Goal: Information Seeking & Learning: Learn about a topic

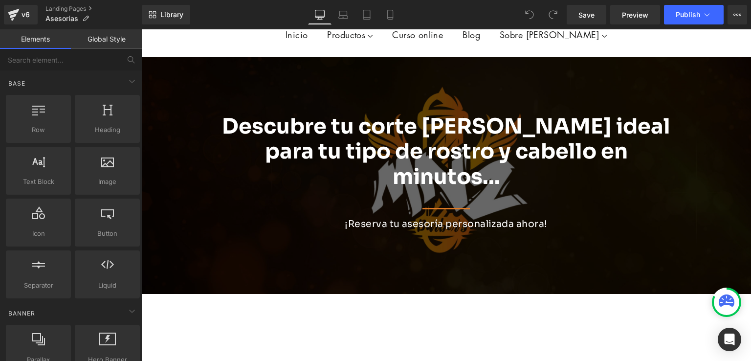
scroll to position [49, 0]
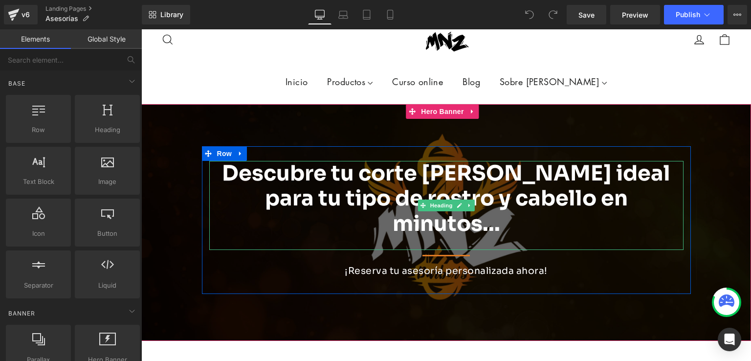
click at [338, 175] on b "Descubre tu corte o barba ideal para tu tipo de rostro y cabello en minutos..." at bounding box center [446, 198] width 448 height 77
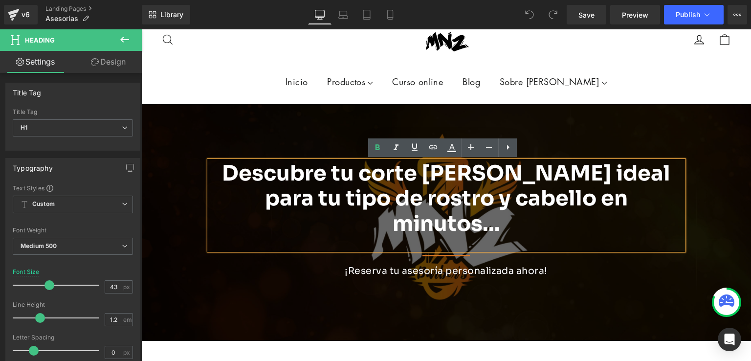
click at [336, 176] on b "Descubre tu corte o barba ideal para tu tipo de rostro y cabello en minutos..." at bounding box center [446, 198] width 448 height 77
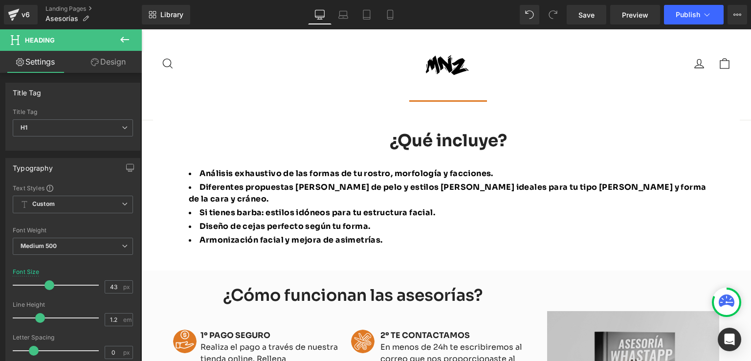
scroll to position [684, 0]
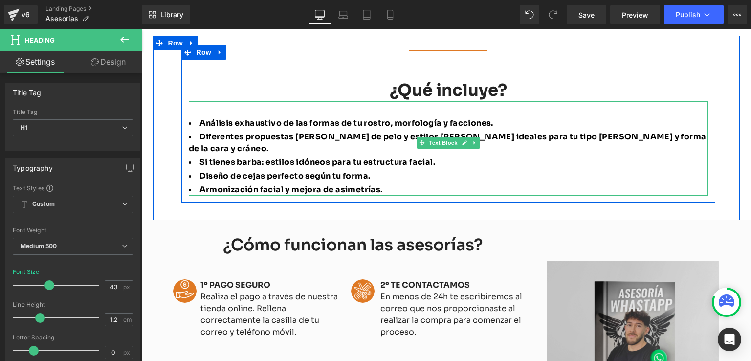
click at [564, 132] on span "Diferentes propuestas de cortes de pelo y estilos de peinado ideales para tu ti…" at bounding box center [448, 143] width 518 height 22
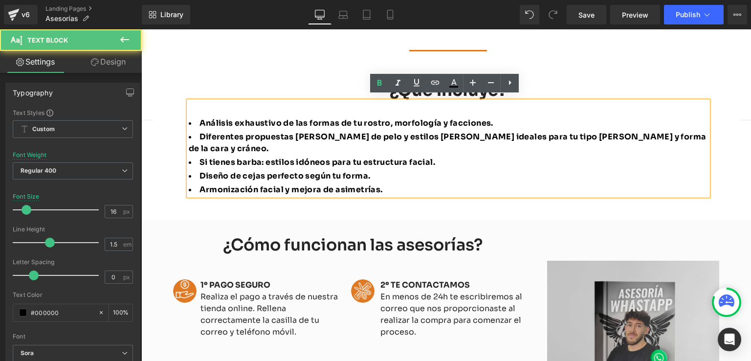
click at [583, 132] on span "Diferentes propuestas de cortes de pelo y estilos de peinado ideales para tu ti…" at bounding box center [448, 143] width 518 height 22
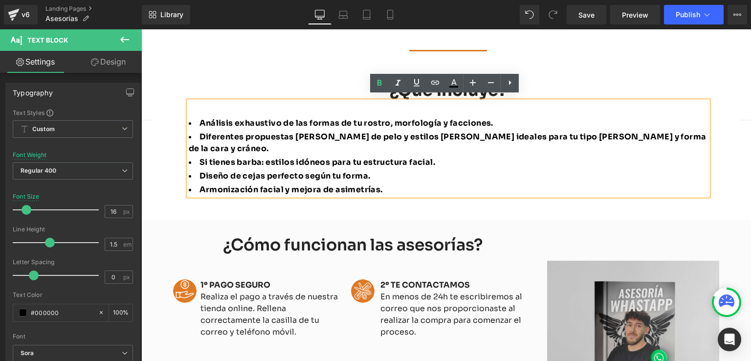
click at [585, 132] on span "Diferentes propuestas de cortes de pelo y estilos de peinado ideales para tu ti…" at bounding box center [448, 143] width 518 height 22
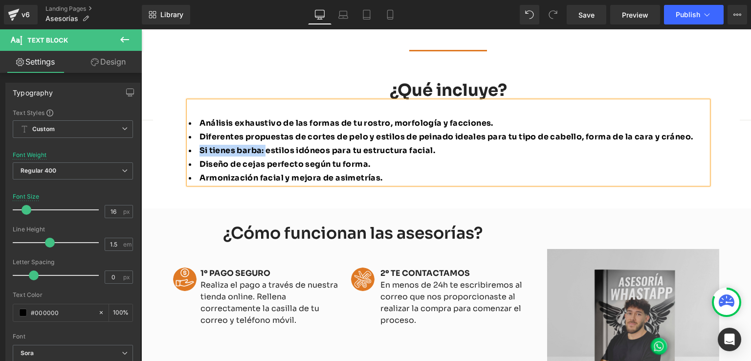
drag, startPoint x: 264, startPoint y: 145, endPoint x: 196, endPoint y: 145, distance: 68.4
click at [199, 145] on span "Si tienes barba: estilos idóneos para tu estructura facial." at bounding box center [317, 150] width 236 height 10
click at [262, 150] on span "Estilos idóneos para tu estructura facial." at bounding box center [284, 150] width 170 height 10
click at [303, 173] on span "Armonización facial y mejora de asimetrías." at bounding box center [290, 178] width 183 height 10
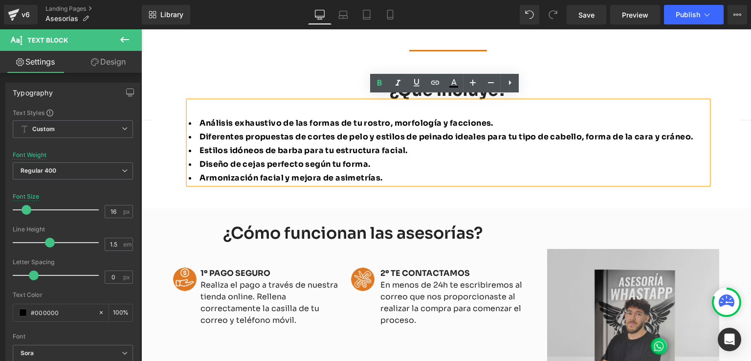
click at [417, 182] on div "Separator ¿Qué incluye? Heading Análisis exhaustivo de las formas de tu rostro,…" at bounding box center [448, 118] width 534 height 146
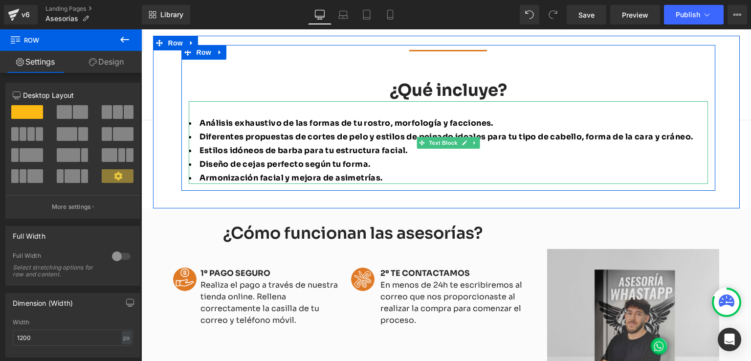
click at [282, 173] on span "Armonización facial y mejora de asimetrías." at bounding box center [290, 178] width 183 height 10
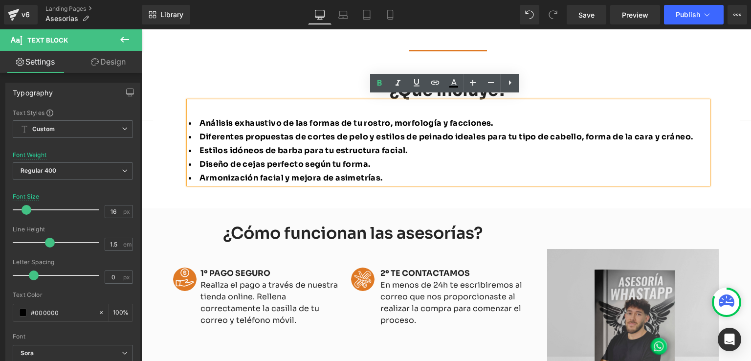
click at [254, 173] on span "Armonización facial y mejora de asimetrías." at bounding box center [290, 178] width 183 height 10
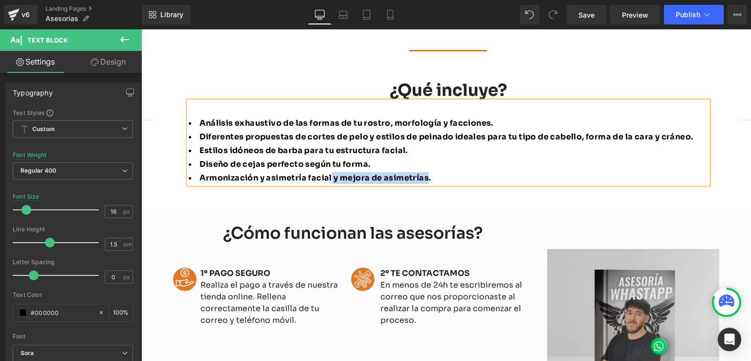
drag, startPoint x: 328, startPoint y: 174, endPoint x: 423, endPoint y: 171, distance: 95.4
click at [423, 173] on span "Armonización y asimetría facial y mejora de asimetrías." at bounding box center [315, 178] width 232 height 10
click at [590, 20] on span "Save" at bounding box center [586, 15] width 16 height 10
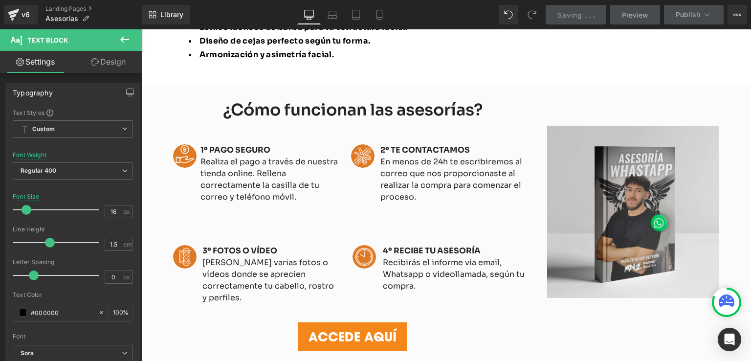
scroll to position [831, 0]
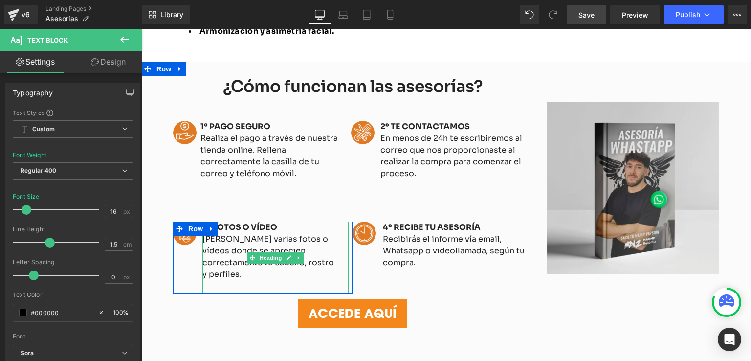
click at [230, 249] on h4 "Mándanos varias fotos o vídeos donde se aprecien correctamente tu cabello, rost…" at bounding box center [270, 256] width 137 height 47
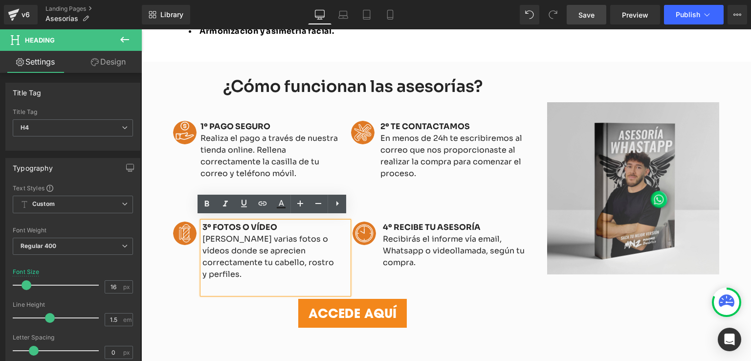
click at [269, 243] on h4 "Mándanos varias fotos o vídeos donde se aprecien correctamente tu cabello, rost…" at bounding box center [270, 256] width 137 height 47
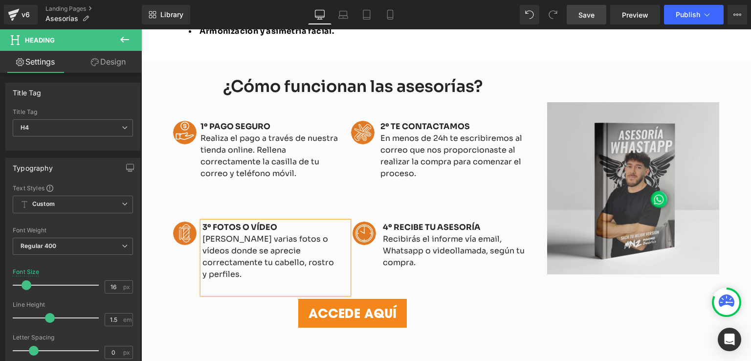
click at [248, 280] on div at bounding box center [270, 286] width 137 height 13
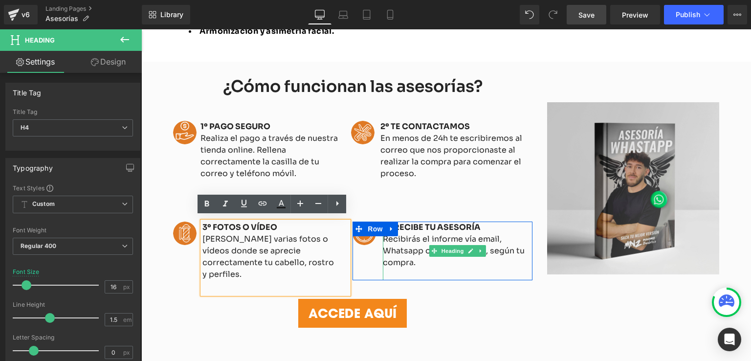
click at [404, 247] on h4 "Recibirás el informe vía email, Whatsapp o videollamada, según tu compra." at bounding box center [458, 250] width 150 height 35
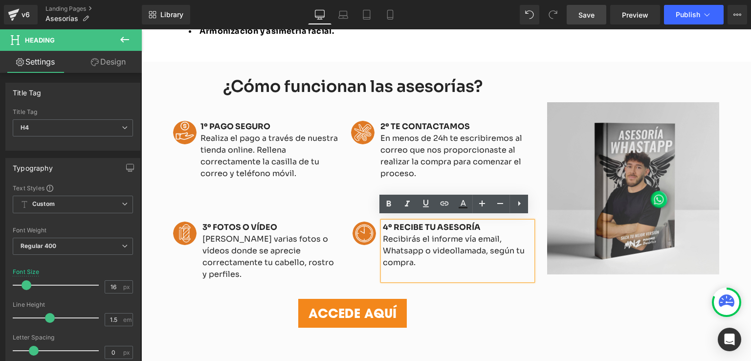
click at [456, 321] on div "¿Cómo funcionan las asesorías? Heading Image 1º PAGO SEGURO Realiza el pago a t…" at bounding box center [446, 218] width 610 height 312
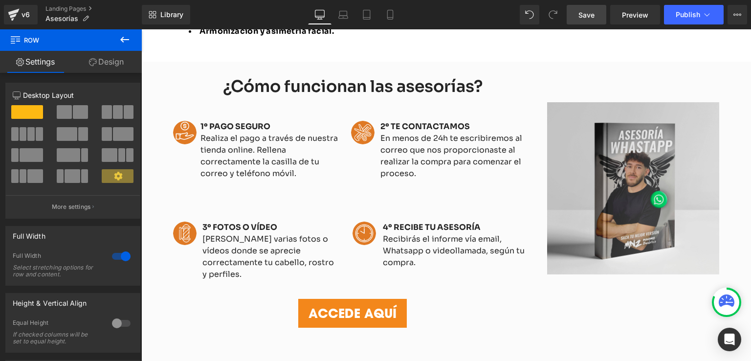
click at [581, 15] on span "Save" at bounding box center [586, 15] width 16 height 10
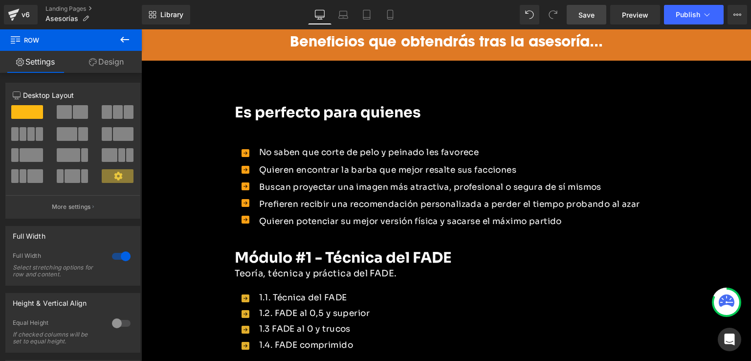
scroll to position [1162, 0]
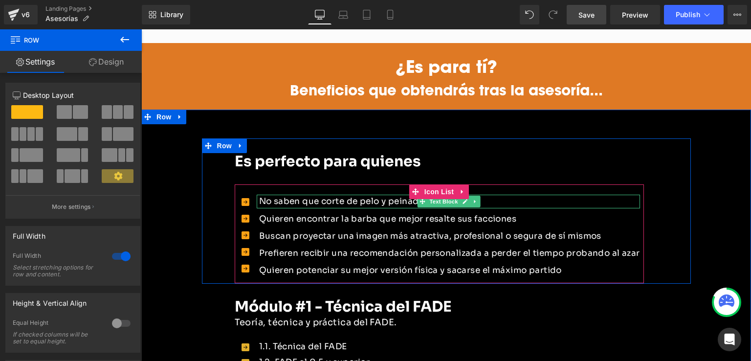
click at [377, 196] on font "No saben que corte de pelo y peinado les favorece" at bounding box center [369, 201] width 220 height 10
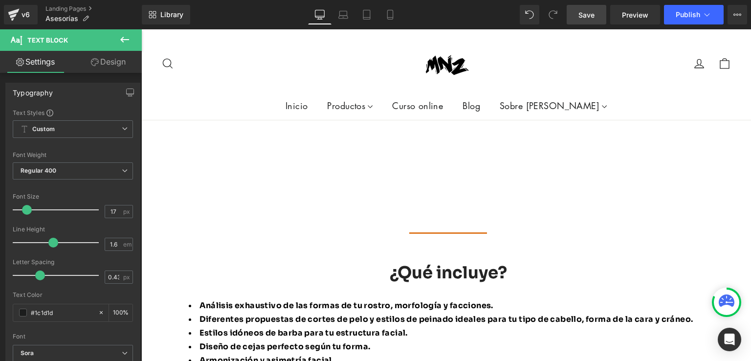
scroll to position [526, 0]
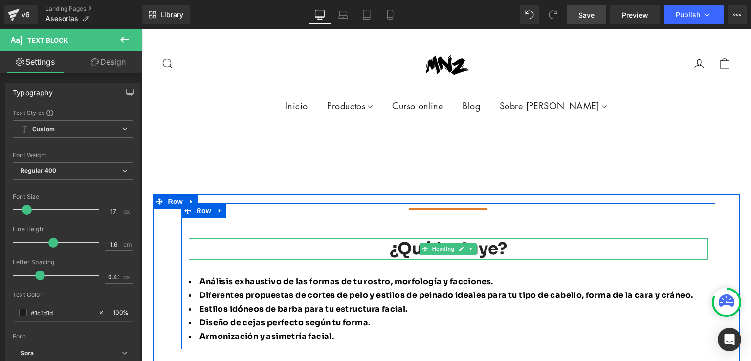
click at [487, 244] on h4 "¿Qué incluye?" at bounding box center [448, 249] width 519 height 22
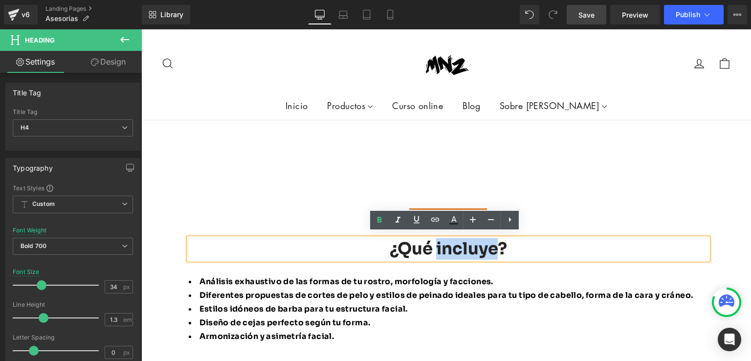
drag, startPoint x: 493, startPoint y: 245, endPoint x: 432, endPoint y: 247, distance: 60.6
click at [432, 247] on h4 "¿Qué incluye?" at bounding box center [448, 249] width 519 height 22
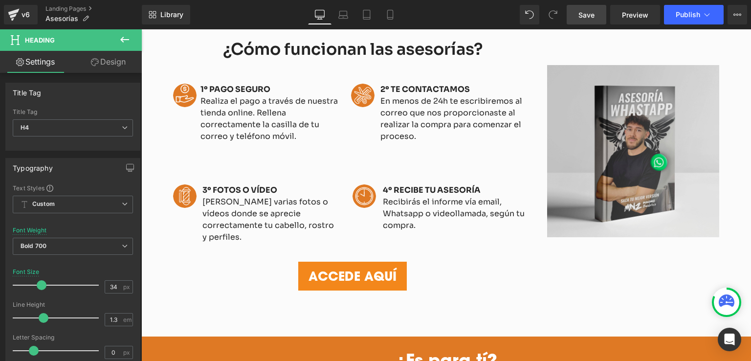
scroll to position [1210, 0]
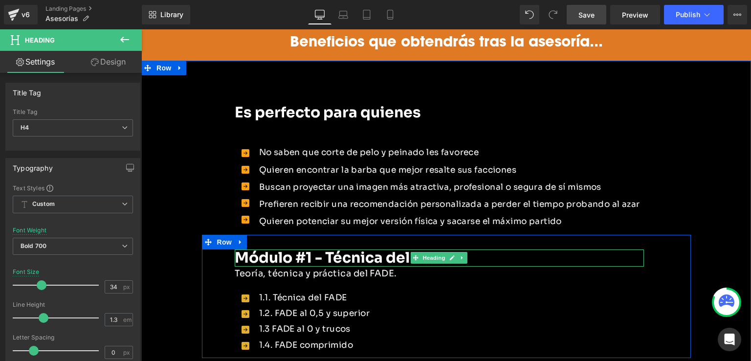
click at [390, 248] on b "Módulo #1 - Técnica del FADE" at bounding box center [343, 257] width 217 height 19
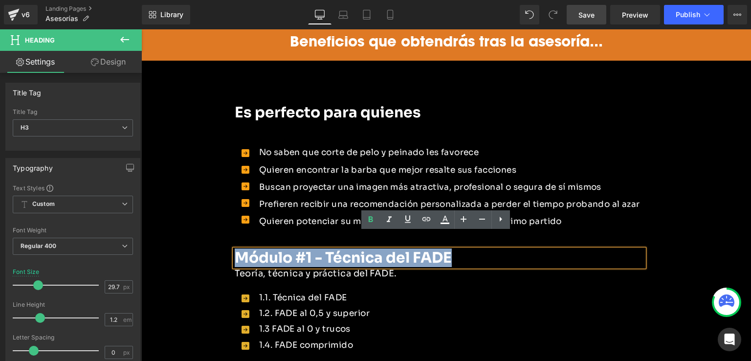
drag, startPoint x: 232, startPoint y: 242, endPoint x: 447, endPoint y: 237, distance: 215.2
click at [447, 248] on b "Módulo #1 - Técnica del FADE" at bounding box center [343, 257] width 217 height 19
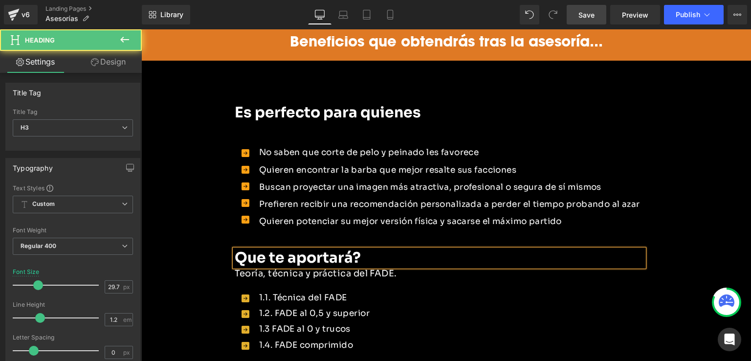
click at [235, 248] on b "Que te aportará?" at bounding box center [298, 257] width 126 height 19
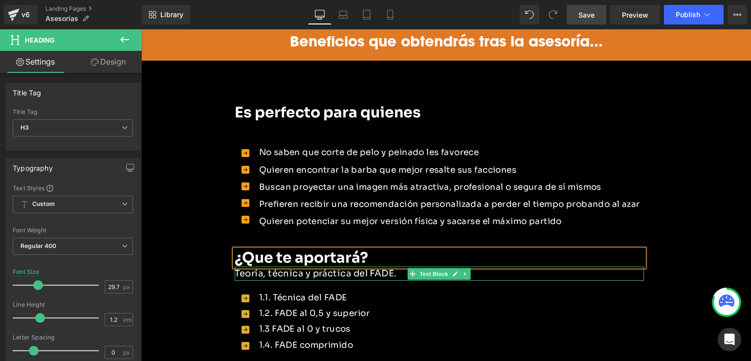
click at [237, 266] on p "Teoría, técnica y práctica del FADE." at bounding box center [439, 273] width 409 height 14
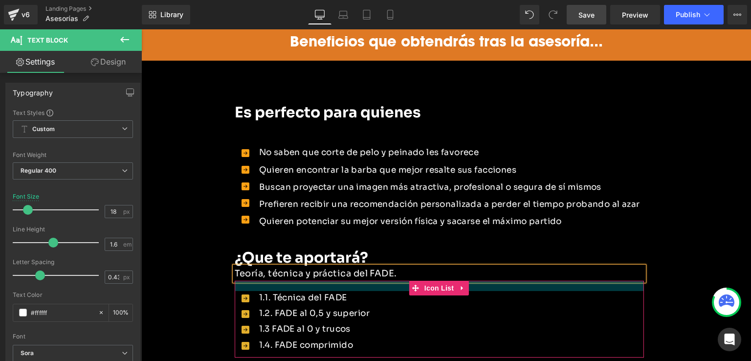
click at [312, 281] on div at bounding box center [439, 286] width 409 height 10
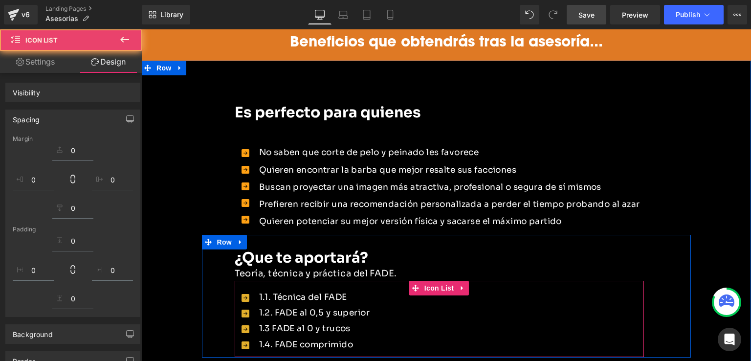
click at [330, 266] on p "Teoría, técnica y práctica del FADE." at bounding box center [439, 273] width 409 height 14
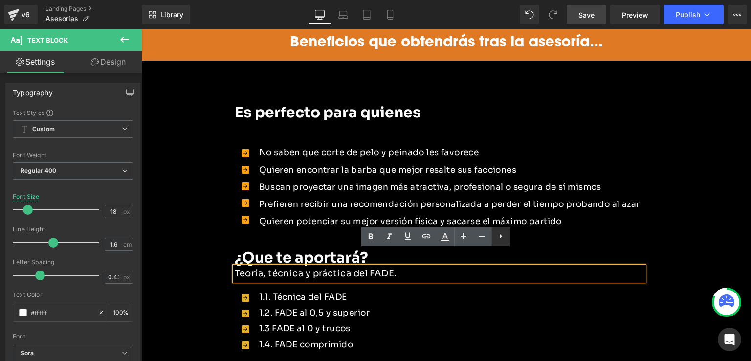
click at [504, 233] on icon at bounding box center [501, 236] width 12 height 12
click at [415, 266] on p "Teoría, técnica y práctica del FADE." at bounding box center [439, 273] width 409 height 14
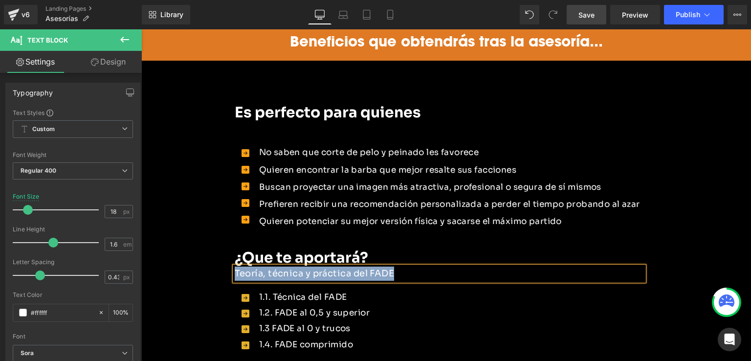
drag, startPoint x: 409, startPoint y: 258, endPoint x: 226, endPoint y: 255, distance: 182.9
click at [227, 255] on div "¿Que te aportará? Heading Teoría, técnica y práctica del FADE Text Block Icon 1…" at bounding box center [439, 303] width 424 height 108
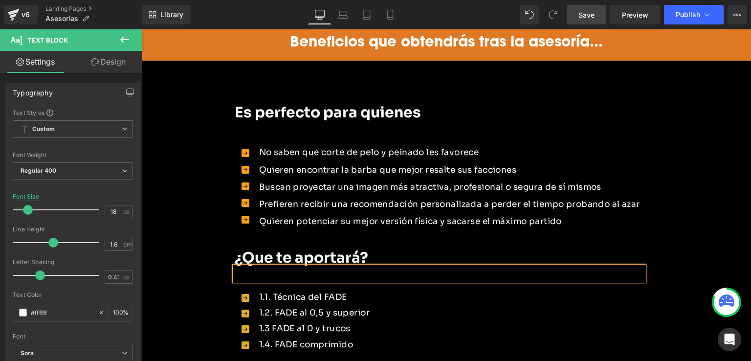
click at [327, 295] on icon at bounding box center [329, 297] width 5 height 5
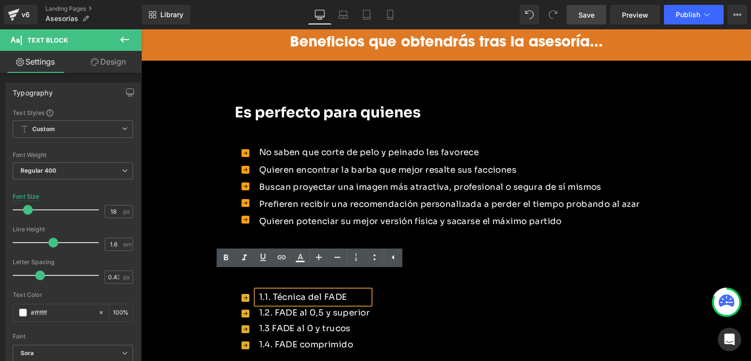
click at [461, 292] on div "Icon 1.1. Técnica del FADE Text Block Icon 1.2. FADE al 0,5 y superior Text Blo…" at bounding box center [439, 322] width 409 height 64
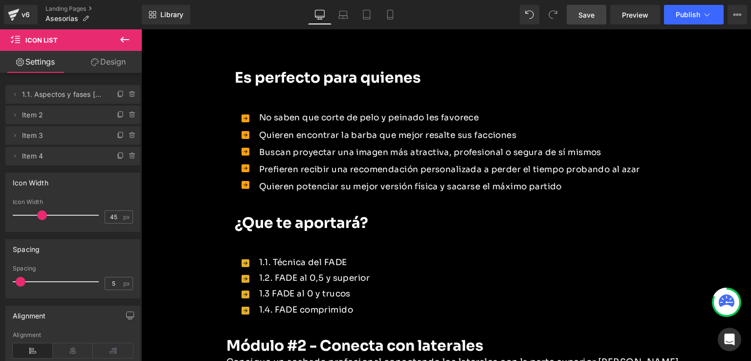
scroll to position [1259, 0]
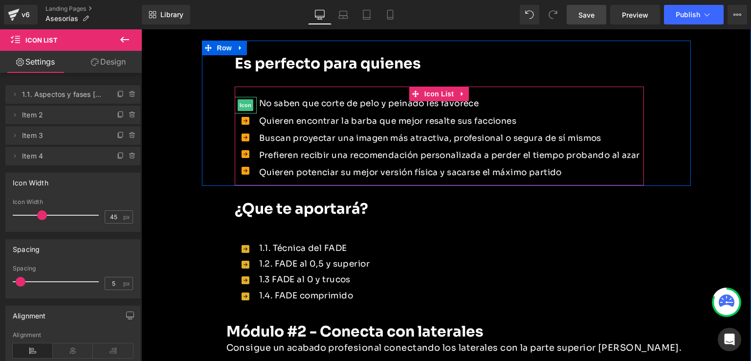
click at [244, 99] on link "Icon" at bounding box center [246, 105] width 16 height 12
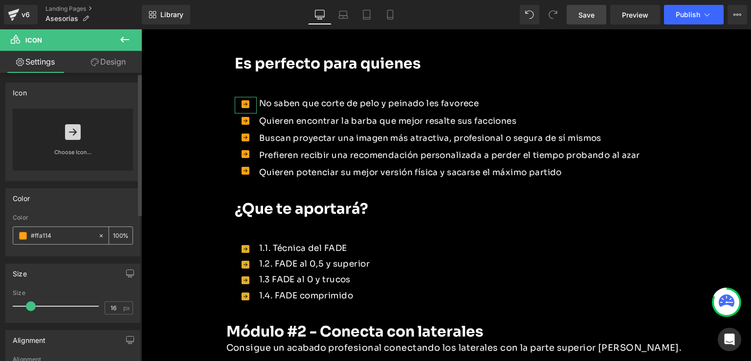
click at [72, 231] on input "#ffa114" at bounding box center [62, 235] width 63 height 11
drag, startPoint x: 51, startPoint y: 236, endPoint x: 29, endPoint y: 238, distance: 22.1
click at [29, 238] on div "#ffa114" at bounding box center [55, 235] width 85 height 17
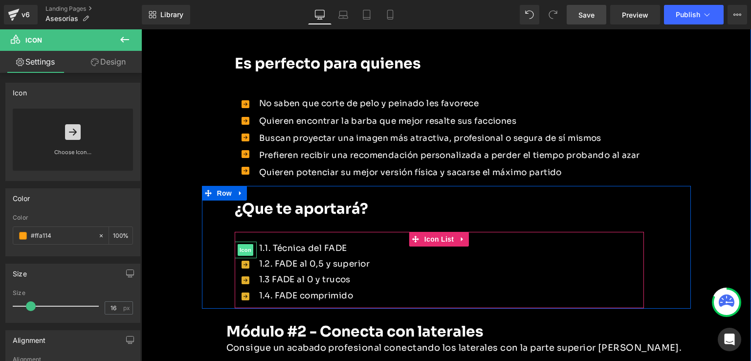
click at [241, 244] on span "Icon" at bounding box center [246, 250] width 16 height 12
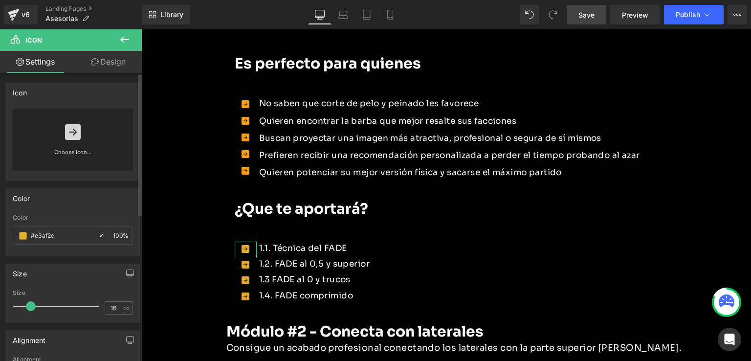
drag, startPoint x: 68, startPoint y: 238, endPoint x: 10, endPoint y: 239, distance: 58.2
click at [11, 239] on div "rgb(227, 175, 44) Color #e3af2c 100 %" at bounding box center [73, 235] width 134 height 42
paste input "ffa114"
type input "#ffa114"
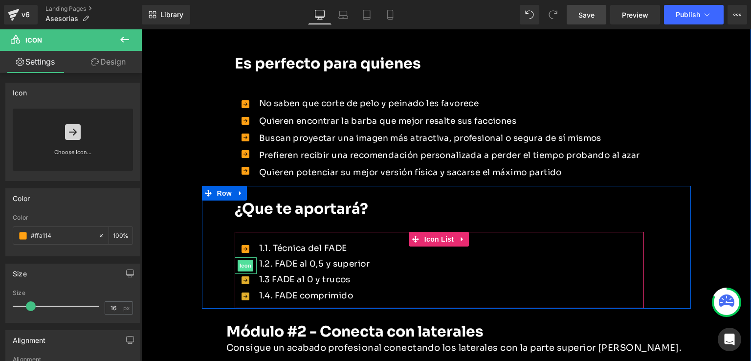
click at [242, 260] on span "Icon" at bounding box center [246, 266] width 16 height 12
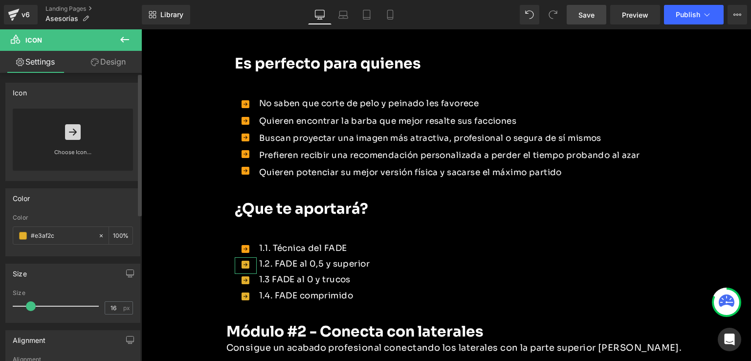
drag, startPoint x: 58, startPoint y: 237, endPoint x: 2, endPoint y: 238, distance: 55.2
click at [2, 238] on div "Color rgb(227, 175, 44) Color #e3af2c 100 %" at bounding box center [73, 218] width 146 height 75
paste input "ffa114"
type input "#ffa114"
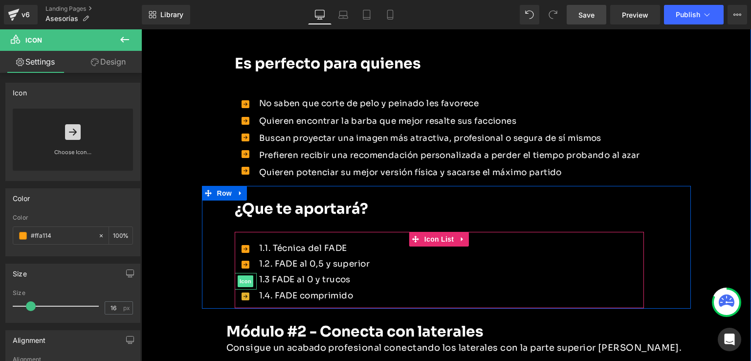
click at [239, 275] on span "Icon" at bounding box center [246, 281] width 16 height 12
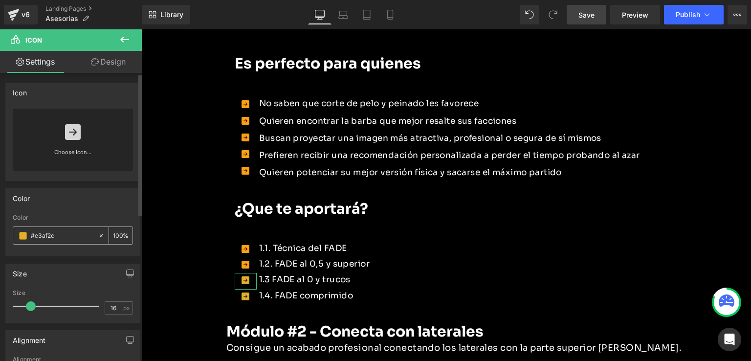
drag, startPoint x: 68, startPoint y: 236, endPoint x: 15, endPoint y: 236, distance: 53.8
click at [16, 236] on div "#e3af2c" at bounding box center [55, 235] width 85 height 17
paste input "ffa114"
type input "#ffa114"
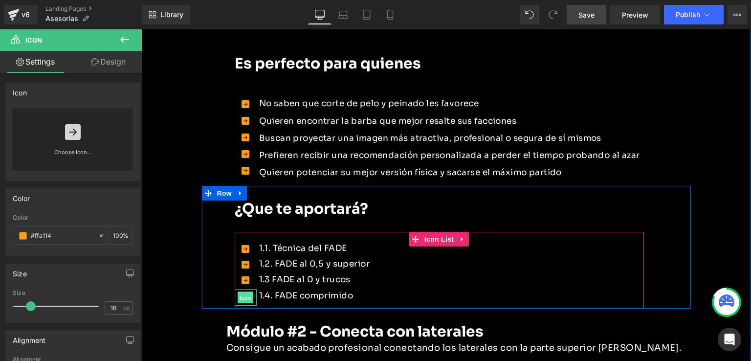
click at [242, 291] on span "Icon" at bounding box center [246, 297] width 16 height 12
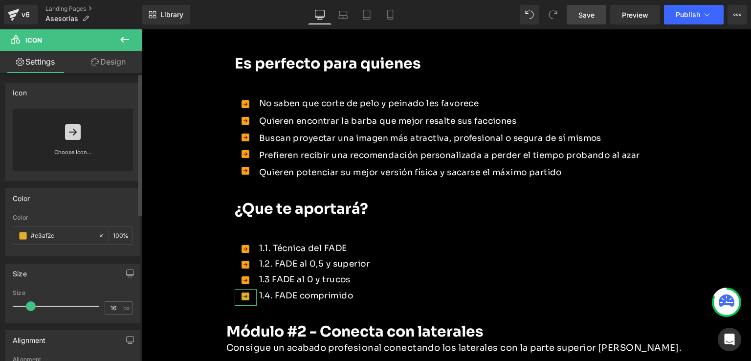
drag, startPoint x: 48, startPoint y: 236, endPoint x: 4, endPoint y: 236, distance: 44.0
click at [4, 236] on div "Color rgb(227, 175, 44) Color #e3af2c 100 %" at bounding box center [73, 218] width 146 height 75
paste input "ffa114"
type input "#ffa114"
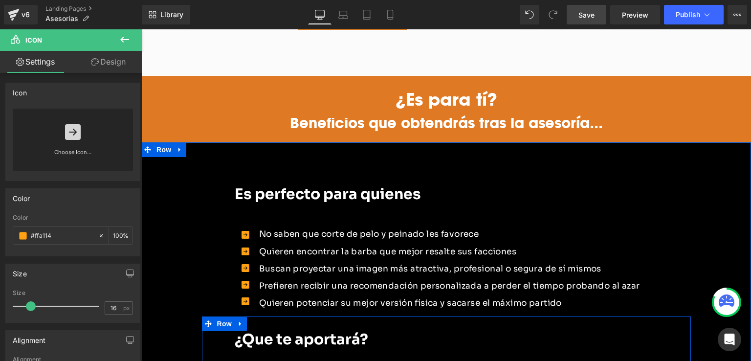
scroll to position [1113, 0]
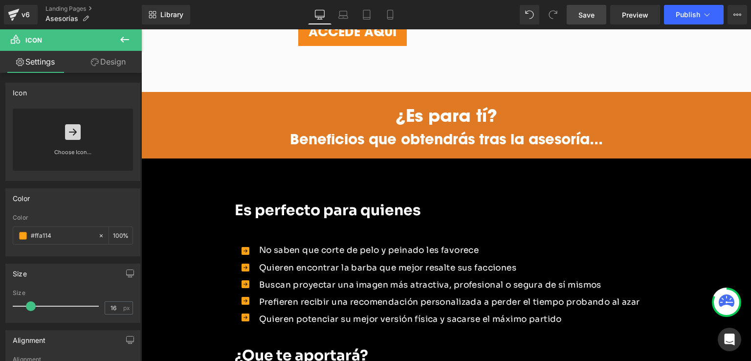
click at [141, 29] on div at bounding box center [141, 29] width 0 height 0
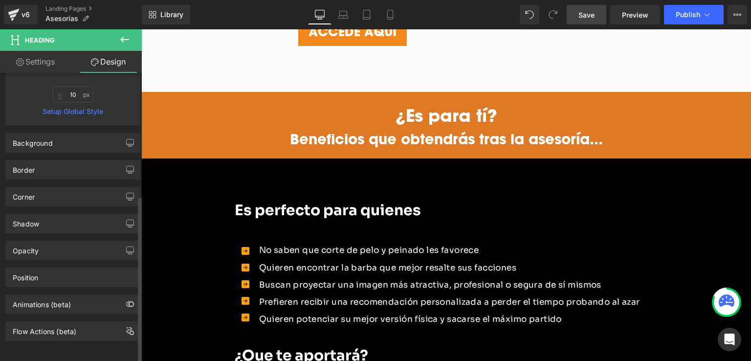
scroll to position [212, 0]
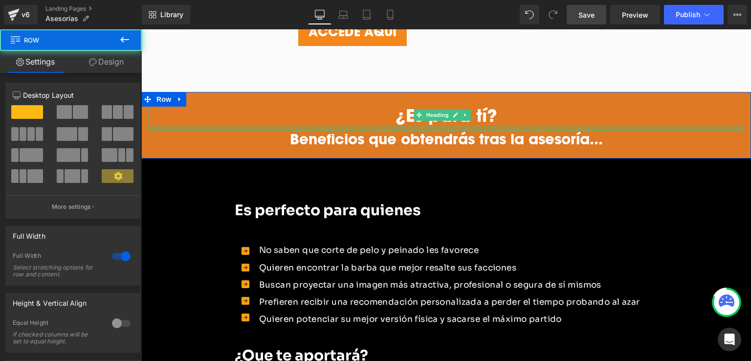
click at [260, 126] on div at bounding box center [446, 128] width 595 height 5
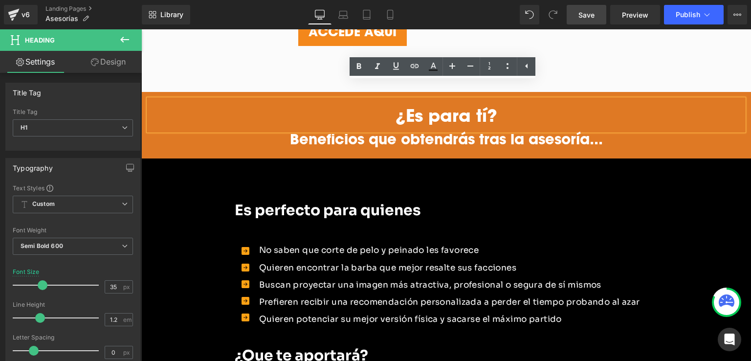
click at [260, 110] on div "¿Es para tí?" at bounding box center [446, 114] width 595 height 31
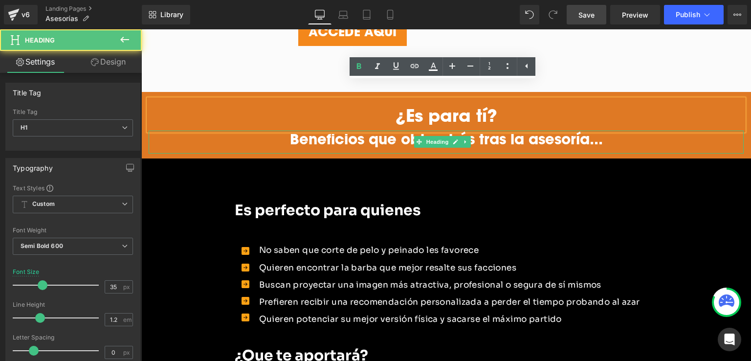
click at [244, 131] on h1 "Beneficios que obtendrás tras la asesoría..." at bounding box center [446, 139] width 595 height 17
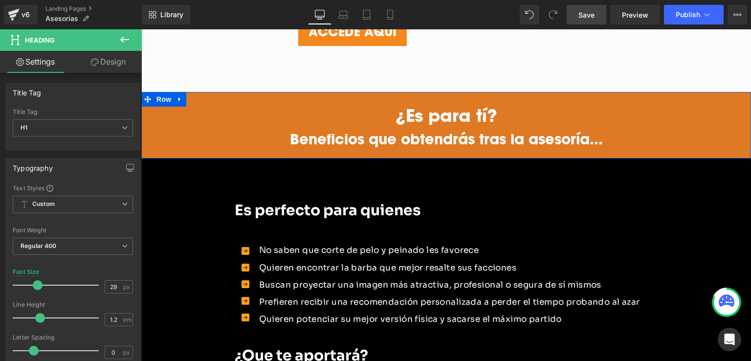
click at [144, 107] on div "¿Es para tí? Heading Beneficios que obtendrás tras la asesoría... Heading" at bounding box center [446, 126] width 610 height 54
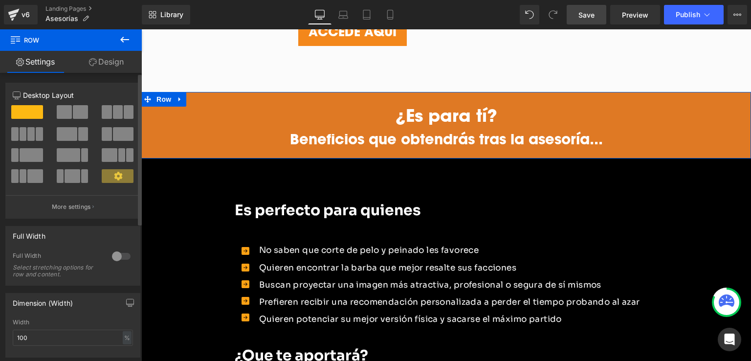
click at [19, 110] on span at bounding box center [27, 112] width 32 height 14
click at [95, 55] on link "Design" at bounding box center [106, 62] width 71 height 22
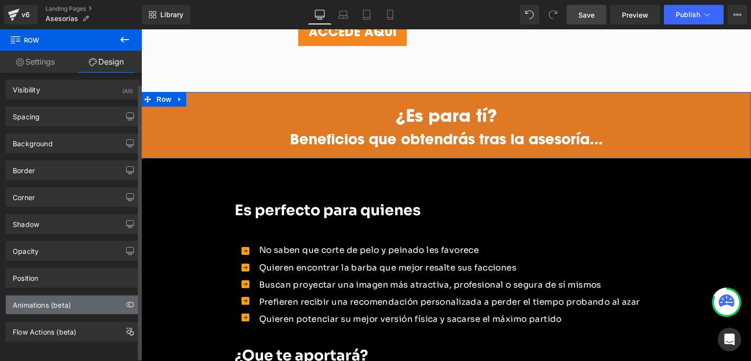
scroll to position [0, 0]
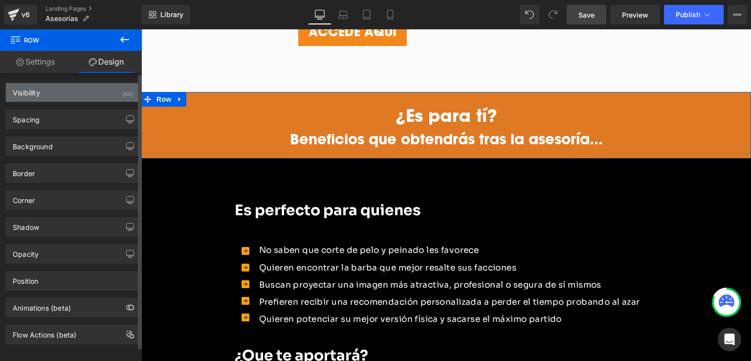
click at [40, 96] on div "Visibility (All)" at bounding box center [73, 92] width 134 height 19
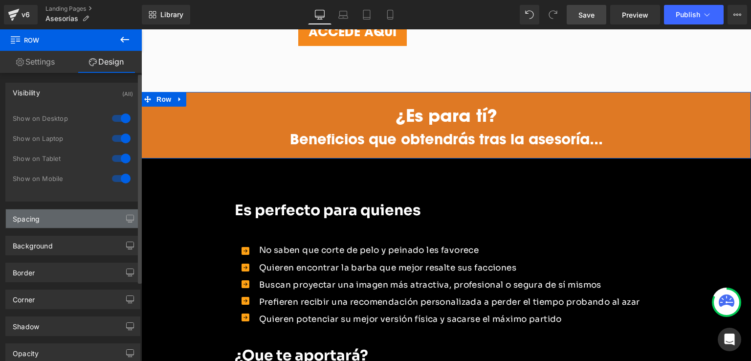
click at [24, 218] on div "Spacing" at bounding box center [26, 216] width 27 height 14
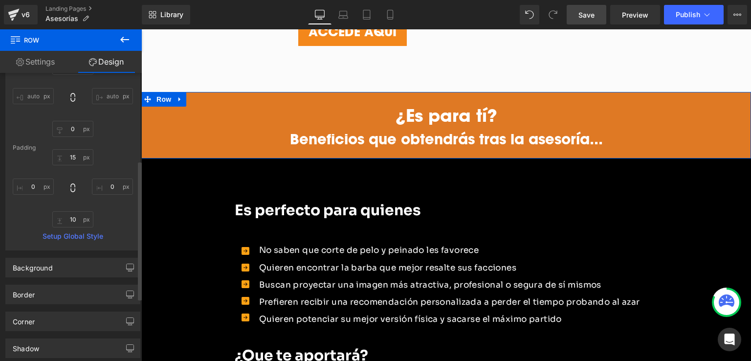
scroll to position [293, 0]
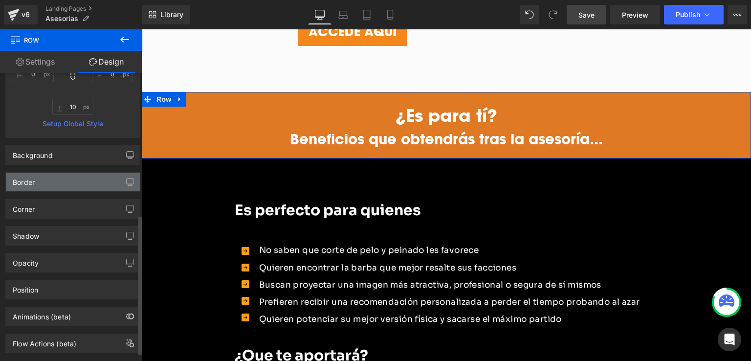
click at [46, 189] on div "Border" at bounding box center [73, 182] width 134 height 19
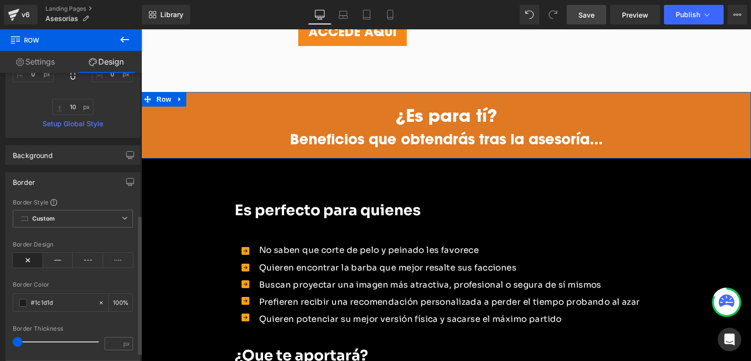
scroll to position [0, 0]
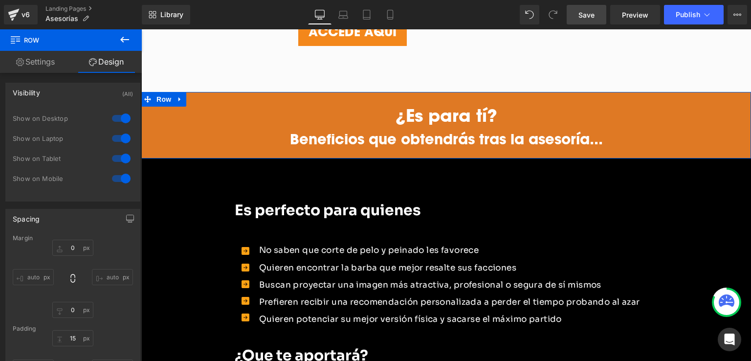
click at [49, 62] on link "Settings" at bounding box center [35, 62] width 71 height 22
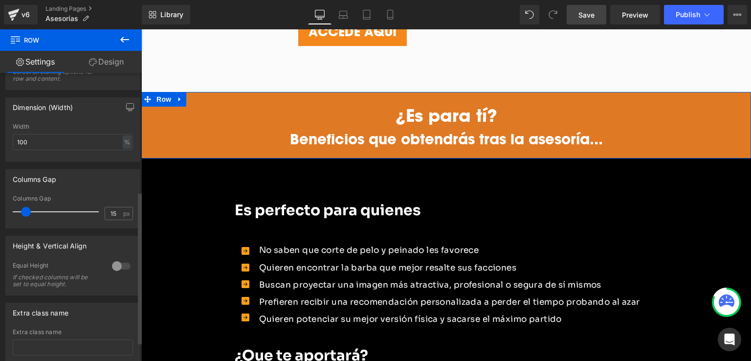
scroll to position [260, 0]
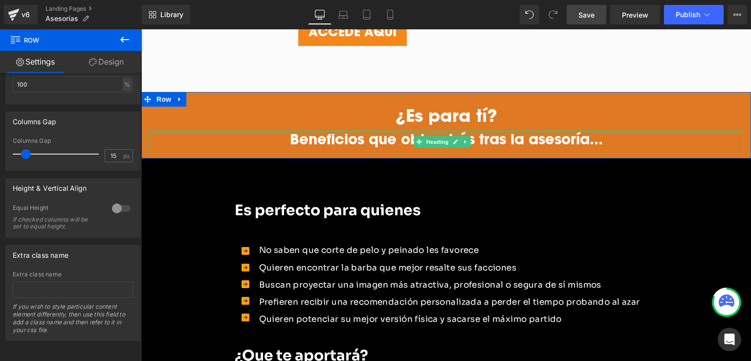
click at [330, 131] on div at bounding box center [446, 132] width 595 height 2
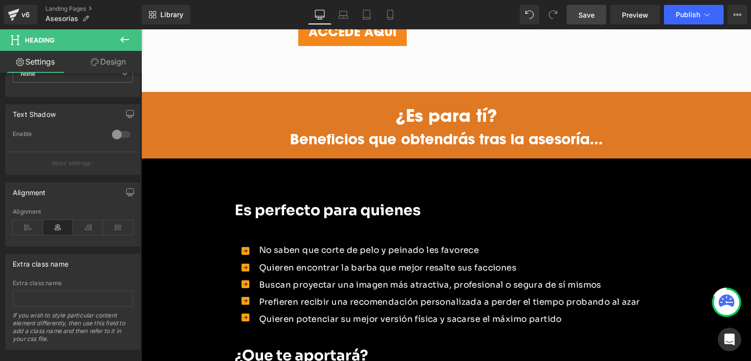
scroll to position [404, 0]
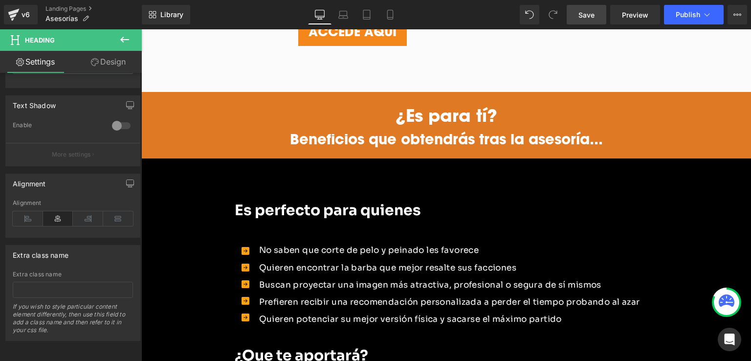
click at [620, 105] on h1 "¿Es para tí?" at bounding box center [446, 115] width 595 height 21
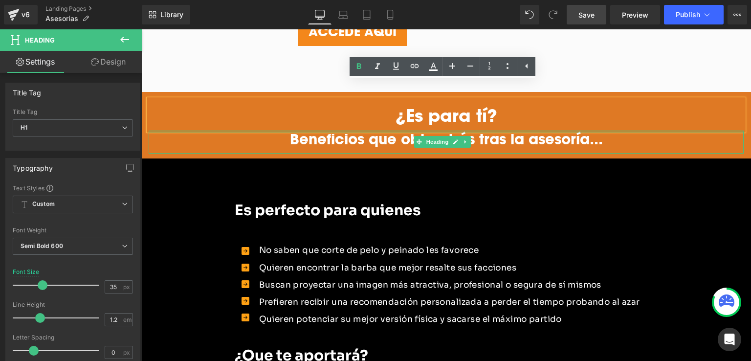
click at [667, 131] on div at bounding box center [446, 132] width 595 height 2
click at [667, 131] on h1 "Beneficios que obtendrás tras la asesoría..." at bounding box center [446, 139] width 595 height 17
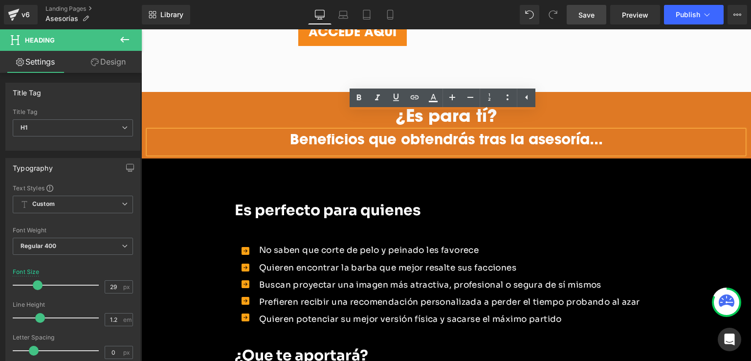
click at [741, 92] on div "¿Es para tí? Heading Beneficios que obtendrás tras la asesoría... Heading Row" at bounding box center [446, 125] width 610 height 66
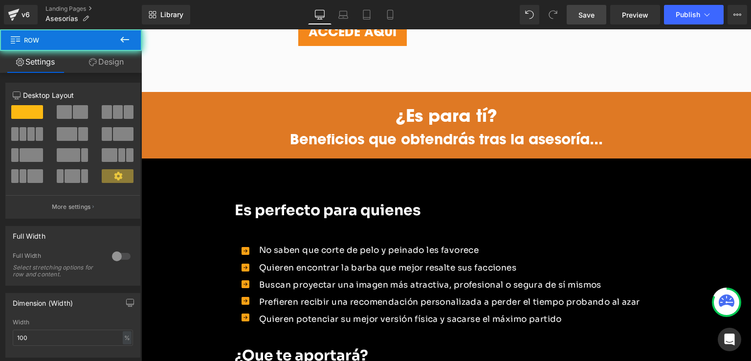
click at [738, 92] on div "¿Es para tí? Heading Beneficios que obtendrás tras la asesoría... Heading Row" at bounding box center [446, 125] width 610 height 66
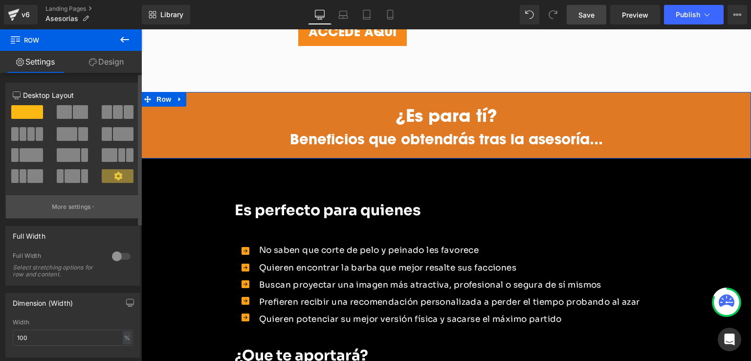
click at [65, 214] on button "More settings" at bounding box center [73, 206] width 134 height 23
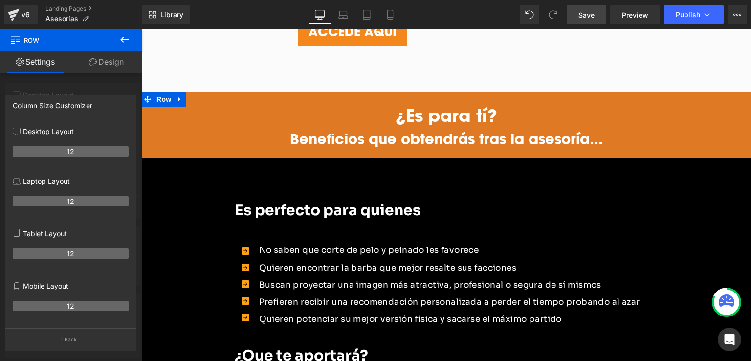
click at [48, 85] on div at bounding box center [71, 197] width 142 height 336
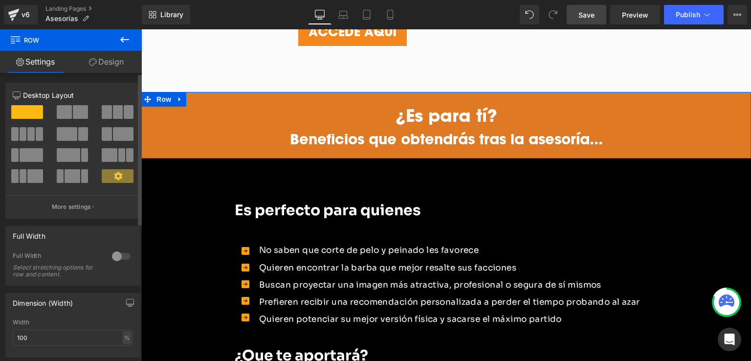
click at [28, 113] on span at bounding box center [27, 112] width 32 height 14
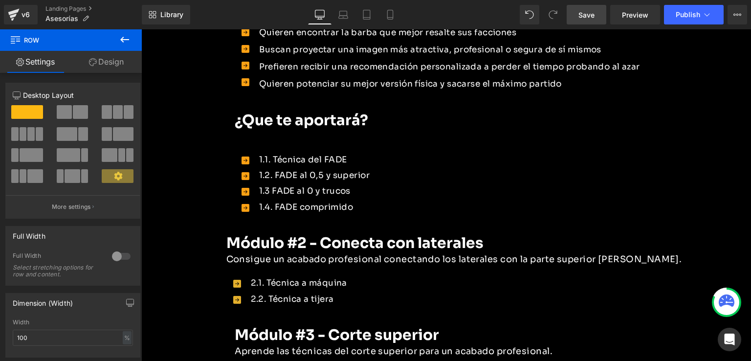
scroll to position [1342, 0]
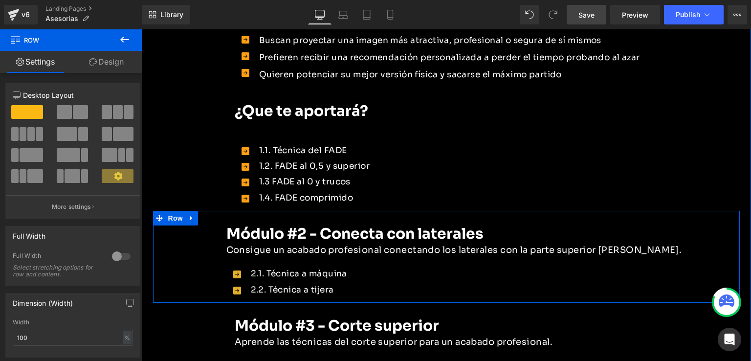
click at [212, 211] on div "Módulo #2 - Conecta con laterales Heading Consigue un acabado profesional conec…" at bounding box center [446, 257] width 587 height 92
click at [171, 211] on span "Row" at bounding box center [176, 218] width 20 height 15
click at [190, 216] on icon at bounding box center [191, 218] width 2 height 4
click at [214, 215] on icon at bounding box center [217, 218] width 7 height 7
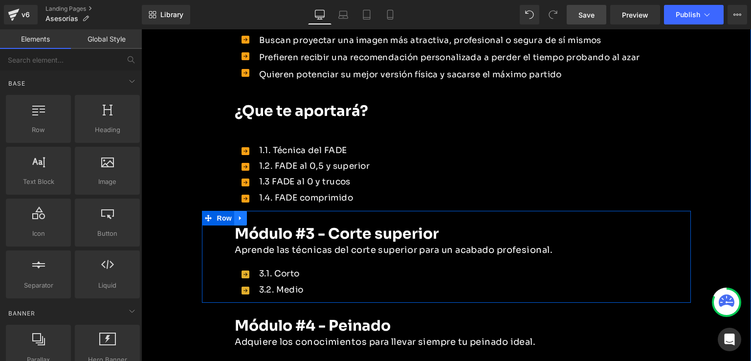
click at [239, 214] on icon at bounding box center [240, 217] width 7 height 7
click at [263, 214] on icon at bounding box center [266, 217] width 7 height 7
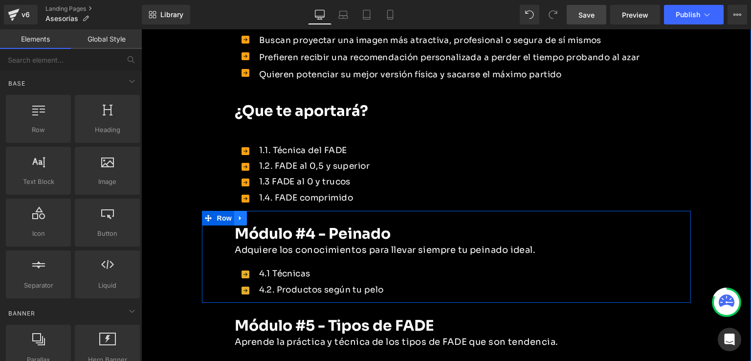
click at [241, 211] on link at bounding box center [240, 218] width 13 height 15
click at [263, 215] on icon at bounding box center [266, 218] width 7 height 7
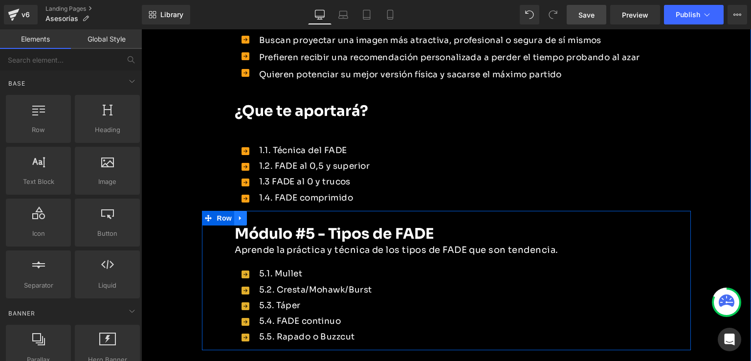
click at [240, 214] on icon at bounding box center [240, 217] width 7 height 7
click at [263, 214] on icon at bounding box center [266, 217] width 7 height 7
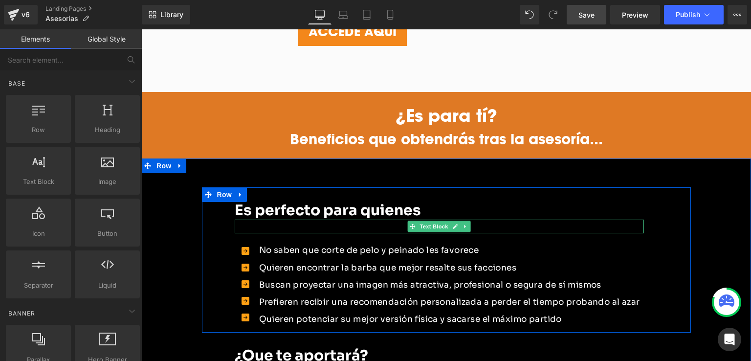
scroll to position [1391, 0]
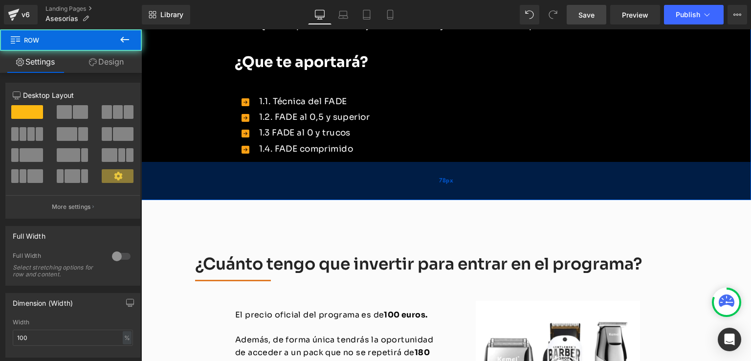
drag, startPoint x: 317, startPoint y: 212, endPoint x: 316, endPoint y: 181, distance: 30.3
click at [316, 181] on div "78px" at bounding box center [446, 181] width 610 height 38
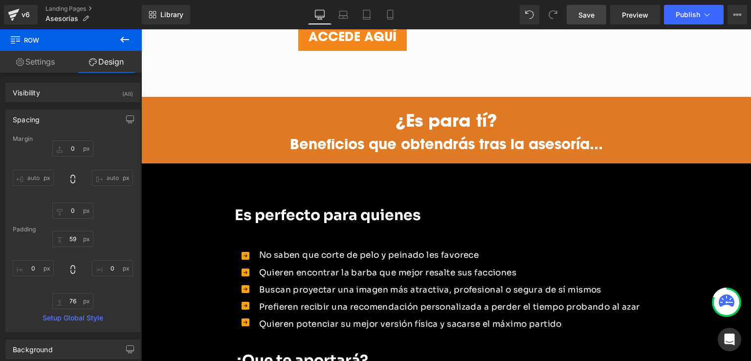
scroll to position [1098, 0]
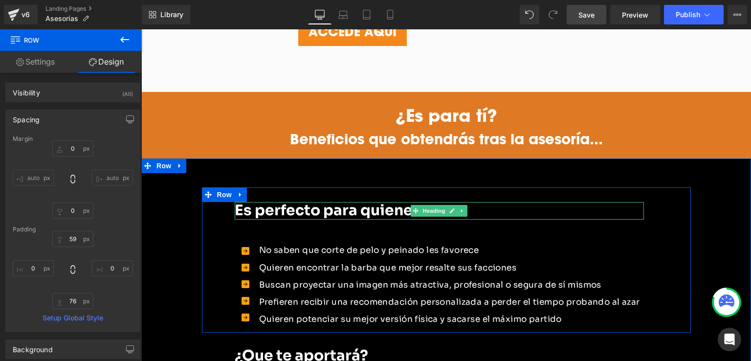
click at [342, 201] on strong "Es perfecto para quienes" at bounding box center [328, 210] width 186 height 19
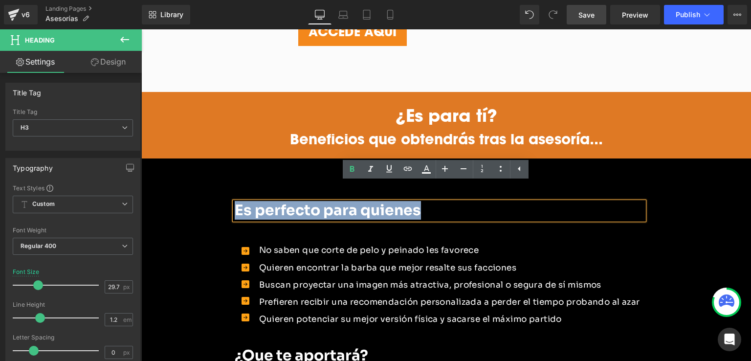
drag, startPoint x: 416, startPoint y: 192, endPoint x: 235, endPoint y: 201, distance: 181.1
click at [235, 202] on h3 "Es perfecto para quienes" at bounding box center [439, 211] width 409 height 18
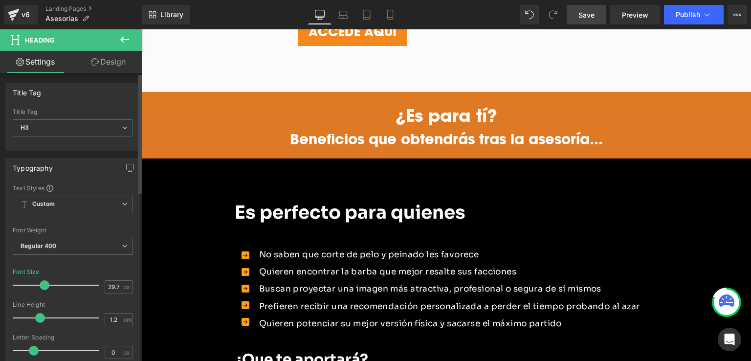
drag, startPoint x: 39, startPoint y: 283, endPoint x: 44, endPoint y: 289, distance: 8.3
click at [44, 289] on div at bounding box center [58, 285] width 81 height 20
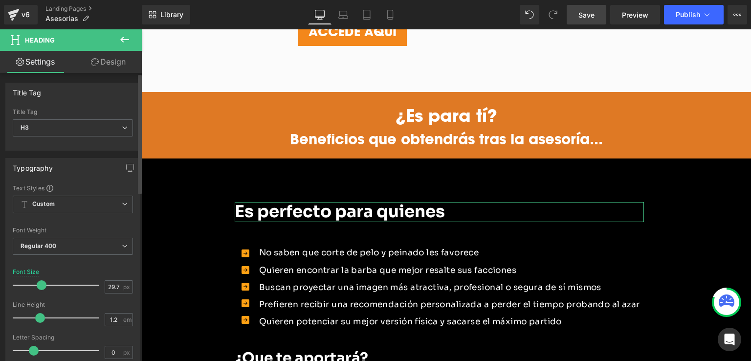
drag, startPoint x: 43, startPoint y: 282, endPoint x: 42, endPoint y: 299, distance: 17.2
click at [42, 299] on div "Font Size 29.75 px" at bounding box center [73, 284] width 120 height 33
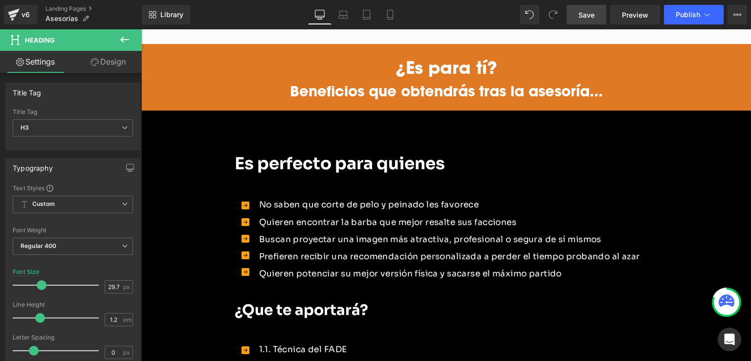
scroll to position [1147, 0]
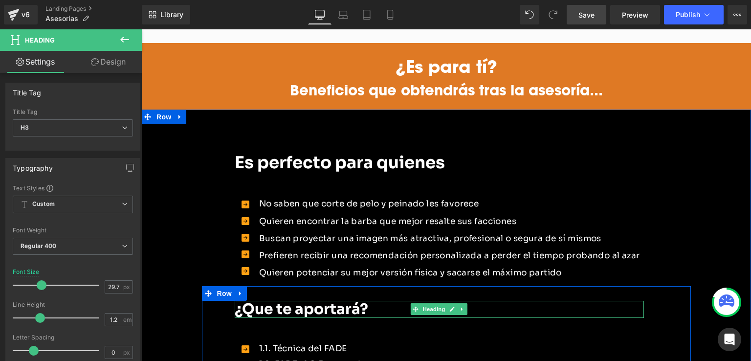
click at [292, 300] on b "¿Que te aportará?" at bounding box center [301, 309] width 133 height 19
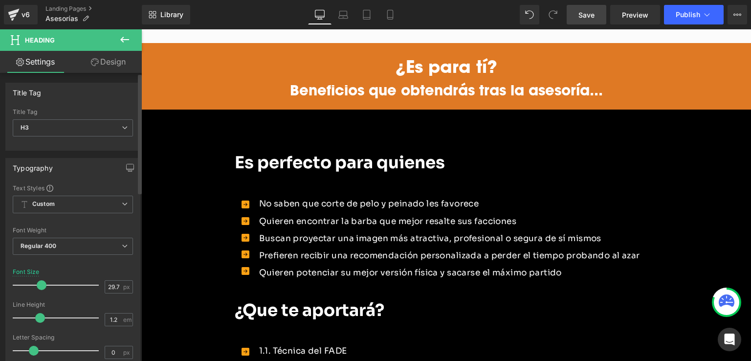
drag, startPoint x: 36, startPoint y: 284, endPoint x: 40, endPoint y: 288, distance: 6.0
click at [40, 288] on span at bounding box center [42, 285] width 10 height 10
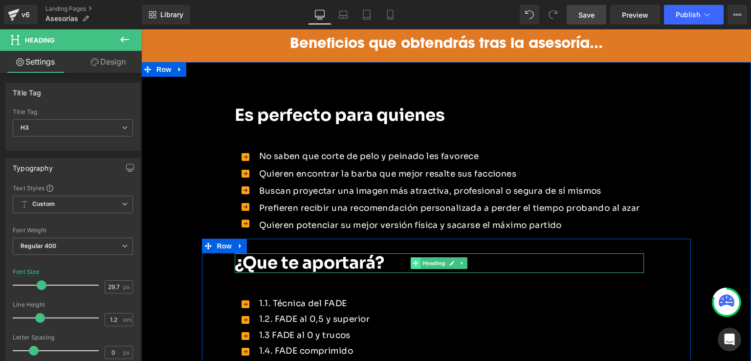
scroll to position [1245, 0]
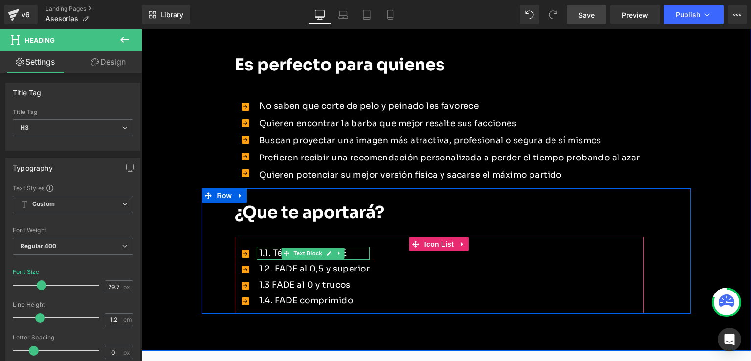
click at [354, 246] on p "1.1. Técnica del FADE" at bounding box center [314, 252] width 110 height 13
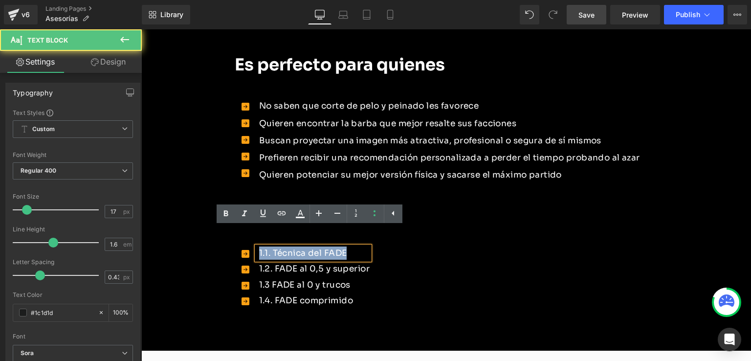
drag, startPoint x: 256, startPoint y: 237, endPoint x: 348, endPoint y: 231, distance: 92.5
click at [348, 246] on p "1.1. Técnica del FADE" at bounding box center [314, 252] width 110 height 13
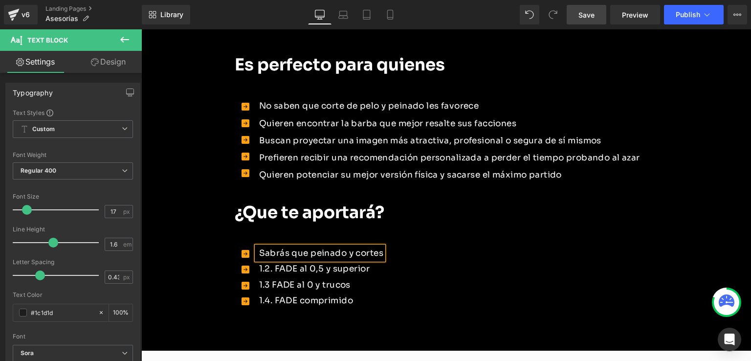
click at [342, 248] on font "Sabrás que peinado y cortes" at bounding box center [321, 253] width 124 height 10
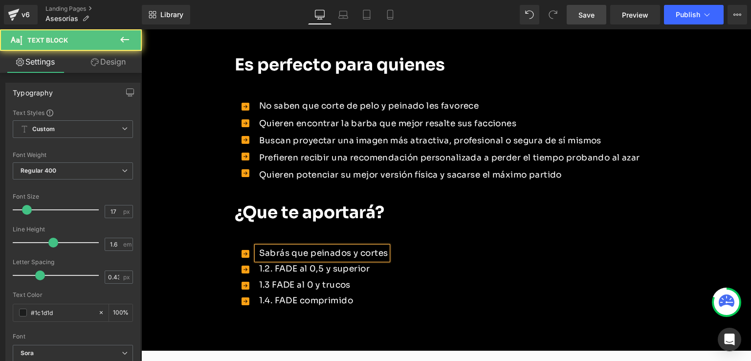
click at [384, 248] on font "Sabrás que peinados y cortes" at bounding box center [323, 253] width 129 height 10
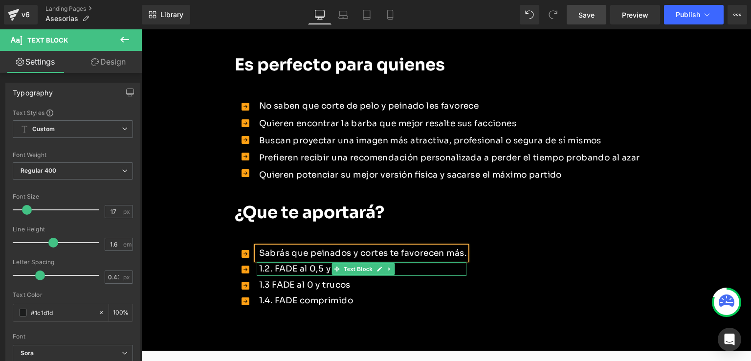
click at [309, 262] on p "1.2. FADE al 0,5 y superior" at bounding box center [363, 268] width 208 height 13
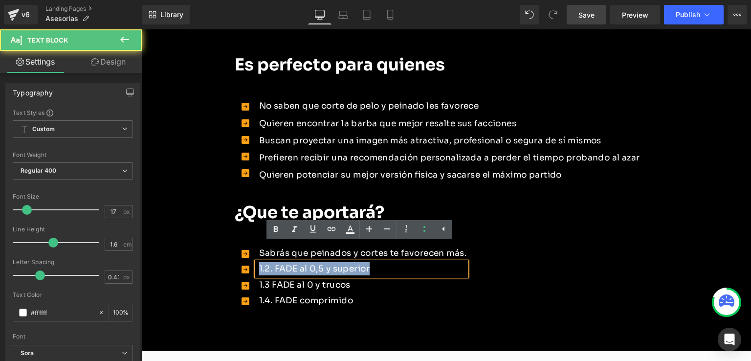
drag, startPoint x: 256, startPoint y: 252, endPoint x: 365, endPoint y: 248, distance: 109.1
click at [365, 262] on p "1.2. FADE al 0,5 y superior" at bounding box center [363, 268] width 208 height 13
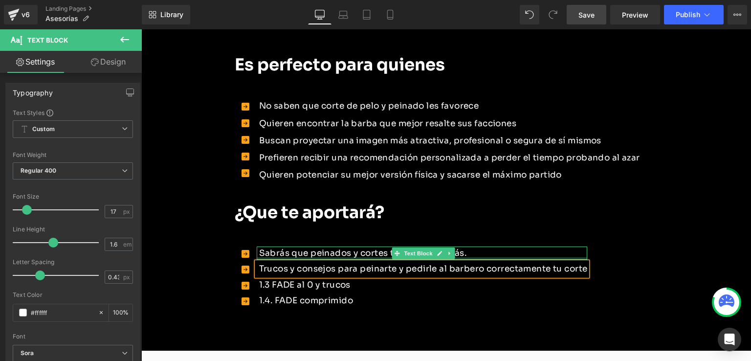
click at [464, 248] on font "Sabrás que peinados y cortes te favorecen más." at bounding box center [363, 253] width 208 height 10
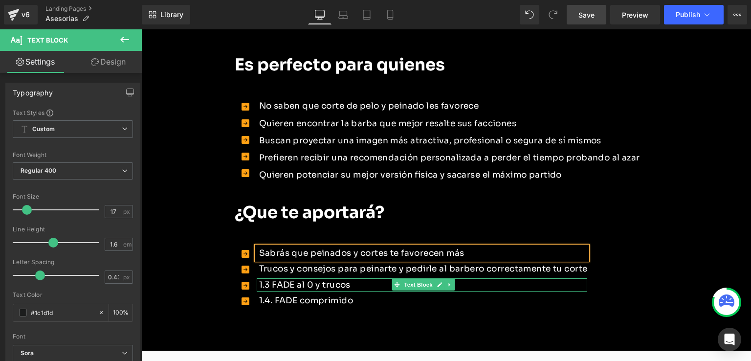
click at [339, 278] on p "1.3 FADE al 0 y trucos" at bounding box center [423, 284] width 329 height 13
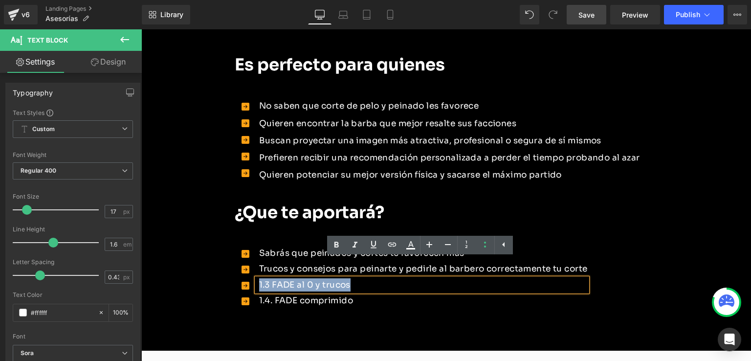
drag, startPoint x: 361, startPoint y: 269, endPoint x: 253, endPoint y: 267, distance: 108.5
click at [257, 278] on div "1.3 FADE al 0 y trucos" at bounding box center [422, 284] width 331 height 13
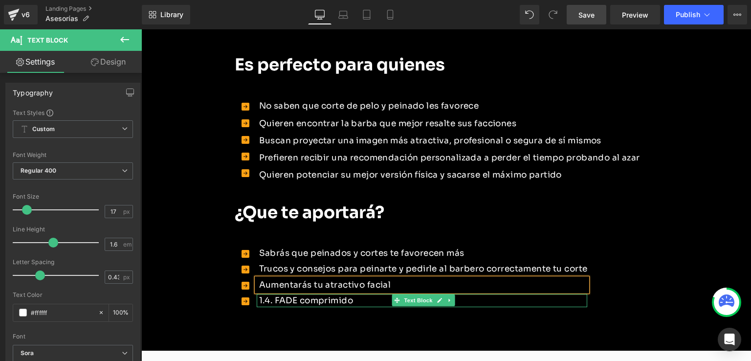
click at [291, 294] on p "1.4. FADE comprimido" at bounding box center [423, 300] width 329 height 13
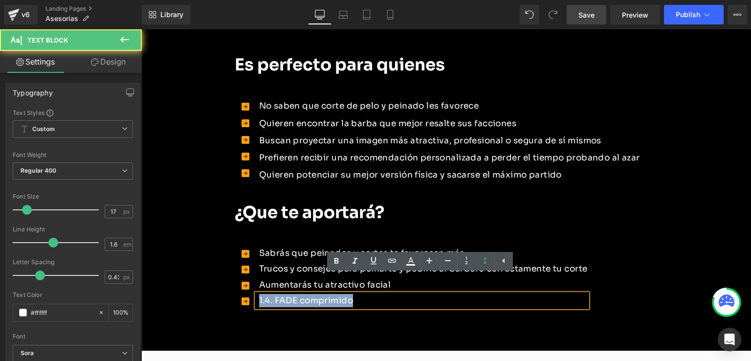
drag, startPoint x: 330, startPoint y: 285, endPoint x: 255, endPoint y: 286, distance: 75.8
click at [259, 294] on p "1.4. FADE comprimido" at bounding box center [423, 300] width 329 height 13
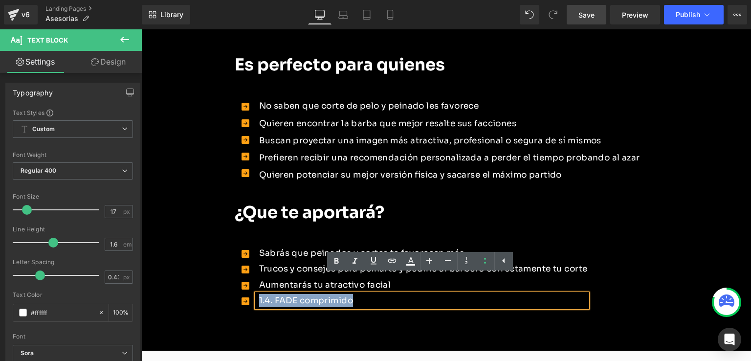
click at [274, 262] on p "Trucos y consejos para peinarte y pedirle al barbero correctamente tu corte" at bounding box center [423, 268] width 329 height 13
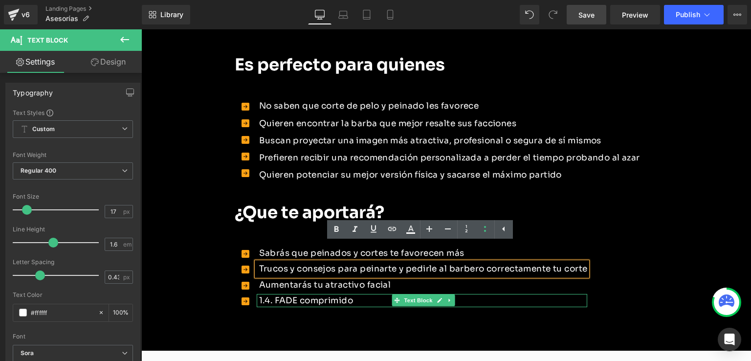
click at [309, 294] on p "1.4. FADE comprimido" at bounding box center [423, 300] width 329 height 13
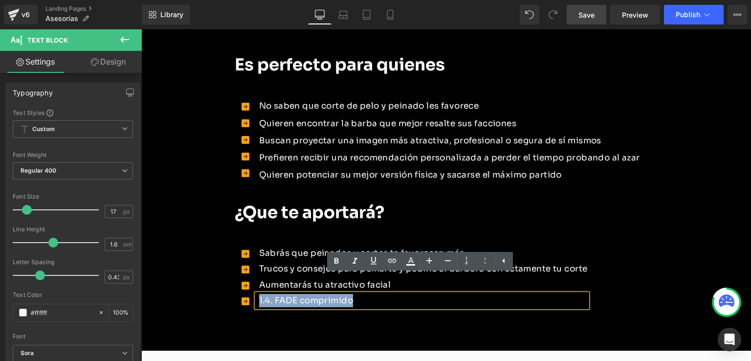
drag, startPoint x: 354, startPoint y: 283, endPoint x: 253, endPoint y: 280, distance: 101.2
click at [257, 294] on div "1.4. FADE comprimido" at bounding box center [422, 300] width 331 height 13
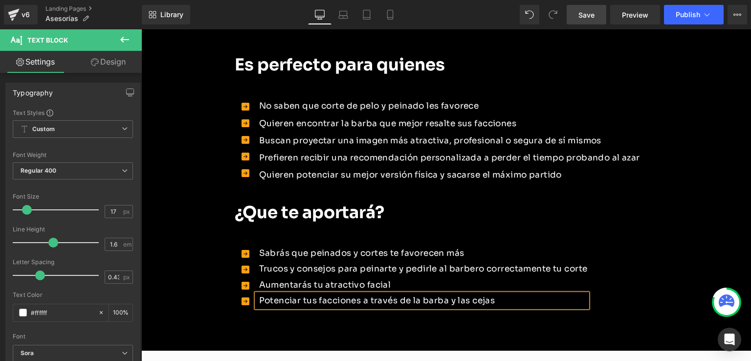
click at [540, 278] on p "Aumentarás tu atractivo facial" at bounding box center [423, 284] width 329 height 13
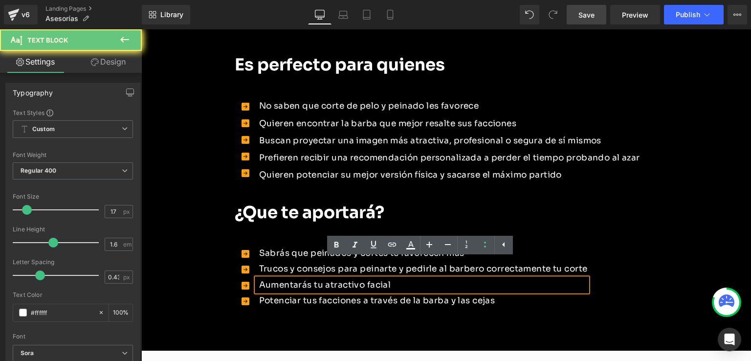
click at [588, 278] on div "Aumentarás tu atractivo facial" at bounding box center [422, 284] width 331 height 13
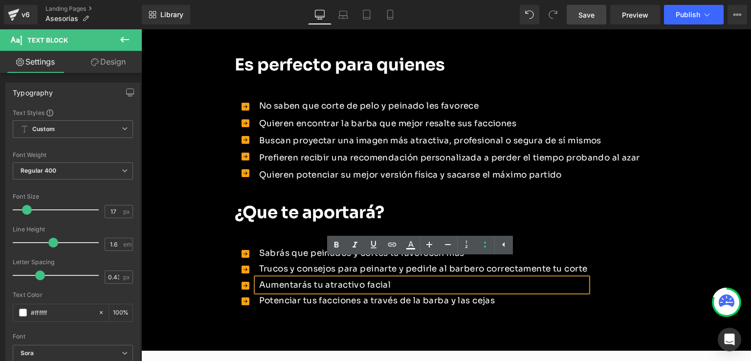
click at [596, 287] on div "Icon Sabrás que peinados y cortes te favorecen más Text Block Icon Trucos y con…" at bounding box center [439, 278] width 409 height 64
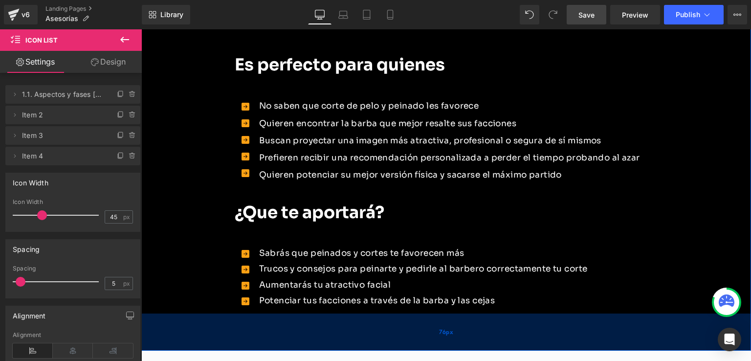
scroll to position [1294, 0]
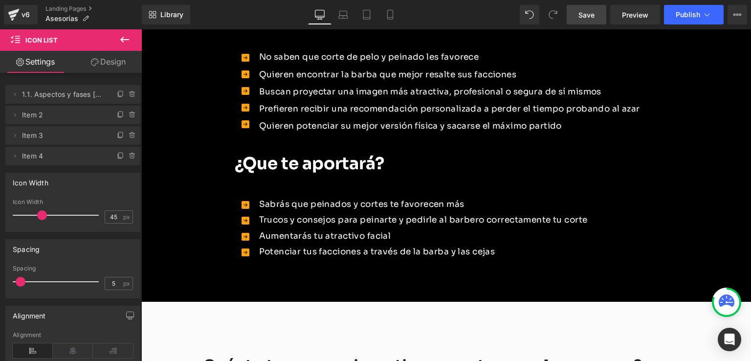
click at [589, 16] on span "Save" at bounding box center [586, 15] width 16 height 10
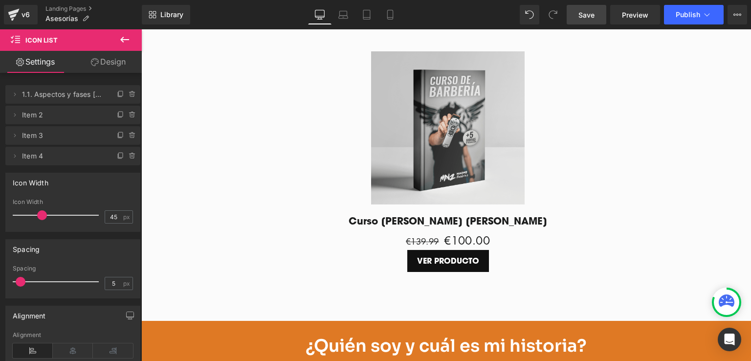
scroll to position [1782, 0]
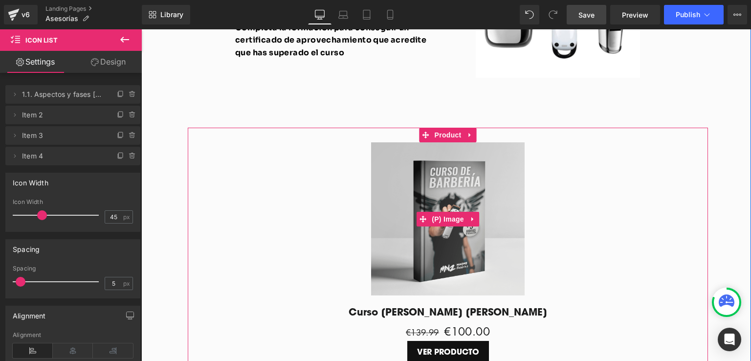
click at [451, 165] on img at bounding box center [447, 218] width 153 height 153
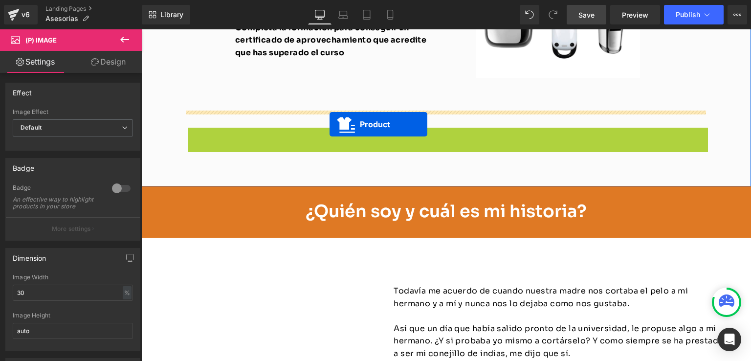
drag, startPoint x: 422, startPoint y: 118, endPoint x: 329, endPoint y: 124, distance: 93.1
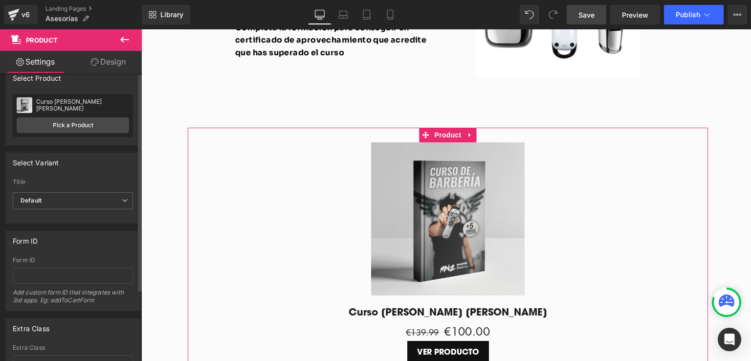
scroll to position [0, 0]
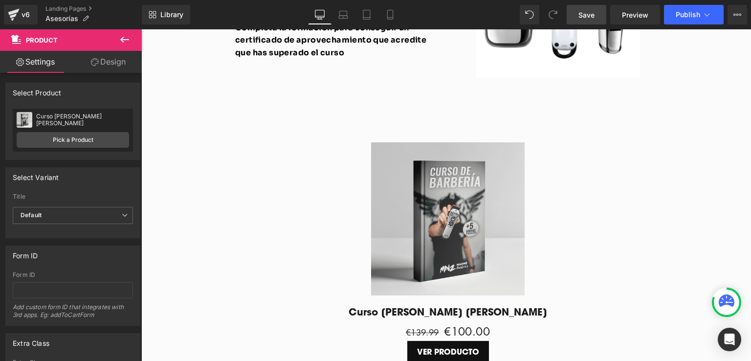
click at [55, 38] on span "Product" at bounding box center [42, 40] width 32 height 8
click at [127, 41] on icon at bounding box center [125, 40] width 12 height 12
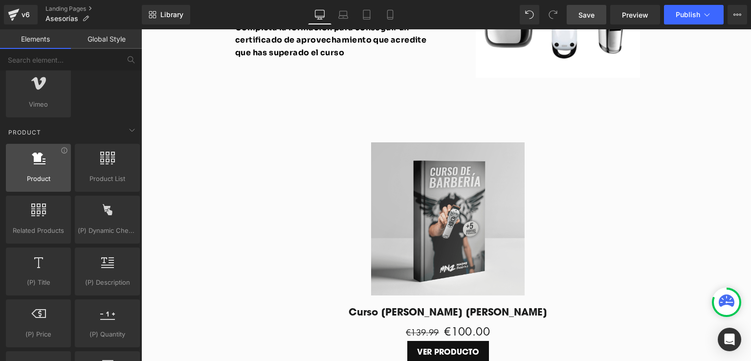
scroll to position [782, 0]
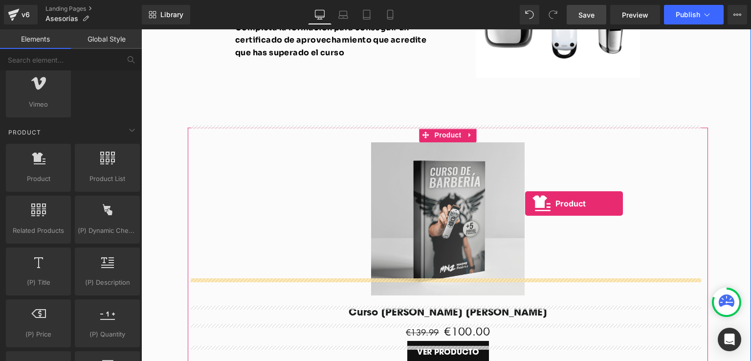
drag, startPoint x: 173, startPoint y: 196, endPoint x: 525, endPoint y: 203, distance: 352.5
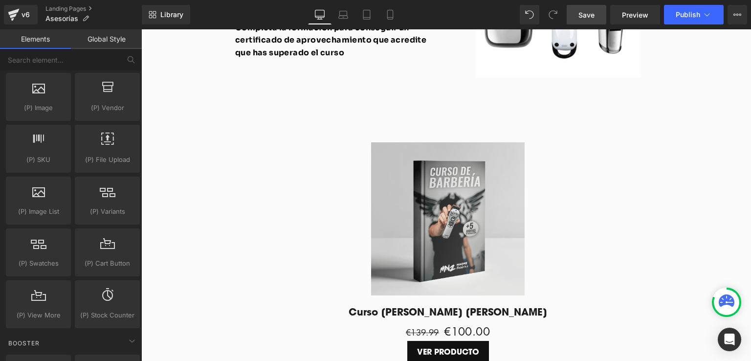
scroll to position [1075, 0]
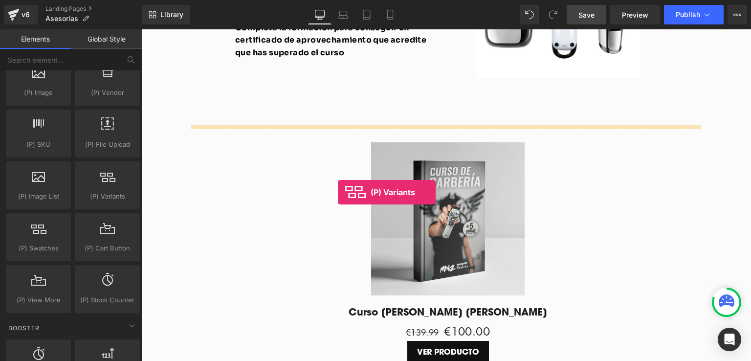
drag, startPoint x: 248, startPoint y: 210, endPoint x: 338, endPoint y: 192, distance: 91.7
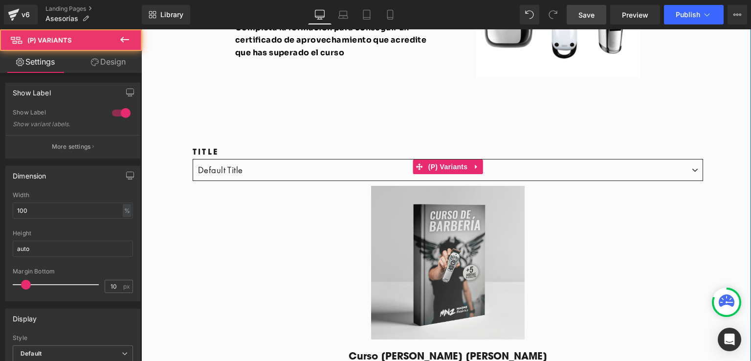
click at [247, 159] on select "Default Title" at bounding box center [448, 170] width 510 height 22
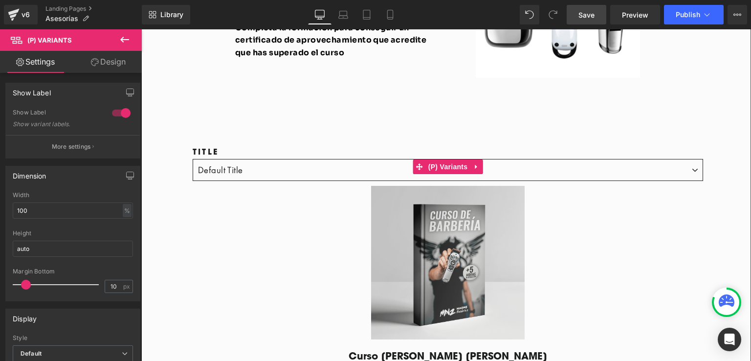
click at [247, 159] on select "Default Title" at bounding box center [448, 170] width 510 height 22
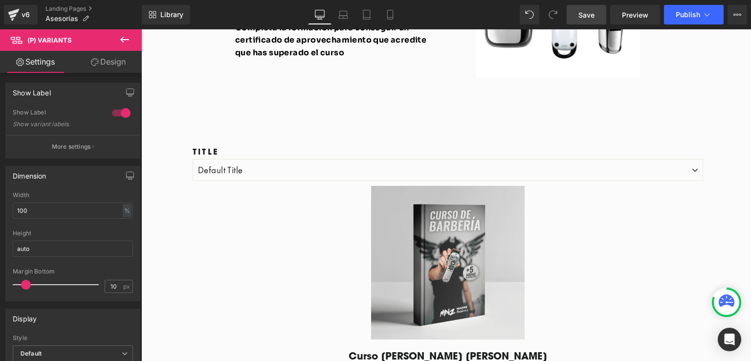
click at [125, 41] on icon at bounding box center [125, 40] width 12 height 12
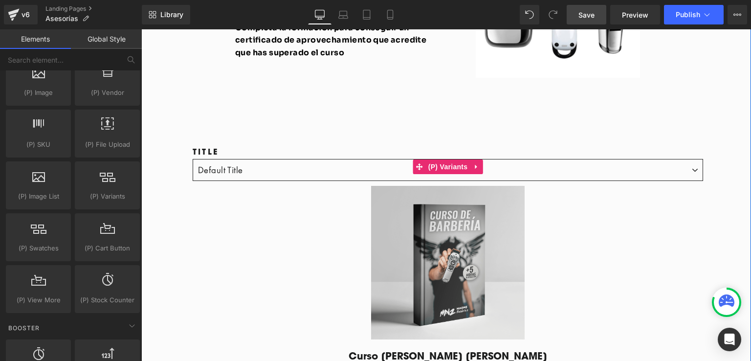
click at [215, 159] on select "Default Title" at bounding box center [448, 170] width 510 height 22
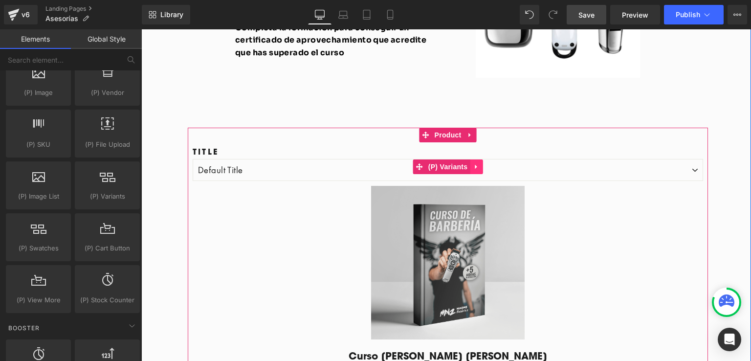
click at [475, 164] on icon at bounding box center [476, 166] width 2 height 4
click at [479, 163] on icon at bounding box center [482, 166] width 7 height 7
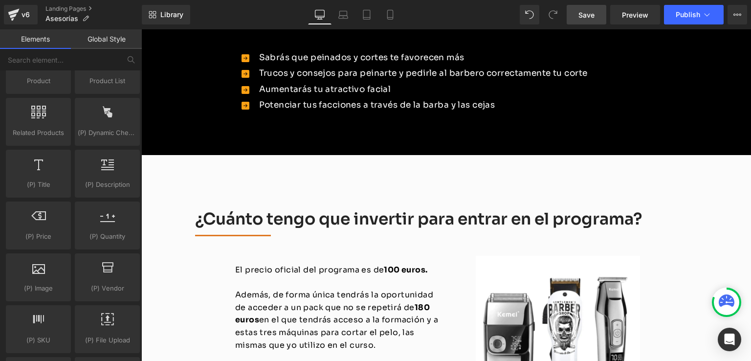
scroll to position [1489, 0]
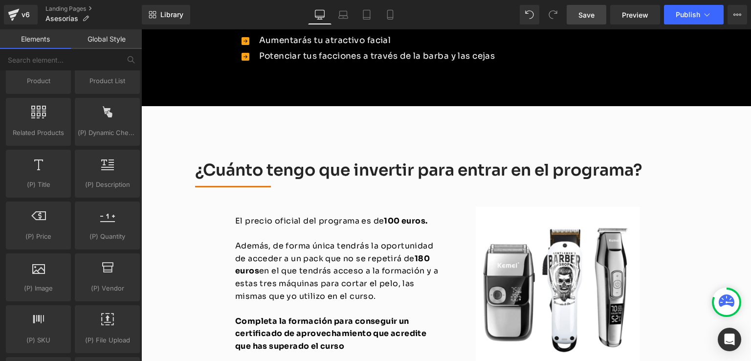
drag, startPoint x: 275, startPoint y: 158, endPoint x: 223, endPoint y: 153, distance: 52.6
click at [275, 160] on h2 "¿Cuánto tengo que invertir para entrar en el programa?" at bounding box center [447, 170] width 505 height 21
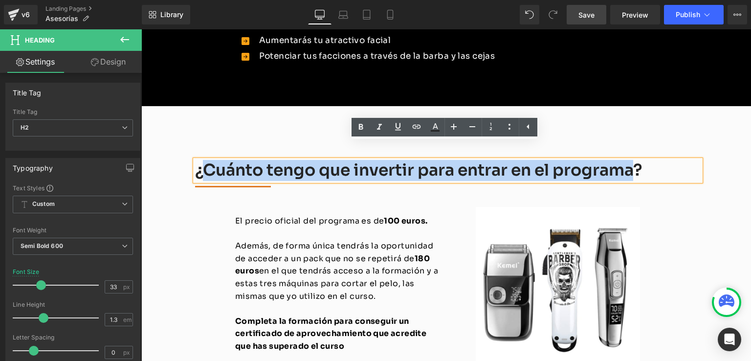
drag, startPoint x: 203, startPoint y: 152, endPoint x: 636, endPoint y: 145, distance: 433.2
click at [636, 160] on h2 "¿Cuánto tengo que invertir para entrar en el programa?" at bounding box center [447, 170] width 505 height 21
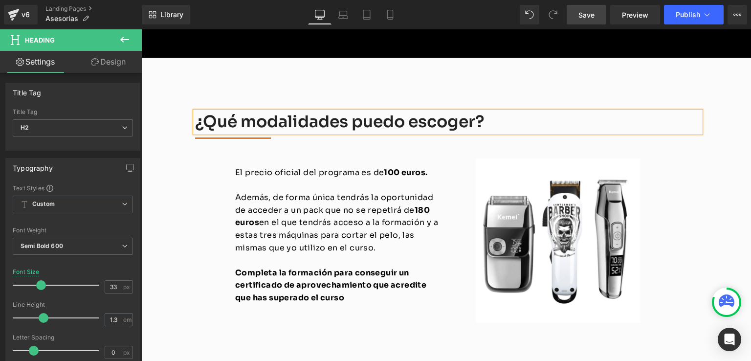
scroll to position [1538, 0]
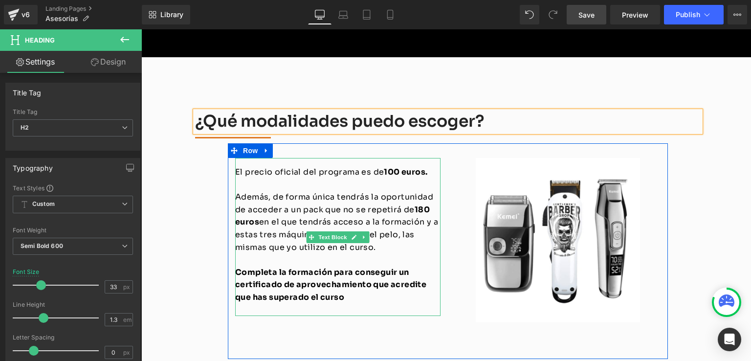
click at [411, 167] on span "100 euros." at bounding box center [406, 172] width 44 height 10
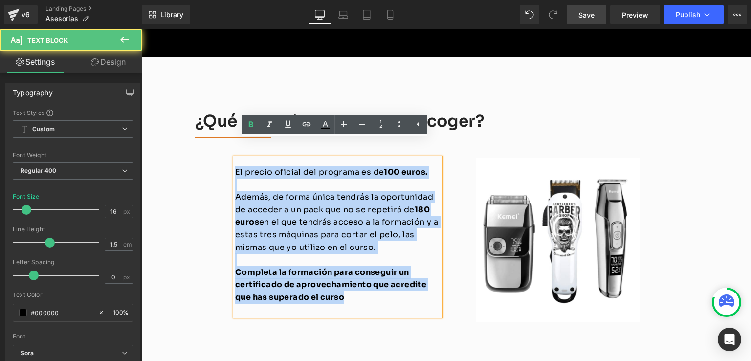
drag, startPoint x: 343, startPoint y: 283, endPoint x: 212, endPoint y: 138, distance: 195.5
click at [212, 138] on div "¿Qué modalidades puedo escoger? Heading Separator El precio oficial del program…" at bounding box center [448, 235] width 520 height 248
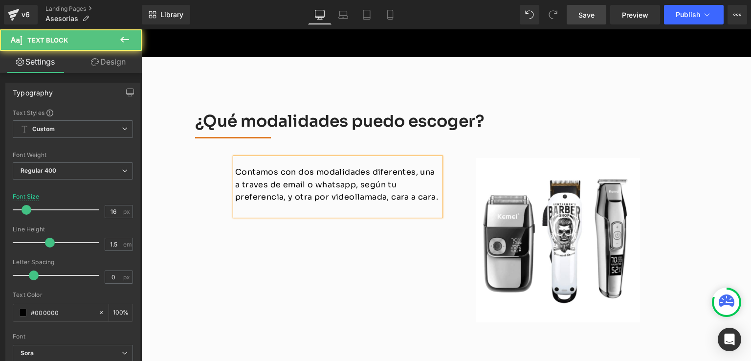
click at [250, 166] on p "Contamos con dos modalidades diferentes, una a traves de email o whatsapp, segú…" at bounding box center [337, 185] width 205 height 38
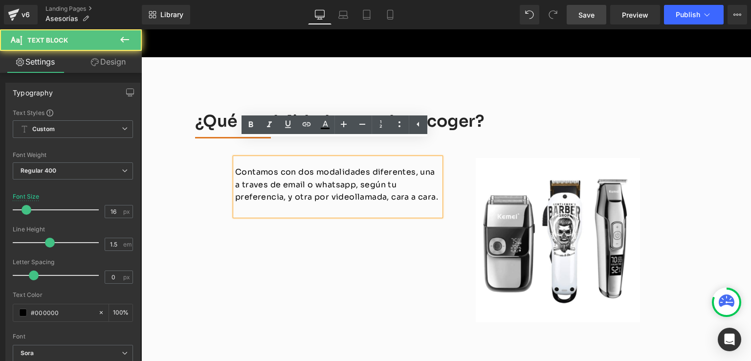
click at [253, 167] on p "Contamos con dos modalidades diferentes, una a traves de email o whatsapp, segú…" at bounding box center [337, 185] width 205 height 38
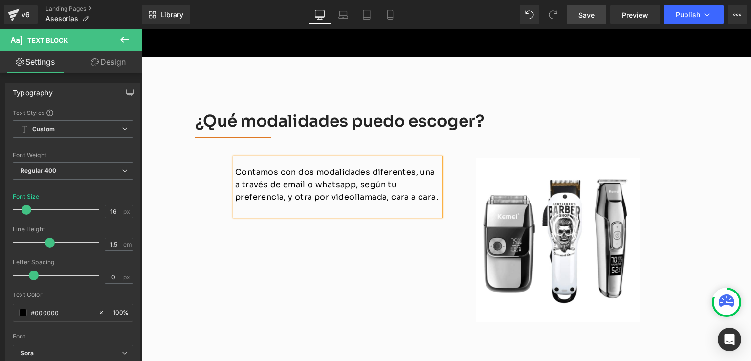
click at [255, 182] on p "Contamos con dos modalidades diferentes, una a través de email o whatsapp, segú…" at bounding box center [337, 185] width 205 height 38
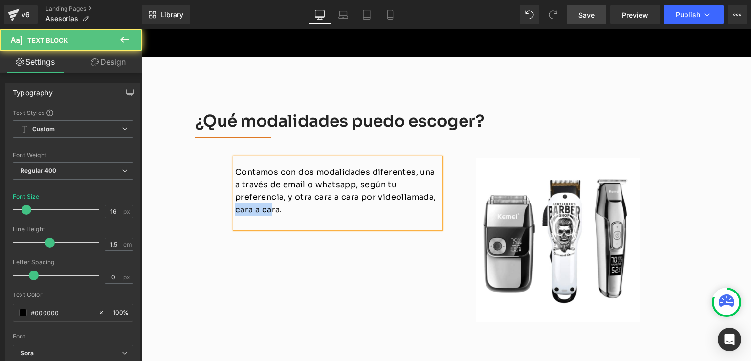
drag, startPoint x: 377, startPoint y: 183, endPoint x: 416, endPoint y: 178, distance: 38.4
click at [416, 178] on p "Contamos con dos modalidades diferentes, una a través de email o whatsapp, segú…" at bounding box center [337, 191] width 205 height 50
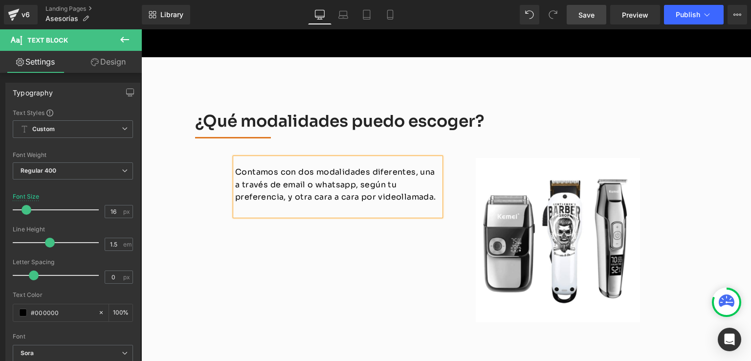
click at [311, 167] on p "Contamos con dos modalidades diferentes, una a través de email o whatsapp, segú…" at bounding box center [337, 185] width 205 height 38
click at [214, 171] on div "¿Qué modalidades puedo escoger? Heading Separator Contamos con dos modalidades …" at bounding box center [448, 235] width 520 height 248
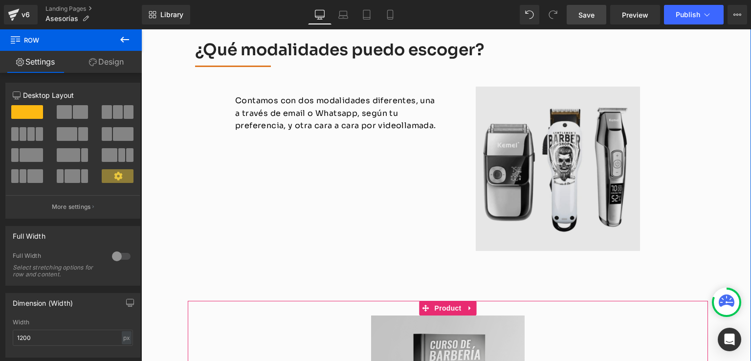
scroll to position [1587, 0]
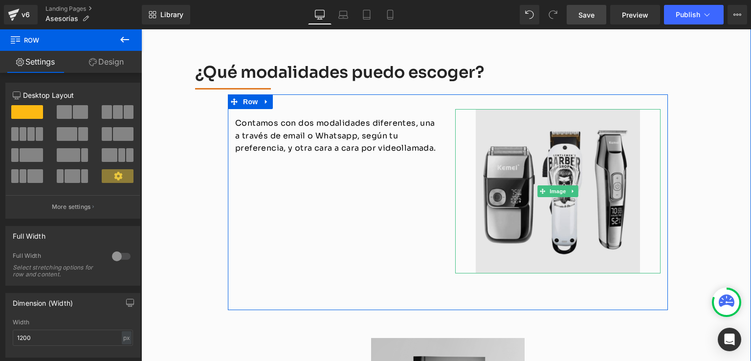
click at [569, 167] on div "Image" at bounding box center [557, 191] width 205 height 164
click at [563, 152] on img at bounding box center [558, 191] width 164 height 164
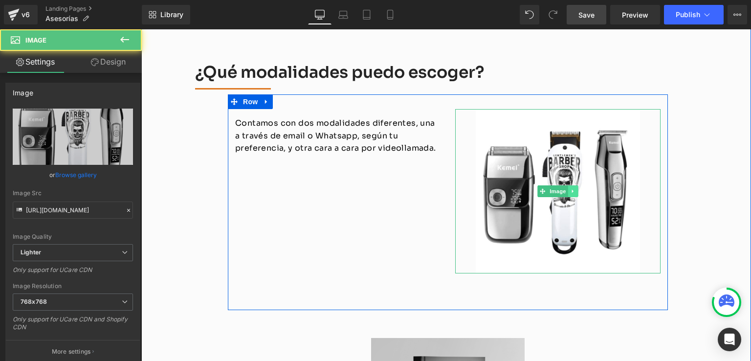
click at [570, 188] on icon at bounding box center [572, 191] width 5 height 6
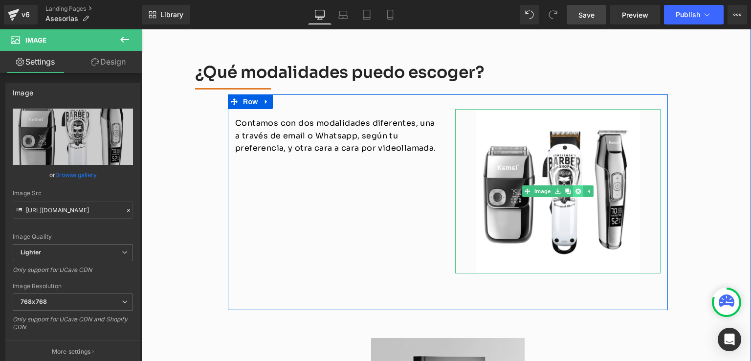
click at [575, 188] on icon at bounding box center [577, 191] width 5 height 6
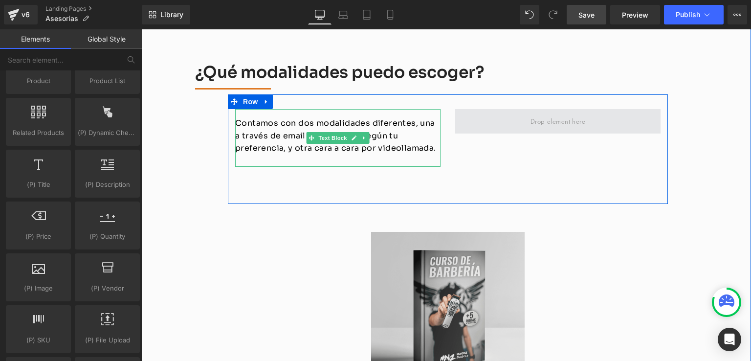
click at [493, 109] on span at bounding box center [557, 121] width 205 height 24
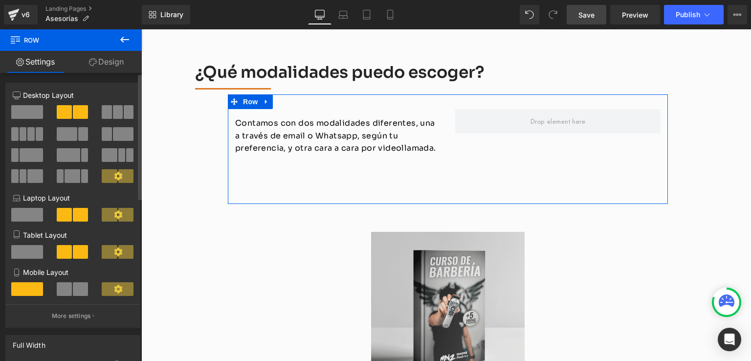
click at [19, 112] on span at bounding box center [27, 112] width 32 height 14
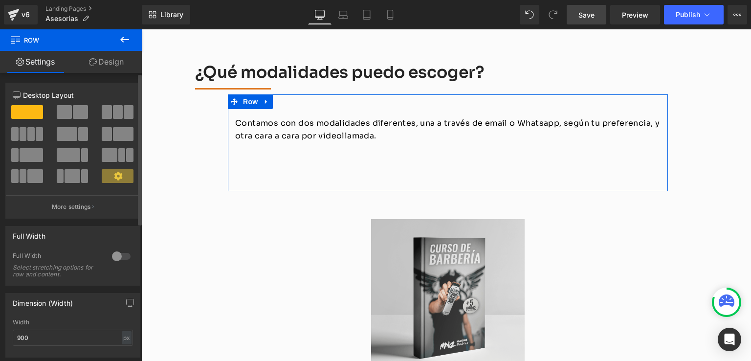
click at [80, 110] on span at bounding box center [80, 112] width 15 height 14
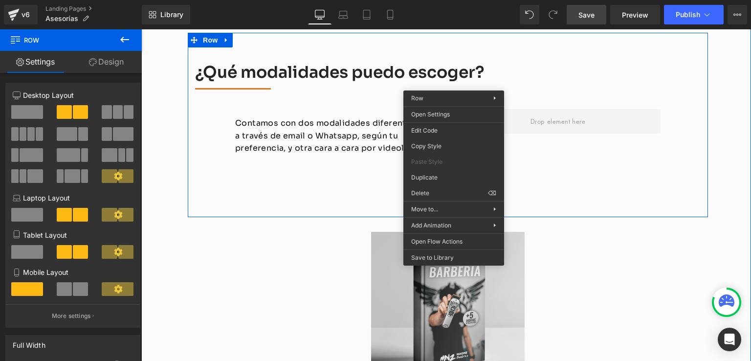
click at [262, 94] on div "Contamos con dos modalidades diferentes, una a través de email o Whatsapp, segú…" at bounding box center [448, 149] width 440 height 110
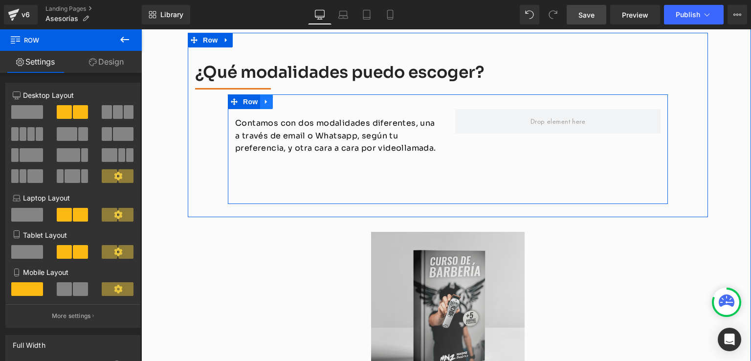
click at [264, 98] on icon at bounding box center [266, 101] width 7 height 7
click at [276, 98] on icon at bounding box center [279, 101] width 7 height 7
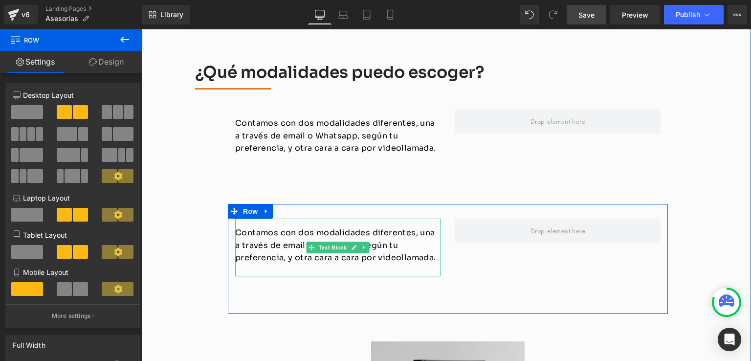
click at [428, 241] on p "Contamos con dos modalidades diferentes, una a través de email o Whatsapp, segú…" at bounding box center [337, 245] width 205 height 38
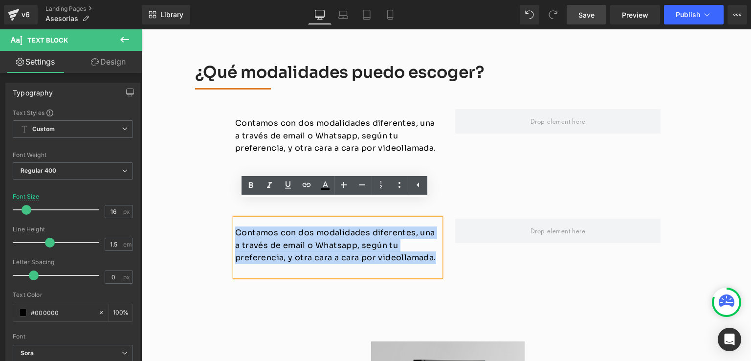
drag, startPoint x: 395, startPoint y: 236, endPoint x: 215, endPoint y: 207, distance: 182.2
click at [219, 208] on div "¿Qué modalidades puedo escoger? Heading Separator Contamos con dos modalidades …" at bounding box center [448, 187] width 520 height 251
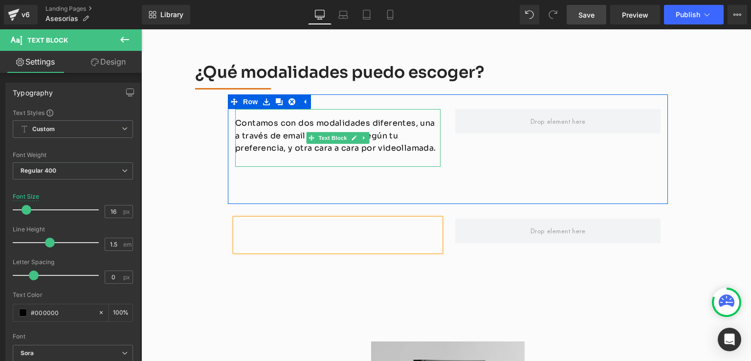
click at [294, 117] on p "Contamos con dos modalidades diferentes, una a través de email o Whatsapp, segú…" at bounding box center [337, 136] width 205 height 38
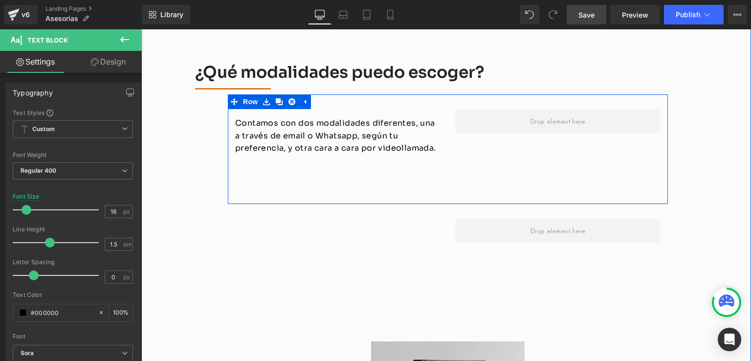
click at [317, 94] on div "Contamos con dos modalidades diferentes, una a través de email o Whatsapp, segú…" at bounding box center [448, 149] width 440 height 110
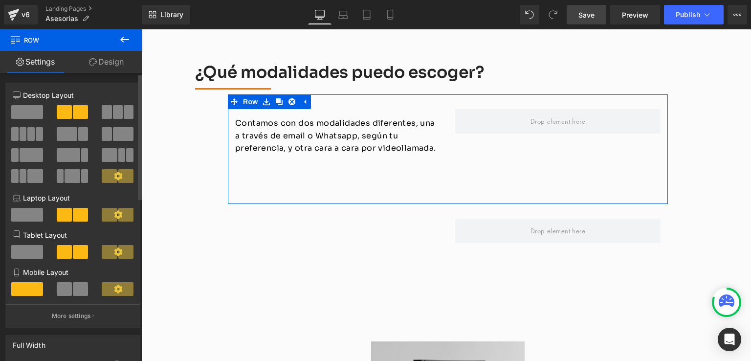
click at [17, 110] on span at bounding box center [27, 112] width 32 height 14
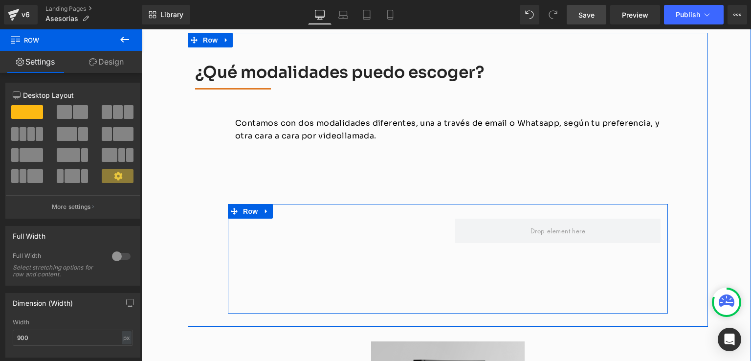
click at [373, 226] on p at bounding box center [337, 232] width 205 height 13
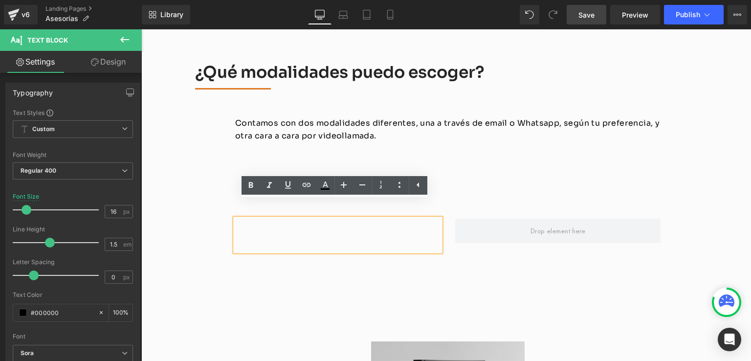
click at [258, 261] on div "Text Block Row" at bounding box center [448, 259] width 440 height 110
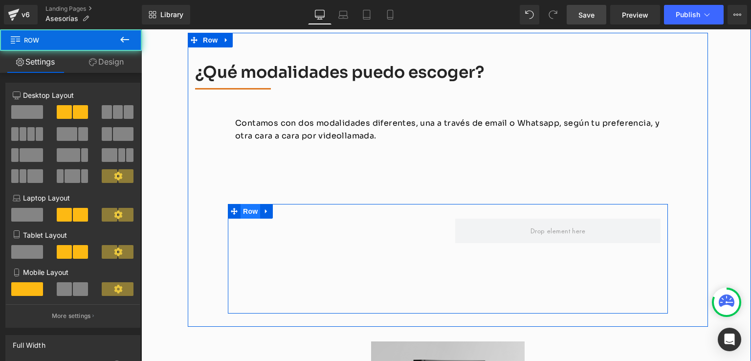
click at [244, 204] on span "Row" at bounding box center [251, 211] width 20 height 15
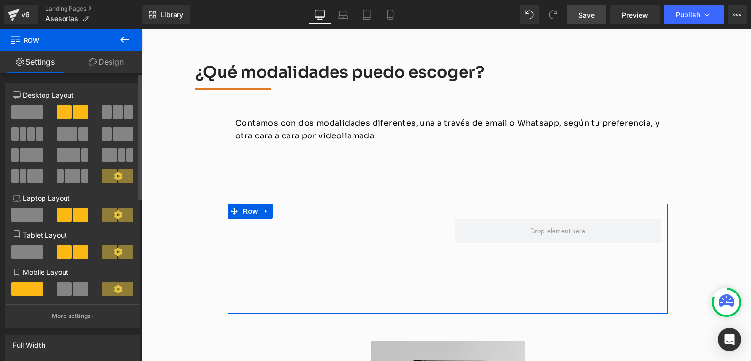
click at [81, 286] on span at bounding box center [80, 289] width 15 height 14
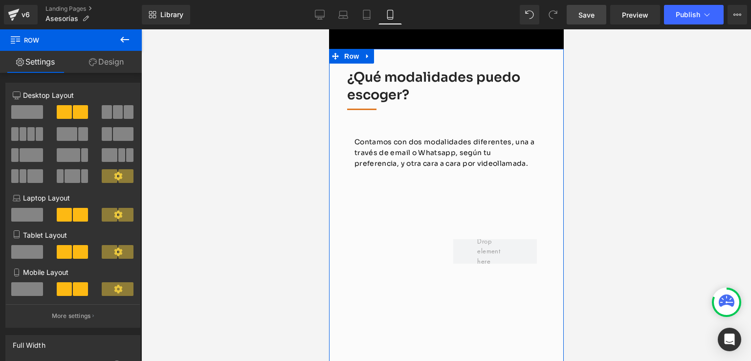
scroll to position [1510, 0]
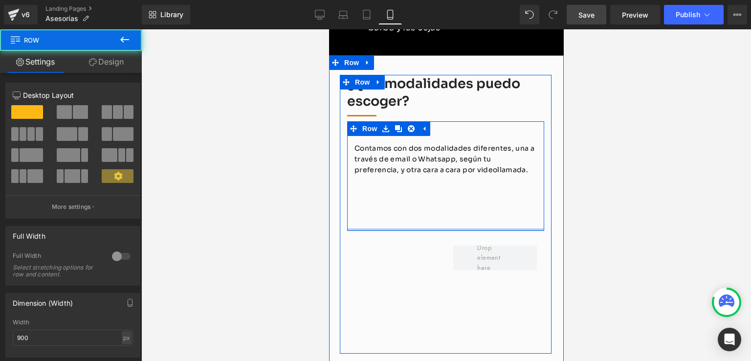
drag, startPoint x: 430, startPoint y: 218, endPoint x: 432, endPoint y: 207, distance: 10.4
click at [432, 203] on div "Contamos con dos modalidades diferentes, una a través de email o Whatsapp, segú…" at bounding box center [445, 176] width 197 height 110
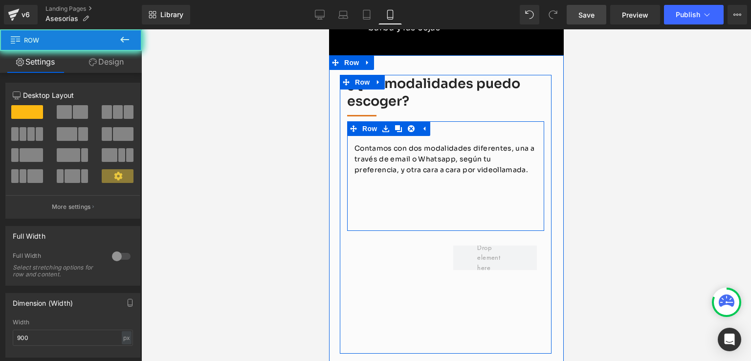
click at [400, 211] on div "Contamos con dos modalidades diferentes, una a través de email o Whatsapp, segú…" at bounding box center [445, 176] width 197 height 110
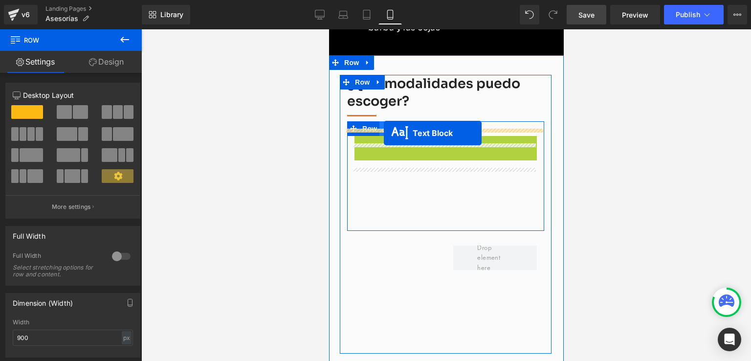
drag, startPoint x: 417, startPoint y: 171, endPoint x: 383, endPoint y: 133, distance: 50.2
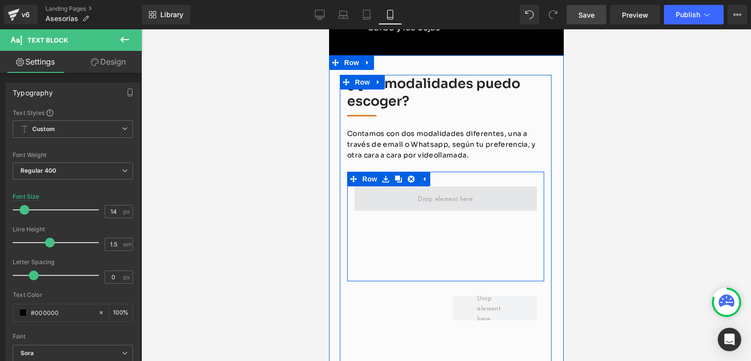
click at [414, 203] on span at bounding box center [445, 198] width 62 height 15
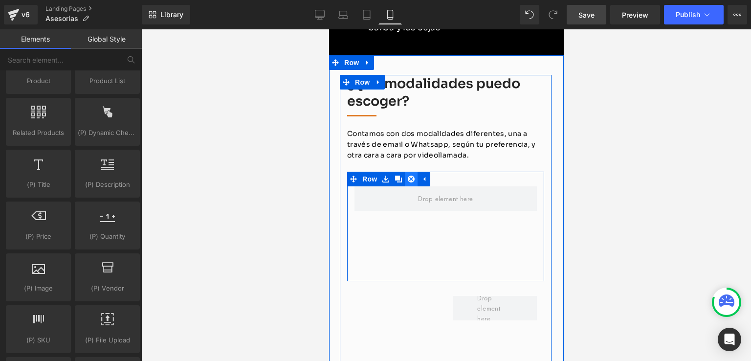
click at [408, 183] on icon at bounding box center [410, 178] width 7 height 7
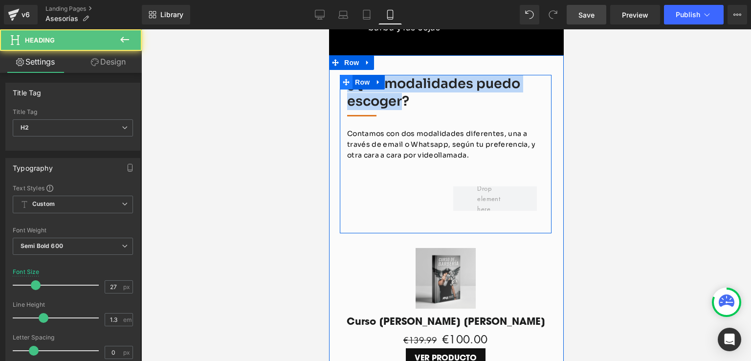
drag, startPoint x: 399, startPoint y: 111, endPoint x: 343, endPoint y: 94, distance: 58.8
click at [343, 94] on div "¿Qué modalidades puedo escoger? Heading Separator Contamos con dos modalidades …" at bounding box center [445, 154] width 212 height 158
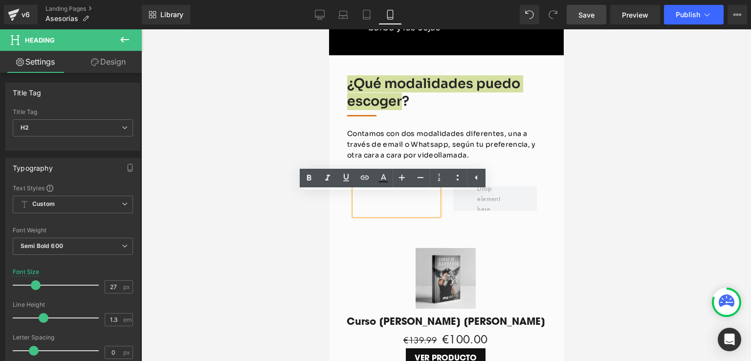
click at [581, 133] on div at bounding box center [446, 194] width 610 height 331
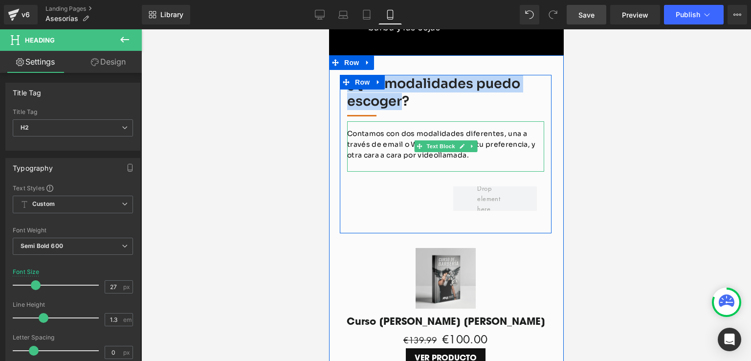
click at [488, 147] on p "Contamos con dos modalidades diferentes, una a través de email o Whatsapp, segú…" at bounding box center [445, 144] width 197 height 33
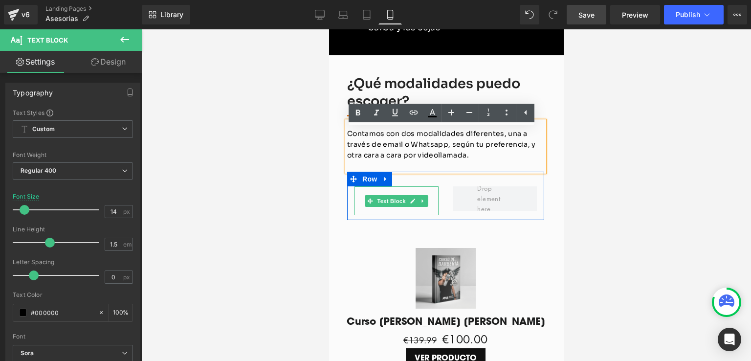
click at [401, 197] on div at bounding box center [396, 200] width 84 height 29
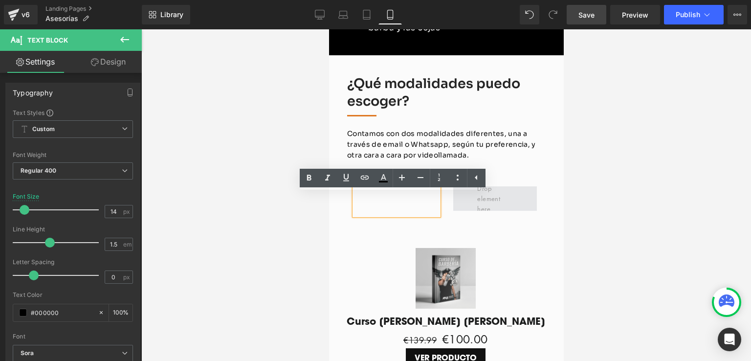
click at [490, 203] on span at bounding box center [494, 198] width 42 height 35
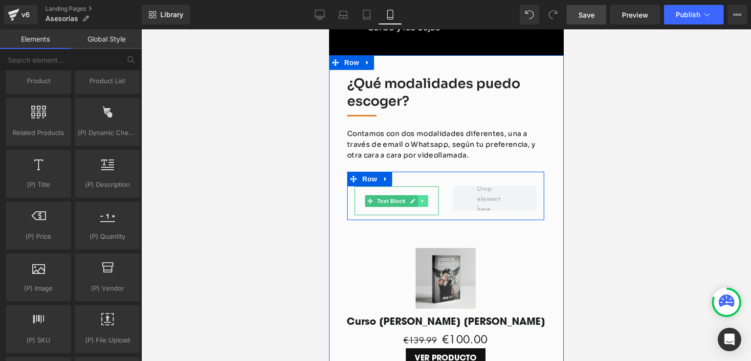
click at [419, 204] on icon at bounding box center [421, 201] width 5 height 6
click at [425, 204] on icon at bounding box center [426, 201] width 5 height 6
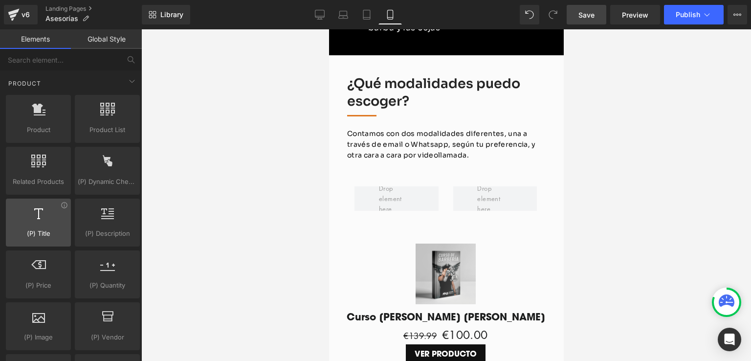
scroll to position [782, 0]
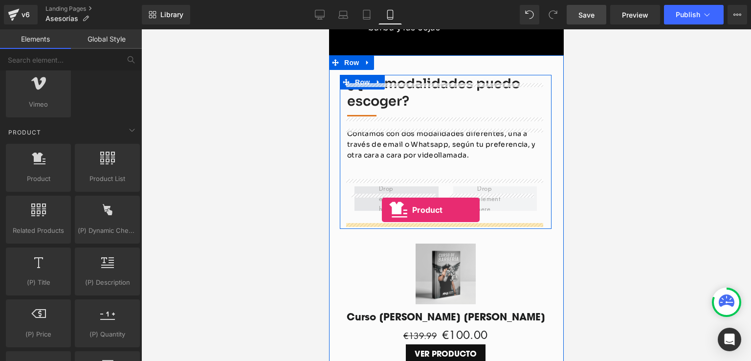
drag, startPoint x: 374, startPoint y: 201, endPoint x: 381, endPoint y: 210, distance: 11.1
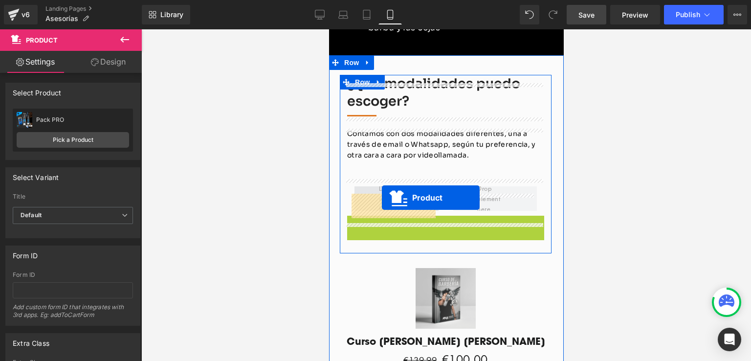
drag, startPoint x: 419, startPoint y: 234, endPoint x: 381, endPoint y: 198, distance: 52.2
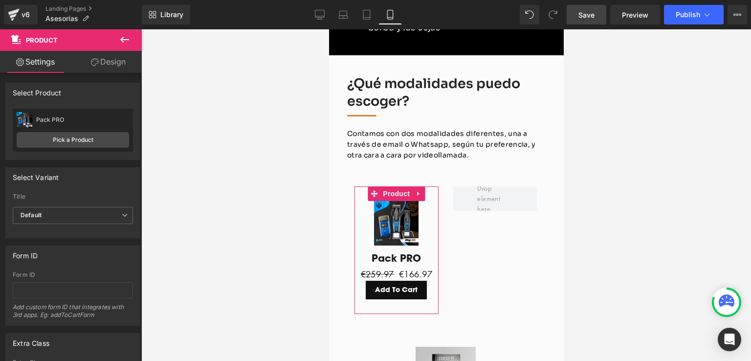
click at [36, 65] on link "Settings" at bounding box center [35, 62] width 71 height 22
click at [121, 39] on icon at bounding box center [124, 40] width 9 height 6
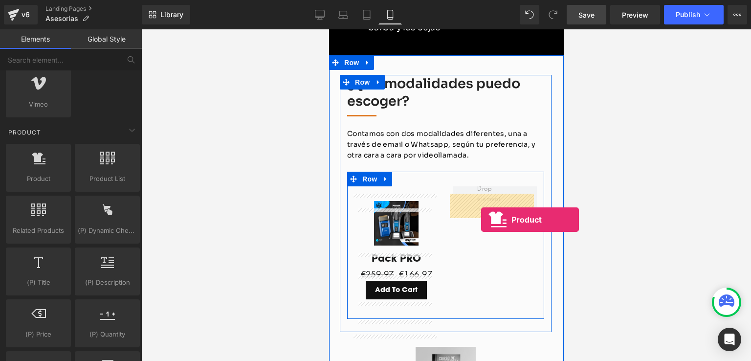
drag, startPoint x: 365, startPoint y: 191, endPoint x: 481, endPoint y: 219, distance: 118.9
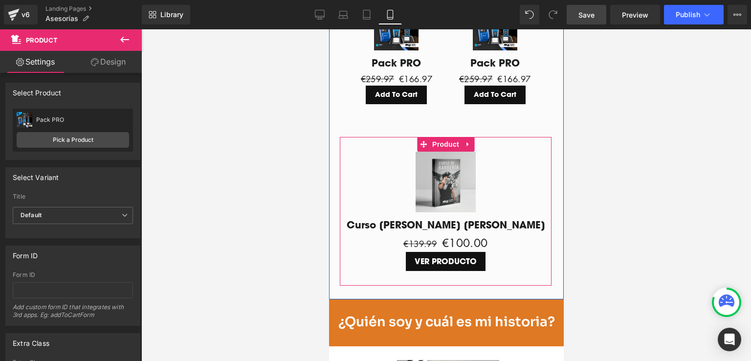
scroll to position [1705, 0]
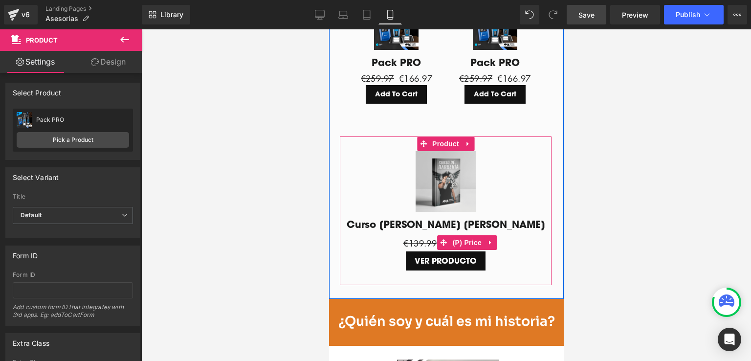
click at [512, 252] on div "€139.99 €100.00" at bounding box center [445, 243] width 202 height 18
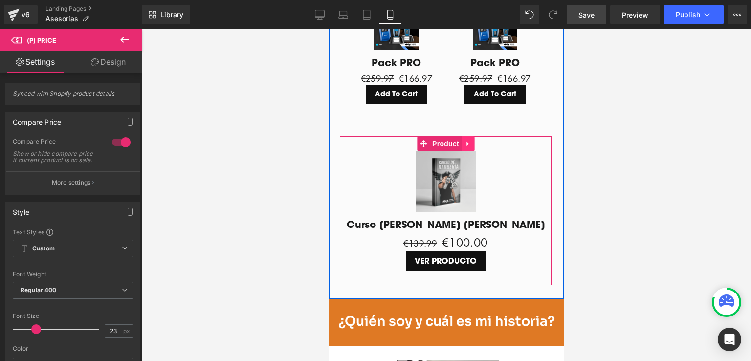
click at [464, 147] on icon at bounding box center [467, 143] width 7 height 7
click at [472, 147] on icon at bounding box center [473, 143] width 7 height 7
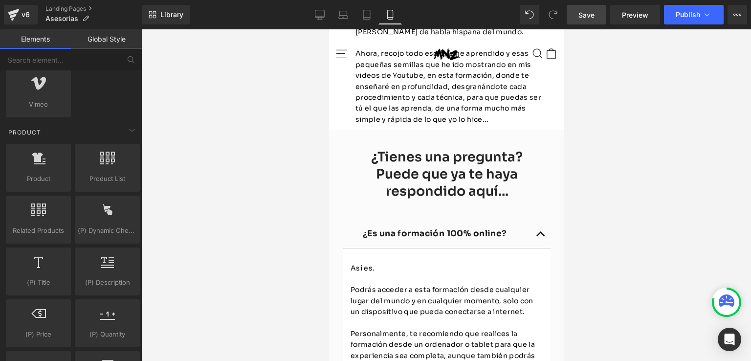
scroll to position [2585, 0]
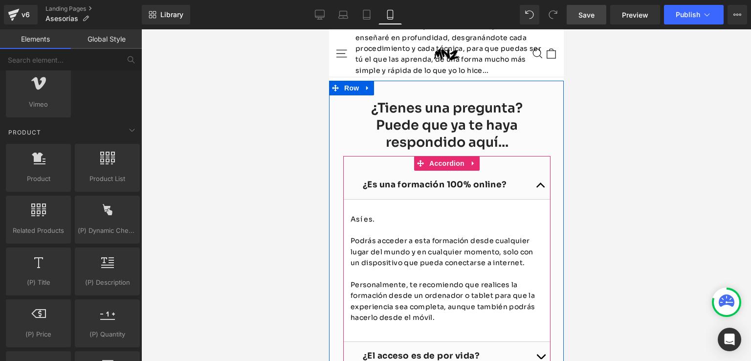
click at [540, 188] on span "button" at bounding box center [540, 188] width 0 height 0
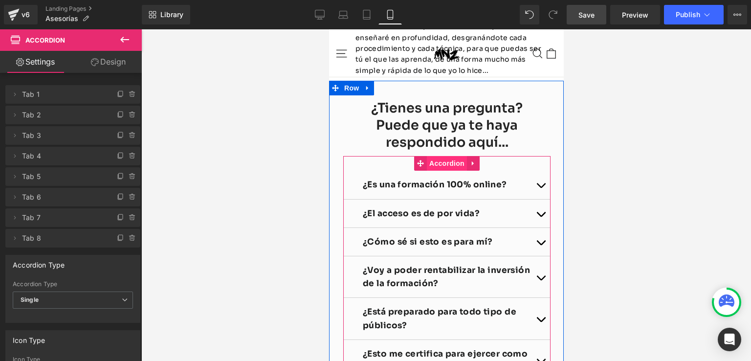
click at [456, 171] on span "Accordion" at bounding box center [446, 163] width 40 height 15
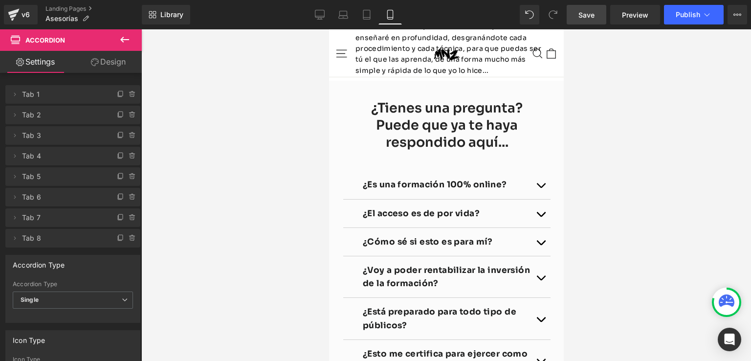
click at [587, 11] on span "Save" at bounding box center [586, 15] width 16 height 10
click at [635, 16] on span "Preview" at bounding box center [635, 15] width 26 height 10
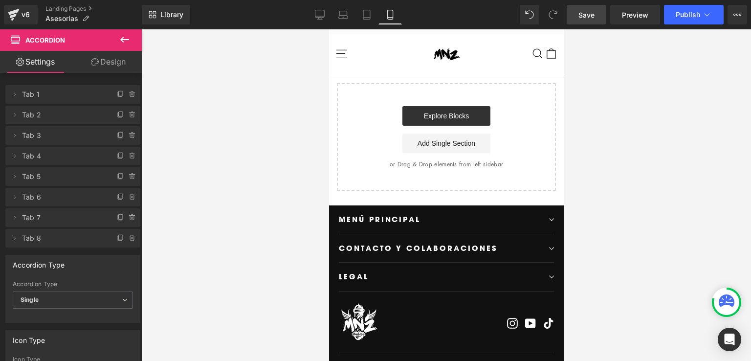
scroll to position [3025, 0]
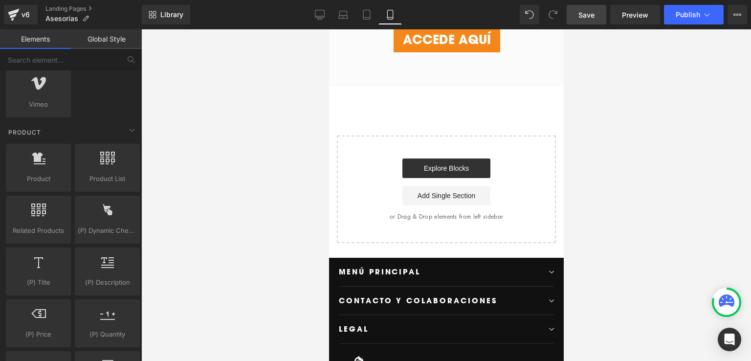
click at [492, 168] on div "Start building your page Explore Blocks Add Single Section or Drag & Drop eleme…" at bounding box center [445, 189] width 217 height 106
click at [505, 173] on div "Start building your page Explore Blocks Add Single Section or Drag & Drop eleme…" at bounding box center [445, 189] width 217 height 106
click at [374, 184] on div "Explore Blocks Add Single Section" at bounding box center [446, 181] width 188 height 47
drag, startPoint x: 373, startPoint y: 184, endPoint x: 388, endPoint y: 167, distance: 22.2
click at [388, 167] on div "Start building your page Explore Blocks Add Single Section or Drag & Drop eleme…" at bounding box center [445, 189] width 217 height 106
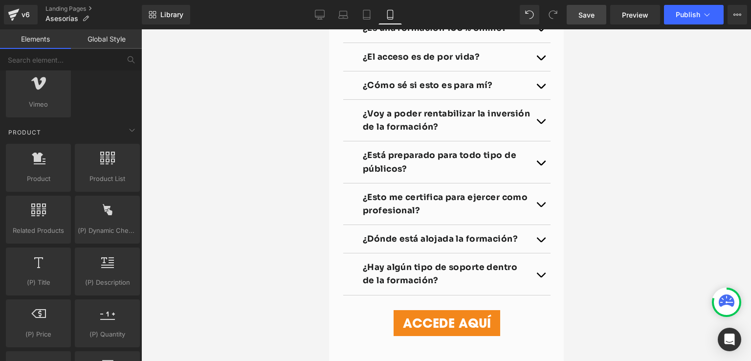
scroll to position [2718, 0]
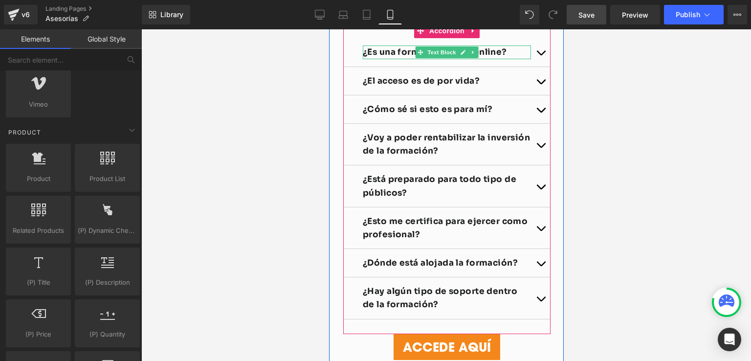
click at [488, 57] on strong "¿Es una formación 100% online?" at bounding box center [434, 52] width 144 height 10
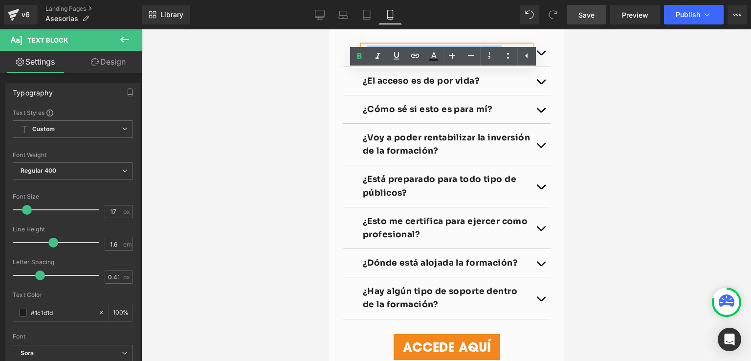
drag, startPoint x: 496, startPoint y: 77, endPoint x: 364, endPoint y: 79, distance: 132.0
click at [364, 57] on strong "¿Es una formación 100% online?" at bounding box center [434, 52] width 144 height 10
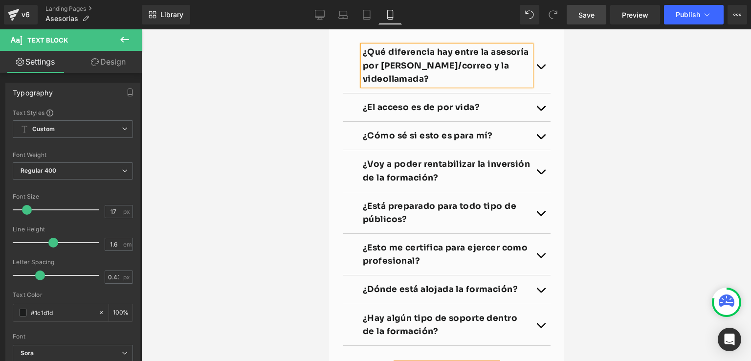
click at [532, 91] on button "button" at bounding box center [540, 65] width 20 height 55
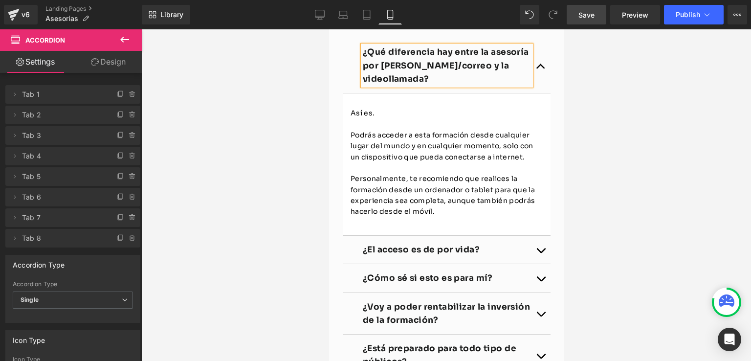
click at [387, 161] on p "Podrás acceder a esta formación desde cualquier lugar del mundo y en cualquier …" at bounding box center [446, 146] width 193 height 33
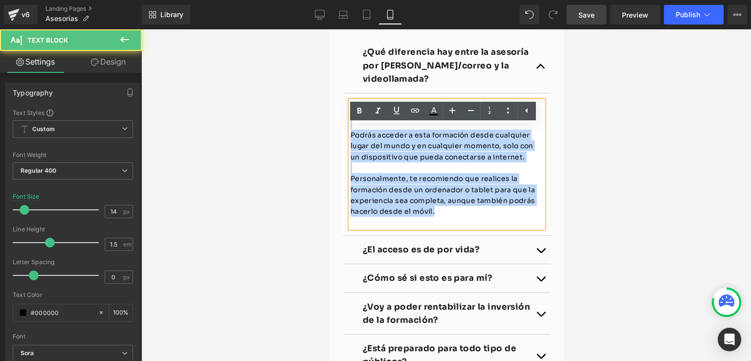
drag, startPoint x: 432, startPoint y: 241, endPoint x: 335, endPoint y: 132, distance: 146.1
click at [335, 132] on div "¿Tienes una pregunta? Puede que ya te haya respondido aquí... Heading Row ¿Qué …" at bounding box center [446, 253] width 235 height 610
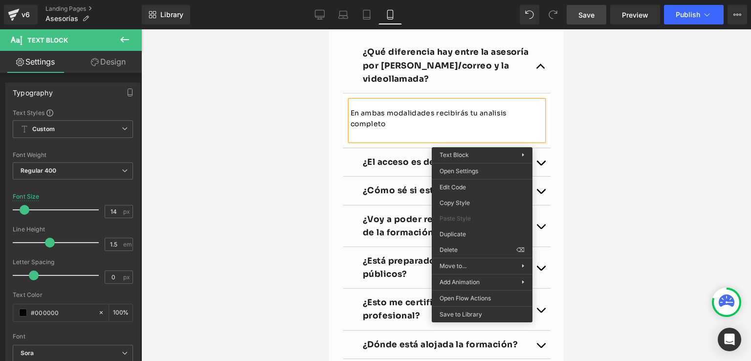
click at [491, 130] on p "En ambas modalidades recibirás tu analisis completo" at bounding box center [446, 119] width 193 height 22
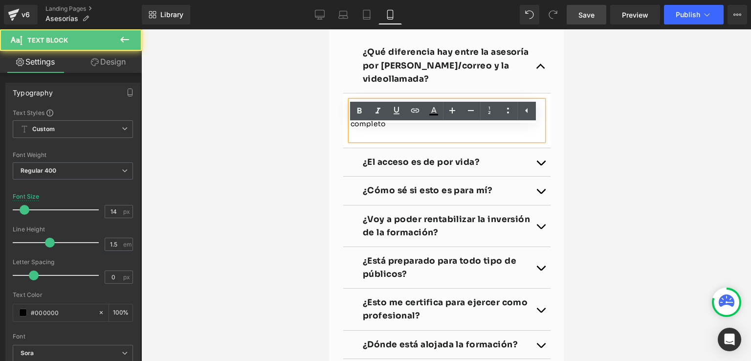
click at [483, 130] on p "En ambas modalidades recibirás tu analisis completo" at bounding box center [446, 119] width 193 height 22
click at [486, 130] on p "En ambas modalidades recibirás tu analisis completo" at bounding box center [446, 119] width 193 height 22
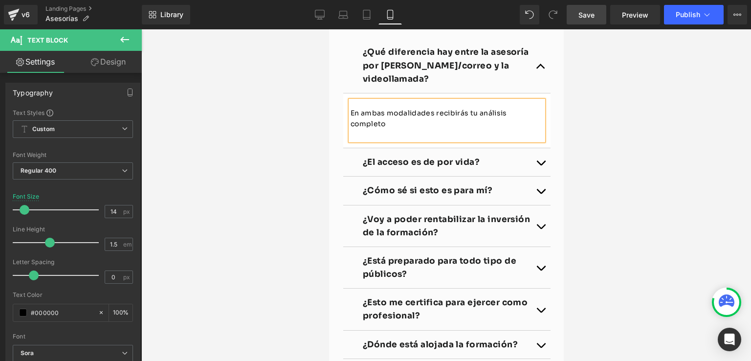
click at [388, 130] on p "En ambas modalidades recibirás tu análisis completo" at bounding box center [446, 119] width 193 height 22
click at [433, 130] on p "En ambas modalidades recibirás tu análisis completo de" at bounding box center [446, 119] width 193 height 22
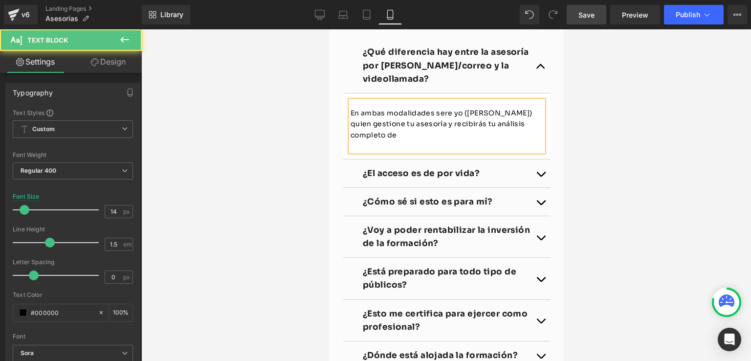
click at [372, 140] on p "En ambas modalidades sere yo (Maonz) quien gestione tu asesoría y recibirás tu …" at bounding box center [446, 124] width 193 height 33
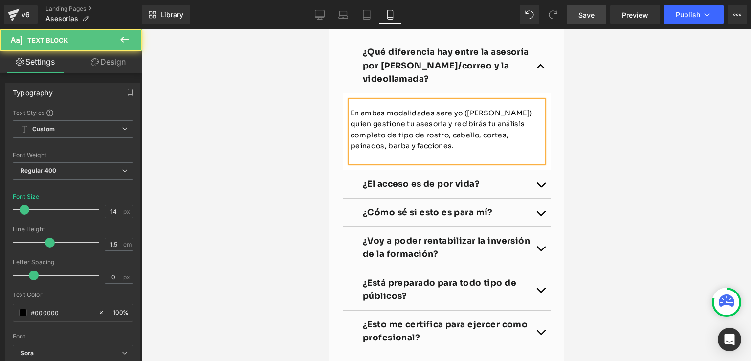
click at [356, 152] on p "En ambas modalidades sere yo (Maonz) quien gestione tu asesoría y recibirás tu …" at bounding box center [446, 130] width 193 height 44
click at [463, 151] on p "En ambas modalidades sere yo (Maonz) quien gestione tu asesoría y recibirás tu …" at bounding box center [446, 130] width 193 height 44
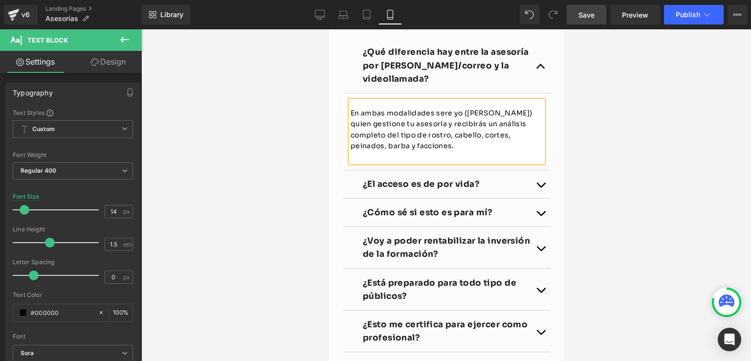
click at [422, 152] on p "En ambas modalidades sere yo (Maonz) quien gestione tu asesoría y recibirás un …" at bounding box center [446, 130] width 193 height 44
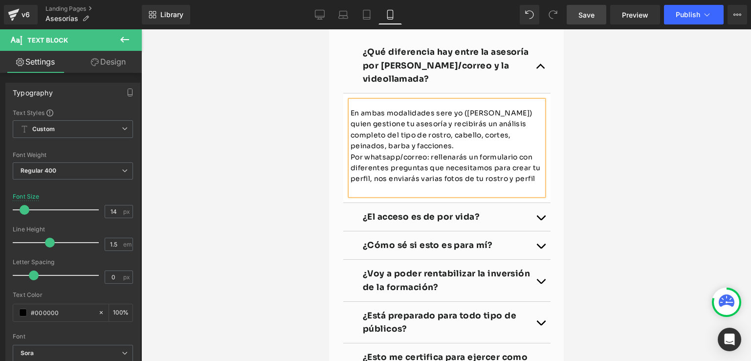
click at [460, 184] on p "Por whatsapp/correo: rellenarás un formulario con diferentes preguntas que nece…" at bounding box center [446, 168] width 193 height 33
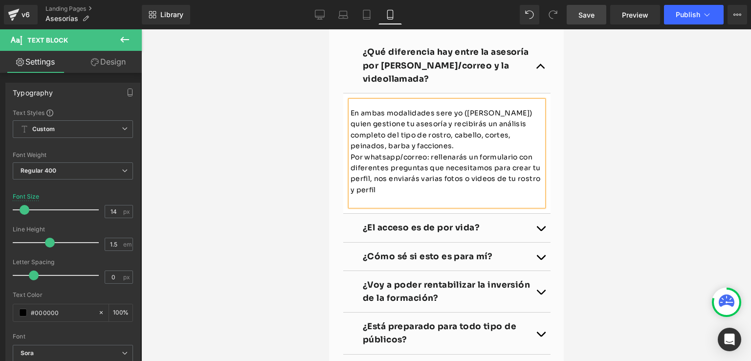
click at [460, 196] on p "Por whatsapp/correo: rellenarás un formulario con diferentes preguntas que nece…" at bounding box center [446, 174] width 193 height 44
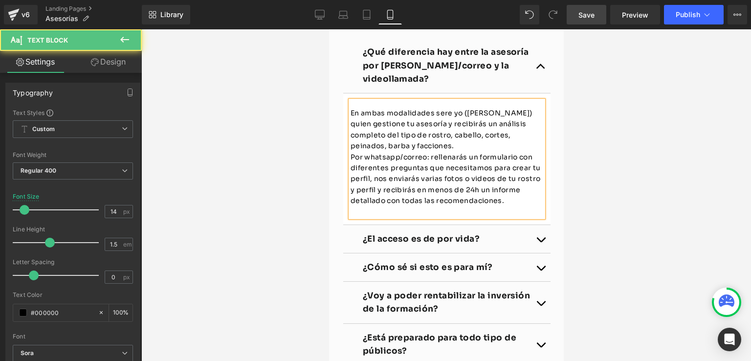
click at [350, 184] on p "Por whatsapp/correo: rellenarás un formulario con diferentes preguntas que nece…" at bounding box center [446, 179] width 193 height 55
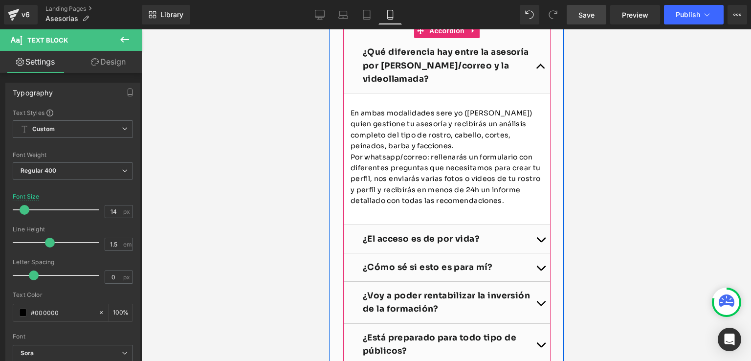
click at [350, 181] on div "En ambas modalidades sere yo (Maonz) quien gestione tu asesoría y recibirás un …" at bounding box center [446, 159] width 193 height 116
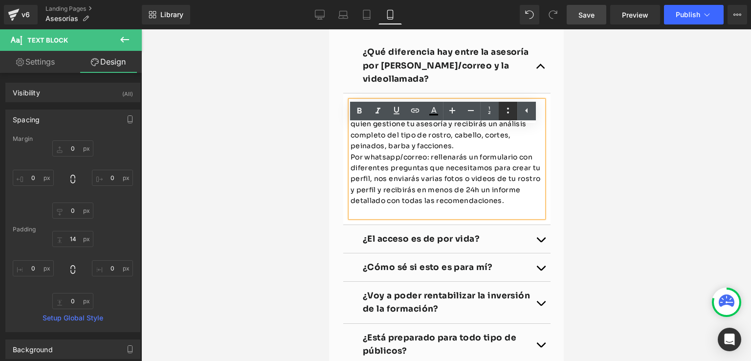
click at [504, 110] on icon at bounding box center [508, 111] width 12 height 12
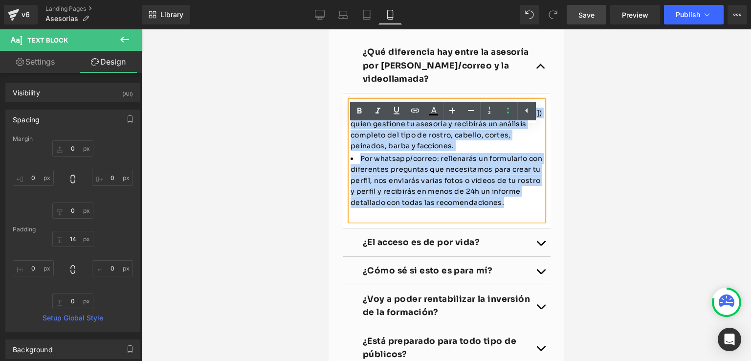
click at [357, 135] on li "En ambas modalidades sere yo (Maonz) quien gestione tu asesoría y recibirás un …" at bounding box center [446, 130] width 193 height 44
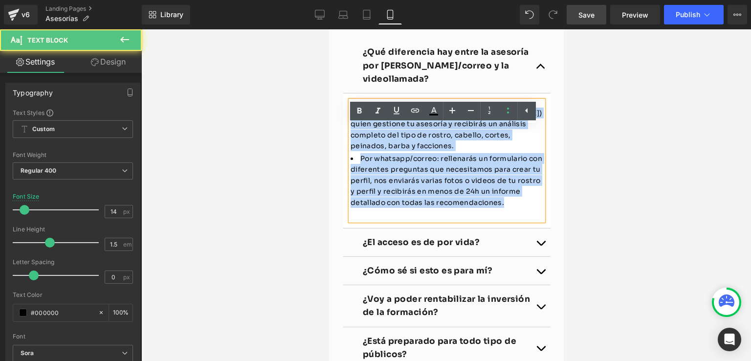
click at [356, 141] on li "En ambas modalidades sere yo (Maonz) quien gestione tu asesoría y recibirás un …" at bounding box center [446, 130] width 193 height 44
click at [383, 152] on li "En ambas modalidades sere yo (Maonz) quien gestione tu asesoría y recibirás un …" at bounding box center [446, 130] width 193 height 44
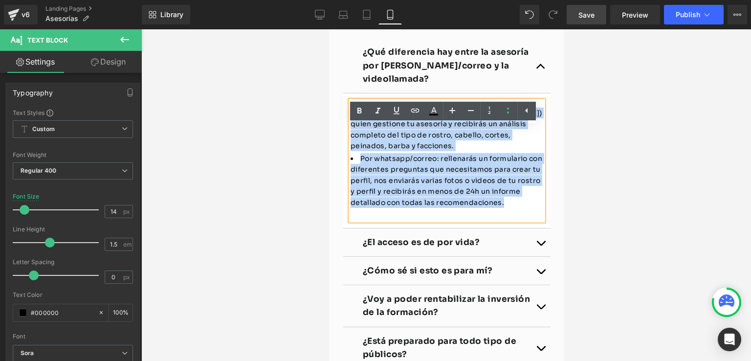
click at [462, 152] on li "En ambas modalidades sere yo (Maonz) quien gestione tu asesoría y recibirás un …" at bounding box center [446, 130] width 193 height 44
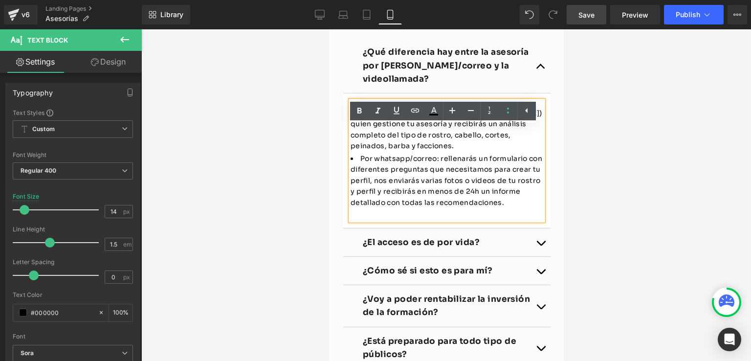
click at [358, 136] on li "En ambas modalidades sere yo (Maonz) quien gestione tu asesoría y recibirás un …" at bounding box center [446, 130] width 193 height 44
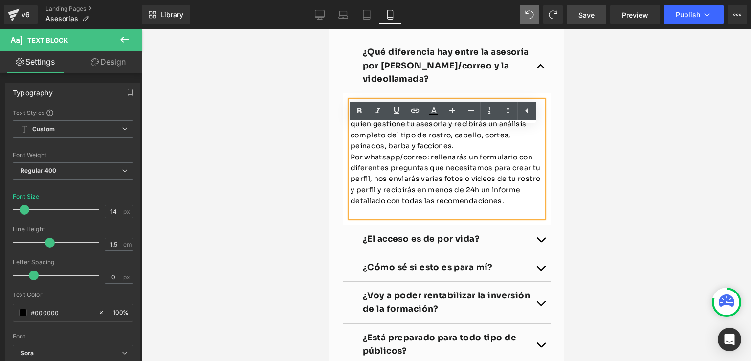
click at [350, 183] on p "Por whatsapp/correo: rellenarás un formulario con diferentes preguntas que nece…" at bounding box center [446, 179] width 193 height 55
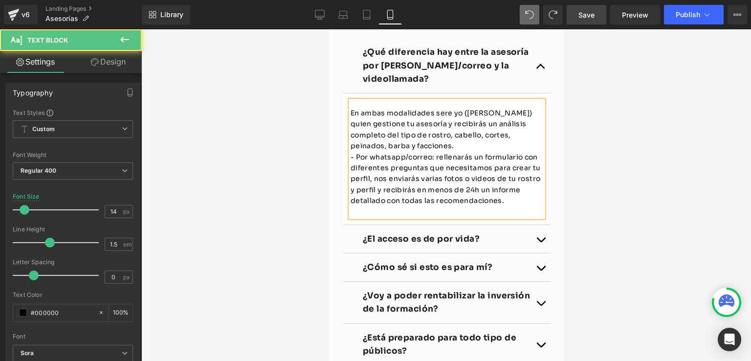
click at [509, 206] on p "- Por whatsapp/correo: rellenarás un formulario con diferentes preguntas que ne…" at bounding box center [446, 179] width 193 height 55
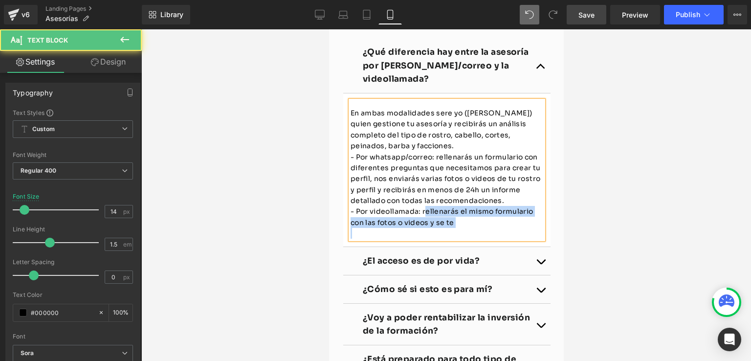
drag, startPoint x: 457, startPoint y: 254, endPoint x: 419, endPoint y: 241, distance: 39.9
click at [419, 239] on div "En ambas modalidades sere yo (Maonz) quien gestione tu asesoría y recibirás un …" at bounding box center [446, 170] width 193 height 138
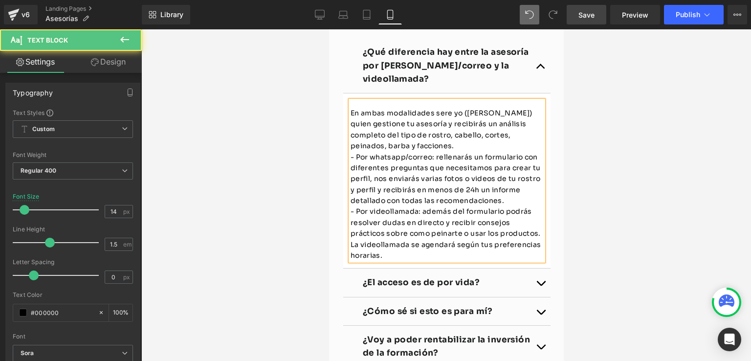
click at [442, 140] on p "En ambas modalidades sere yo (Maonz) quien gestione tu asesoría y recibirás un …" at bounding box center [446, 130] width 193 height 44
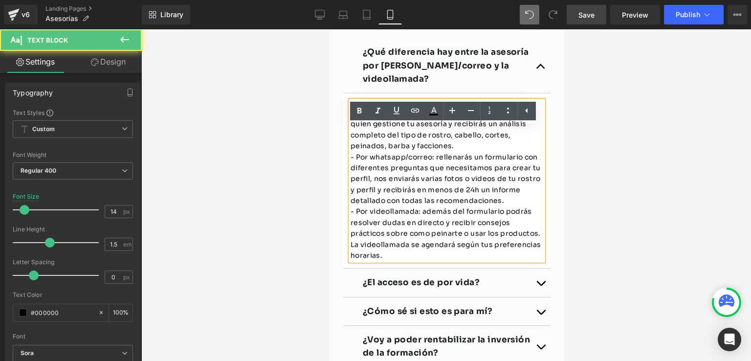
click at [445, 140] on p "En ambas modalidades sere yo (Maonz) quien gestione tu asesoría y recibirás un …" at bounding box center [446, 130] width 193 height 44
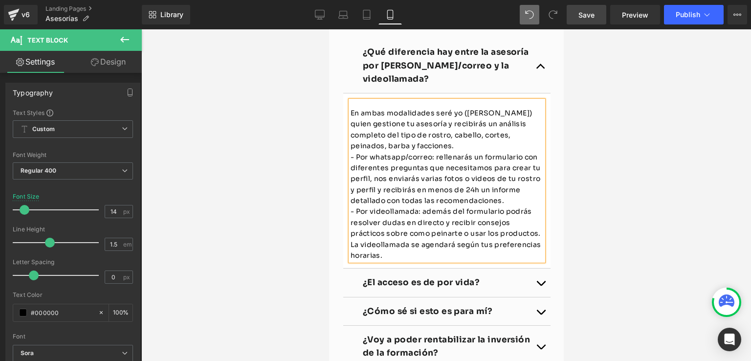
click at [437, 247] on p "- Por videollamada: además del formulario podrás resolver dudas en directo y re…" at bounding box center [446, 233] width 193 height 55
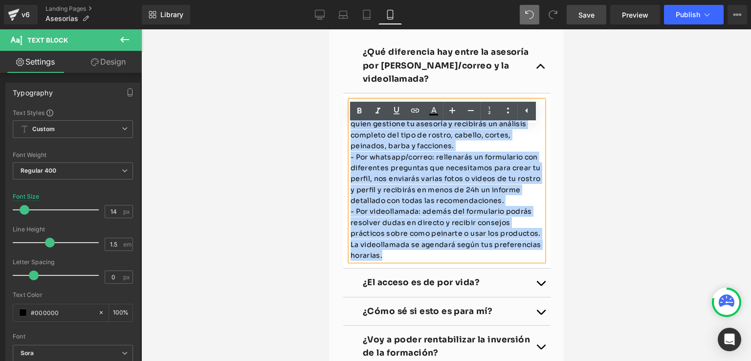
drag, startPoint x: 387, startPoint y: 282, endPoint x: 333, endPoint y: 144, distance: 148.6
click at [333, 144] on div "¿Tienes una pregunta? Puede que ya te haya respondido aquí... Heading Row ¿Qué …" at bounding box center [446, 269] width 235 height 643
copy div "En ambas modalidades seré yo (Maonz) quien gestione tu asesoría y recibirás un …"
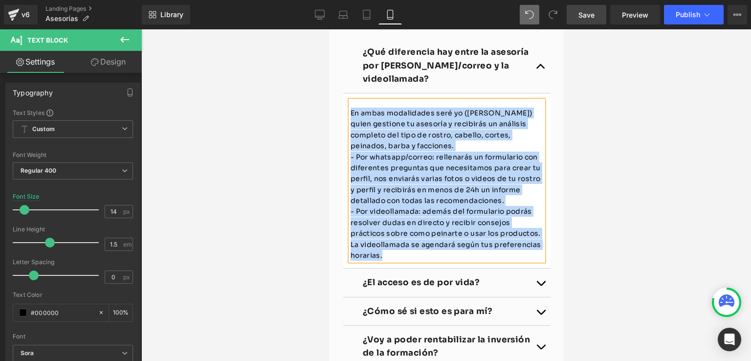
click at [440, 152] on p "En ambas modalidades seré yo (Maonz) quien gestione tu asesoría y recibirás un …" at bounding box center [446, 130] width 193 height 44
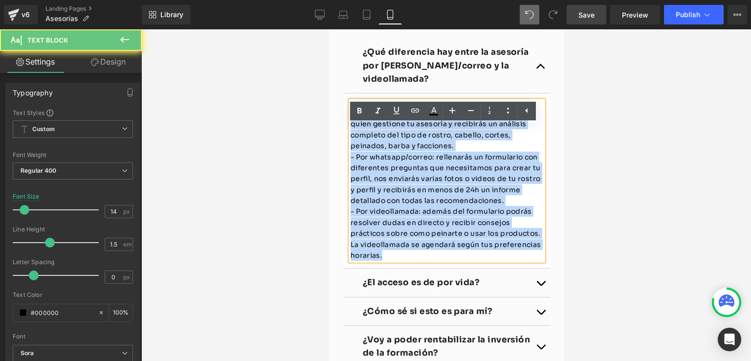
click at [426, 151] on p "En ambas modalidades seré yo (Maonz) quien gestione tu asesoría y recibirás un …" at bounding box center [446, 130] width 193 height 44
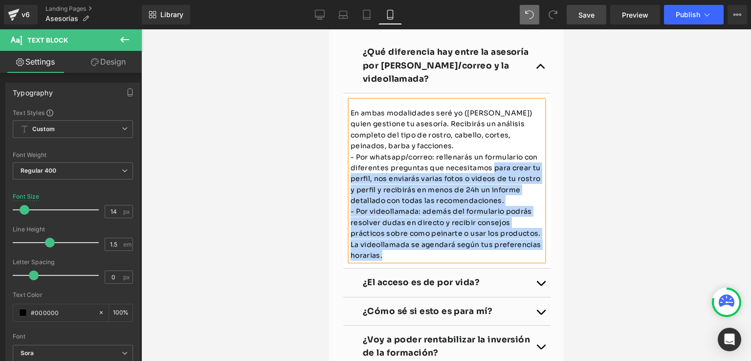
drag, startPoint x: 478, startPoint y: 196, endPoint x: 343, endPoint y: 196, distance: 134.4
click at [350, 196] on div "En ambas modalidades seré yo (Maonz) quien gestione tu asesoría. Recibirás un a…" at bounding box center [446, 181] width 193 height 160
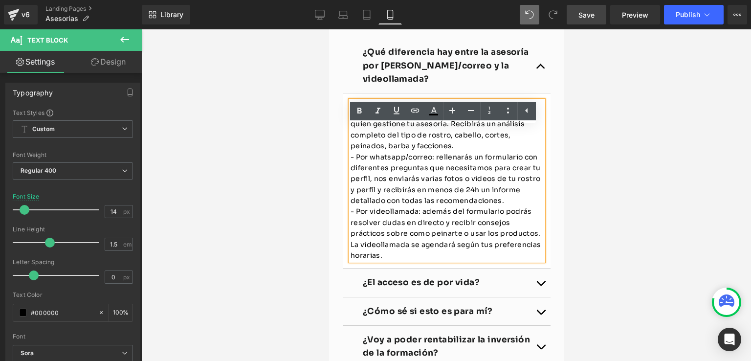
click at [350, 197] on p "- Por whatsapp/correo: rellenarás un formulario con diferentes preguntas que ne…" at bounding box center [446, 179] width 193 height 55
drag, startPoint x: 348, startPoint y: 194, endPoint x: 487, endPoint y: 198, distance: 139.4
click at [487, 198] on p "- Por whatsapp/correo: rellenarás un formulario con diferentes preguntas que ne…" at bounding box center [446, 179] width 193 height 55
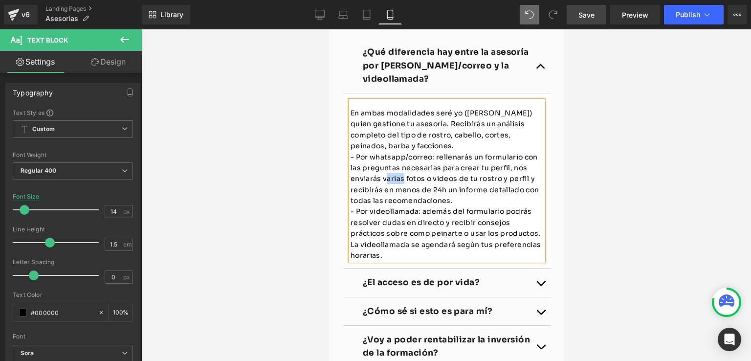
drag, startPoint x: 380, startPoint y: 205, endPoint x: 398, endPoint y: 206, distance: 18.1
click at [398, 206] on p "- Por whatsapp/correo: rellenarás un formulario con las preguntas necesarias pa…" at bounding box center [446, 179] width 193 height 55
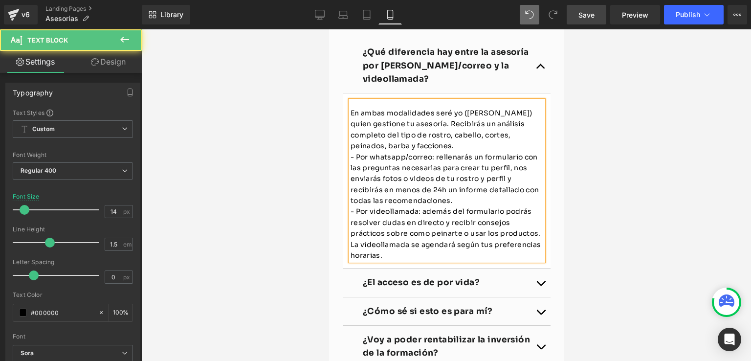
click at [499, 202] on p "- Por whatsapp/correo: rellenarás un formulario con las preguntas necesarias pa…" at bounding box center [446, 179] width 193 height 55
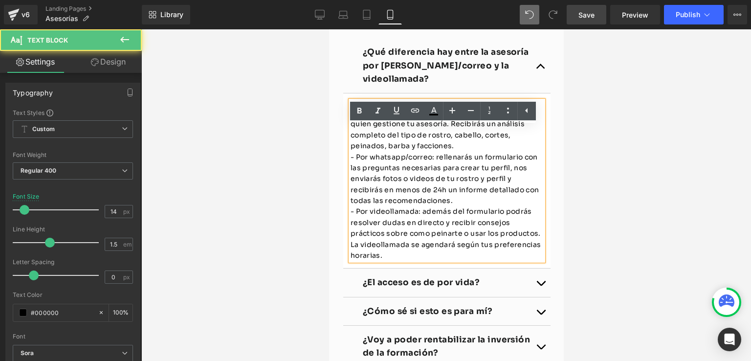
click at [501, 203] on p "- Por whatsapp/correo: rellenarás un formulario con las preguntas necesarias pa…" at bounding box center [446, 179] width 193 height 55
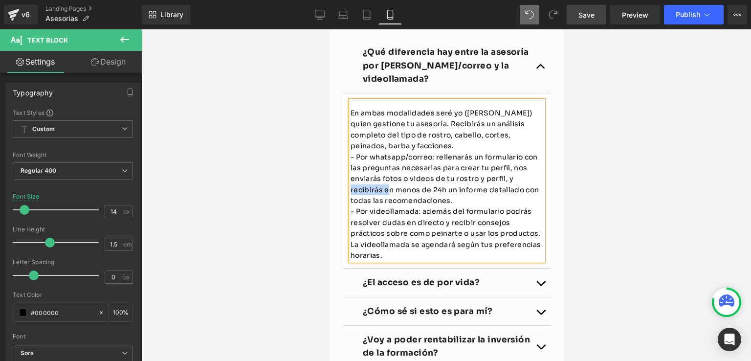
drag, startPoint x: 346, startPoint y: 215, endPoint x: 384, endPoint y: 217, distance: 38.2
click at [384, 206] on p "- Por whatsapp/correo: rellenarás un formulario con las preguntas necesarias pa…" at bounding box center [446, 179] width 193 height 55
click at [399, 206] on p "- Por whatsapp/correo: rellenarás un formulario con las preguntas necesarias pa…" at bounding box center [446, 179] width 193 height 55
click at [499, 233] on p "- Por videollamada: además del formulario podrás resolver dudas en directo y re…" at bounding box center [446, 233] width 193 height 55
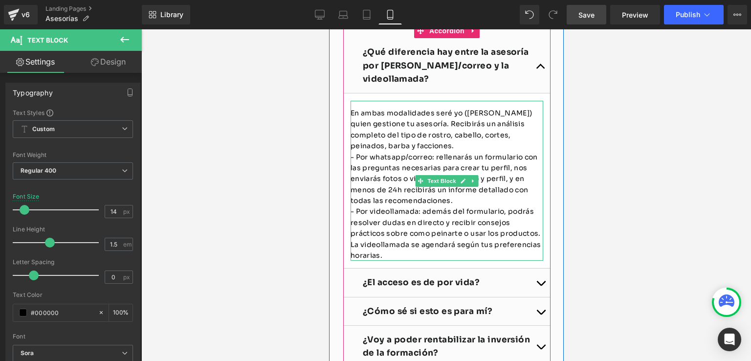
click at [404, 261] on p "- Por videollamada: además del formulario, podrás resolver dudas en directo y r…" at bounding box center [446, 233] width 193 height 55
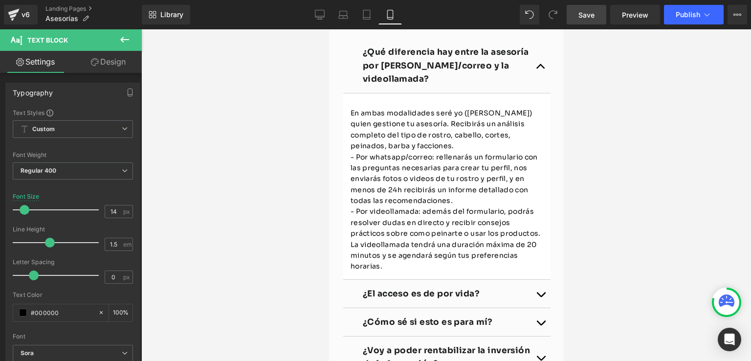
click at [591, 17] on span "Save" at bounding box center [586, 15] width 16 height 10
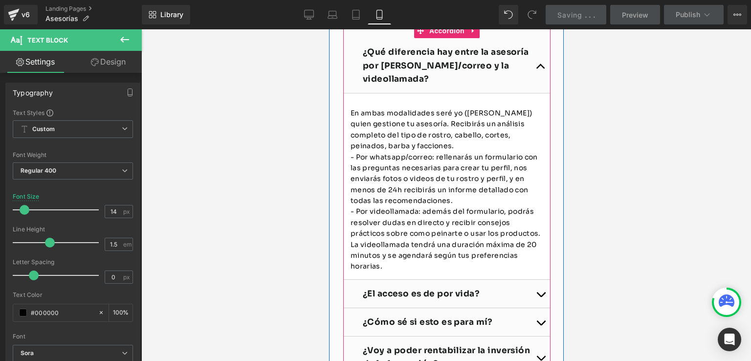
click at [541, 90] on button "button" at bounding box center [540, 65] width 20 height 55
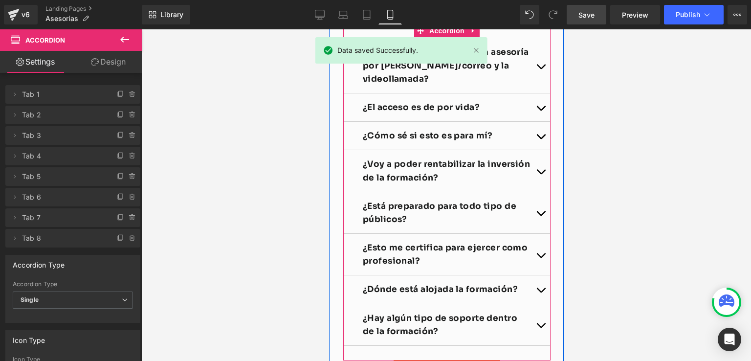
click at [538, 121] on button "button" at bounding box center [540, 107] width 20 height 28
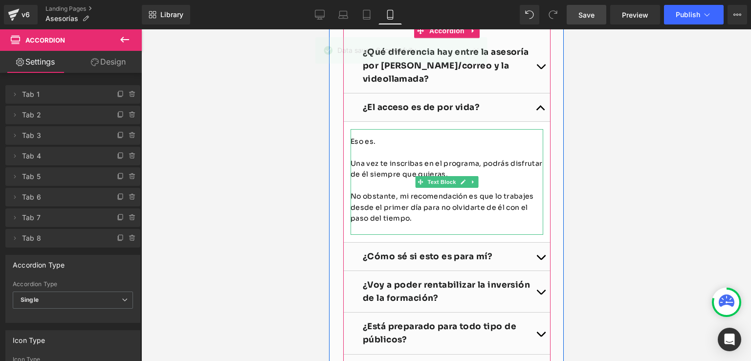
click at [419, 158] on p at bounding box center [446, 152] width 193 height 11
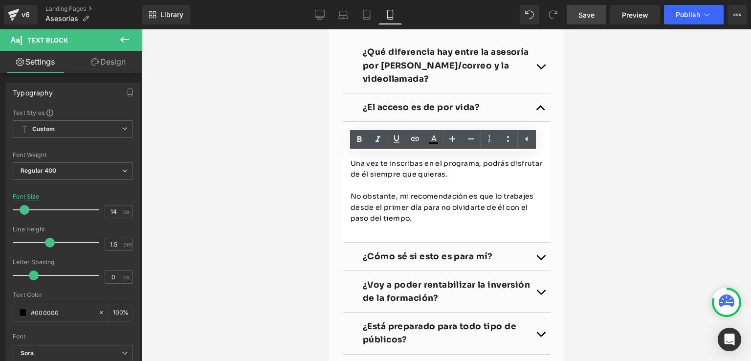
click at [568, 171] on div at bounding box center [446, 194] width 610 height 331
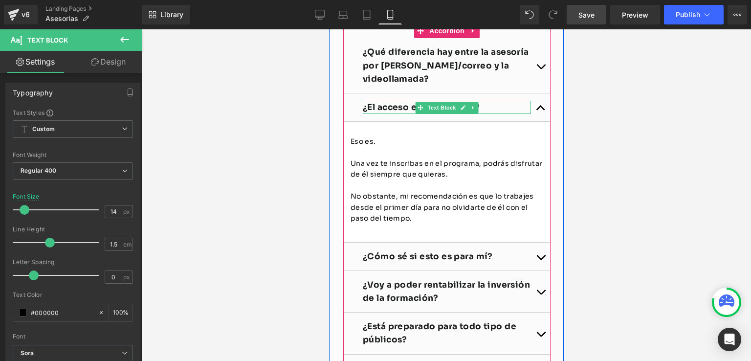
click at [392, 112] on strong "¿El acceso es de por vida?" at bounding box center [420, 107] width 117 height 10
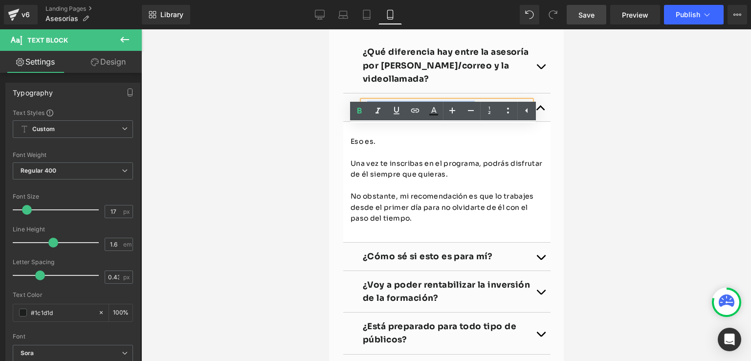
drag, startPoint x: 369, startPoint y: 133, endPoint x: 467, endPoint y: 130, distance: 97.8
click at [467, 112] on strong "¿El acceso es de por vida?" at bounding box center [420, 107] width 117 height 10
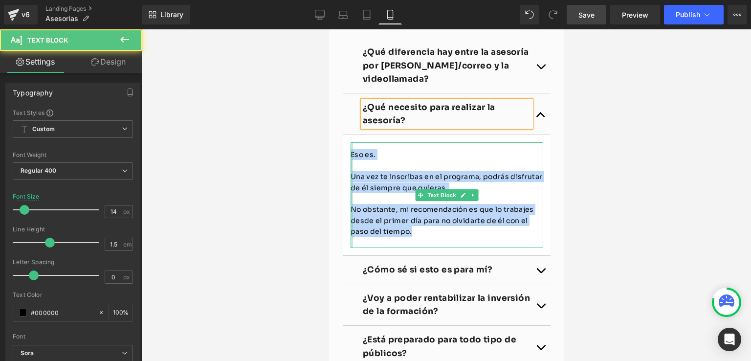
drag, startPoint x: 360, startPoint y: 208, endPoint x: 346, endPoint y: 181, distance: 30.8
click at [350, 181] on div "Eso es. Una vez te inscribas en el programa, podrás disfrutar de él siempre que…" at bounding box center [446, 195] width 193 height 106
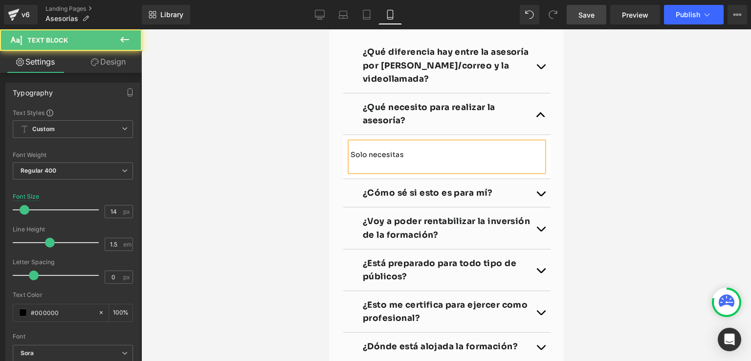
drag, startPoint x: 406, startPoint y: 180, endPoint x: 346, endPoint y: 176, distance: 60.7
click at [350, 171] on div "Solo necesitas" at bounding box center [446, 156] width 193 height 29
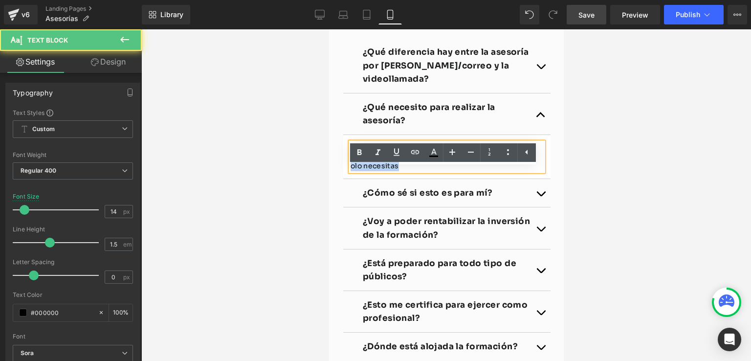
drag, startPoint x: 389, startPoint y: 192, endPoint x: 355, endPoint y: 182, distance: 35.3
click at [355, 171] on div "S olo necesitas" at bounding box center [446, 156] width 193 height 29
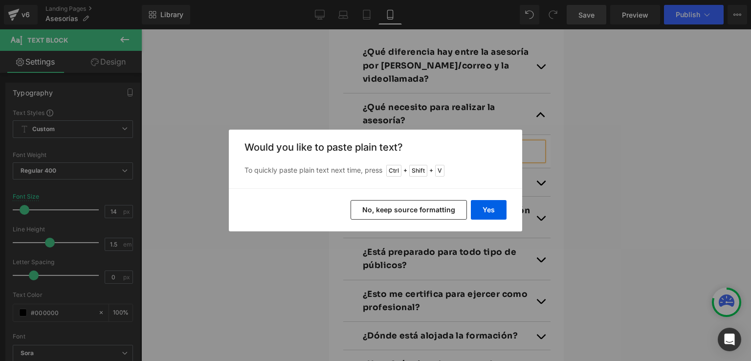
click at [407, 213] on button "No, keep source formatting" at bounding box center [409, 210] width 116 height 20
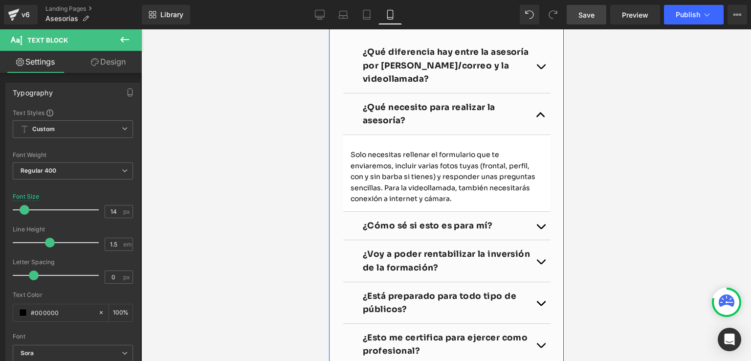
click at [376, 86] on p "¿Qué diferencia hay entre la asesoría por [PERSON_NAME]/correo y la videollamad…" at bounding box center [446, 65] width 168 height 40
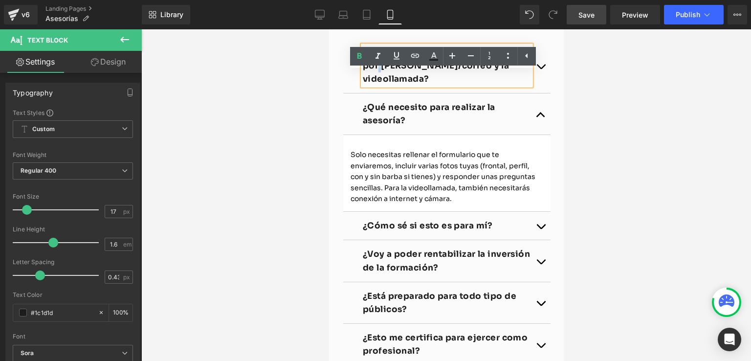
click at [538, 93] on button "button" at bounding box center [540, 65] width 20 height 55
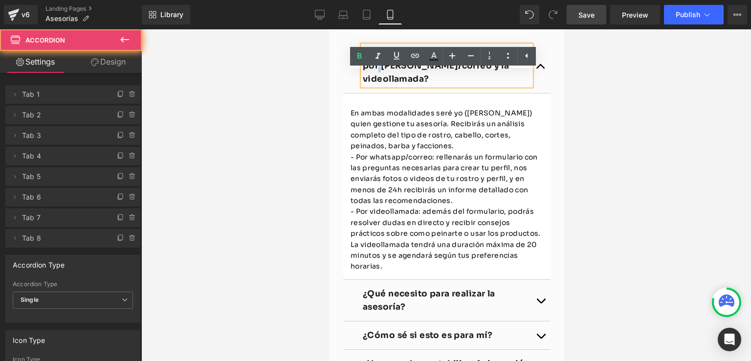
click at [536, 93] on button "button" at bounding box center [540, 65] width 20 height 55
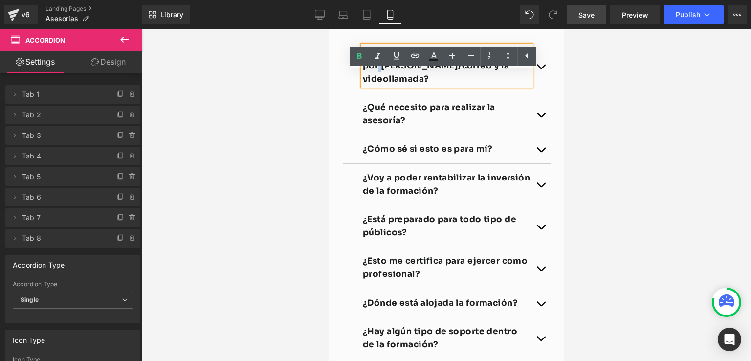
click at [532, 134] on button "button" at bounding box center [540, 113] width 20 height 41
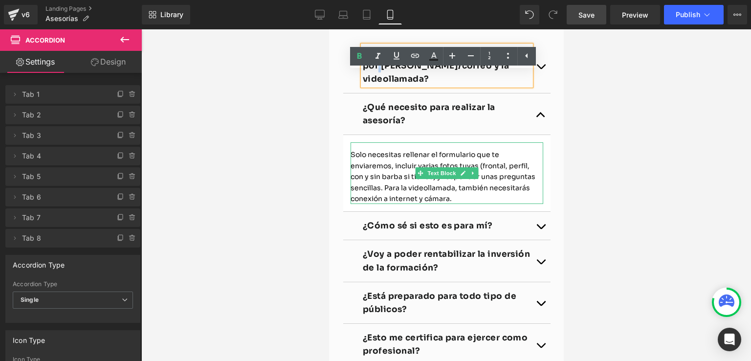
click at [350, 182] on div at bounding box center [351, 173] width 2 height 62
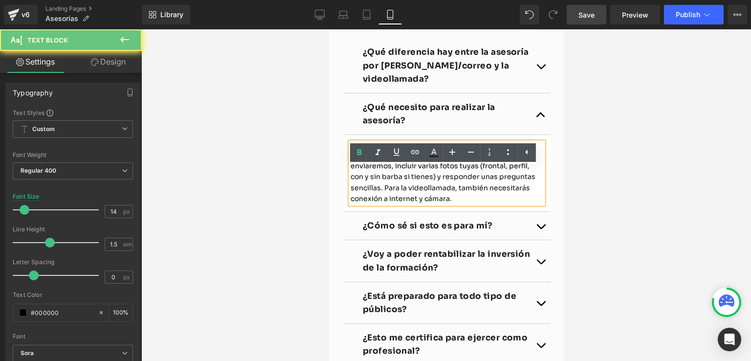
click at [350, 181] on span "Solo necesitas rellenar el formulario que te enviaremos, incluir varias fotos t…" at bounding box center [442, 176] width 185 height 53
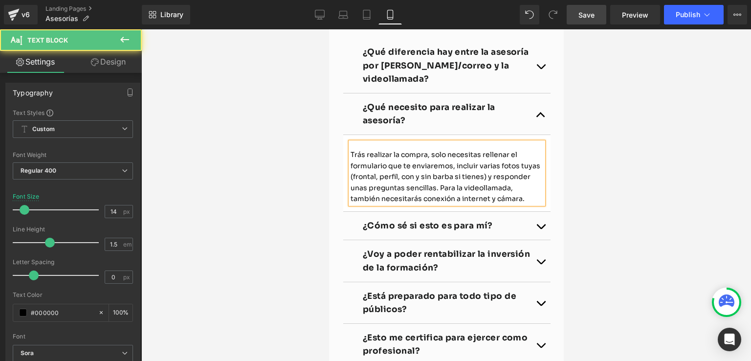
click at [354, 180] on span "Trás realizar la compra, solo necesitas rellenar el formulario que te enviaremo…" at bounding box center [445, 176] width 190 height 53
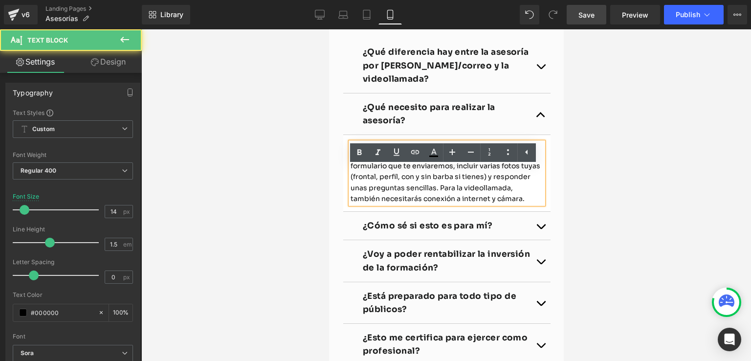
click at [358, 181] on span "Trás realizar la compra, solo necesitas rellenar el formulario que te enviaremo…" at bounding box center [445, 176] width 190 height 53
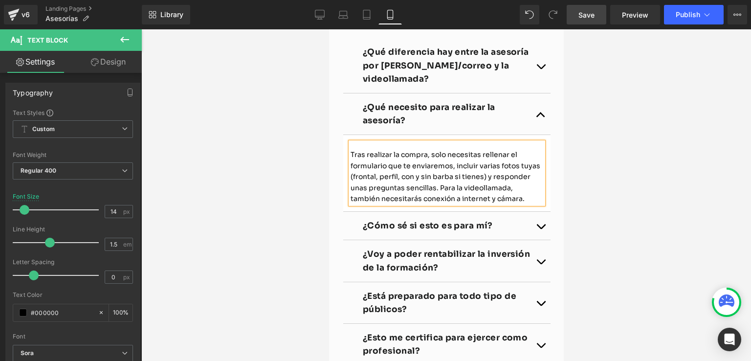
click at [438, 203] on span "Tras realizar la compra, solo necesitas rellenar el formulario que te enviaremo…" at bounding box center [445, 176] width 190 height 53
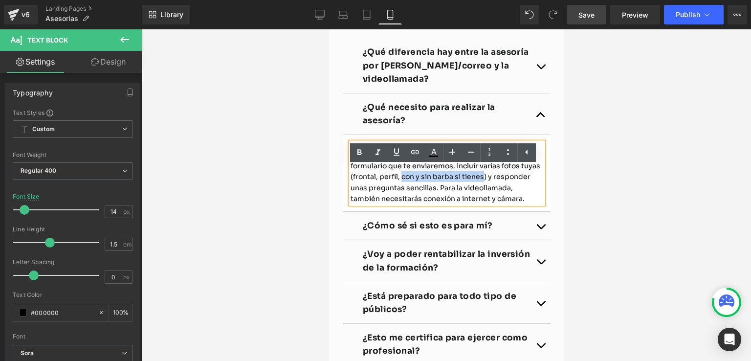
drag, startPoint x: 397, startPoint y: 203, endPoint x: 479, endPoint y: 204, distance: 81.2
click at [479, 203] on span "Tras realizar la compra, solo necesitas rellenar el formulario que te enviaremo…" at bounding box center [445, 176] width 190 height 53
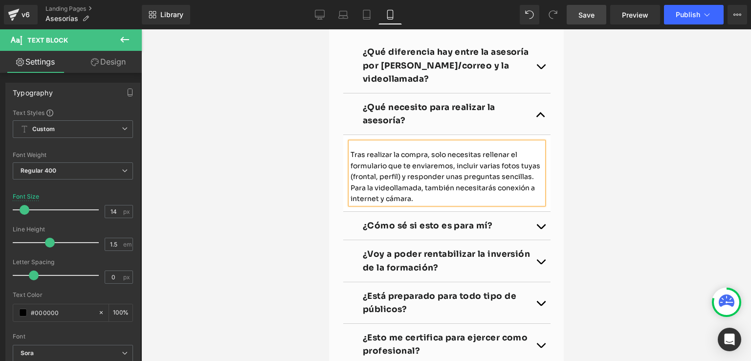
click at [375, 203] on span "Tras realizar la compra, solo necesitas rellenar el formulario que te enviaremo…" at bounding box center [445, 176] width 190 height 53
click at [588, 19] on span "Save" at bounding box center [586, 15] width 16 height 10
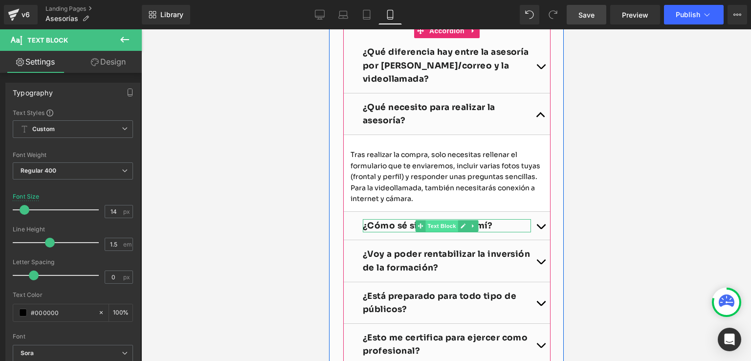
click at [437, 232] on span "Text Block" at bounding box center [441, 226] width 32 height 12
click at [378, 231] on strong "¿Cómo sé si esto es para mí?" at bounding box center [427, 225] width 130 height 10
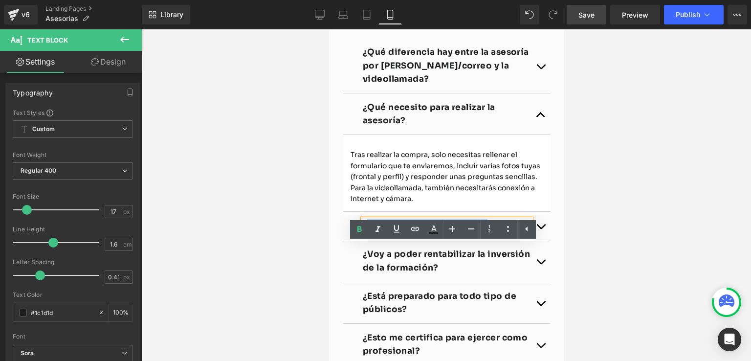
drag, startPoint x: 366, startPoint y: 251, endPoint x: 480, endPoint y: 252, distance: 114.4
click at [480, 231] on strong "¿Cómo sé si esto es para mí?" at bounding box center [427, 225] width 130 height 10
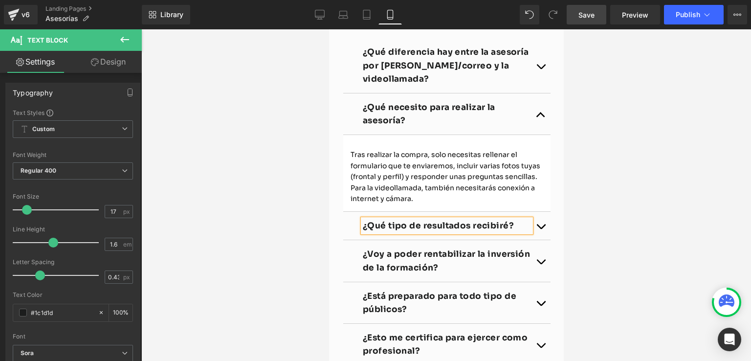
click at [540, 229] on span "button" at bounding box center [540, 229] width 0 height 0
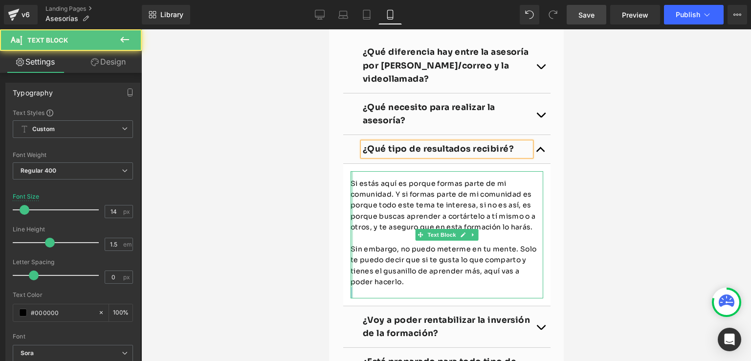
drag, startPoint x: 345, startPoint y: 227, endPoint x: 346, endPoint y: 205, distance: 22.0
click at [350, 205] on div "Si estás aquí es porque formas parte de mi comunidad. Y si formas parte de mi c…" at bounding box center [446, 234] width 193 height 127
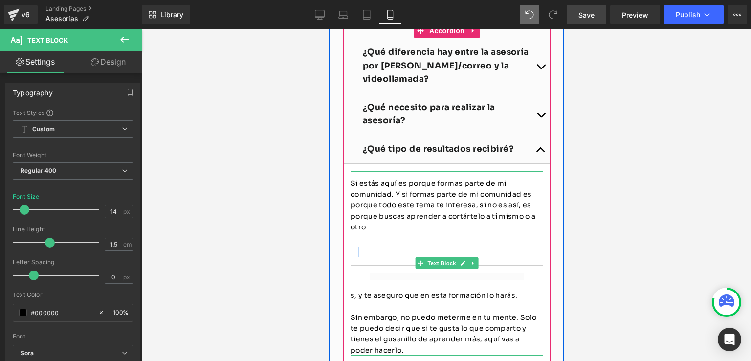
click at [421, 257] on p at bounding box center [446, 251] width 178 height 11
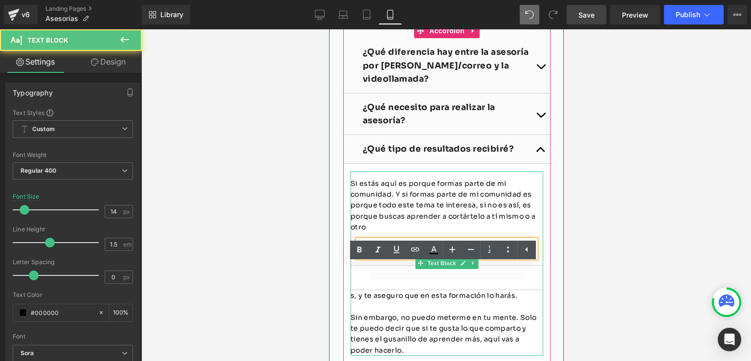
click at [419, 290] on div at bounding box center [446, 277] width 193 height 24
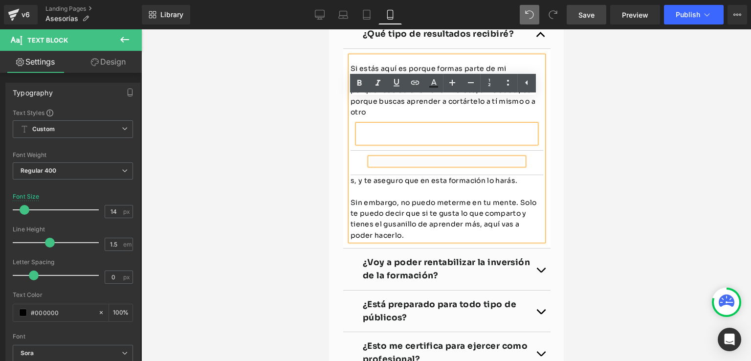
scroll to position [2815, 0]
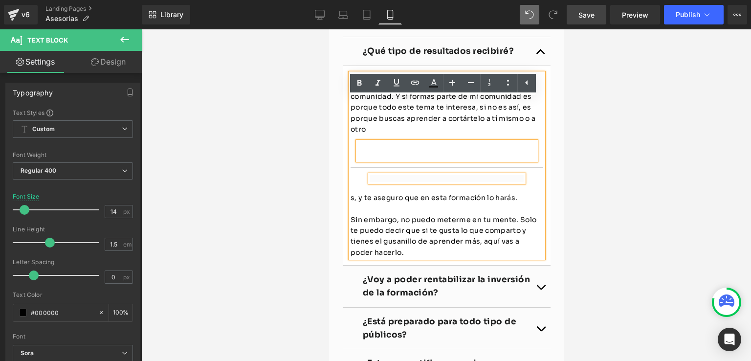
click at [435, 182] on div at bounding box center [446, 178] width 153 height 7
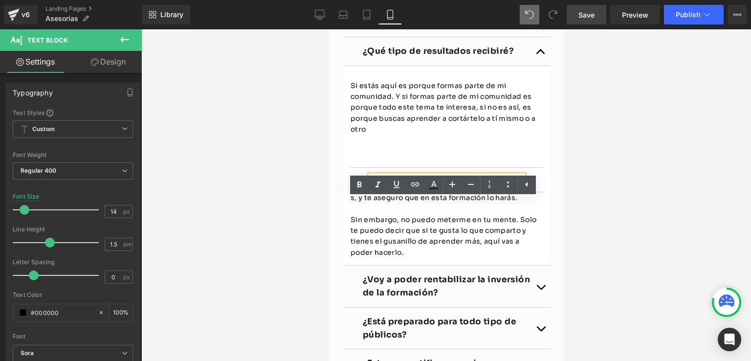
click at [373, 182] on div at bounding box center [446, 178] width 153 height 7
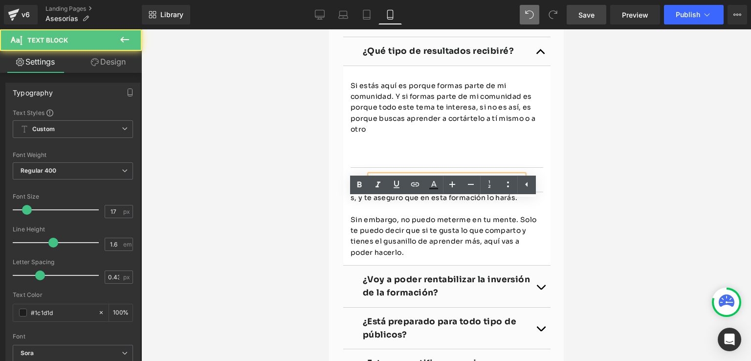
click at [360, 192] on div "Text Block" at bounding box center [446, 180] width 193 height 24
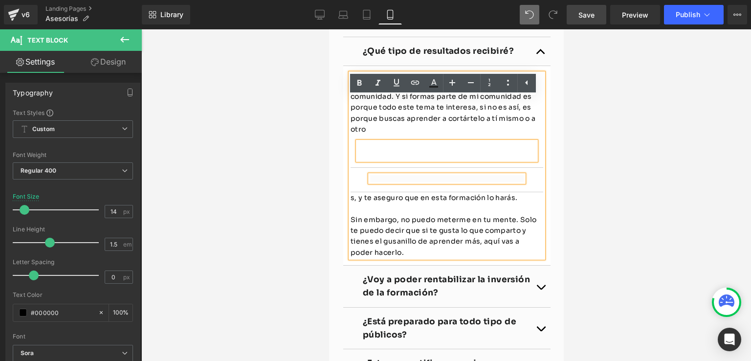
click at [357, 192] on div "Text Block" at bounding box center [446, 180] width 193 height 24
click at [360, 192] on div "Text Block" at bounding box center [446, 180] width 193 height 24
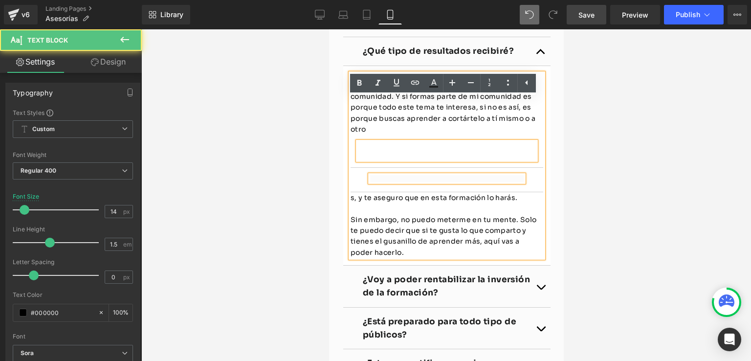
click at [425, 167] on article at bounding box center [446, 150] width 193 height 33
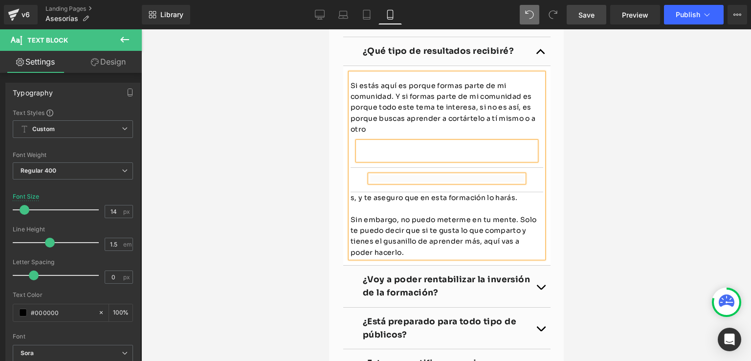
click at [592, 206] on div at bounding box center [446, 194] width 610 height 331
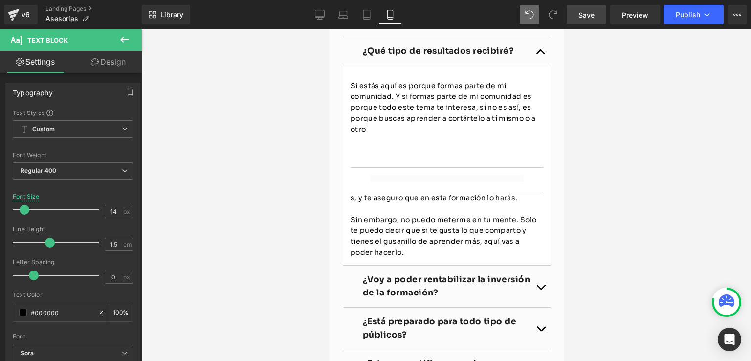
click at [457, 182] on div "Text Block" at bounding box center [446, 178] width 153 height 7
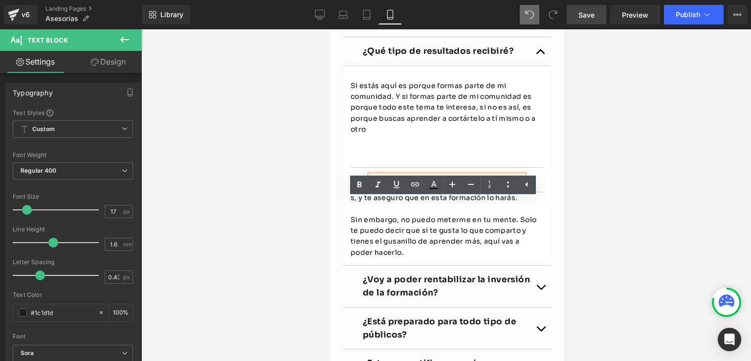
click at [628, 192] on div at bounding box center [446, 194] width 610 height 331
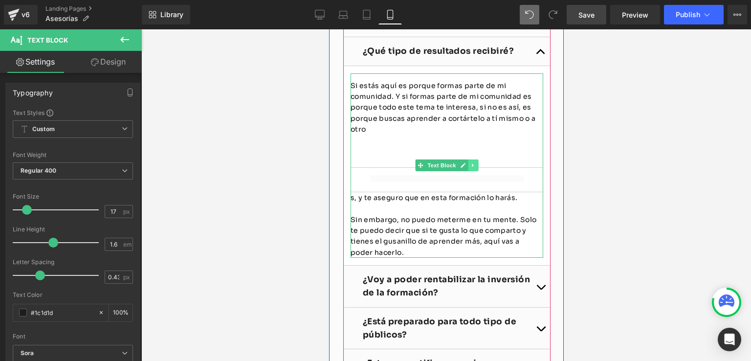
click at [470, 168] on icon at bounding box center [472, 165] width 5 height 6
click at [477, 168] on icon at bounding box center [477, 165] width 5 height 6
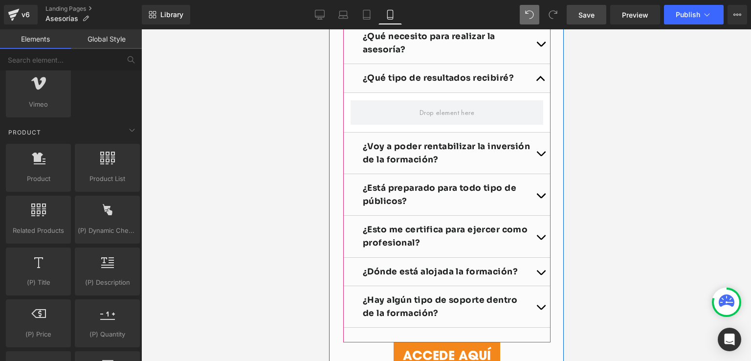
scroll to position [2766, 0]
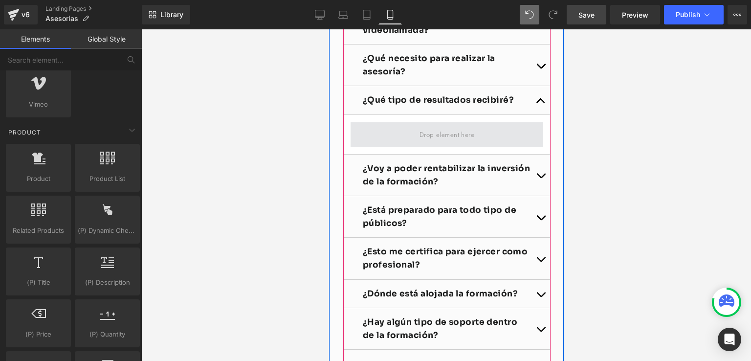
click at [436, 142] on span at bounding box center [447, 134] width 62 height 15
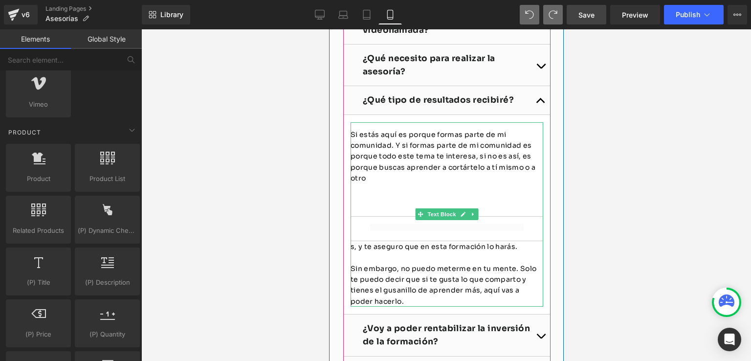
click at [381, 211] on article at bounding box center [446, 199] width 193 height 33
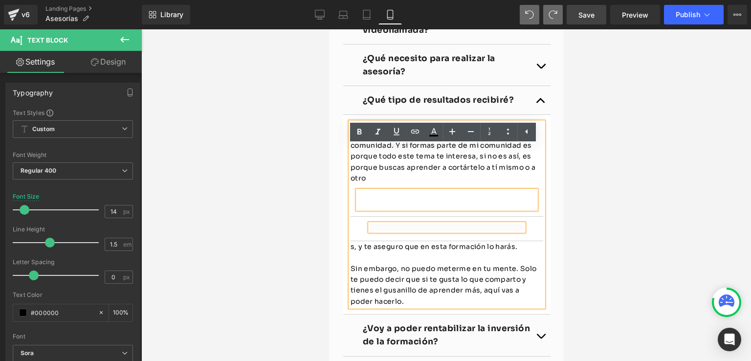
click at [364, 208] on p at bounding box center [446, 202] width 178 height 11
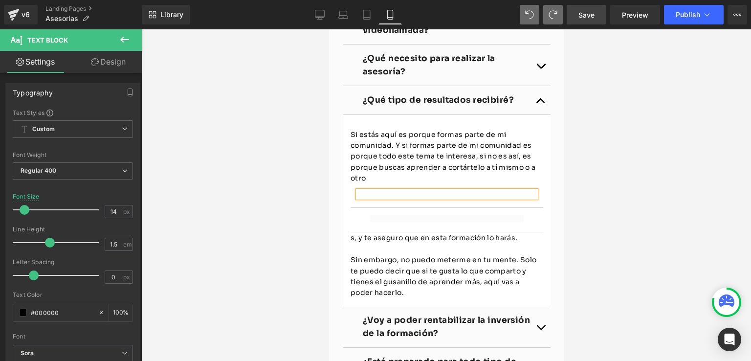
click at [368, 197] on div at bounding box center [446, 194] width 178 height 7
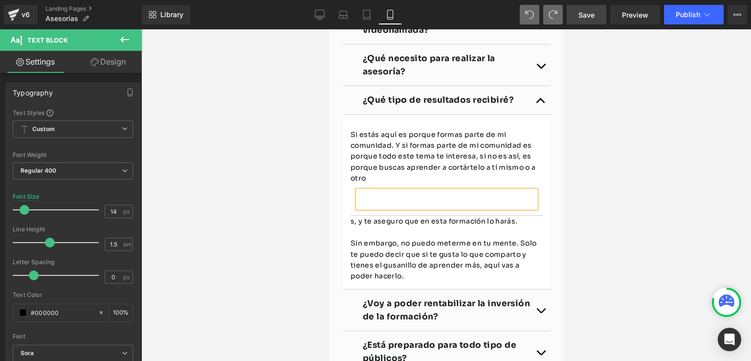
click at [631, 216] on div at bounding box center [446, 194] width 610 height 331
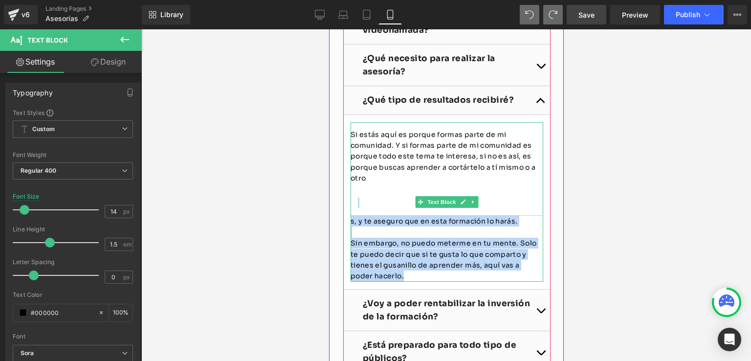
drag, startPoint x: 382, startPoint y: 303, endPoint x: 352, endPoint y: 214, distance: 94.3
click at [352, 214] on div "Si estás aquí es porque formas parte de mi comunidad. Y si formas parte de mi c…" at bounding box center [446, 201] width 193 height 159
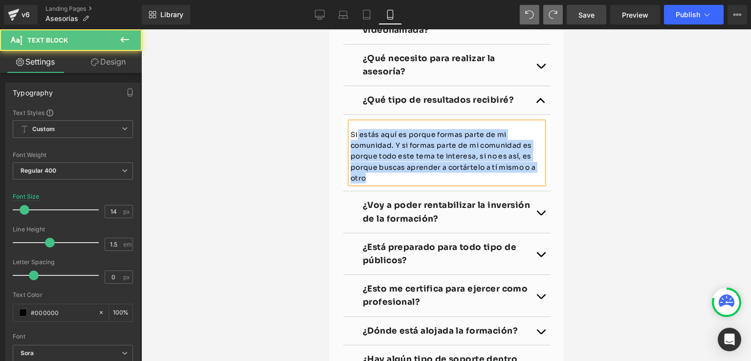
drag, startPoint x: 372, startPoint y: 204, endPoint x: 352, endPoint y: 165, distance: 43.5
click at [352, 165] on p "Si estás aquí es porque formas parte de mi comunidad. Y si formas parte de mi c…" at bounding box center [446, 156] width 193 height 55
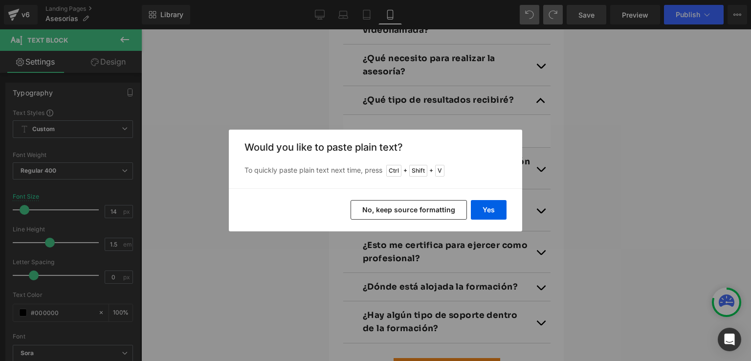
click at [397, 214] on button "No, keep source formatting" at bounding box center [409, 210] width 116 height 20
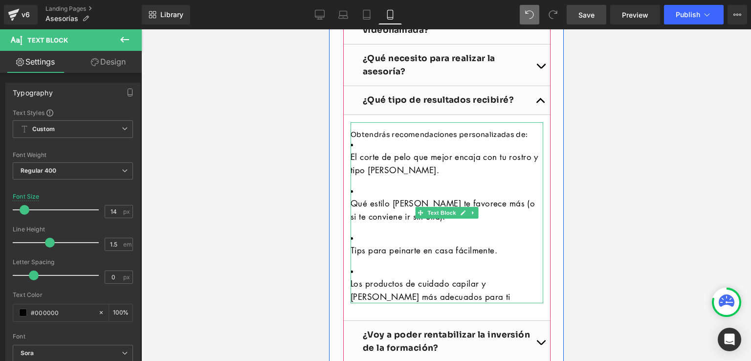
click at [434, 176] on p "El corte de pelo que mejor encaja con tu rostro y tipo de cabello." at bounding box center [446, 163] width 193 height 26
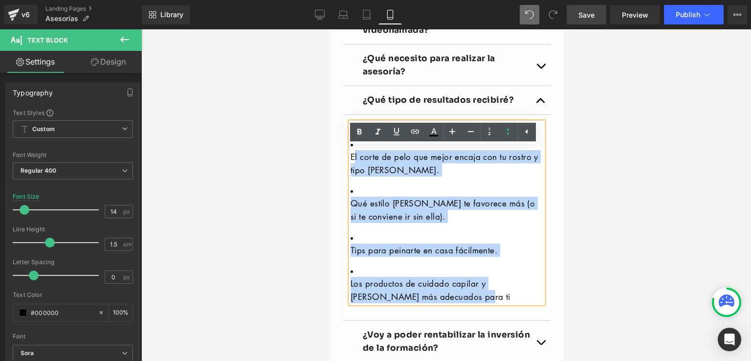
drag, startPoint x: 481, startPoint y: 324, endPoint x: 349, endPoint y: 177, distance: 197.6
click at [350, 177] on ul "El corte de pelo que mejor encaja con tu rostro y tipo de cabello. Qué estilo d…" at bounding box center [446, 221] width 193 height 163
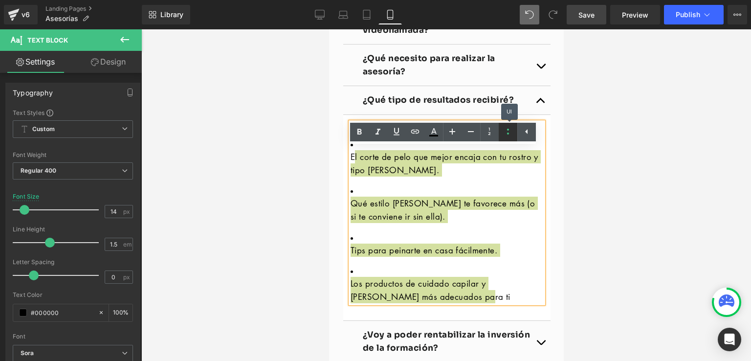
click at [506, 130] on icon at bounding box center [508, 132] width 12 height 12
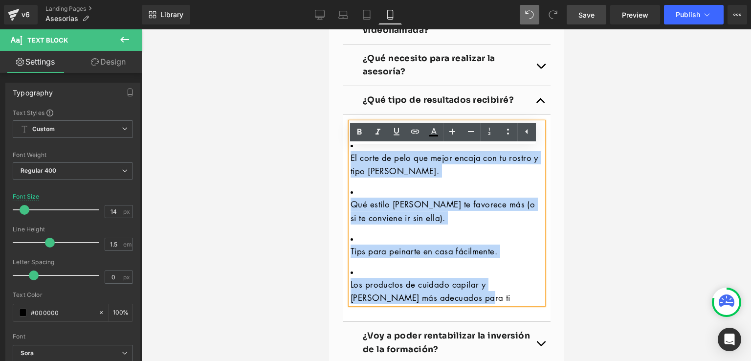
click at [387, 173] on li "El corte de pelo que mejor encaja con tu rostro y tipo de cabello." at bounding box center [446, 159] width 193 height 37
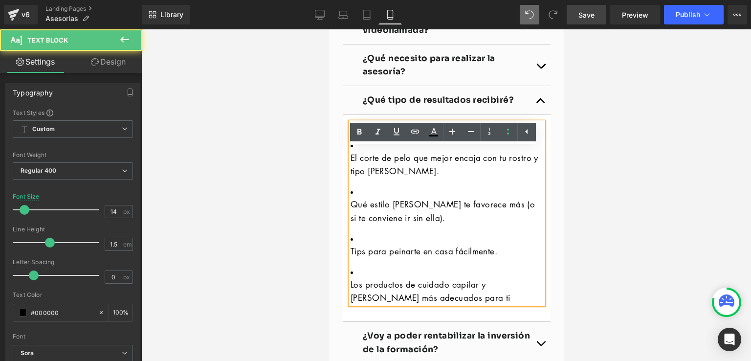
click at [524, 139] on li "Obtendrás recomendaciones personalizadas de:" at bounding box center [446, 134] width 193 height 10
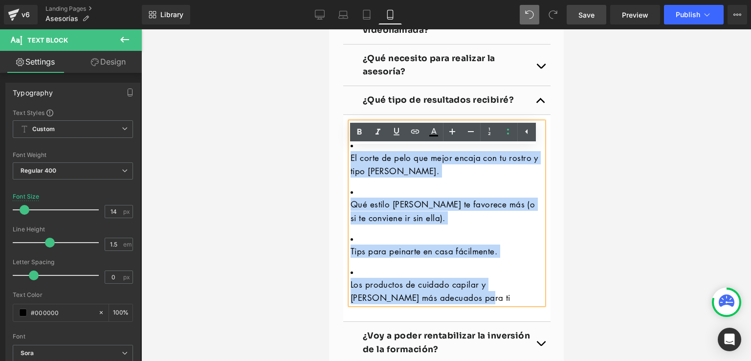
drag, startPoint x: 451, startPoint y: 302, endPoint x: 351, endPoint y: 167, distance: 167.8
click at [351, 167] on ul "Obtendrás recomendaciones personalizadas de: El corte de pelo que mejor encaja …" at bounding box center [446, 216] width 193 height 175
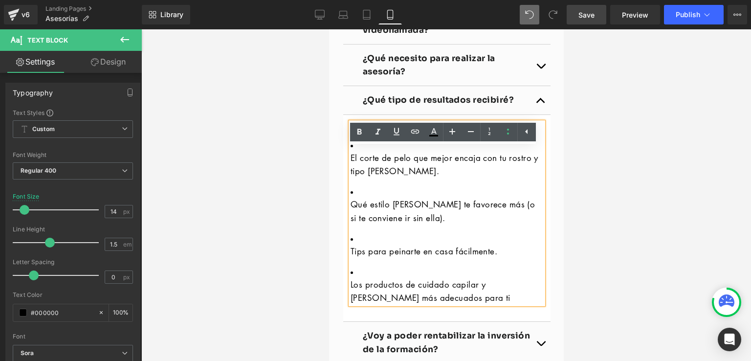
click at [534, 139] on li "Obtendrás recomendaciones personalizadas de:" at bounding box center [446, 134] width 193 height 10
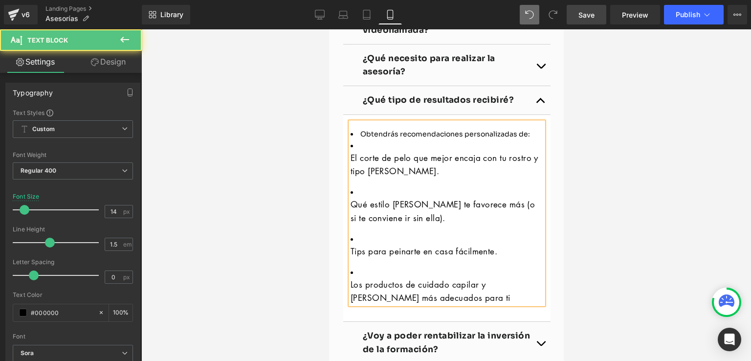
click at [358, 139] on li "Obtendrás recomendaciones personalizadas de:" at bounding box center [446, 134] width 193 height 10
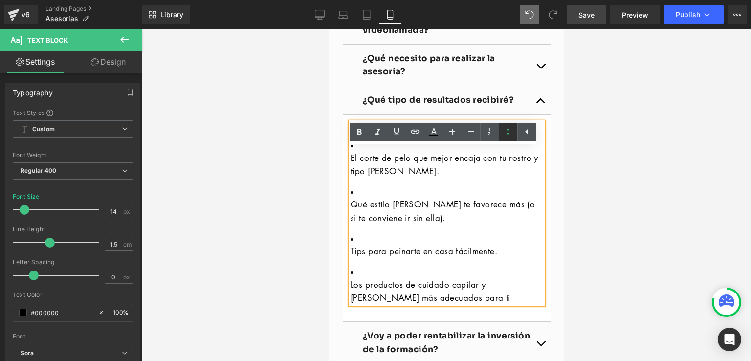
click at [504, 131] on icon at bounding box center [508, 132] width 12 height 12
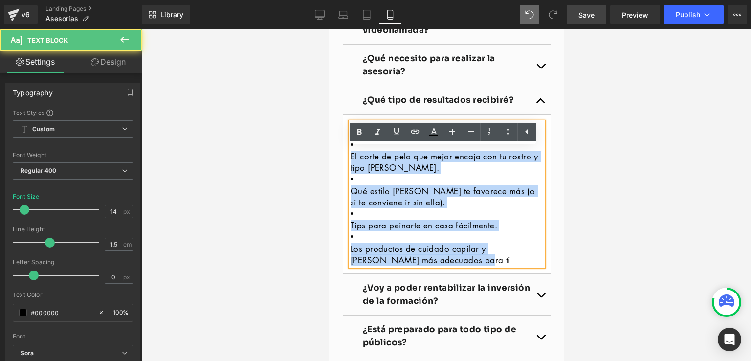
click at [499, 138] on span "Obtendrás recomendaciones personalizadas de:" at bounding box center [435, 134] width 170 height 9
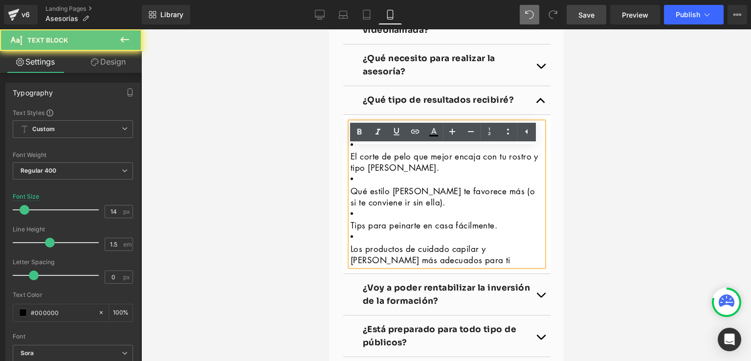
click at [516, 157] on div "Obtendrás recomendaciones personalizadas de: El corte de pelo que mejor encaja …" at bounding box center [446, 194] width 193 height 144
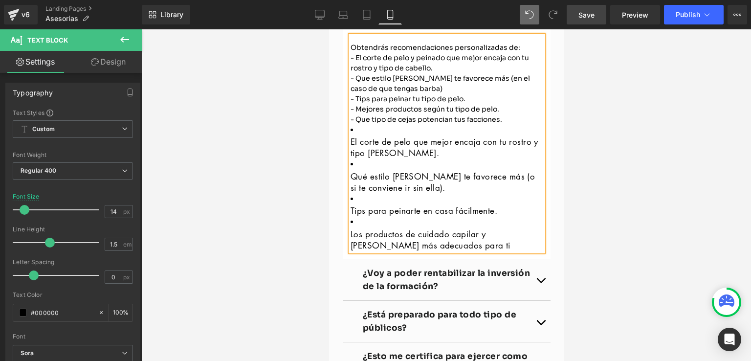
scroll to position [2864, 0]
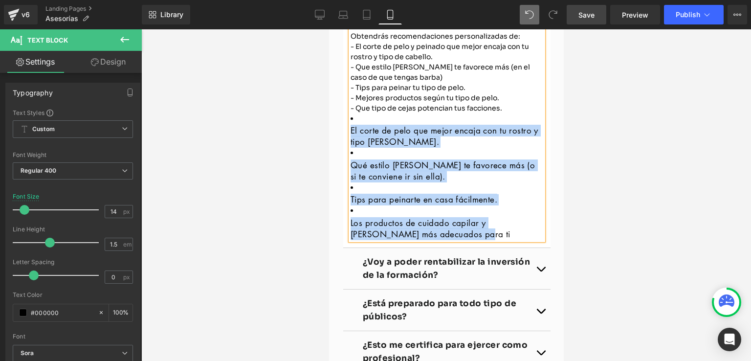
drag, startPoint x: 489, startPoint y: 260, endPoint x: 348, endPoint y: 144, distance: 182.7
click at [350, 144] on div "- Que tipo de cejas potencian tus facciones. El corte de pelo que mejor encaja …" at bounding box center [446, 171] width 193 height 137
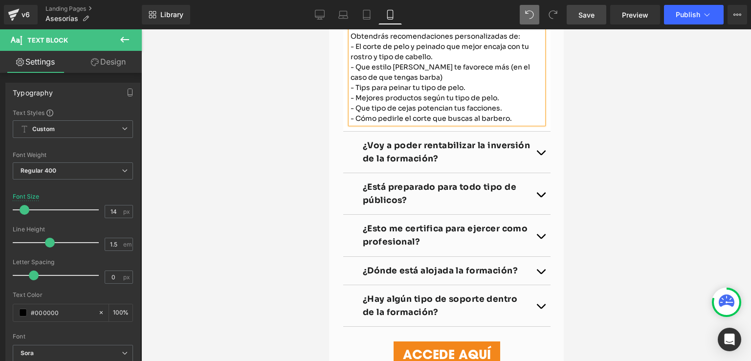
click at [622, 165] on div at bounding box center [446, 194] width 610 height 331
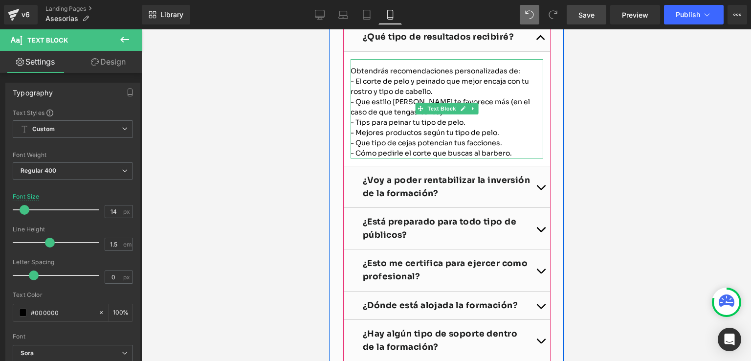
scroll to position [2815, 0]
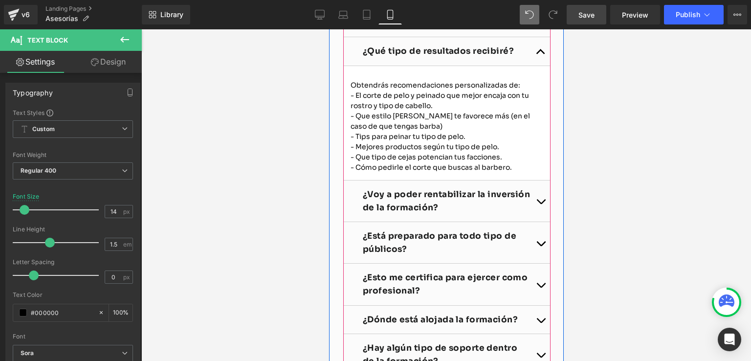
click at [540, 54] on span "button" at bounding box center [540, 54] width 0 height 0
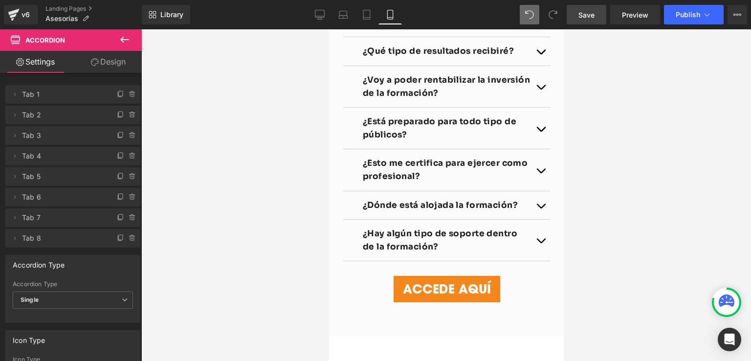
click at [588, 13] on span "Save" at bounding box center [586, 15] width 16 height 10
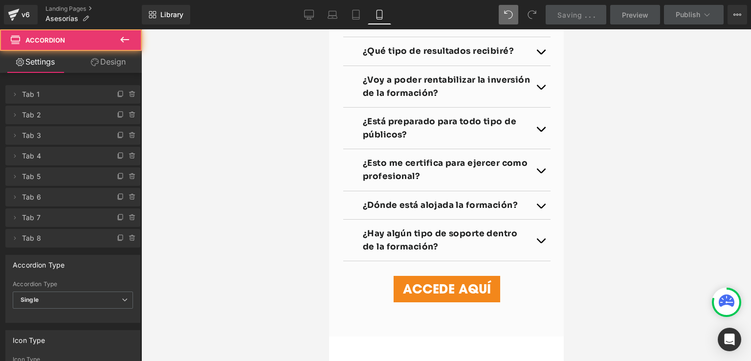
click at [530, 107] on button "button" at bounding box center [540, 86] width 20 height 41
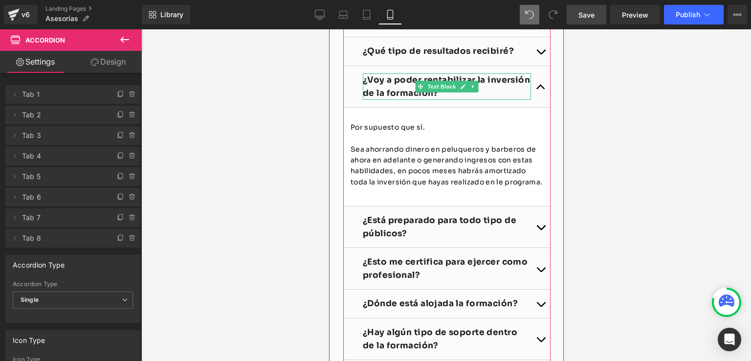
click at [425, 98] on b "¿Voy a poder rentabilizar la inversión de la formación?" at bounding box center [445, 86] width 167 height 23
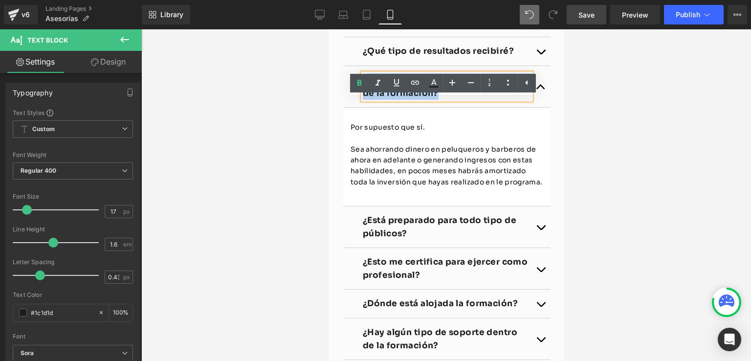
drag, startPoint x: 433, startPoint y: 122, endPoint x: 364, endPoint y: 106, distance: 70.7
click at [364, 100] on p "¿Voy a poder rentabilizar la inversión de la formación?" at bounding box center [446, 86] width 168 height 26
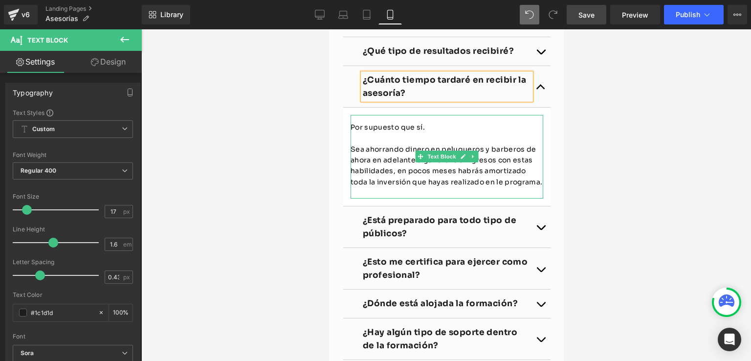
click at [395, 132] on p "Por supuesto que sí." at bounding box center [446, 127] width 193 height 11
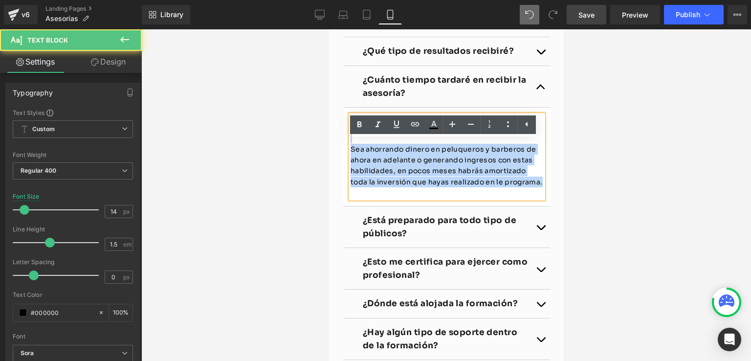
drag, startPoint x: 519, startPoint y: 208, endPoint x: 347, endPoint y: 153, distance: 180.9
click at [350, 153] on div "Por supuesto que sí. Sea ahorrando dinero en peluqueros y barberos de ahora en …" at bounding box center [446, 157] width 193 height 84
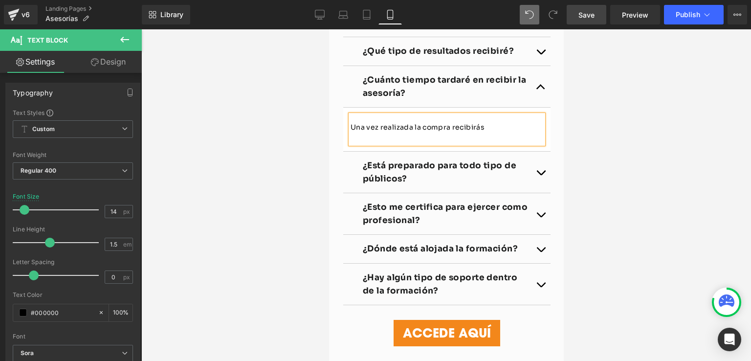
click at [446, 132] on p "Una vez realizada la compra recibirás" at bounding box center [446, 127] width 193 height 11
click at [491, 132] on p "Una vez realizada la compra, recibirás" at bounding box center [446, 127] width 193 height 11
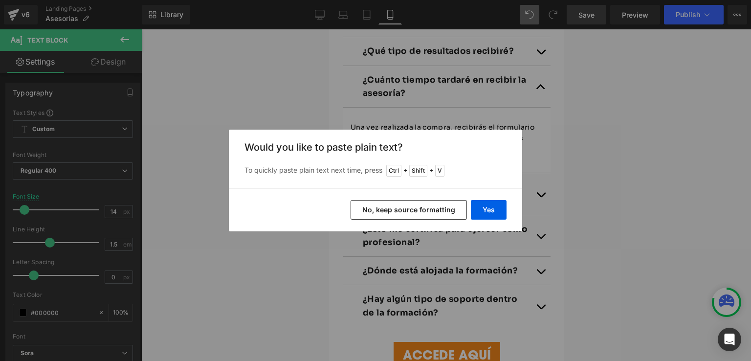
click at [411, 209] on button "No, keep source formatting" at bounding box center [409, 210] width 116 height 20
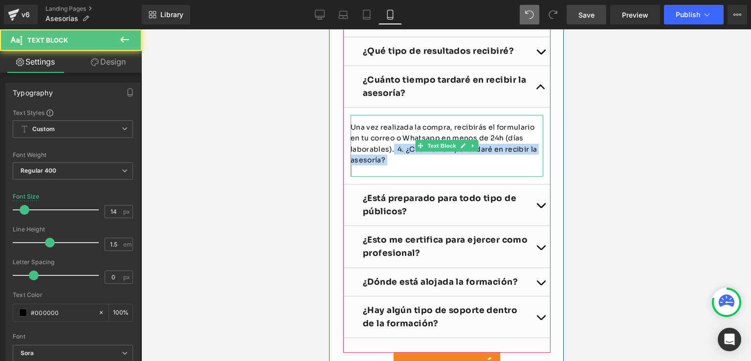
drag, startPoint x: 407, startPoint y: 192, endPoint x: 388, endPoint y: 176, distance: 24.7
click at [388, 176] on div "Una vez realizada la compra, recibirás el formulario en tu correo o Whatsapp en…" at bounding box center [446, 146] width 193 height 62
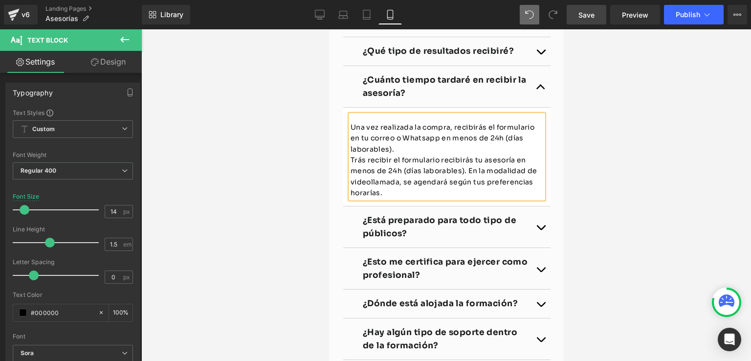
click at [366, 198] on p "Trás recibir el formulario recibirás tu asesoría en menos de 24h (días laborabl…" at bounding box center [446, 176] width 193 height 44
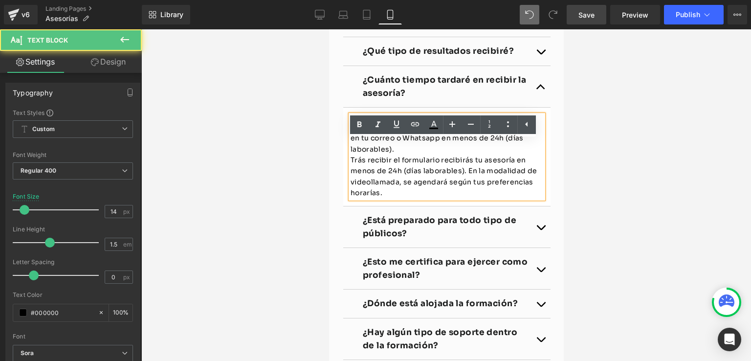
click at [368, 198] on p "Trás recibir el formulario recibirás tu asesoría en menos de 24h (días laborabl…" at bounding box center [446, 176] width 193 height 44
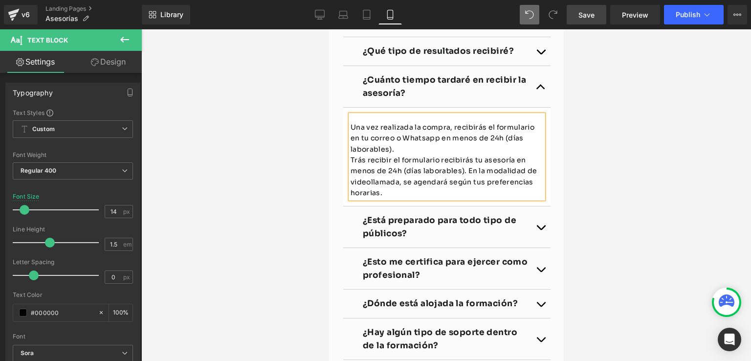
click at [406, 198] on p "Trás recibir el formulario recibirás tu asesoría en menos de 24h (días laborabl…" at bounding box center [446, 176] width 193 height 44
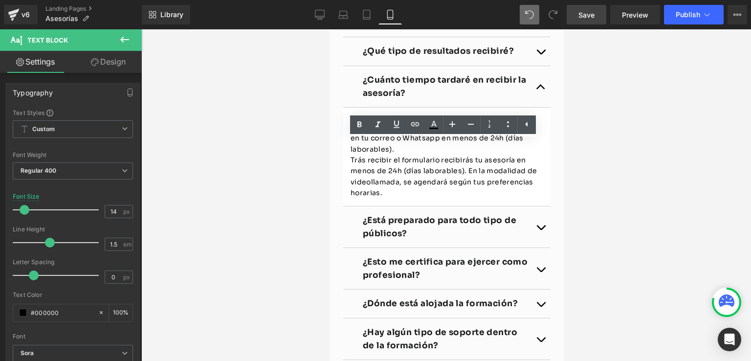
click at [601, 202] on div at bounding box center [446, 194] width 610 height 331
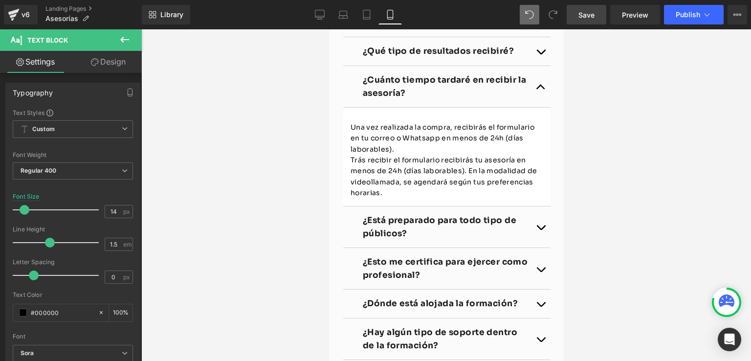
click at [588, 10] on span "Save" at bounding box center [586, 15] width 16 height 10
click at [581, 13] on span "Save" at bounding box center [586, 15] width 16 height 10
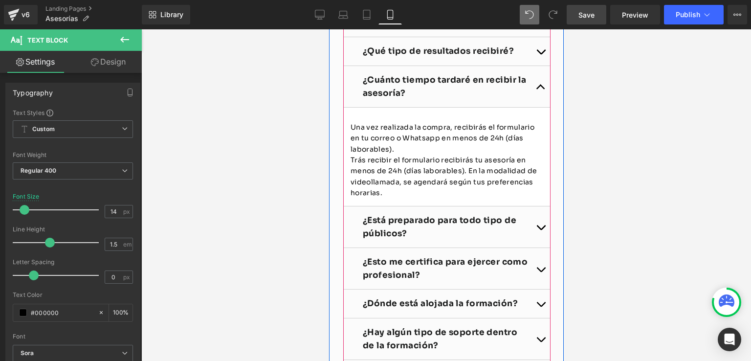
click at [485, 239] on strong "¿Está preparado para todo tipo de públicos?" at bounding box center [438, 226] width 153 height 23
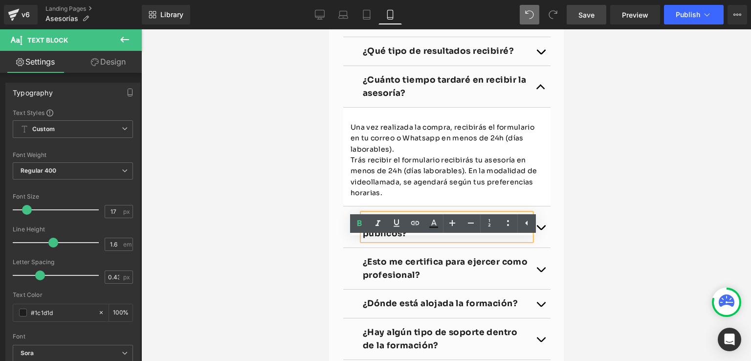
click at [532, 247] on button "button" at bounding box center [540, 226] width 20 height 41
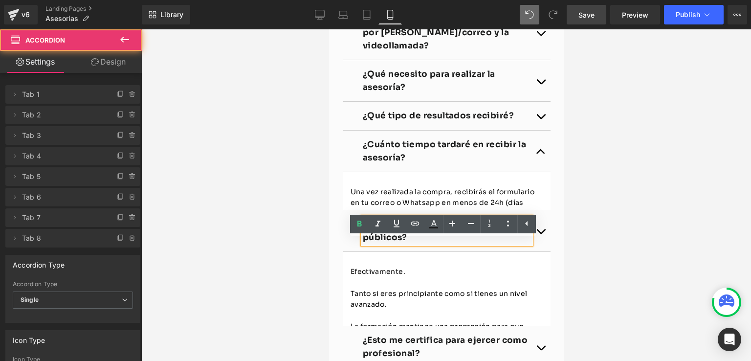
scroll to position [2717, 0]
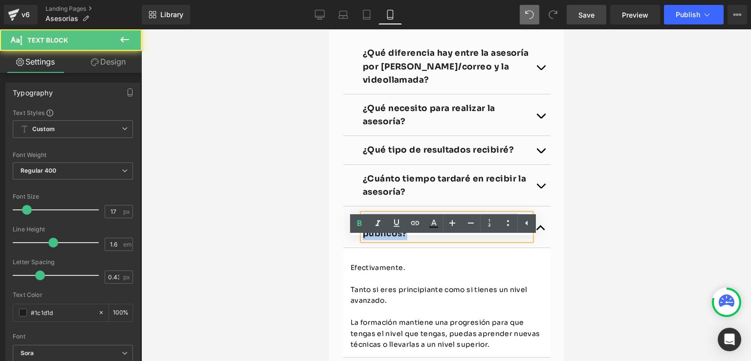
drag, startPoint x: 403, startPoint y: 257, endPoint x: 360, endPoint y: 242, distance: 45.9
click at [362, 240] on p "¿Está preparado para todo tipo de públicos?" at bounding box center [446, 227] width 168 height 26
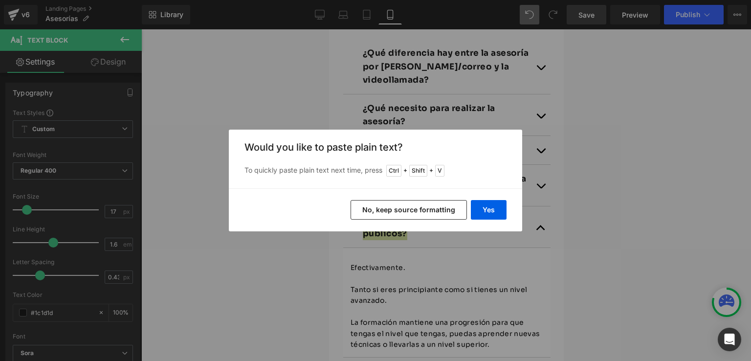
click at [397, 213] on button "No, keep source formatting" at bounding box center [409, 210] width 116 height 20
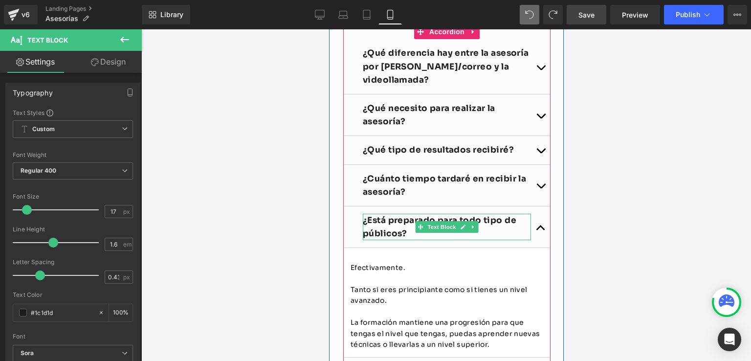
click at [398, 239] on strong "¿Está preparado para todo tipo de públicos?" at bounding box center [438, 226] width 153 height 23
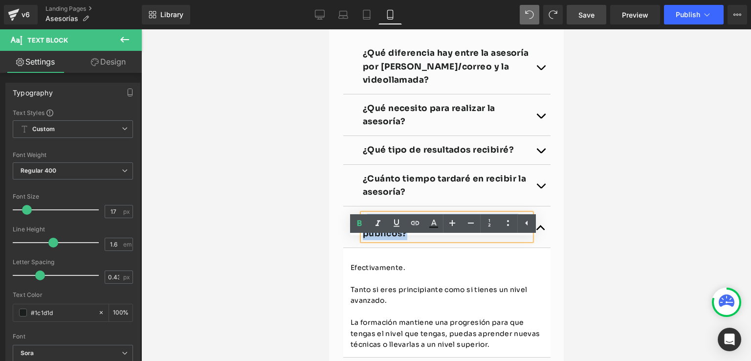
drag, startPoint x: 402, startPoint y: 260, endPoint x: 364, endPoint y: 247, distance: 39.7
click at [364, 239] on strong "¿Está preparado para todo tipo de públicos?" at bounding box center [438, 226] width 153 height 23
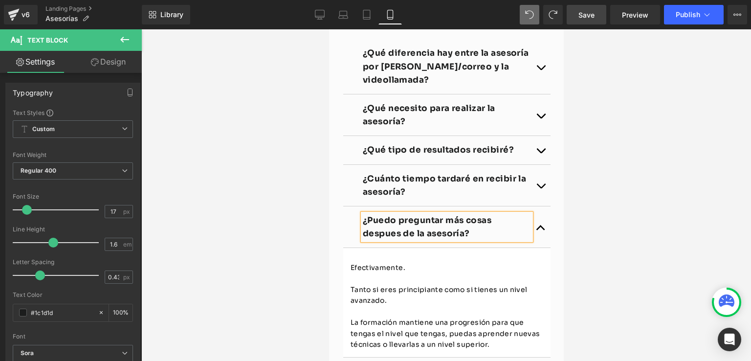
click at [390, 239] on strong "¿Puedo preguntar más cosas despues de la asesoría?" at bounding box center [426, 226] width 129 height 23
click at [445, 306] on p "Tanto si eres principiante como si tienes un nivel avanzado." at bounding box center [446, 295] width 193 height 22
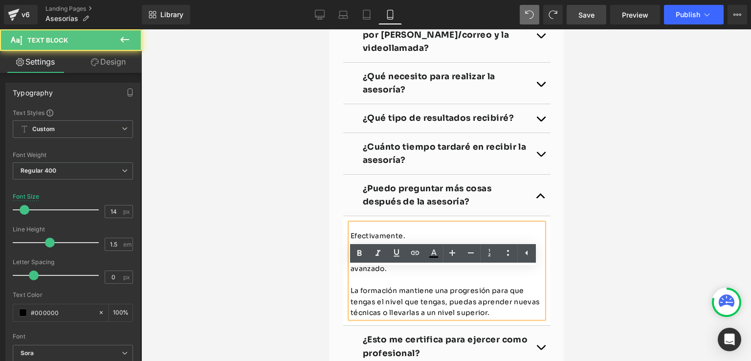
scroll to position [2765, 0]
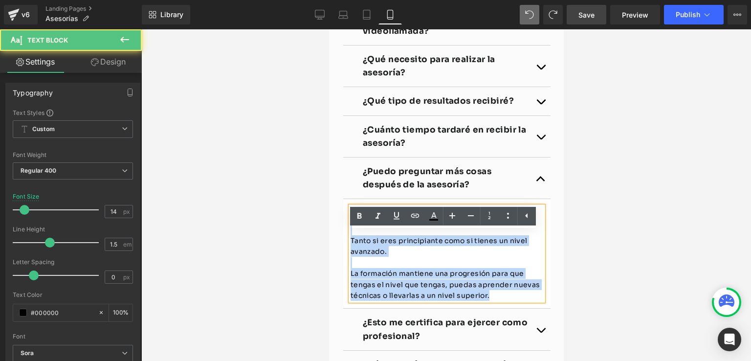
drag, startPoint x: 492, startPoint y: 324, endPoint x: 349, endPoint y: 243, distance: 164.6
click at [350, 243] on div "Efectivamente. Tanto si eres principiante como si tienes un nivel avanzado. La …" at bounding box center [446, 253] width 193 height 94
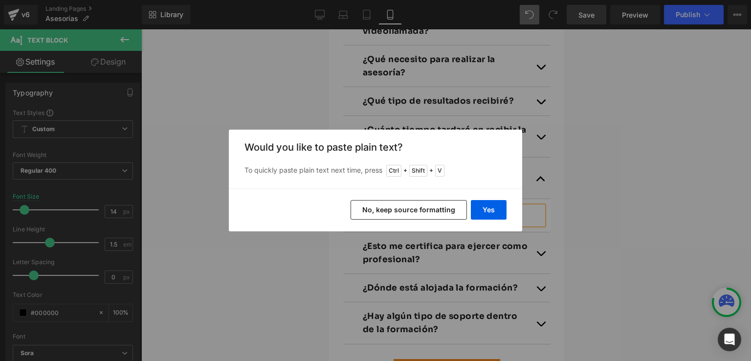
click at [380, 209] on button "No, keep source formatting" at bounding box center [409, 210] width 116 height 20
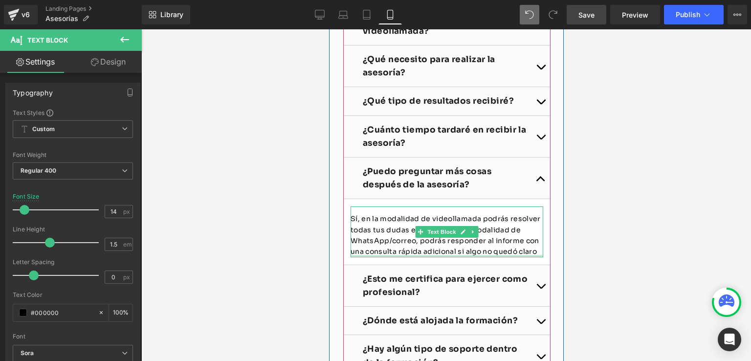
drag, startPoint x: 534, startPoint y: 281, endPoint x: 552, endPoint y: 287, distance: 18.9
click at [534, 257] on div at bounding box center [446, 256] width 193 height 2
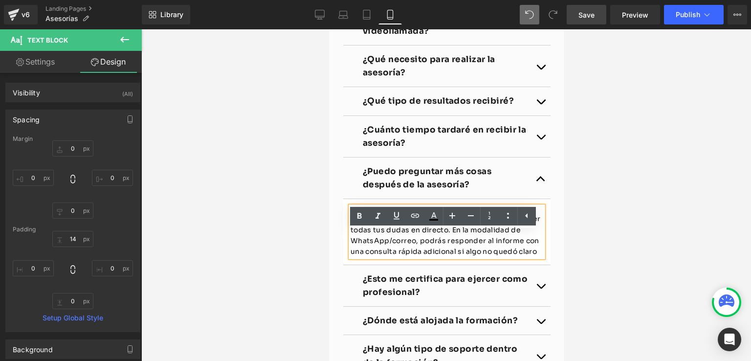
click at [534, 257] on p "Sí, en la modalidad de videollamada podrás resolver todas tus dudas en directo.…" at bounding box center [446, 235] width 193 height 44
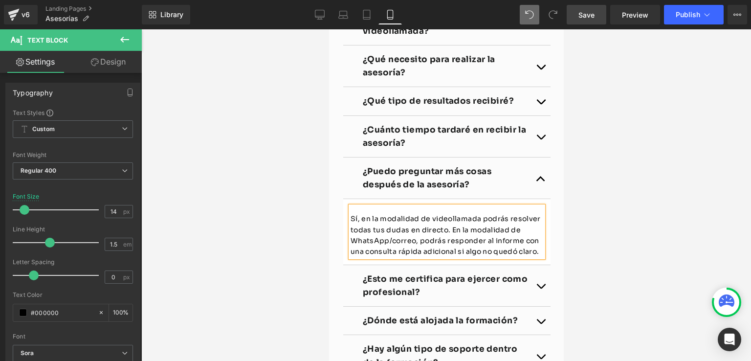
click at [592, 276] on div at bounding box center [446, 194] width 610 height 331
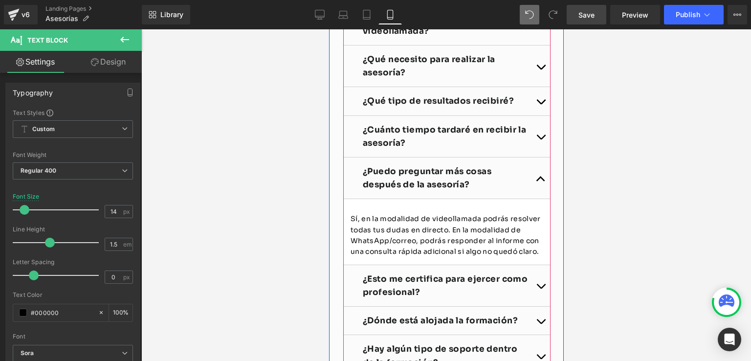
click at [415, 142] on span at bounding box center [420, 137] width 10 height 12
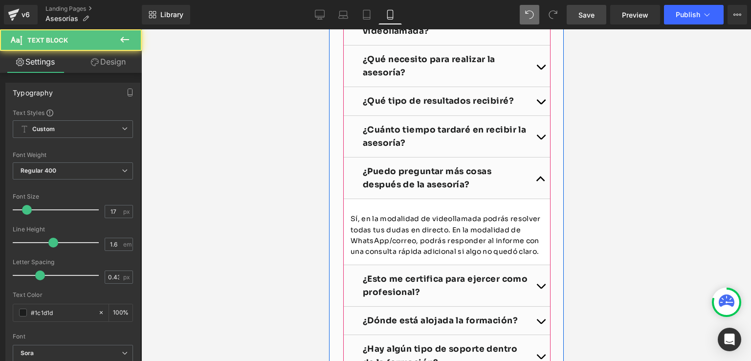
click at [538, 157] on button "button" at bounding box center [540, 136] width 20 height 41
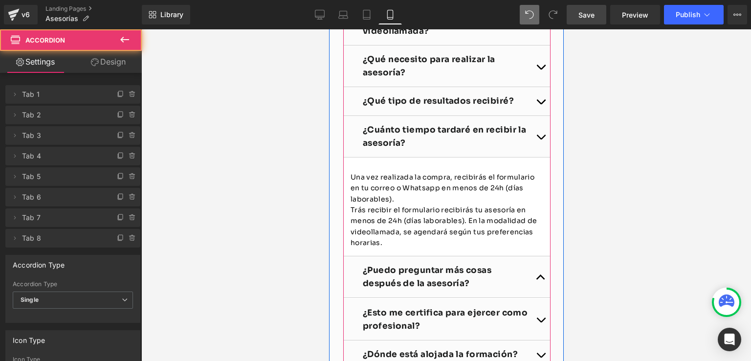
click at [538, 157] on button "button" at bounding box center [540, 136] width 20 height 41
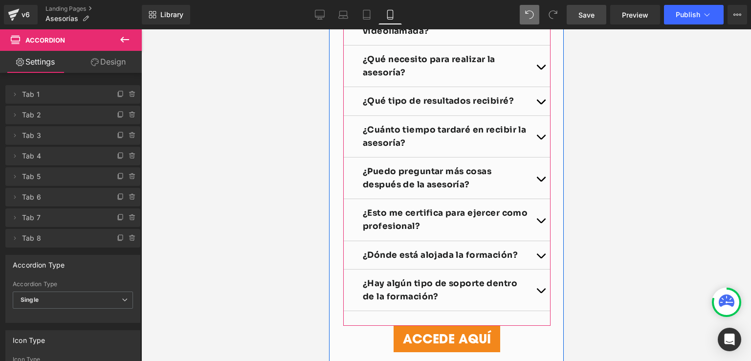
click at [537, 198] on button "button" at bounding box center [540, 177] width 20 height 41
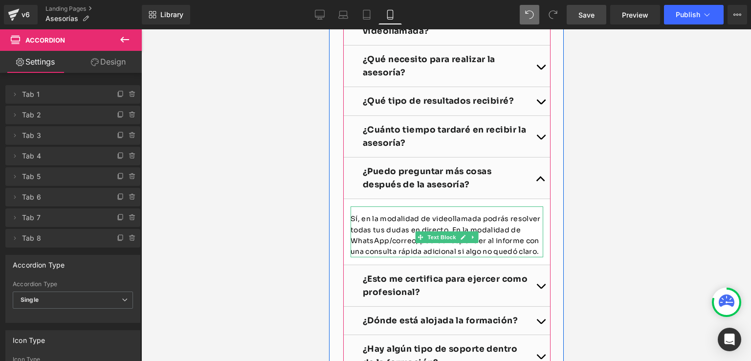
click at [351, 243] on p "Sí, en la modalidad de videollamada podrás resolver todas tus dudas en directo.…" at bounding box center [446, 235] width 193 height 44
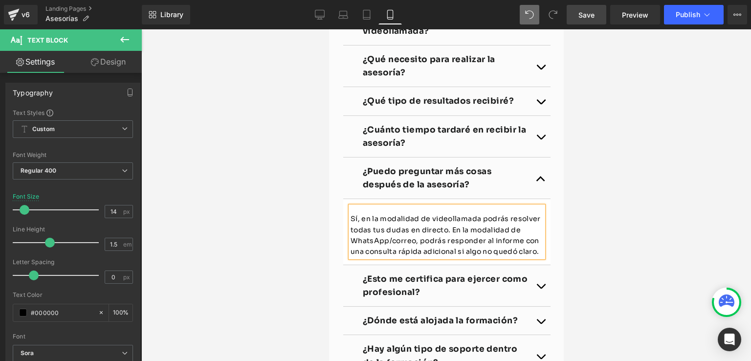
click at [593, 18] on span "Save" at bounding box center [586, 15] width 16 height 10
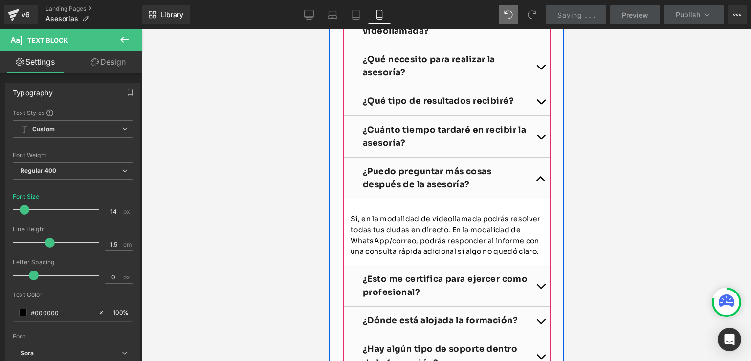
click at [533, 198] on button "button" at bounding box center [540, 177] width 20 height 41
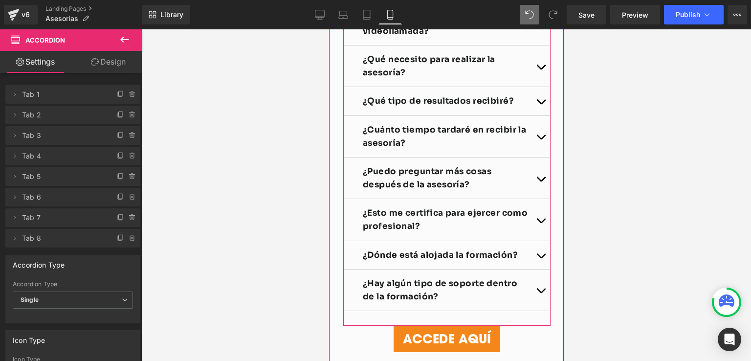
click at [537, 240] on button "button" at bounding box center [540, 219] width 20 height 41
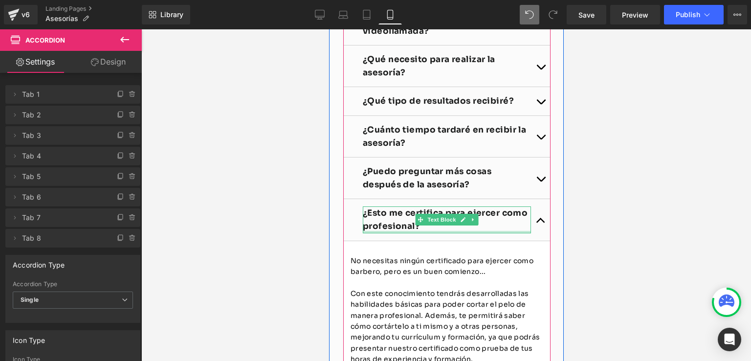
click at [411, 233] on div "¿Esto me certifica para ejercer como profesional? Text Block" at bounding box center [446, 219] width 168 height 26
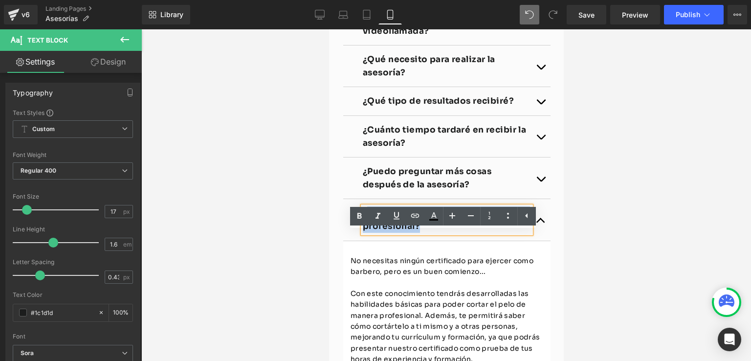
drag, startPoint x: 418, startPoint y: 253, endPoint x: 365, endPoint y: 241, distance: 54.7
click at [365, 233] on p "¿Esto me certifica para ejercer como profesional?" at bounding box center [446, 219] width 168 height 26
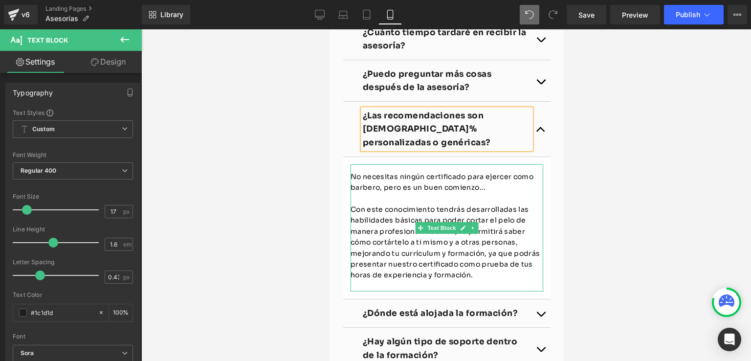
scroll to position [2863, 0]
drag, startPoint x: 467, startPoint y: 288, endPoint x: 347, endPoint y: 190, distance: 155.7
click at [350, 190] on div "No necesitas ningún certificado para ejercer como barbero, pero es un buen comi…" at bounding box center [446, 227] width 193 height 127
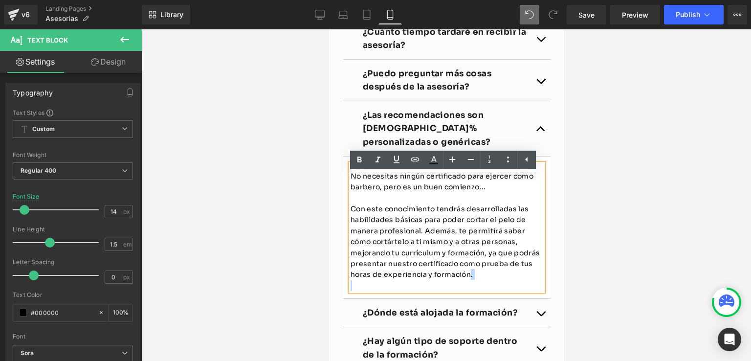
click at [446, 280] on p "Con este conocimiento tendrás desarrolladas las habilidades básicas para poder …" at bounding box center [446, 241] width 193 height 77
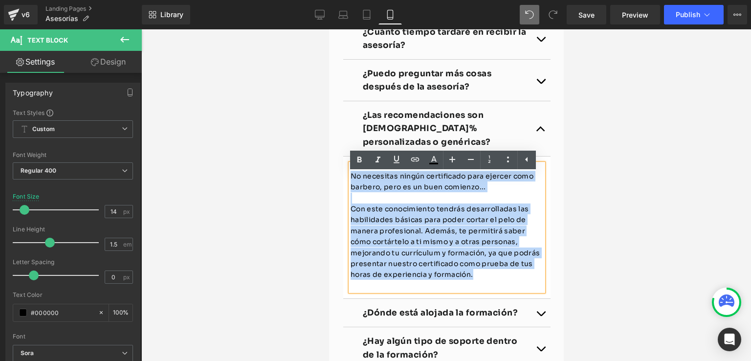
drag, startPoint x: 478, startPoint y: 288, endPoint x: 348, endPoint y: 188, distance: 164.2
click at [350, 188] on div "No necesitas ningún certificado para ejercer como barbero, pero es un buen comi…" at bounding box center [446, 227] width 193 height 127
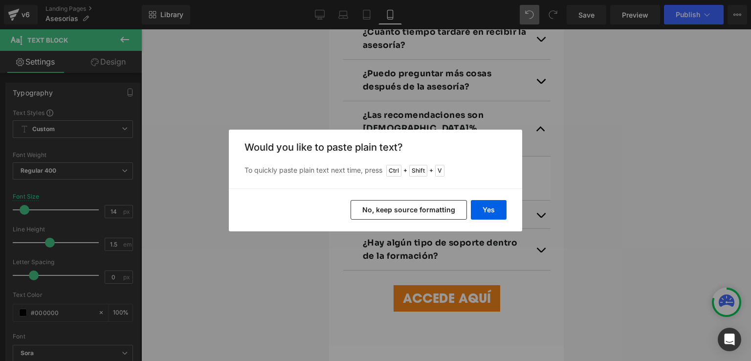
click at [370, 197] on div "Yes No, keep source formatting" at bounding box center [375, 209] width 293 height 43
click at [374, 202] on button "No, keep source formatting" at bounding box center [409, 210] width 116 height 20
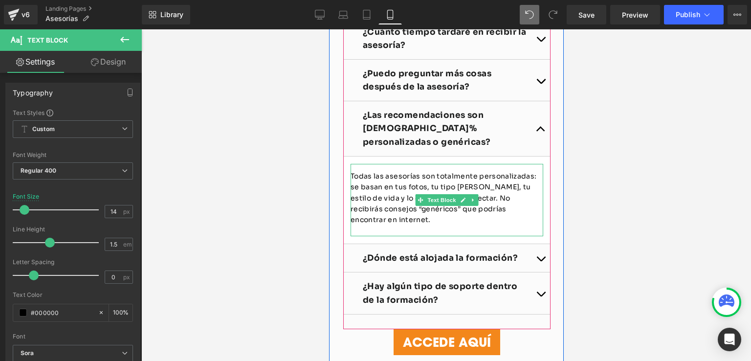
click at [354, 189] on p "Todas las asesorías son totalmente personalizadas: se basan en tus fotos, tu ti…" at bounding box center [446, 198] width 193 height 55
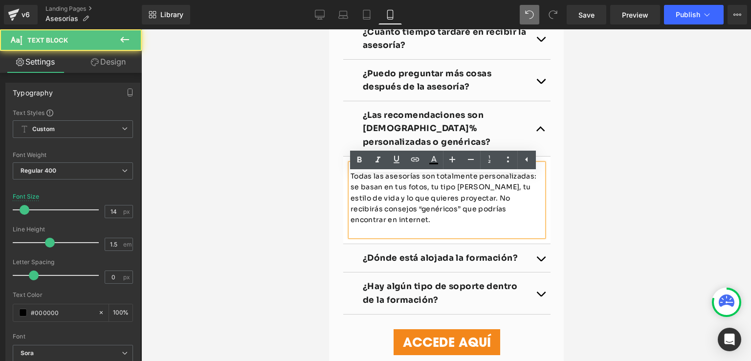
click at [352, 189] on p "Todas las asesorías son totalmente personalizadas: se basan en tus fotos, tu ti…" at bounding box center [446, 198] width 193 height 55
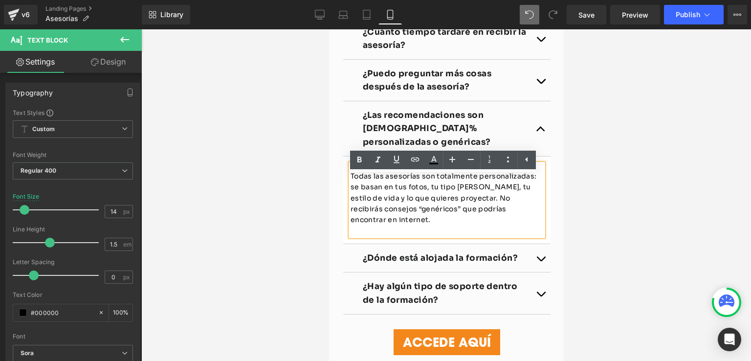
click at [351, 189] on p "Todas las asesorías son totalmente personalizadas: se basan en tus fotos, tu ti…" at bounding box center [446, 198] width 193 height 55
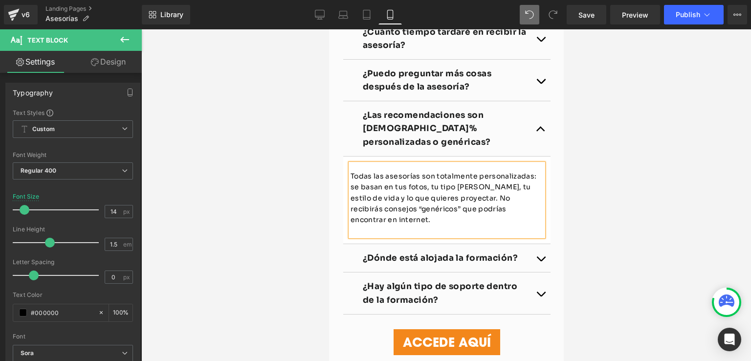
click at [437, 225] on p "Todas las asesorías son totalmente personalizadas: se basan en tus fotos, tu ti…" at bounding box center [446, 198] width 193 height 55
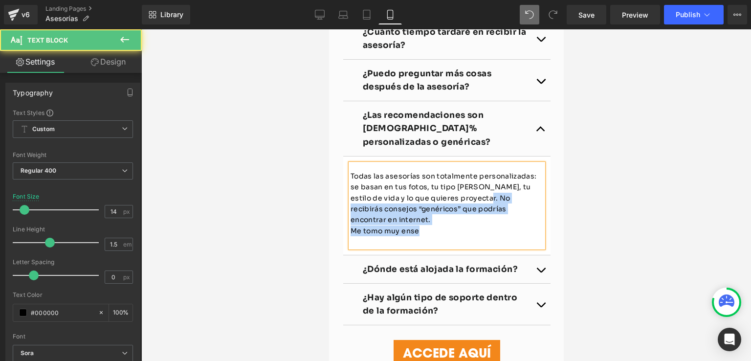
drag, startPoint x: 432, startPoint y: 245, endPoint x: 460, endPoint y: 208, distance: 46.8
click at [460, 208] on div "Todas las asesorías son totalmente personalizadas: se basan en tus fotos, tu ti…" at bounding box center [446, 206] width 193 height 84
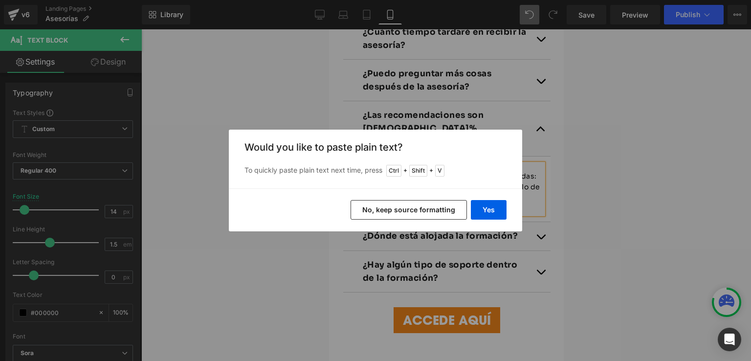
drag, startPoint x: 126, startPoint y: 180, endPoint x: 455, endPoint y: 210, distance: 330.3
click at [455, 210] on button "No, keep source formatting" at bounding box center [409, 210] width 116 height 20
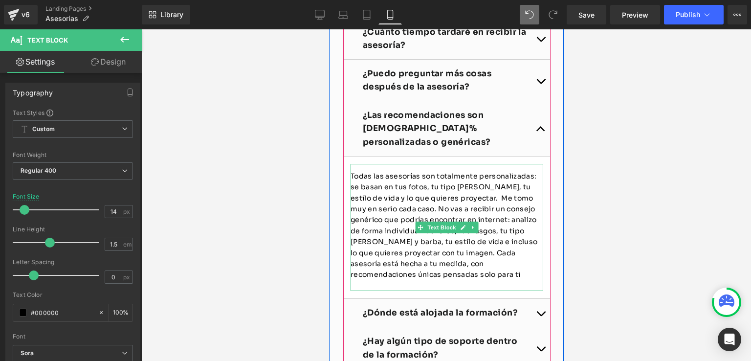
click at [462, 210] on p "Todas las asesorías son totalmente personalizadas: se basan en tus fotos, tu ti…" at bounding box center [446, 226] width 193 height 110
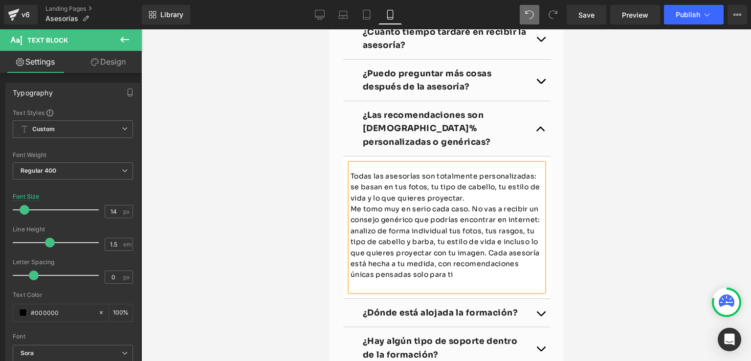
click at [466, 203] on p "Todas las asesorías son totalmente personalizadas: se basan en tus fotos, tu ti…" at bounding box center [446, 187] width 193 height 33
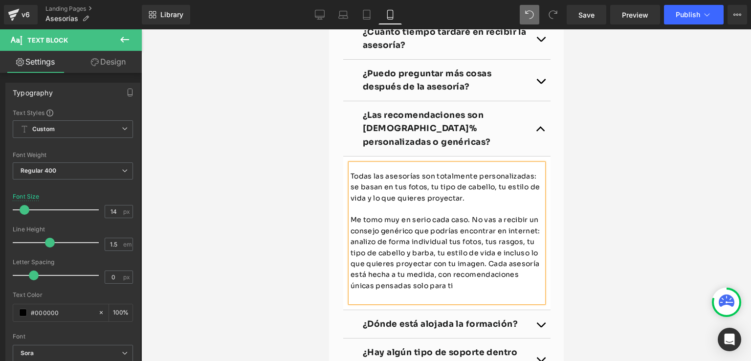
click at [536, 101] on button "button" at bounding box center [540, 80] width 20 height 41
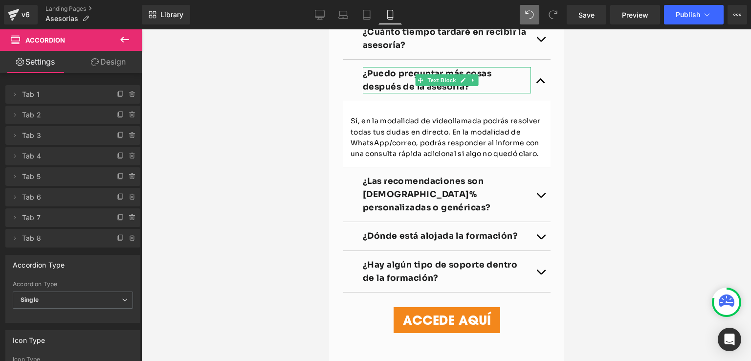
scroll to position [2814, 0]
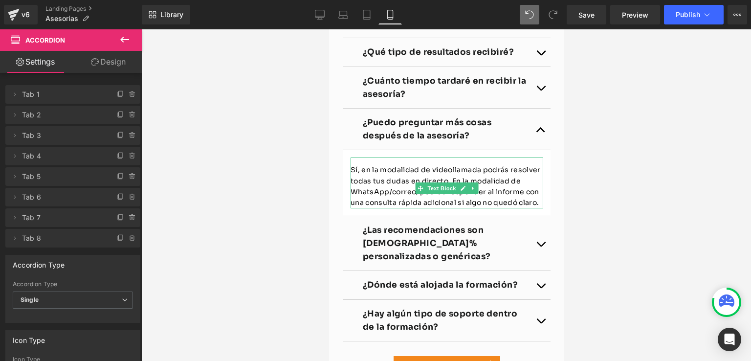
click at [446, 202] on p "Sí, en la modalidad de videollamada podrás resolver todas tus dudas en directo.…" at bounding box center [446, 186] width 193 height 44
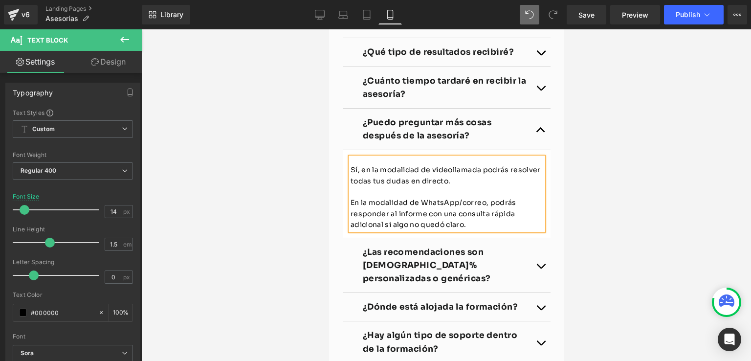
drag, startPoint x: 536, startPoint y: 114, endPoint x: 532, endPoint y: 118, distance: 5.6
click at [536, 108] on button "button" at bounding box center [540, 87] width 20 height 41
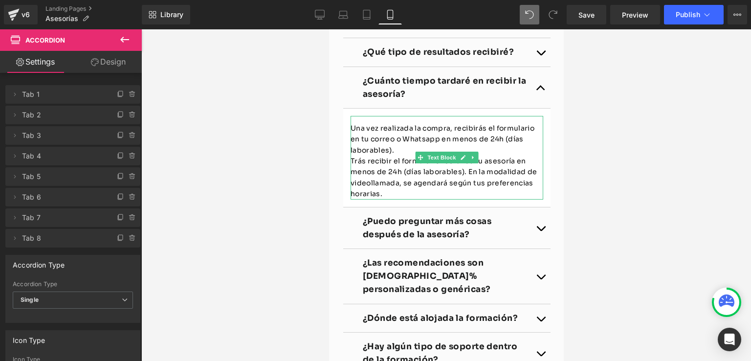
click at [392, 155] on p "Una vez realizada la compra, recibirás el formulario en tu correo o Whatsapp en…" at bounding box center [446, 139] width 193 height 33
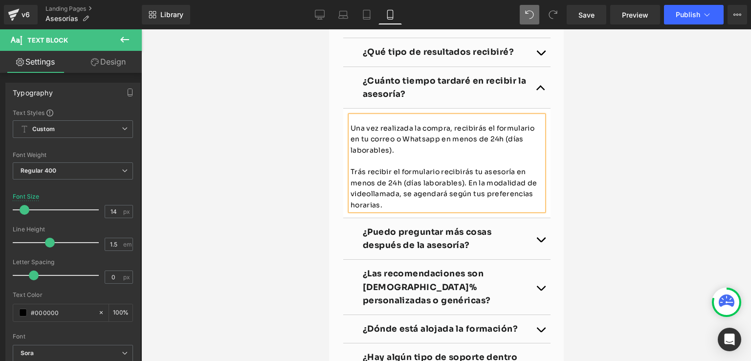
scroll to position [2765, 0]
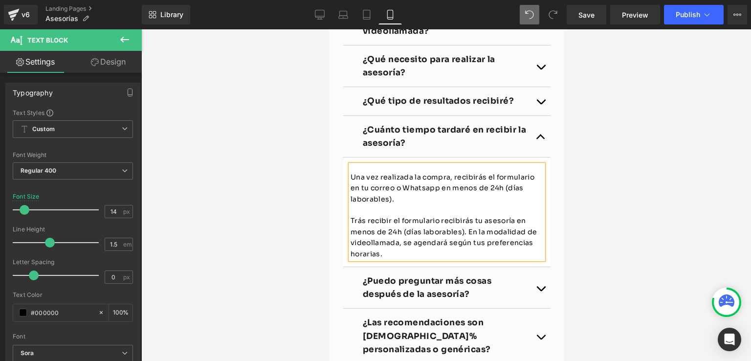
click at [460, 255] on p "Trás recibir el formulario recibirás tu asesoría en menos de 24h (días laborabl…" at bounding box center [446, 237] width 193 height 44
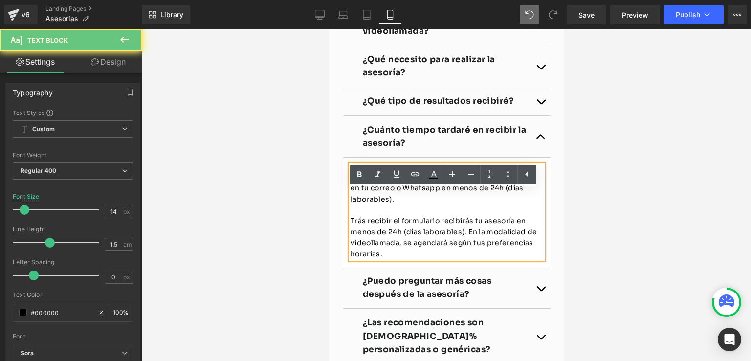
click at [462, 258] on p "Trás recibir el formulario recibirás tu asesoría en menos de 24h (días laborabl…" at bounding box center [446, 237] width 193 height 44
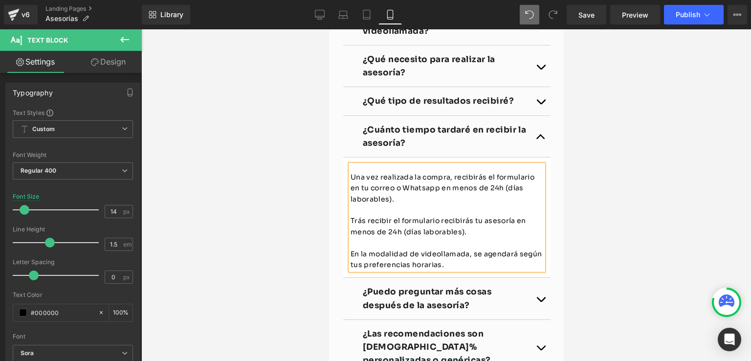
click at [534, 115] on button "button" at bounding box center [540, 101] width 20 height 28
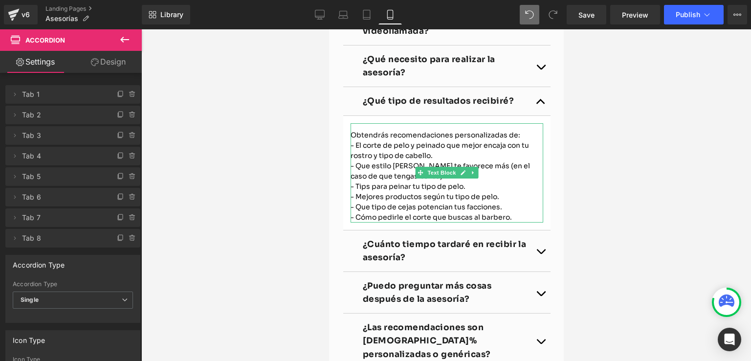
click at [520, 160] on div "Obtendrás recomendaciones personalizadas de: - El corte de pelo y peinado que m…" at bounding box center [446, 172] width 193 height 99
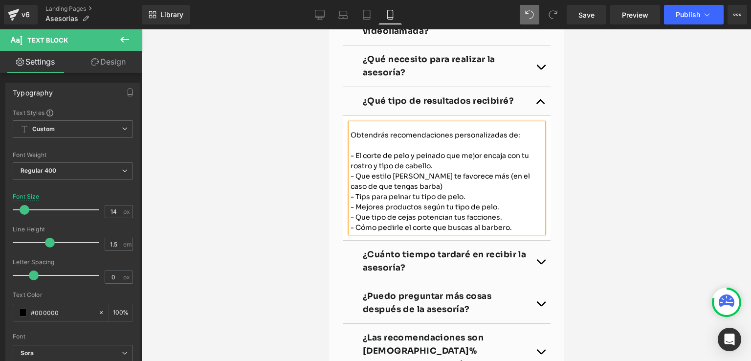
scroll to position [2717, 0]
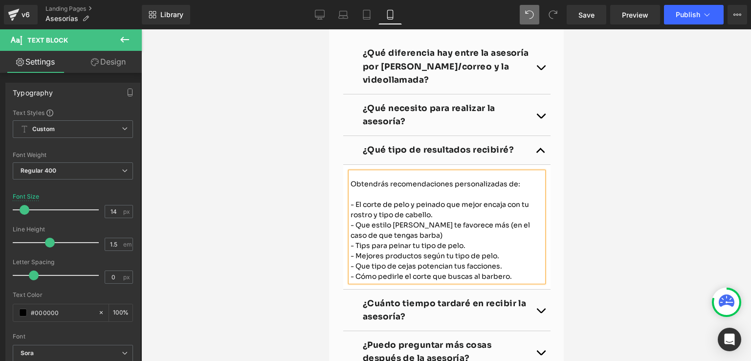
click at [402, 241] on div "- Que estilo de barba te favorece más (en el caso de que tengas barba)" at bounding box center [446, 230] width 193 height 21
click at [530, 135] on button "button" at bounding box center [540, 114] width 20 height 41
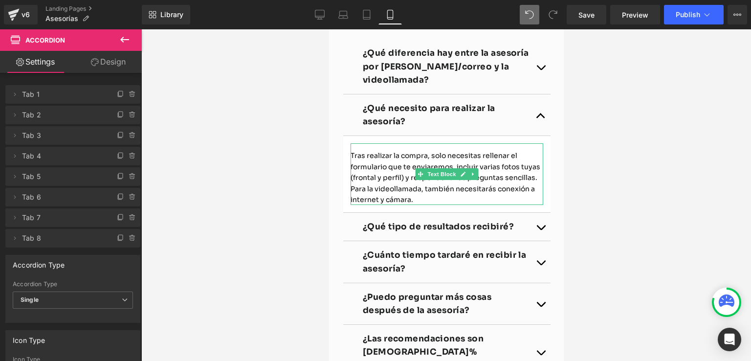
click at [528, 204] on span "Tras realizar la compra, solo necesitas rellenar el formulario que te enviaremo…" at bounding box center [445, 177] width 190 height 53
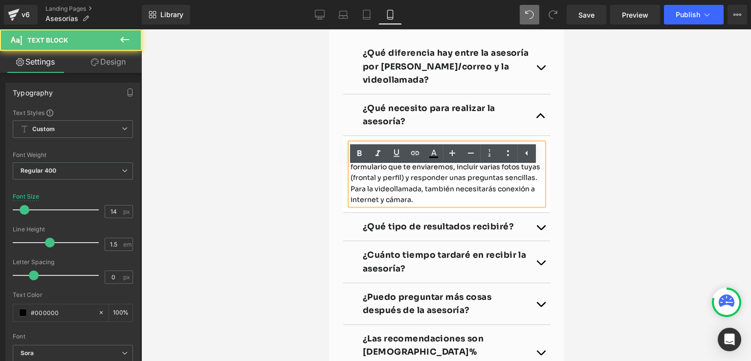
click at [532, 204] on p "Tras realizar la compra, solo necesitas rellenar el formulario que te enviaremo…" at bounding box center [446, 177] width 193 height 55
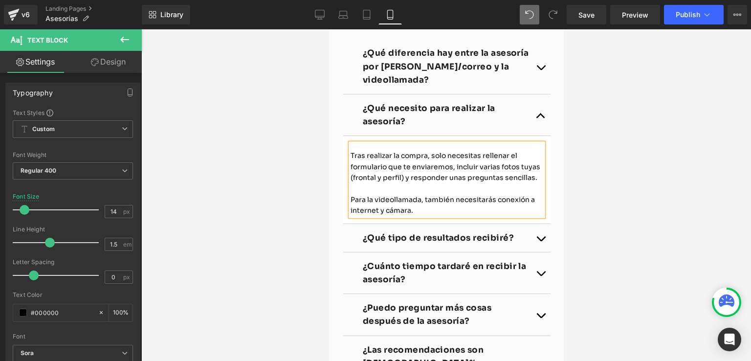
click at [533, 94] on button "button" at bounding box center [540, 66] width 20 height 55
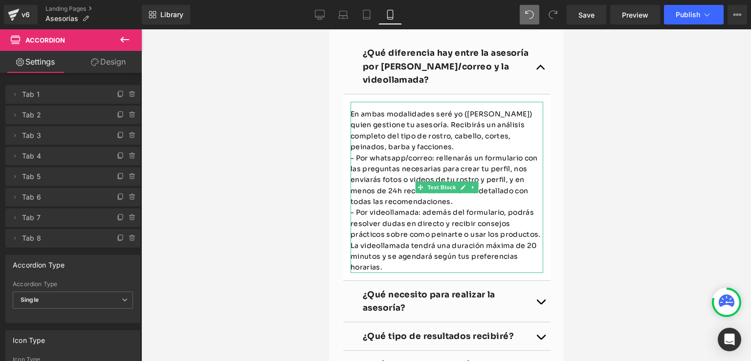
click at [437, 153] on p "En ambas modalidades seré yo ([PERSON_NAME]) quien gestione tu asesoría. Recibi…" at bounding box center [446, 131] width 193 height 44
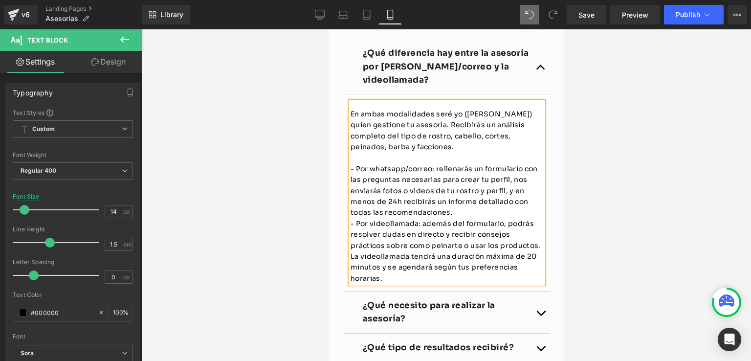
click at [464, 218] on p "- Por whatsapp/correo: rellenarás un formulario con las preguntas necesarias pa…" at bounding box center [446, 190] width 193 height 55
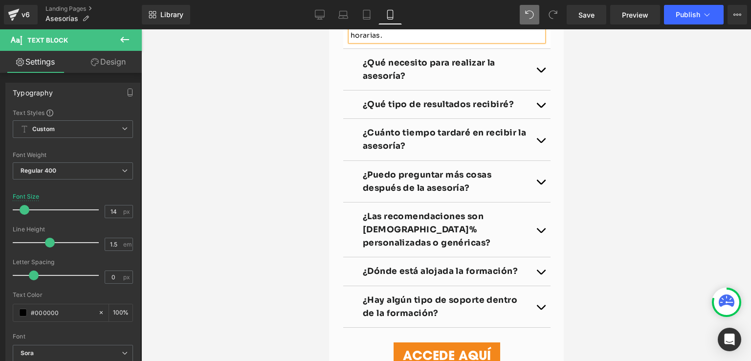
scroll to position [3108, 0]
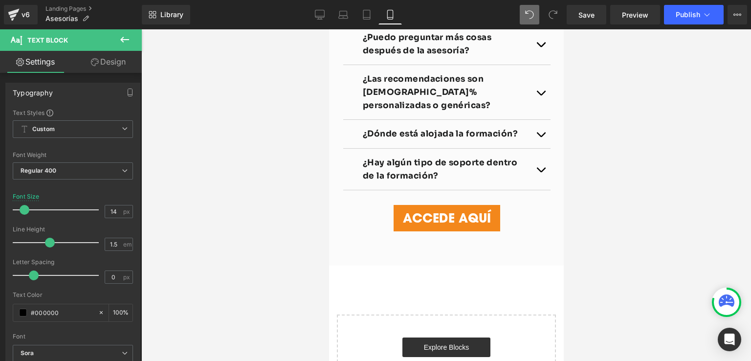
click at [537, 144] on button "button" at bounding box center [540, 134] width 20 height 28
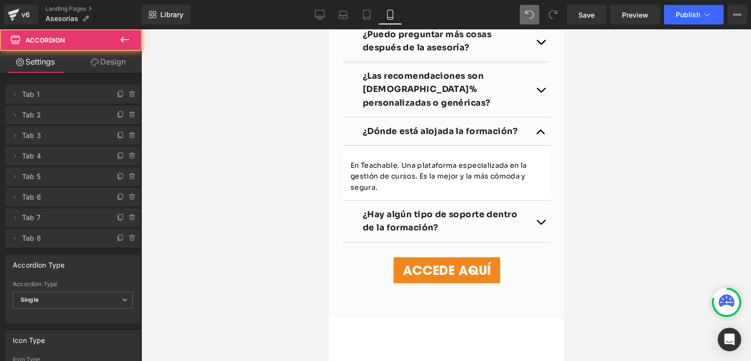
scroll to position [2897, 0]
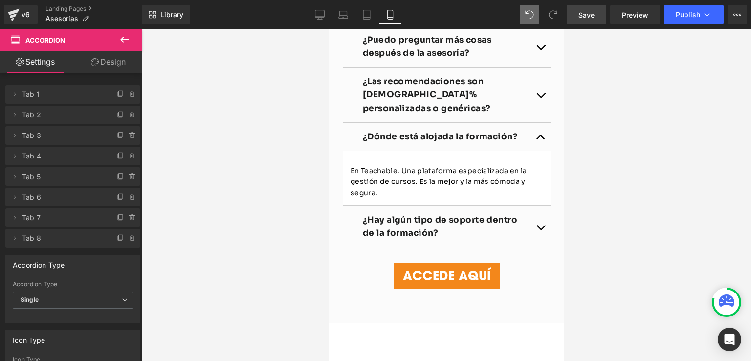
click at [591, 15] on span "Save" at bounding box center [586, 15] width 16 height 10
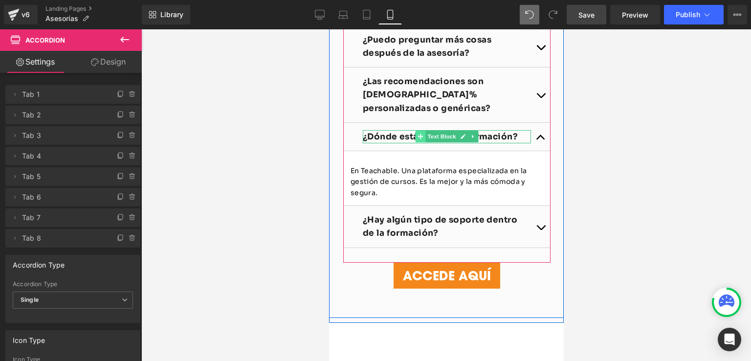
click at [415, 142] on span at bounding box center [420, 137] width 10 height 12
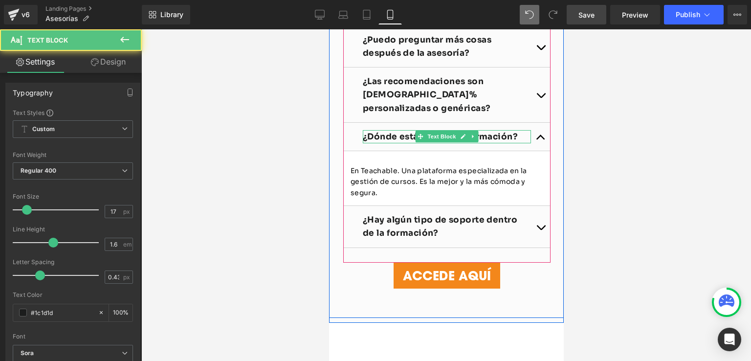
click at [390, 142] on b "¿Dónde está alojada la formación?" at bounding box center [439, 137] width 155 height 10
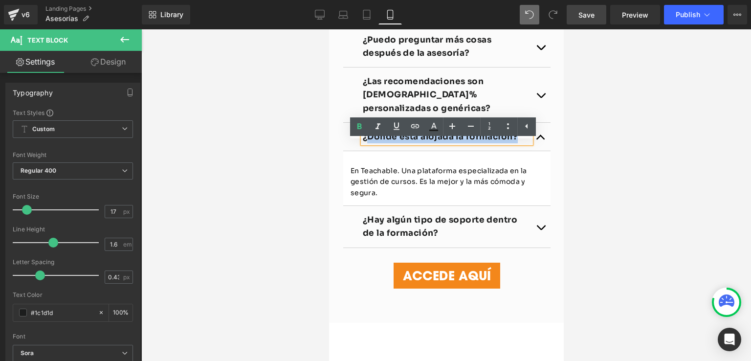
drag, startPoint x: 365, startPoint y: 149, endPoint x: 512, endPoint y: 142, distance: 147.8
click at [512, 142] on p "¿Dónde está alojada la formación?" at bounding box center [446, 136] width 168 height 13
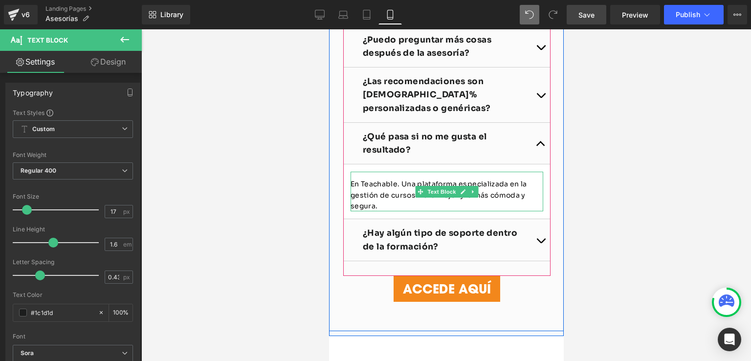
click at [367, 211] on p "En Teachable. Una plataforma especializada en la gestión de cursos. Es la mejor…" at bounding box center [446, 194] width 193 height 33
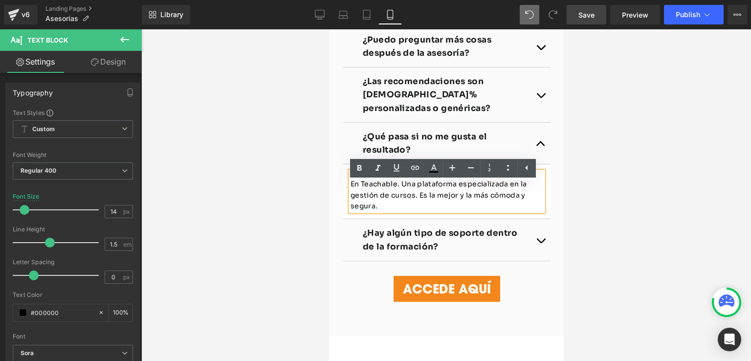
drag, startPoint x: 374, startPoint y: 219, endPoint x: 344, endPoint y: 194, distance: 39.2
click at [350, 194] on div "En Teachable. Una plataforma especializada en la gestión de cursos. Es la mejor…" at bounding box center [446, 192] width 193 height 40
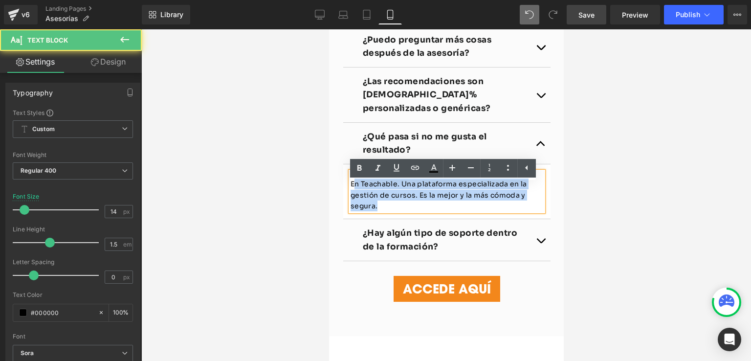
drag, startPoint x: 373, startPoint y: 217, endPoint x: 351, endPoint y: 196, distance: 30.8
click at [351, 196] on p "En Teachable. Una plataforma especializada en la gestión de cursos. Es la mejor…" at bounding box center [446, 194] width 193 height 33
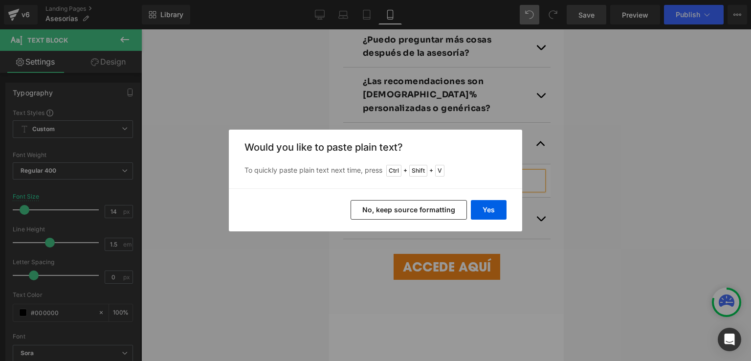
drag, startPoint x: 372, startPoint y: 209, endPoint x: 44, endPoint y: 179, distance: 329.8
click at [372, 209] on button "No, keep source formatting" at bounding box center [409, 210] width 116 height 20
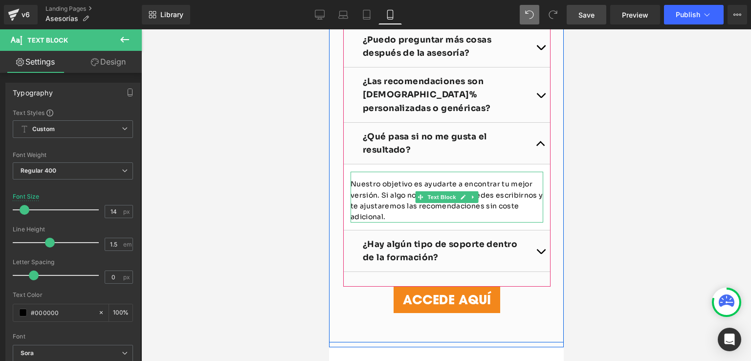
click at [380, 196] on p "Nuestro objetivo es ayudarte a encontrar tu mejor versión. Si algo no te conven…" at bounding box center [446, 200] width 193 height 44
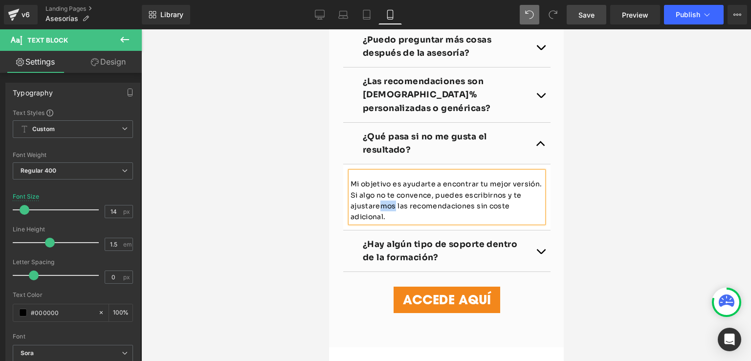
drag, startPoint x: 391, startPoint y: 218, endPoint x: 373, endPoint y: 219, distance: 17.7
click at [373, 219] on p "Mi objetivo es ayudarte a encontrar tu mejor versión. Si algo no te convence, p…" at bounding box center [446, 200] width 193 height 44
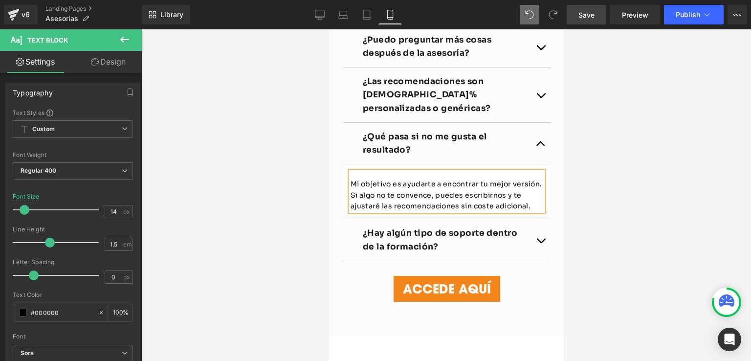
click at [575, 213] on div at bounding box center [446, 194] width 610 height 331
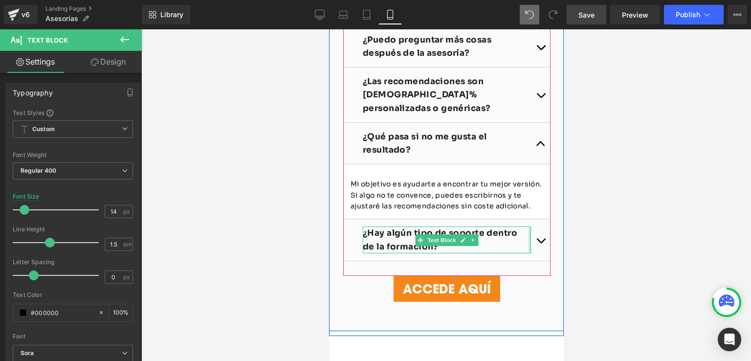
click at [535, 251] on button "button" at bounding box center [540, 239] width 20 height 41
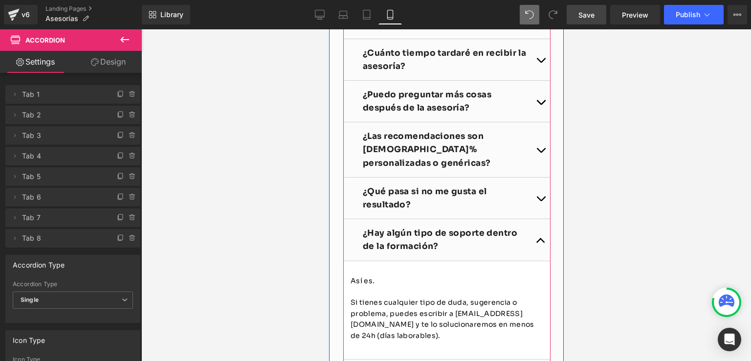
scroll to position [2891, 0]
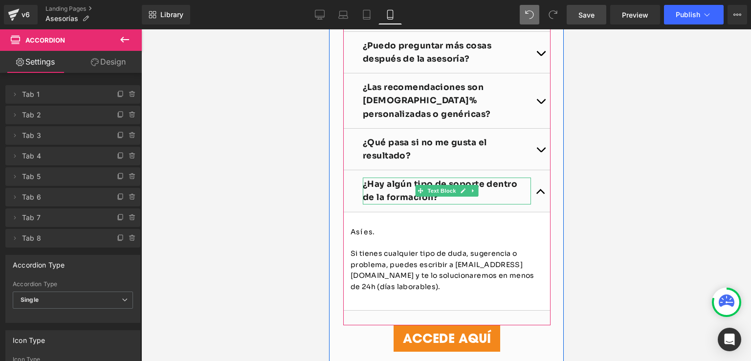
click at [397, 202] on b "¿Hay algún tipo de soporte dentro de la formación?" at bounding box center [439, 190] width 154 height 23
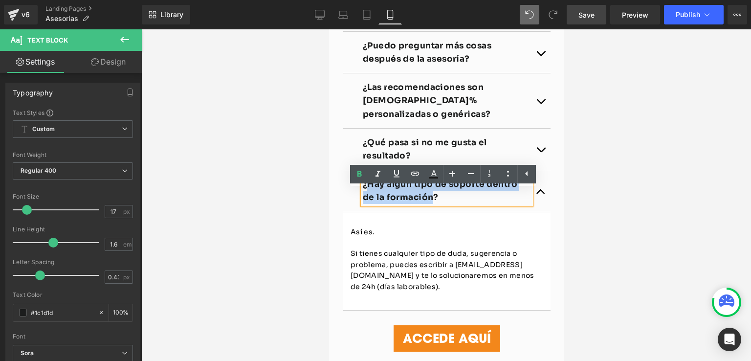
drag, startPoint x: 415, startPoint y: 210, endPoint x: 363, endPoint y: 196, distance: 54.1
click at [363, 196] on b "¿Hay algún tipo de soporte dentro de la formación?" at bounding box center [439, 190] width 154 height 23
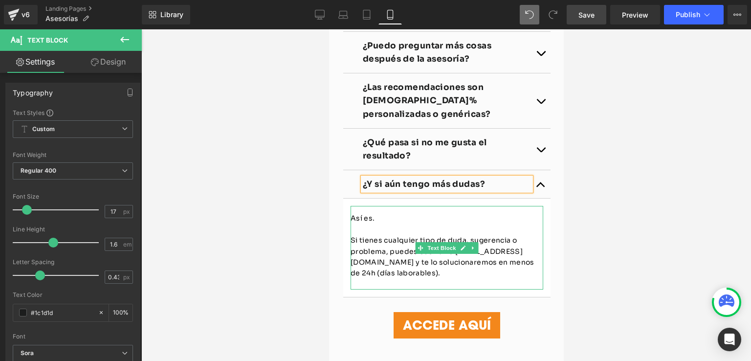
click at [364, 235] on p at bounding box center [446, 229] width 193 height 11
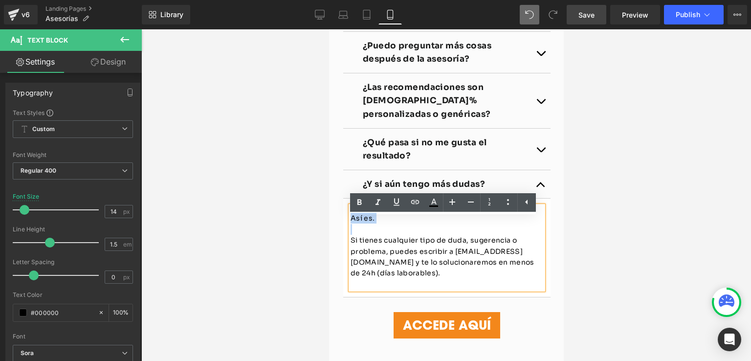
drag, startPoint x: 355, startPoint y: 243, endPoint x: 348, endPoint y: 236, distance: 10.4
click at [350, 236] on div "Así es. Si tienes cualquier tipo de duda, sugerencia o problema, puedes escribi…" at bounding box center [446, 248] width 193 height 84
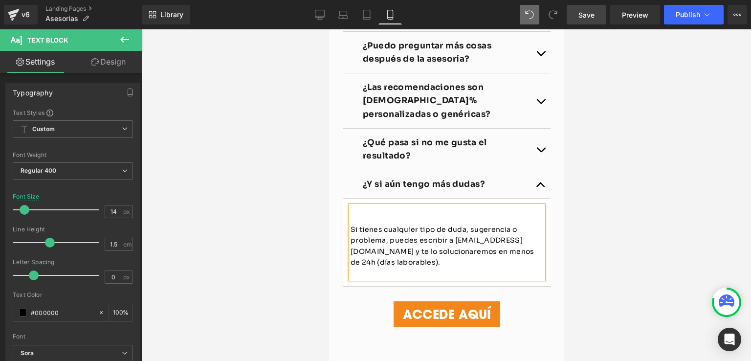
click at [350, 240] on p "Si tienes cualquier tipo de duda, sugerencia o problema, puedes escribir a sopo…" at bounding box center [446, 246] width 193 height 44
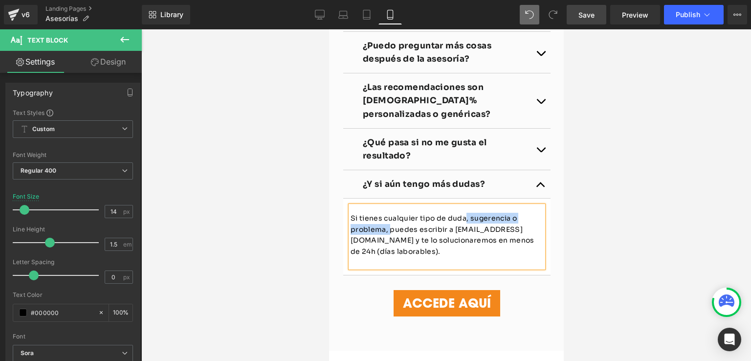
drag, startPoint x: 385, startPoint y: 243, endPoint x: 461, endPoint y: 229, distance: 77.5
click at [461, 229] on span "Si tienes cualquier tipo de duda, sugerencia o problema, puedes escribir a sopo…" at bounding box center [442, 235] width 184 height 42
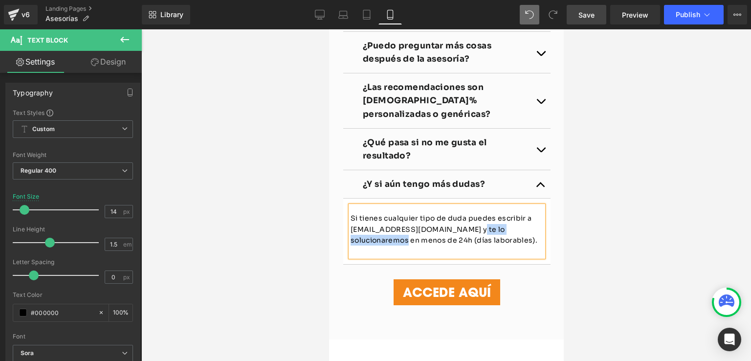
drag, startPoint x: 474, startPoint y: 241, endPoint x: 405, endPoint y: 253, distance: 70.0
click at [405, 244] on span "Si tienes cualquier tipo de duda puedes escribir a soporte@maonzbarbershop.com …" at bounding box center [443, 229] width 187 height 31
click at [518, 279] on div "¿Qué diferencia hay entre la asesoría por Whatsapp/correo y la videollamada? Te…" at bounding box center [446, 64] width 207 height 429
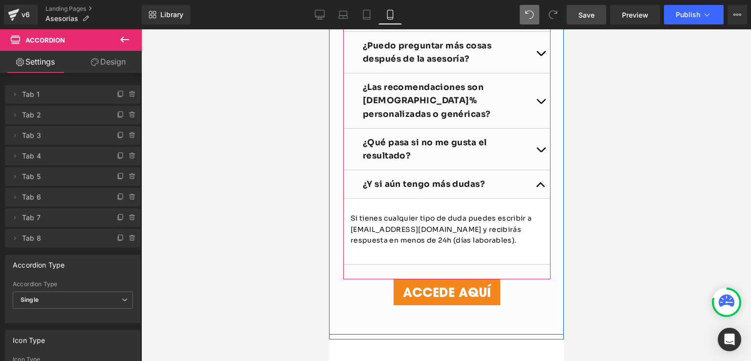
click at [538, 198] on button "button" at bounding box center [540, 184] width 20 height 28
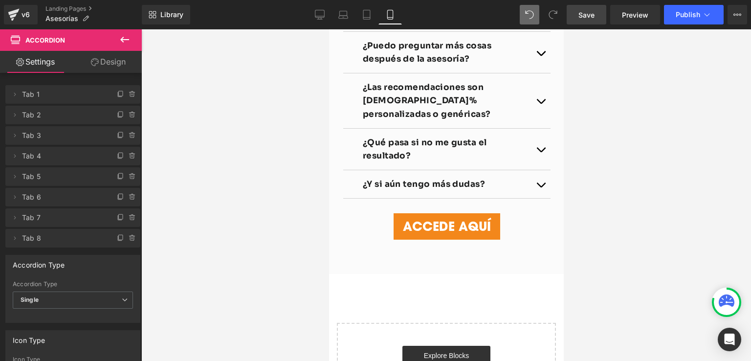
drag, startPoint x: 592, startPoint y: 18, endPoint x: 112, endPoint y: 224, distance: 523.1
click at [592, 18] on span "Save" at bounding box center [586, 15] width 16 height 10
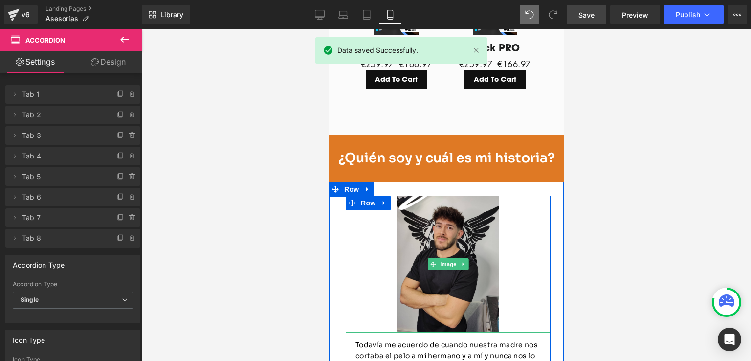
scroll to position [1718, 0]
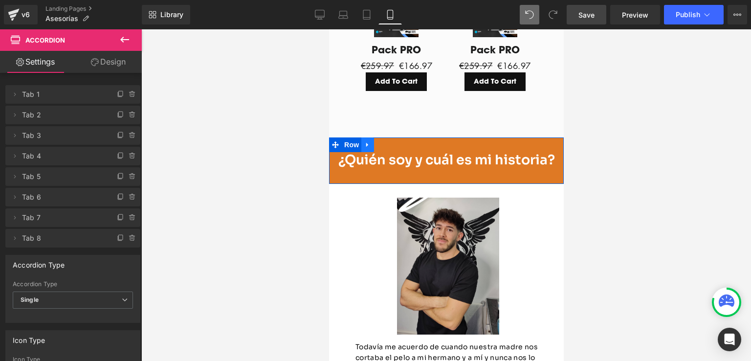
click at [367, 147] on icon at bounding box center [367, 145] width 2 height 4
click at [395, 148] on icon at bounding box center [392, 144] width 7 height 7
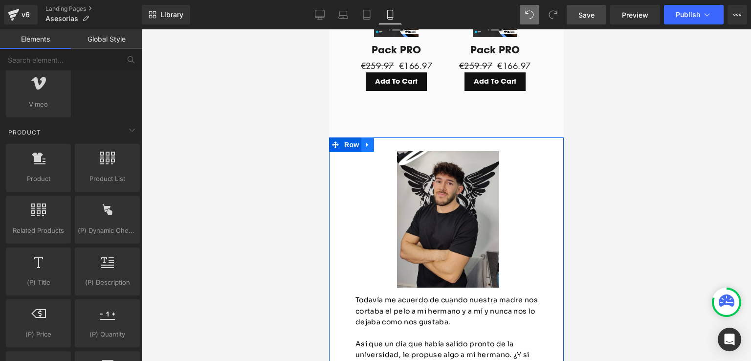
click at [366, 147] on icon at bounding box center [367, 145] width 2 height 4
click at [390, 148] on icon at bounding box center [392, 144] width 7 height 7
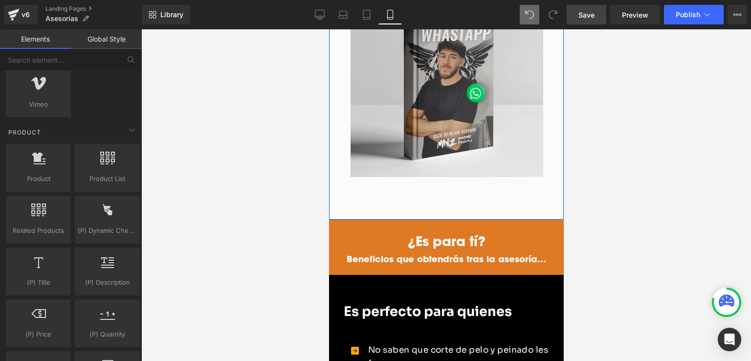
scroll to position [887, 0]
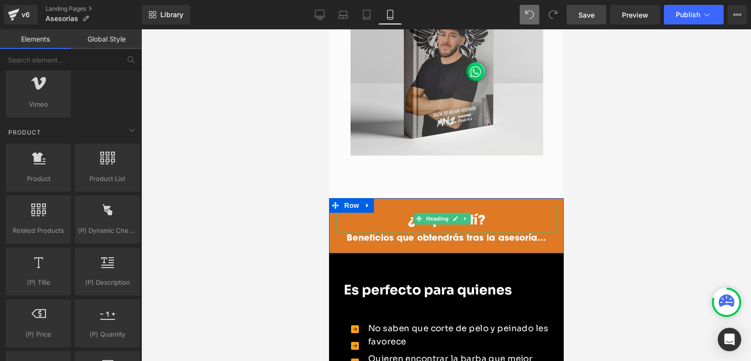
click at [474, 214] on strong "¿Es para tí?" at bounding box center [446, 219] width 78 height 18
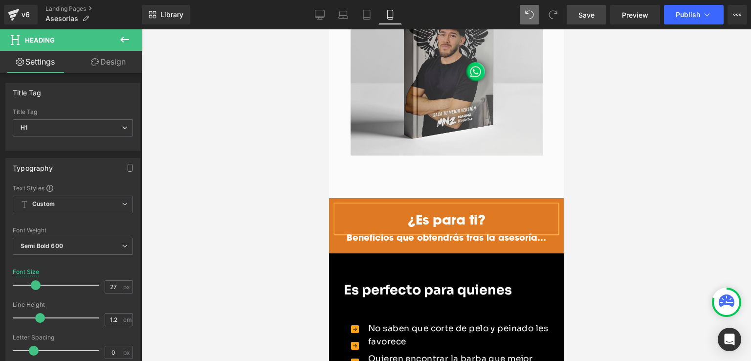
click at [622, 214] on div at bounding box center [446, 194] width 610 height 331
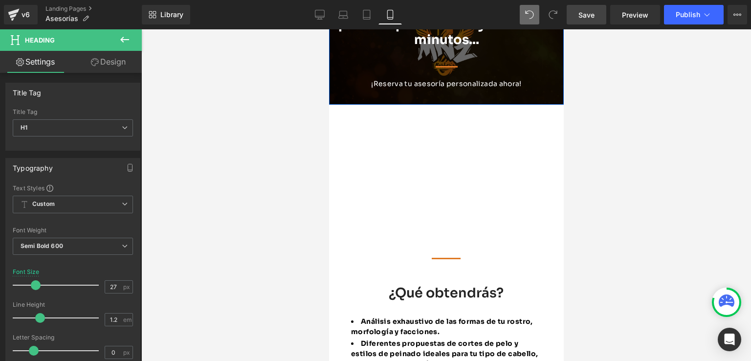
scroll to position [0, 0]
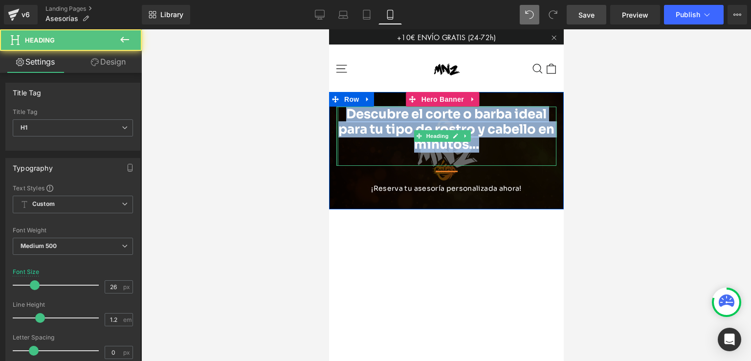
drag, startPoint x: 486, startPoint y: 147, endPoint x: 337, endPoint y: 112, distance: 153.1
click at [337, 112] on div "Descubre el corte o barba ideal para tu tipo de rostro y cabello en minutos... …" at bounding box center [446, 136] width 220 height 59
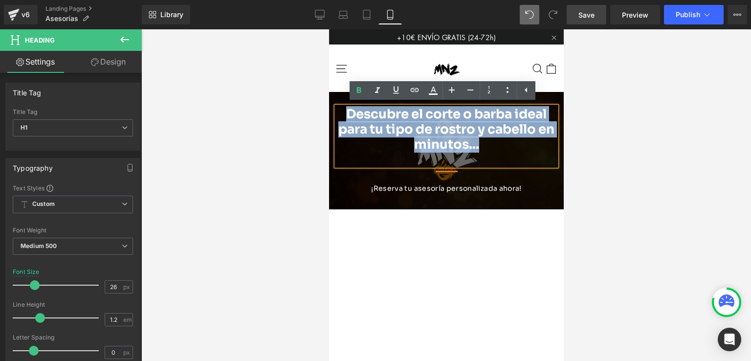
copy b "Descubre el corte o barba ideal para tu tipo de rostro y cabello en minutos..."
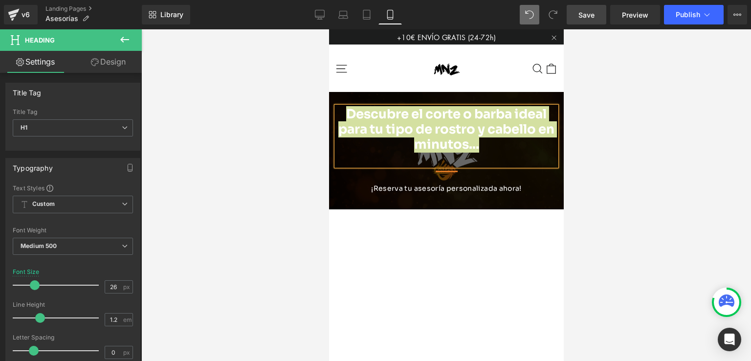
click at [606, 154] on div at bounding box center [446, 194] width 610 height 331
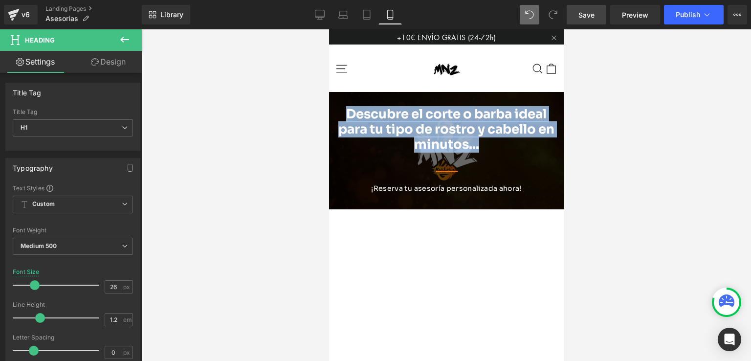
click at [486, 164] on div "Descubre el corte o barba ideal para tu tipo de rostro y cabello en minutos... …" at bounding box center [446, 136] width 220 height 59
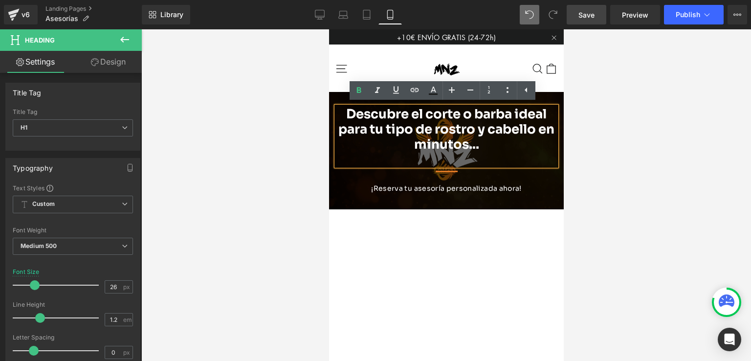
click at [635, 178] on div at bounding box center [446, 194] width 610 height 331
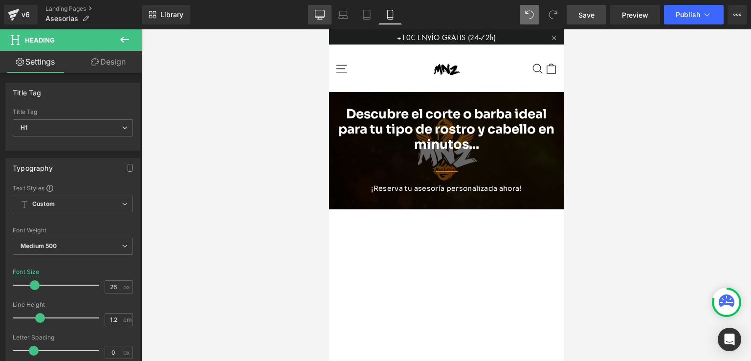
click at [318, 14] on icon at bounding box center [320, 15] width 10 height 10
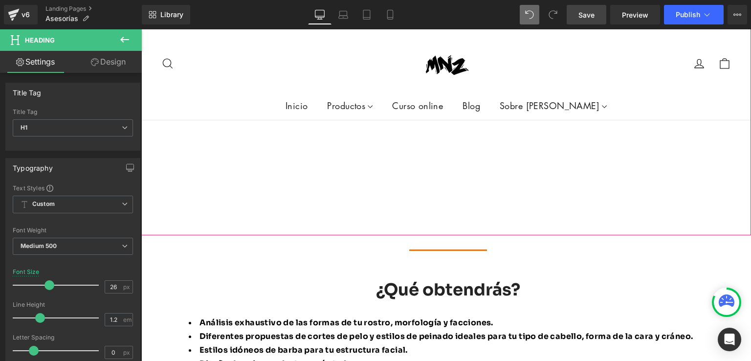
scroll to position [275, 0]
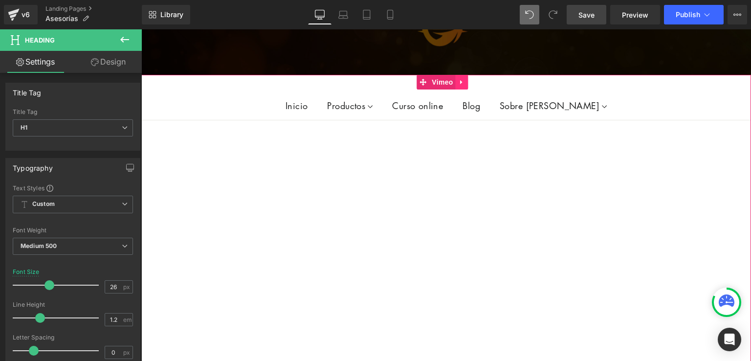
click at [459, 79] on icon at bounding box center [462, 82] width 7 height 7
click at [469, 80] on icon at bounding box center [468, 82] width 7 height 7
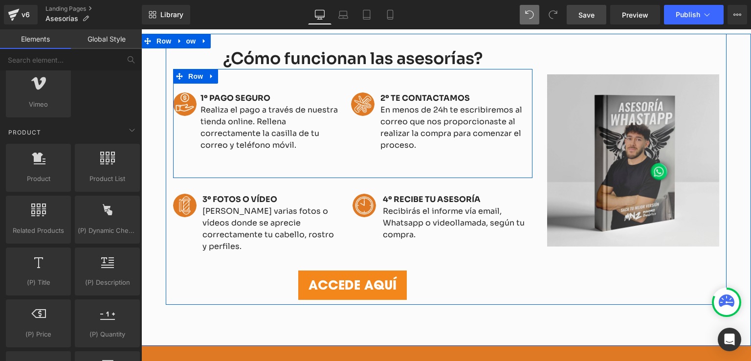
scroll to position [440, 0]
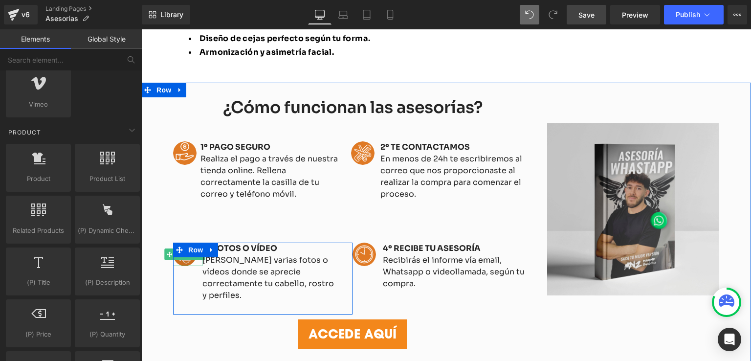
click at [180, 260] on img at bounding box center [184, 253] width 23 height 23
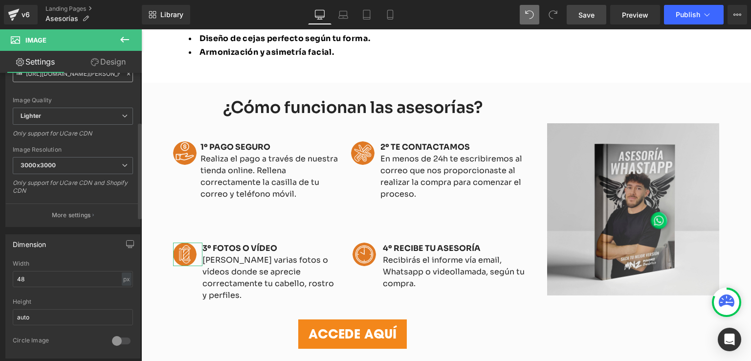
scroll to position [147, 0]
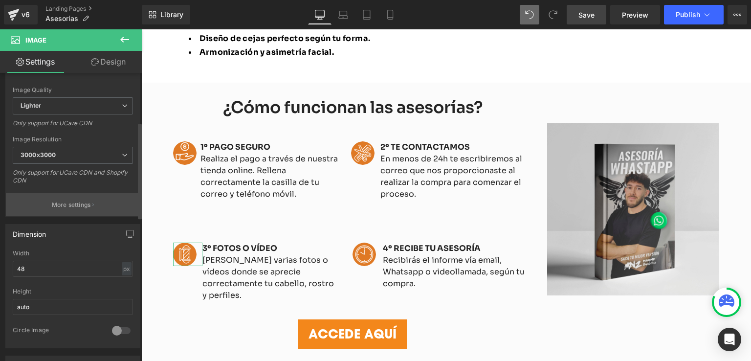
click at [70, 206] on p "More settings" at bounding box center [71, 204] width 39 height 9
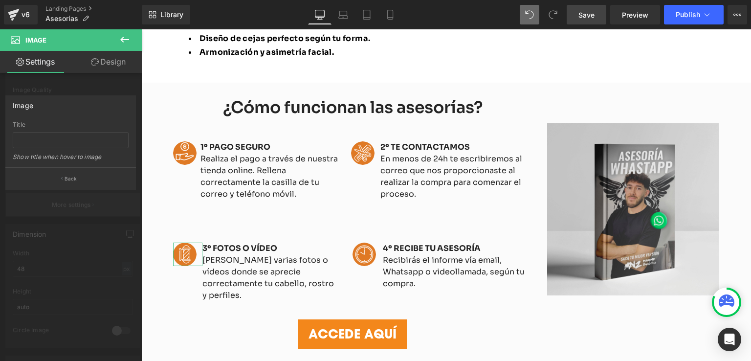
click at [70, 206] on div at bounding box center [71, 197] width 142 height 336
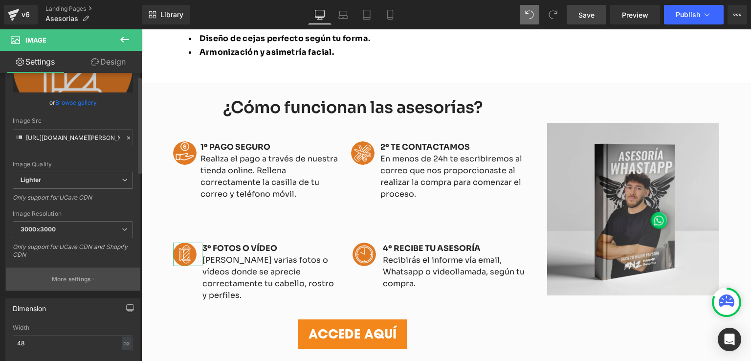
scroll to position [0, 0]
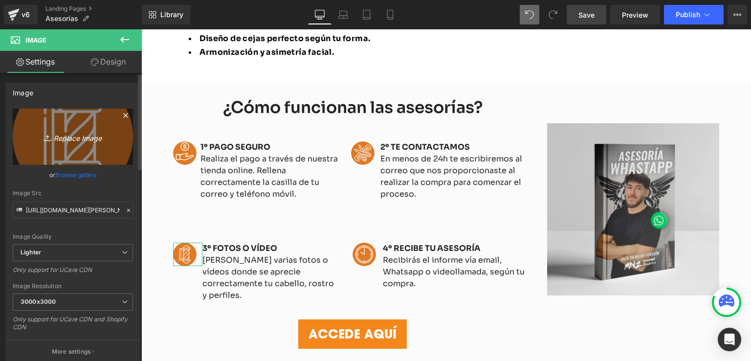
click at [82, 125] on link "Replace Image" at bounding box center [73, 137] width 120 height 56
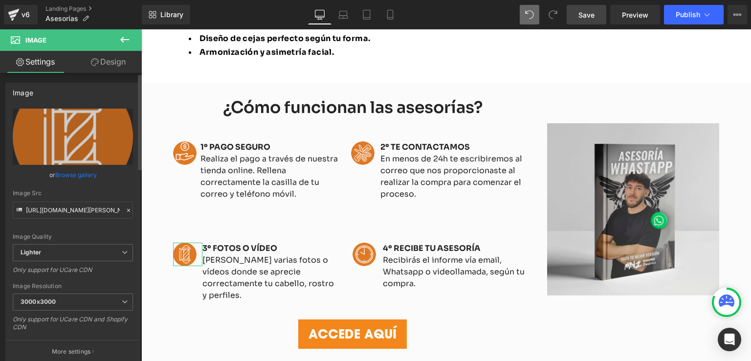
click at [65, 175] on link "Browse gallery" at bounding box center [76, 174] width 42 height 17
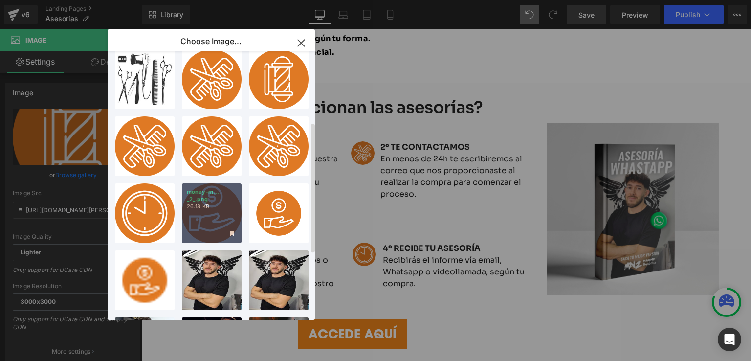
scroll to position [98, 0]
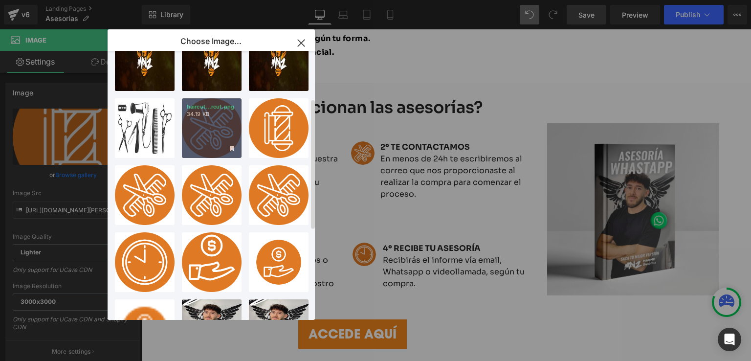
click at [210, 142] on div "haircut...rcut.png 34.19 KB" at bounding box center [212, 128] width 60 height 60
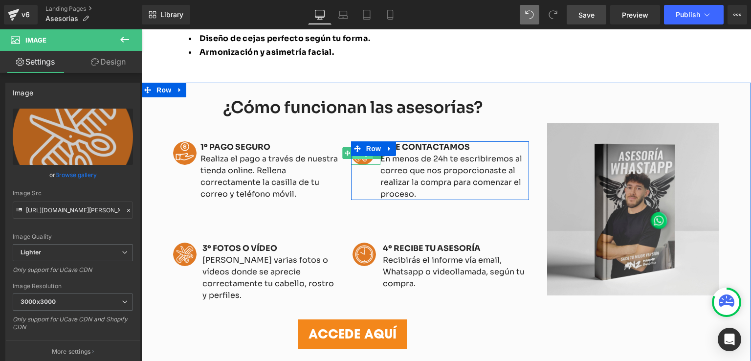
click at [359, 158] on span "Image" at bounding box center [362, 154] width 21 height 12
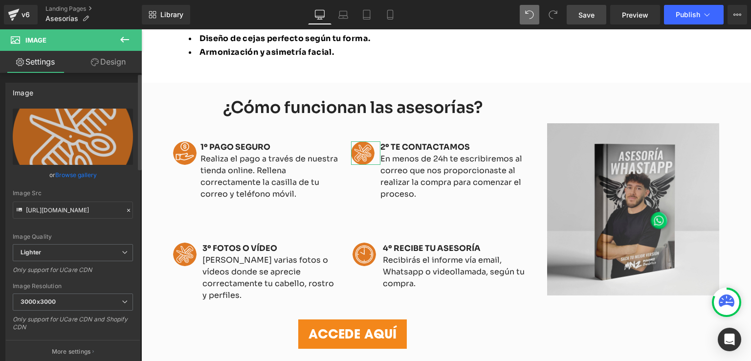
click at [85, 173] on link "Browse gallery" at bounding box center [76, 174] width 42 height 17
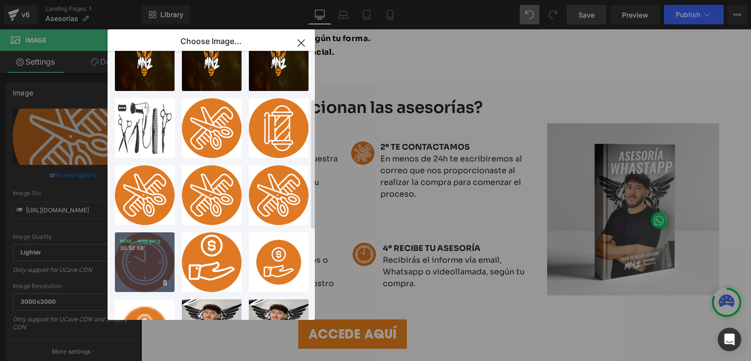
click at [156, 259] on div "reloj...eloj.png 30.30 KB" at bounding box center [145, 262] width 60 height 60
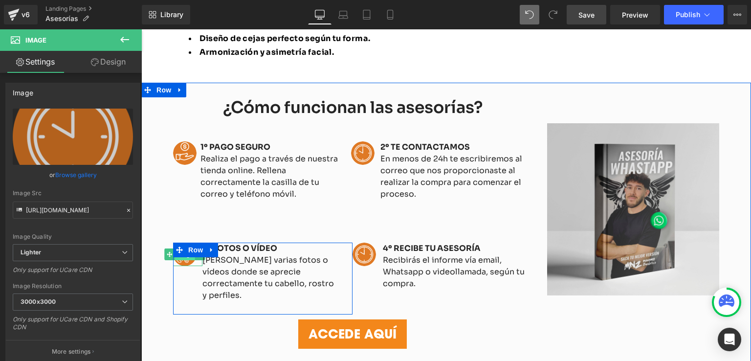
click at [180, 259] on span "Image" at bounding box center [185, 255] width 21 height 12
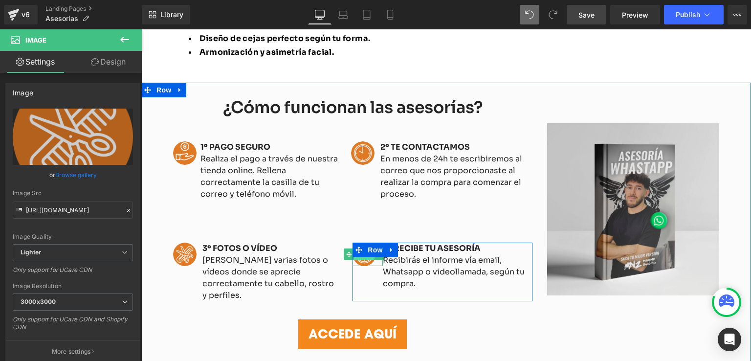
click at [360, 259] on span "Image" at bounding box center [364, 254] width 21 height 12
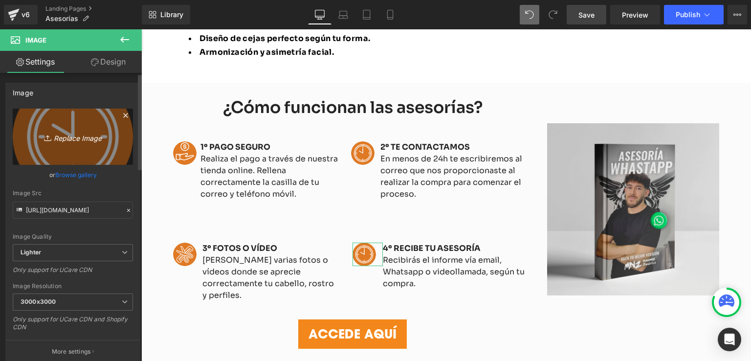
click at [106, 155] on link "Replace Image" at bounding box center [73, 137] width 120 height 56
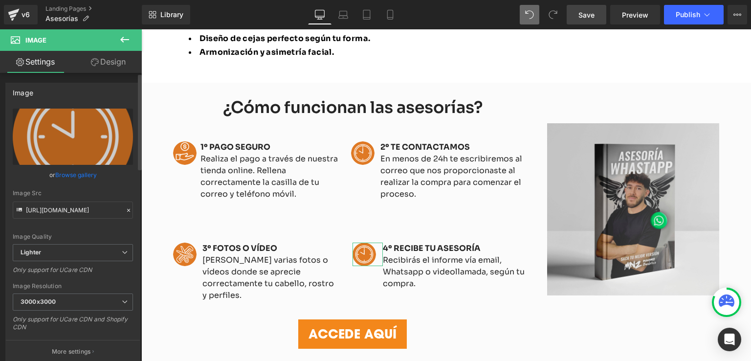
click at [61, 174] on link "Browse gallery" at bounding box center [76, 174] width 42 height 17
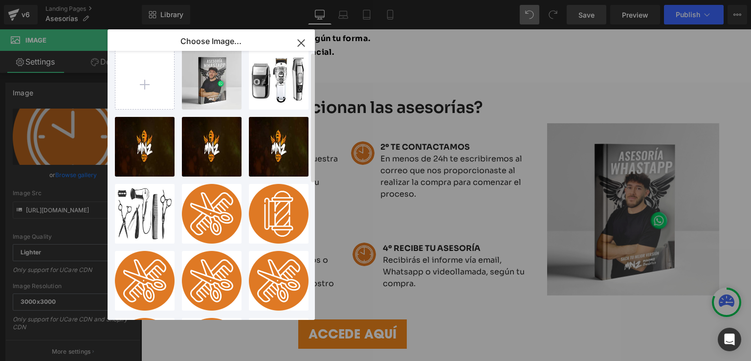
scroll to position [0, 0]
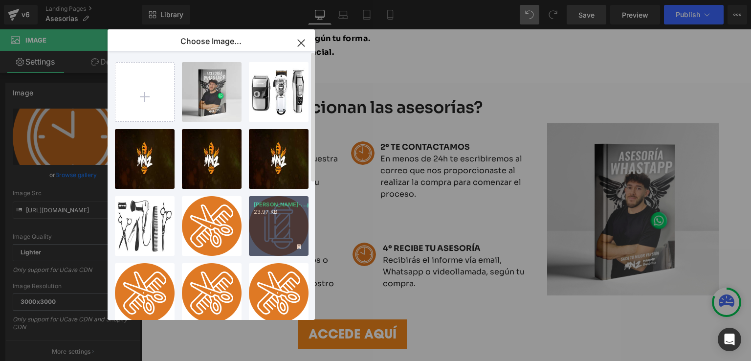
click at [274, 232] on div "barber-...pole.png 23.97 KB" at bounding box center [279, 226] width 60 height 60
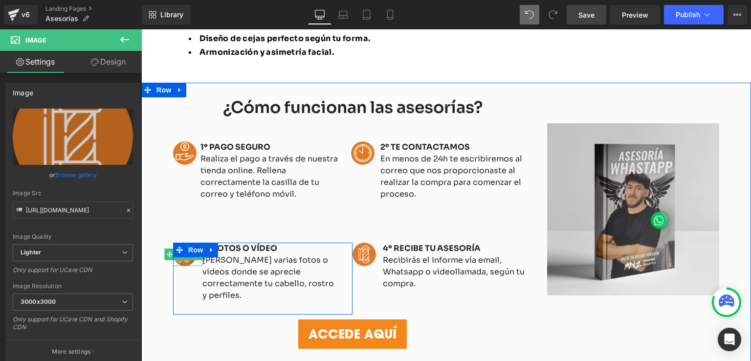
click at [178, 261] on img at bounding box center [184, 253] width 23 height 23
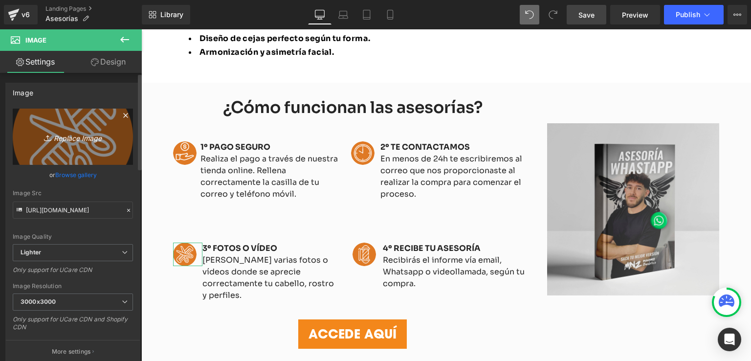
click at [97, 145] on link "Replace Image" at bounding box center [73, 137] width 120 height 56
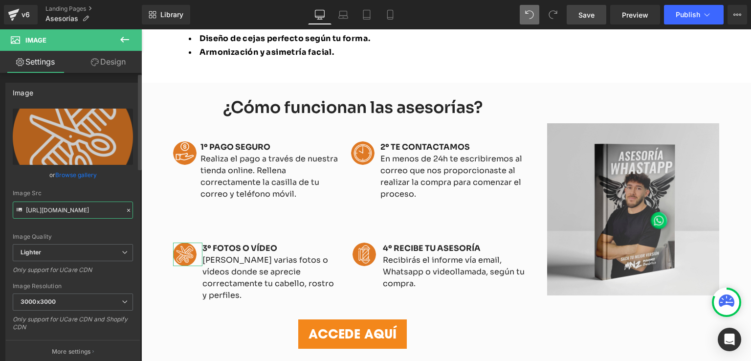
click at [64, 212] on input "https://ucarecdn.com/784964e2-90db-48cb-987e-87498f34f287/-/format/auto/-/previ…" at bounding box center [73, 209] width 120 height 17
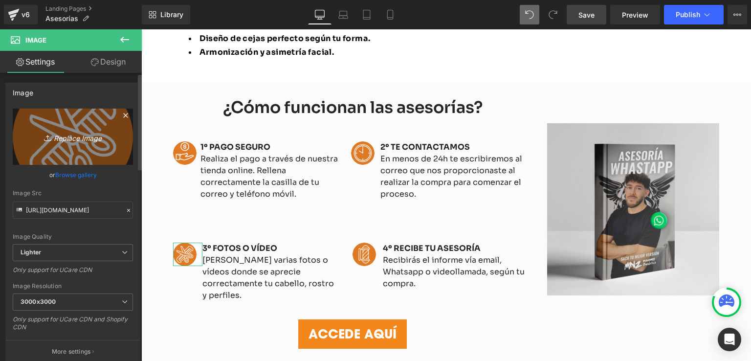
click at [82, 148] on link "Replace Image" at bounding box center [73, 137] width 120 height 56
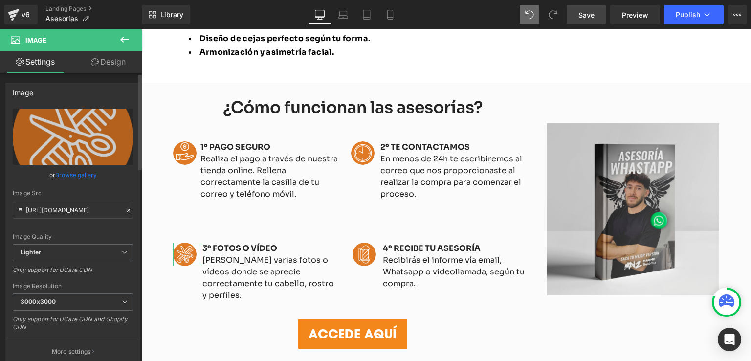
click at [78, 173] on link "Browse gallery" at bounding box center [76, 174] width 42 height 17
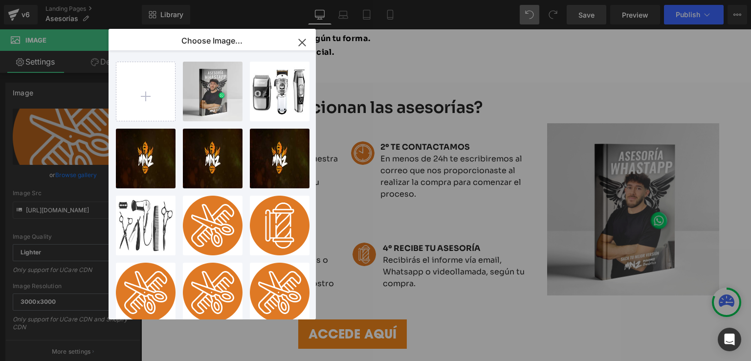
click at [302, 42] on icon "button" at bounding box center [302, 42] width 6 height 6
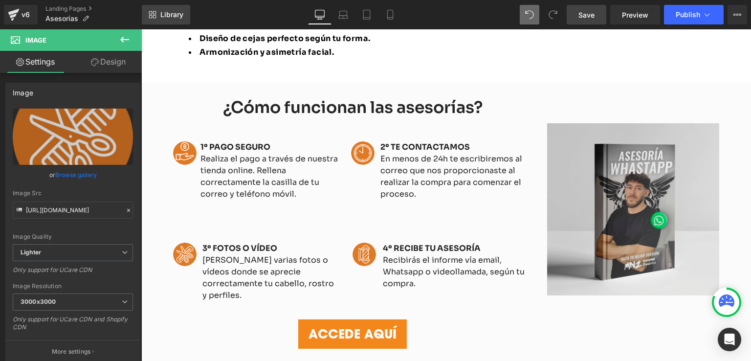
click at [166, 12] on span "Library" at bounding box center [171, 14] width 23 height 9
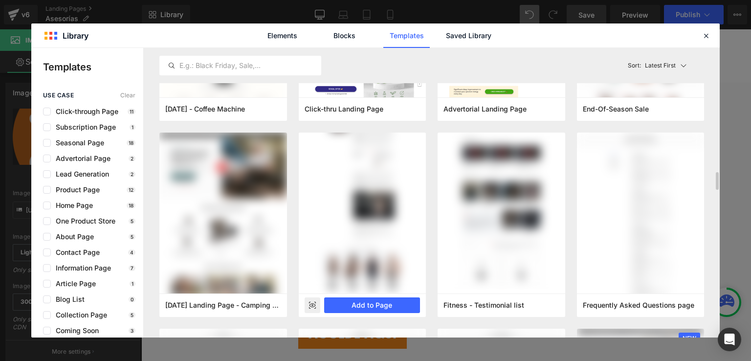
scroll to position [538, 0]
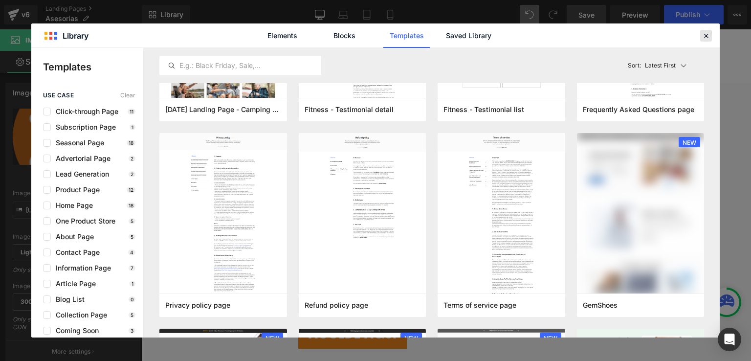
drag, startPoint x: 703, startPoint y: 37, endPoint x: 551, endPoint y: 7, distance: 155.4
click at [703, 37] on icon at bounding box center [706, 35] width 9 height 9
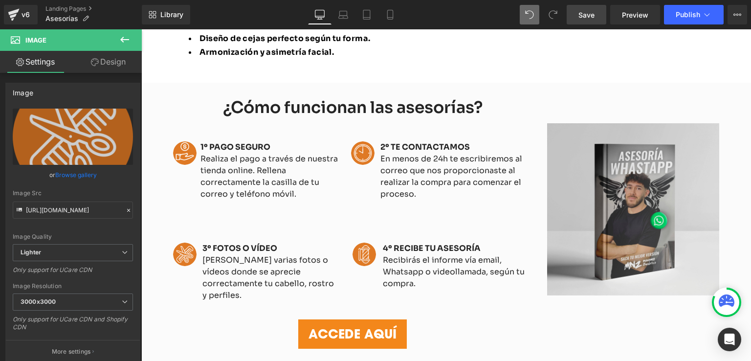
click at [583, 19] on span "Save" at bounding box center [586, 15] width 16 height 10
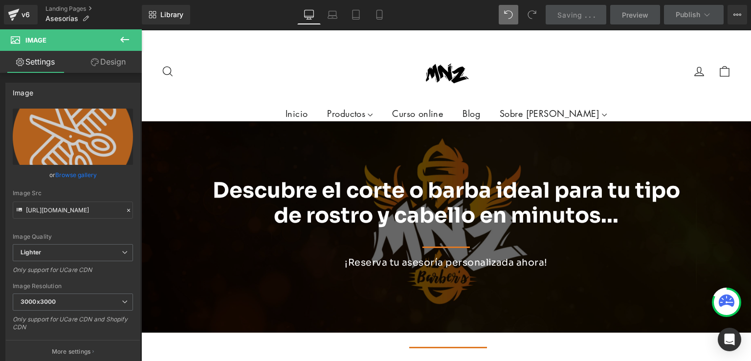
scroll to position [0, 0]
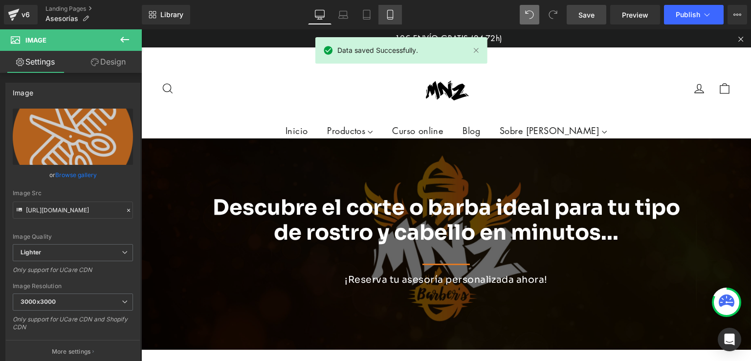
click at [389, 15] on icon at bounding box center [390, 15] width 10 height 10
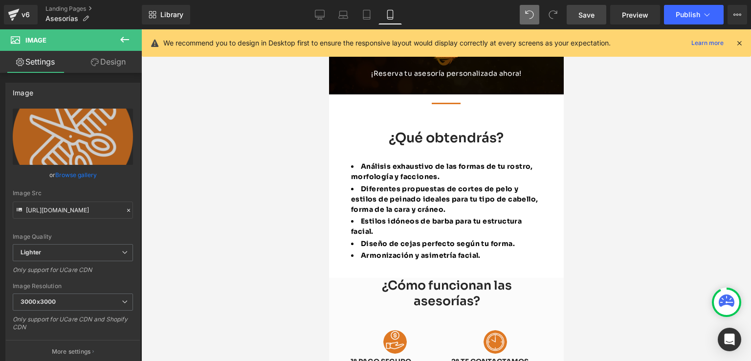
scroll to position [98, 0]
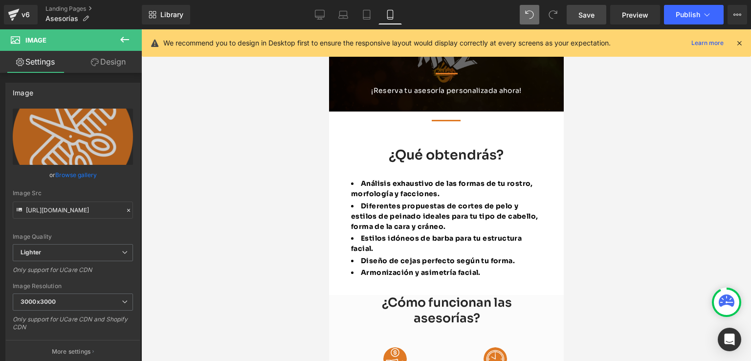
click at [450, 143] on div "Separator ¿Qué obtendrás? Heading Análisis exhaustivo de las formas de tu rostr…" at bounding box center [445, 197] width 205 height 165
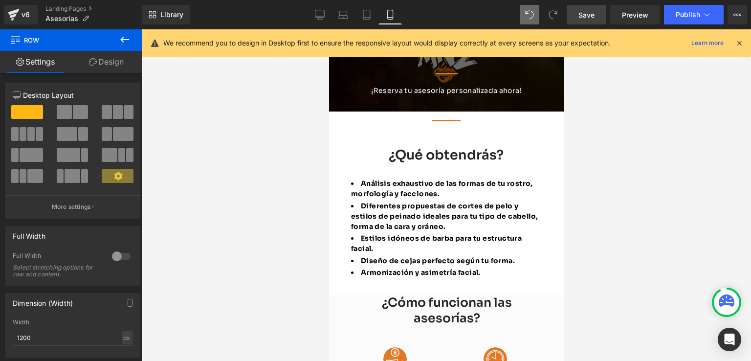
drag, startPoint x: 464, startPoint y: 115, endPoint x: 466, endPoint y: 107, distance: 8.5
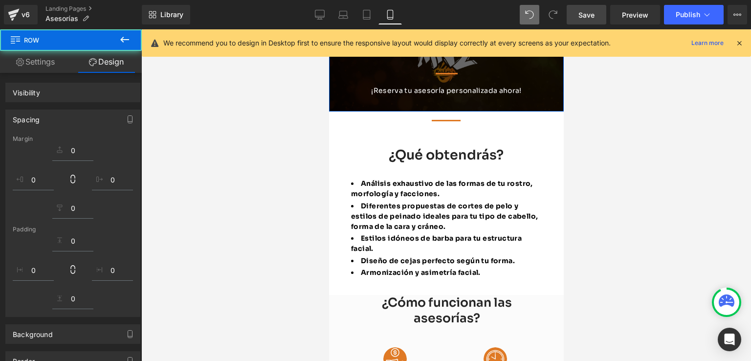
click at [454, 134] on div "Separator ¿Qué obtendrás? Heading Análisis exhaustivo de las formas de tu rostr…" at bounding box center [445, 197] width 205 height 165
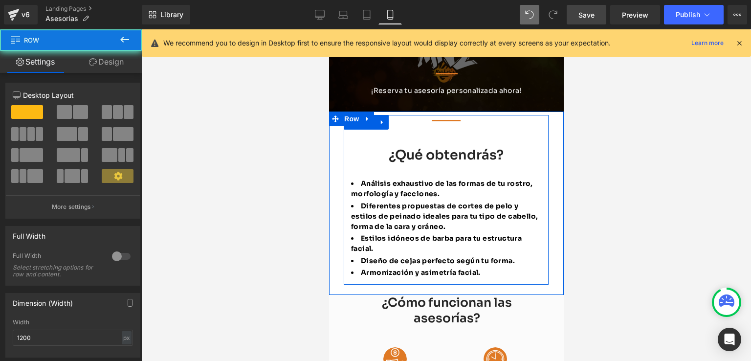
click at [446, 142] on div "Separator ¿Qué obtendrás? Heading Análisis exhaustivo de las formas de tu rostr…" at bounding box center [445, 197] width 205 height 165
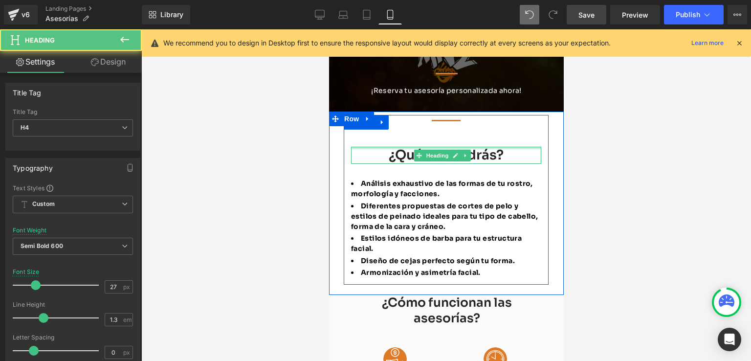
click at [411, 141] on div "Separator ¿Qué obtendrás? Heading Análisis exhaustivo de las formas de tu rostr…" at bounding box center [445, 197] width 205 height 165
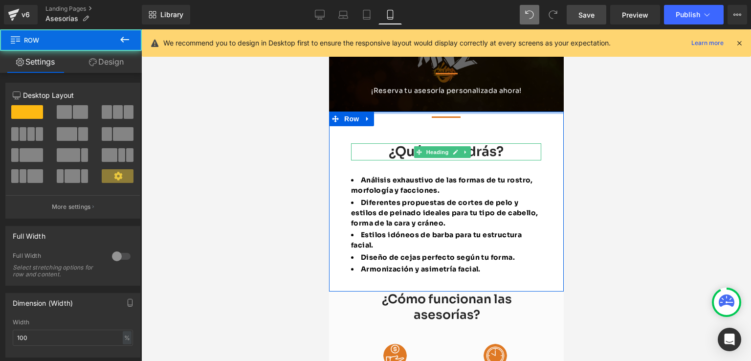
drag, startPoint x: 409, startPoint y: 112, endPoint x: 412, endPoint y: 96, distance: 16.4
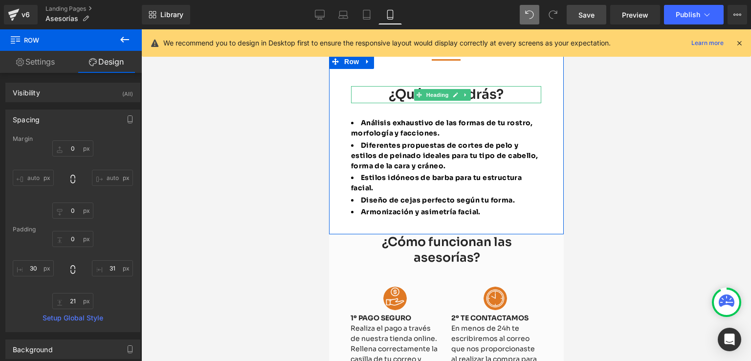
scroll to position [196, 0]
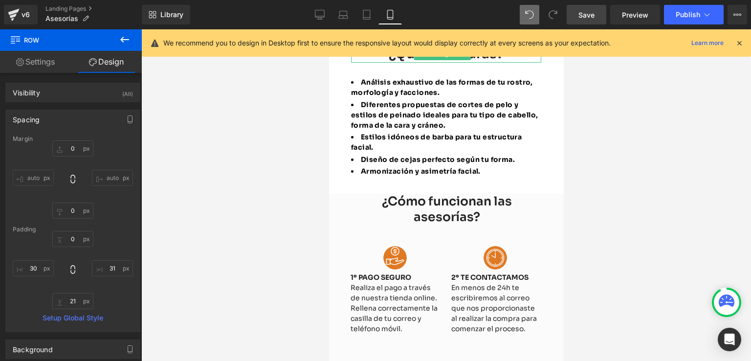
click at [614, 177] on div at bounding box center [446, 194] width 610 height 331
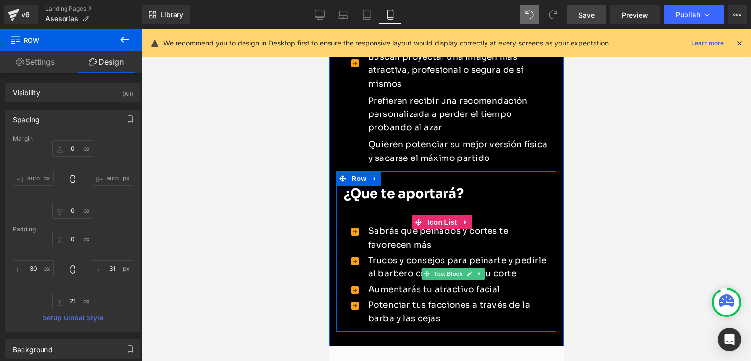
scroll to position [978, 0]
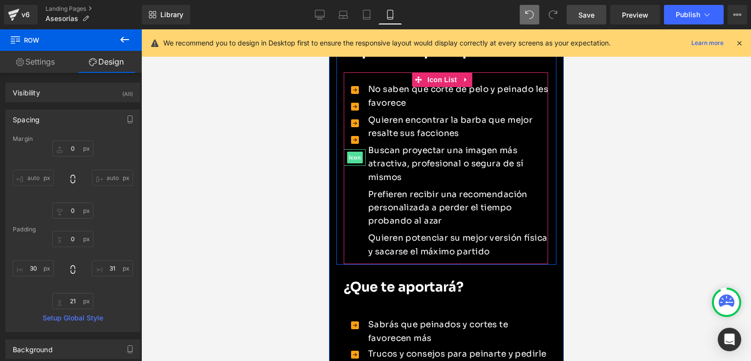
click at [355, 155] on span "Icon" at bounding box center [355, 158] width 16 height 12
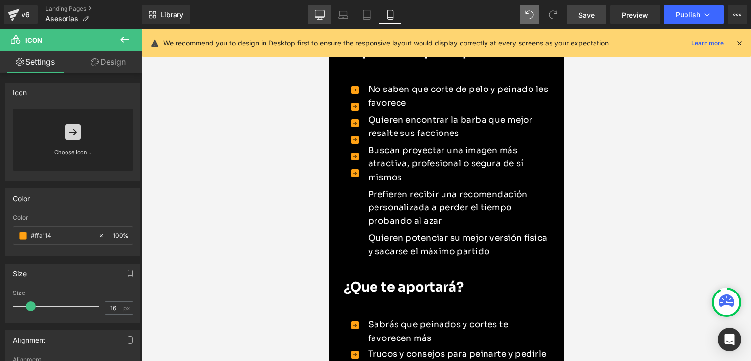
click at [324, 16] on icon at bounding box center [320, 15] width 10 height 10
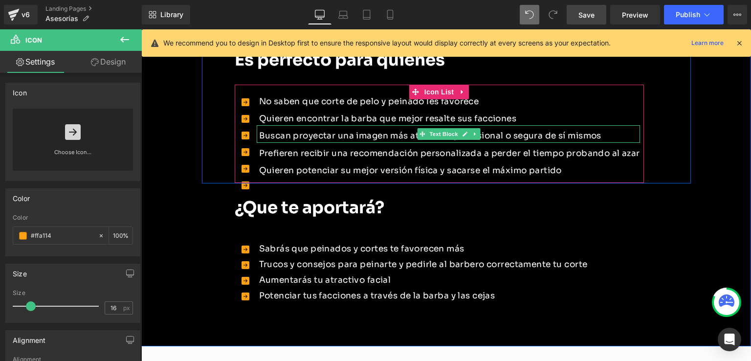
scroll to position [845, 0]
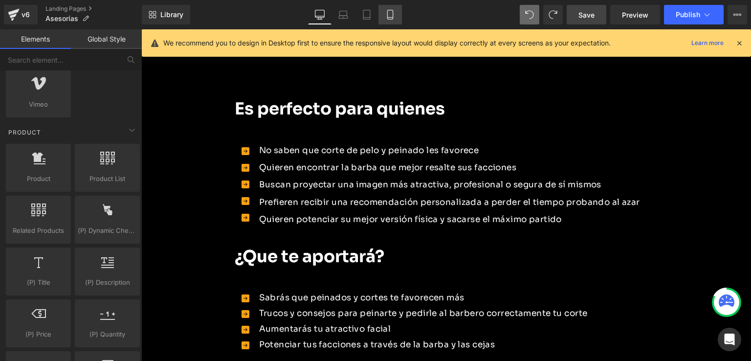
click at [387, 13] on icon at bounding box center [390, 15] width 10 height 10
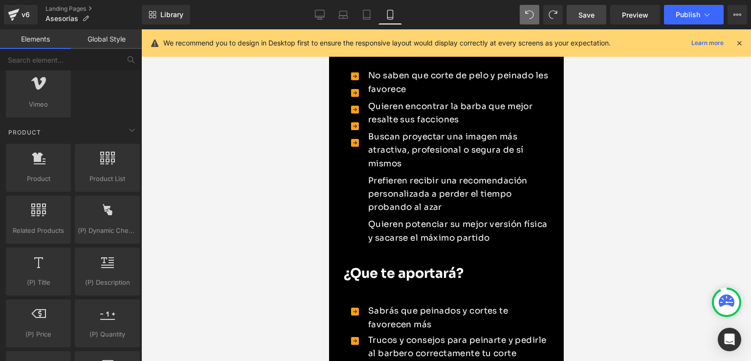
scroll to position [976, 0]
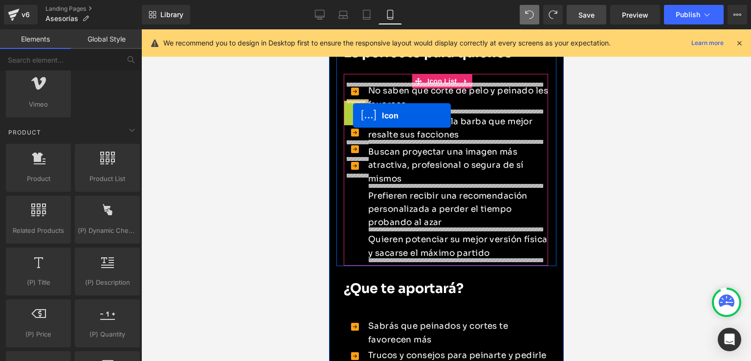
drag, startPoint x: 352, startPoint y: 107, endPoint x: 352, endPoint y: 116, distance: 8.8
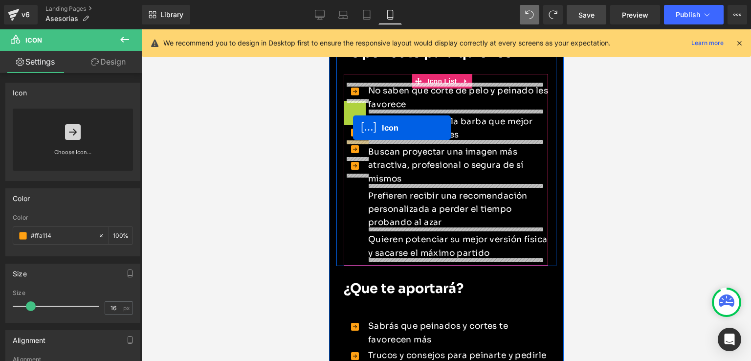
drag, startPoint x: 356, startPoint y: 108, endPoint x: 352, endPoint y: 128, distance: 19.9
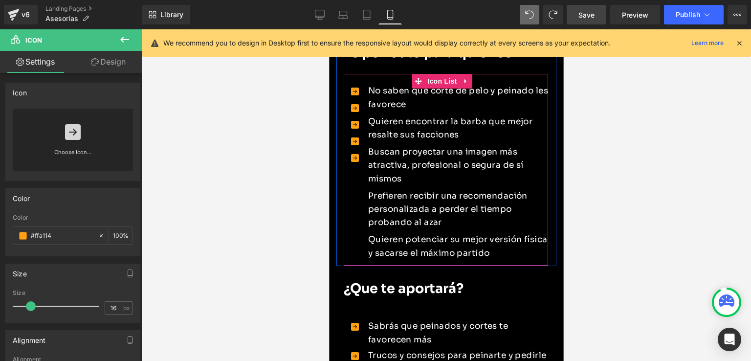
click at [353, 108] on span "Icon" at bounding box center [355, 109] width 16 height 12
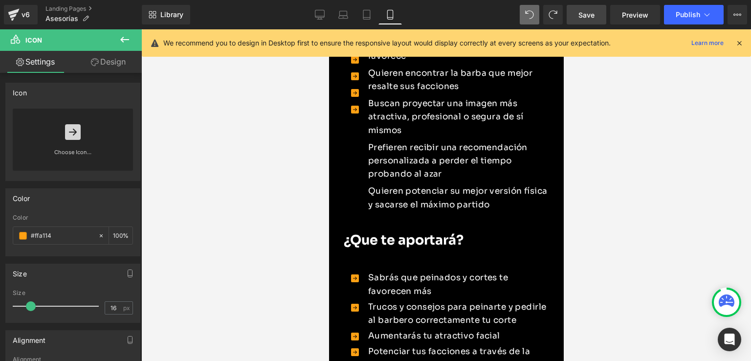
scroll to position [927, 0]
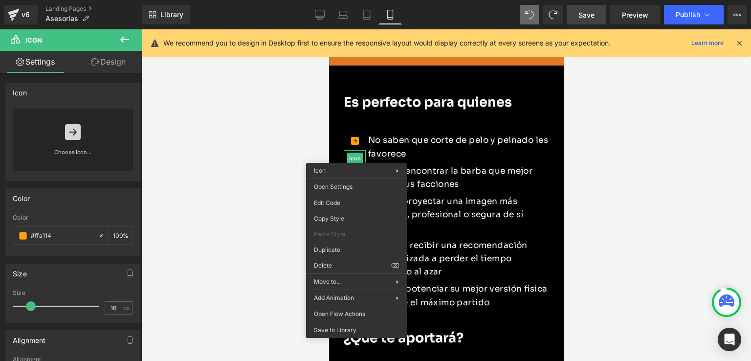
click at [580, 181] on div at bounding box center [446, 194] width 610 height 331
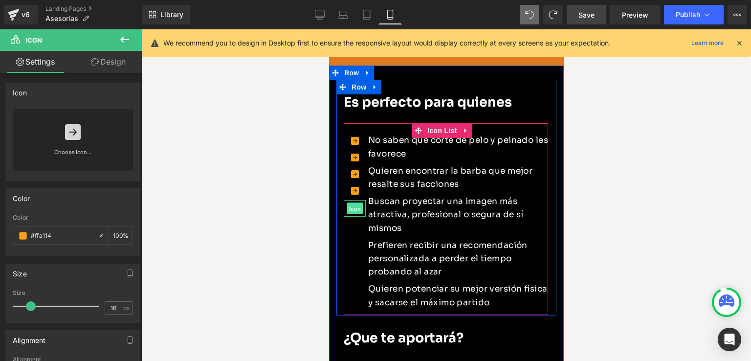
click at [354, 206] on span "Icon" at bounding box center [355, 209] width 16 height 12
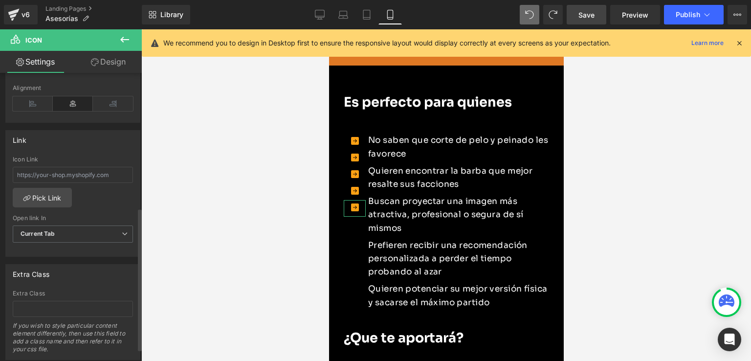
scroll to position [247, 0]
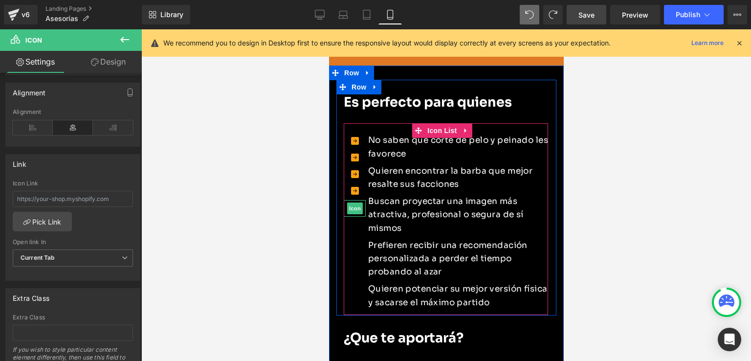
drag, startPoint x: 363, startPoint y: 212, endPoint x: 361, endPoint y: 219, distance: 7.5
click at [363, 222] on li "Icon Icon Icon Icon Icon No saben que corte de pelo y peinado les favorece Text…" at bounding box center [445, 220] width 204 height 175
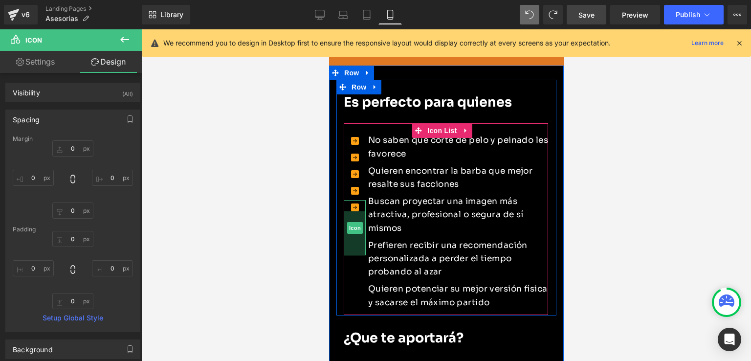
drag, startPoint x: 362, startPoint y: 214, endPoint x: 354, endPoint y: 264, distance: 50.5
click at [354, 264] on li "Icon Icon Icon Icon Icon 90px No saben que corte de pelo y peinado les favorece…" at bounding box center [445, 220] width 204 height 175
drag, startPoint x: 361, startPoint y: 200, endPoint x: 360, endPoint y: 285, distance: 84.6
click at [360, 285] on div "Icon 173px 102px" at bounding box center [354, 271] width 22 height 142
click at [356, 188] on span "Icon" at bounding box center [355, 192] width 16 height 12
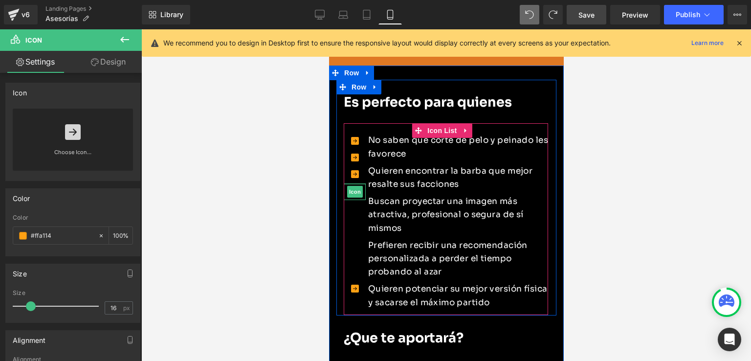
click at [362, 185] on div "Icon" at bounding box center [354, 191] width 22 height 17
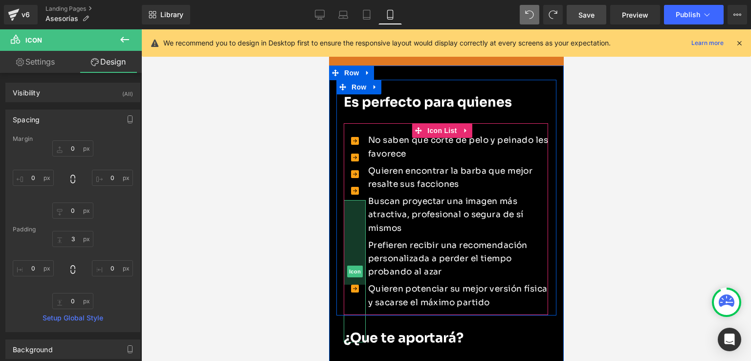
click at [356, 286] on icon at bounding box center [355, 289] width 8 height 8
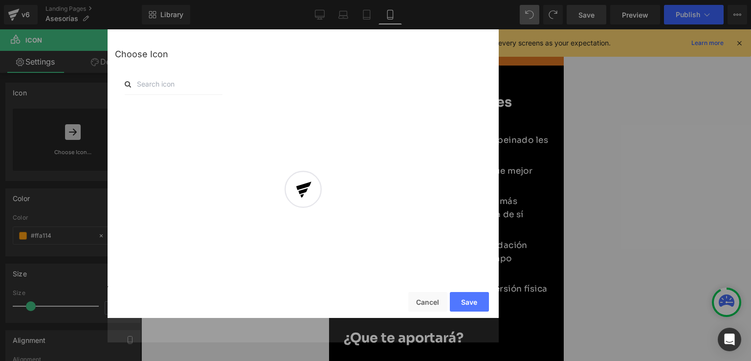
click at [426, 300] on div at bounding box center [303, 198] width 391 height 288
click at [429, 301] on div at bounding box center [303, 198] width 391 height 288
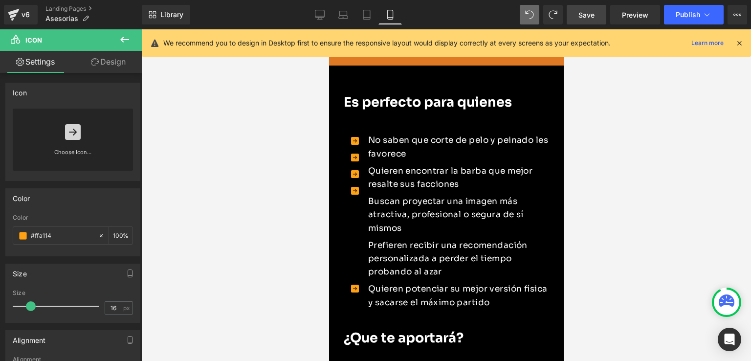
click at [583, 0] on div "Icon You are previewing how the will restyle your page. You can not edit Elemen…" at bounding box center [375, 0] width 751 height 0
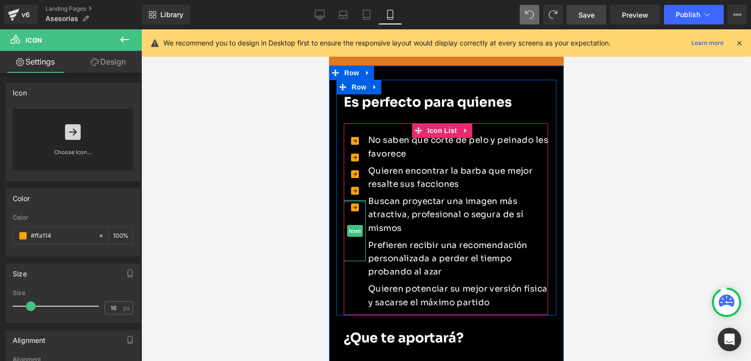
drag, startPoint x: 356, startPoint y: 200, endPoint x: 370, endPoint y: 113, distance: 88.6
click at [370, 113] on div "Es perfecto para quienes Heading Text Block Icon Icon Icon Icon Icon 102px No s…" at bounding box center [445, 204] width 219 height 220
drag, startPoint x: 359, startPoint y: 151, endPoint x: 360, endPoint y: 169, distance: 17.6
click at [360, 169] on div "Icon 36px" at bounding box center [354, 165] width 22 height 31
drag, startPoint x: 361, startPoint y: 180, endPoint x: 366, endPoint y: 197, distance: 17.3
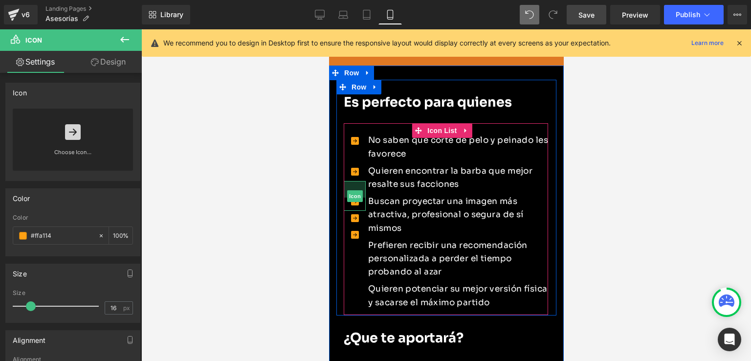
click at [366, 197] on li "Icon Icon 36px Icon 34px Icon Icon 102px No saben que corte de pelo y peinado l…" at bounding box center [445, 220] width 204 height 175
drag, startPoint x: 361, startPoint y: 211, endPoint x: 363, endPoint y: 240, distance: 28.5
click at [363, 240] on div "Icon 61px" at bounding box center [354, 232] width 22 height 43
drag, startPoint x: 362, startPoint y: 254, endPoint x: 362, endPoint y: 285, distance: 31.3
click at [362, 285] on div "Icon 64px 102px" at bounding box center [354, 298] width 22 height 89
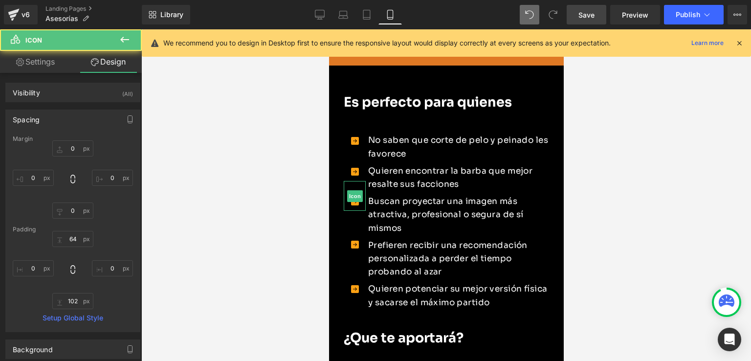
click at [570, 245] on div at bounding box center [446, 194] width 610 height 331
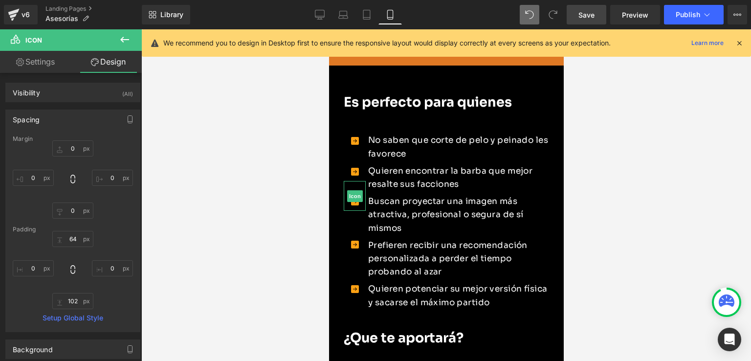
click at [594, 12] on span "Save" at bounding box center [586, 15] width 16 height 10
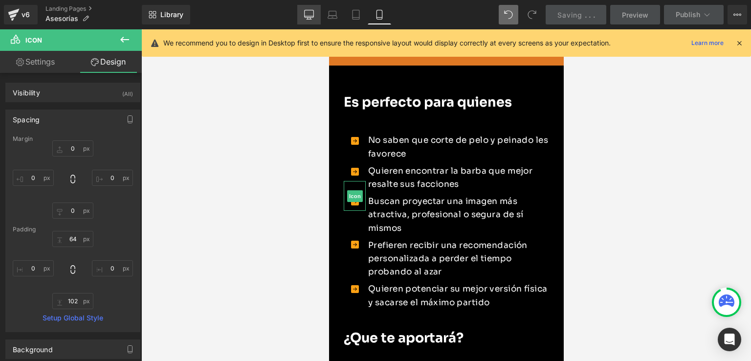
click at [313, 11] on icon at bounding box center [309, 15] width 10 height 10
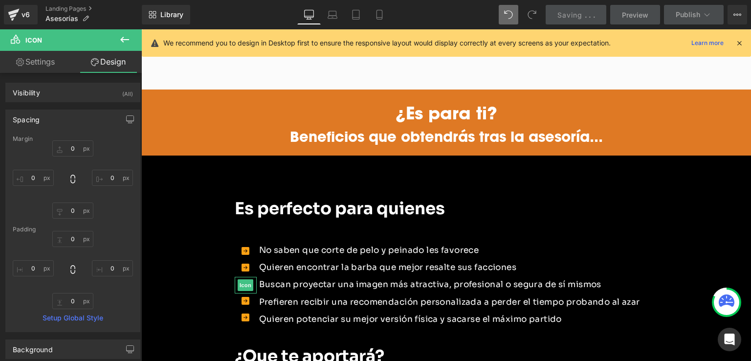
scroll to position [746, 0]
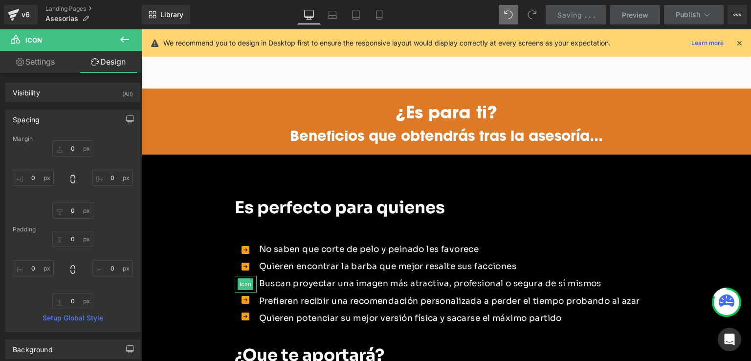
click at [542, 232] on div "Icon Icon 36px Icon 34px Icon 61px Icon 64px 102px No saben que corte de pelo y…" at bounding box center [439, 281] width 409 height 98
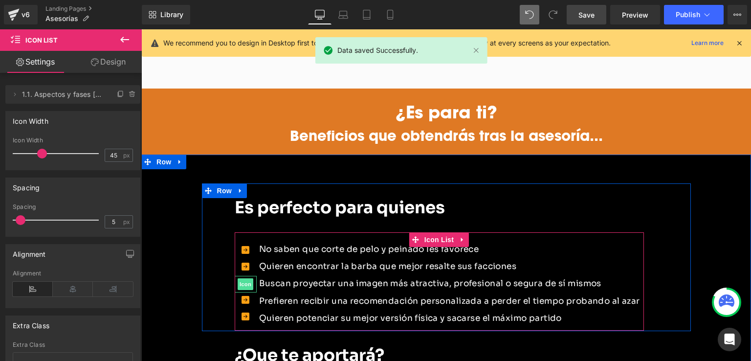
click at [246, 278] on span "Icon" at bounding box center [246, 284] width 16 height 12
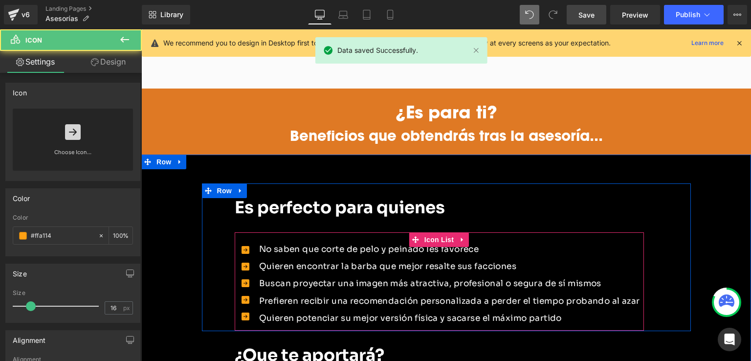
click at [316, 293] on div "Prefieren recibir una recomendación personalizada a perder el tiempo probando a…" at bounding box center [448, 298] width 383 height 17
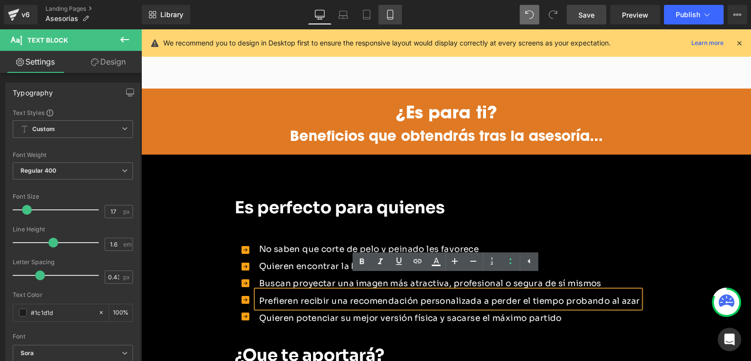
click at [385, 16] on icon at bounding box center [390, 15] width 10 height 10
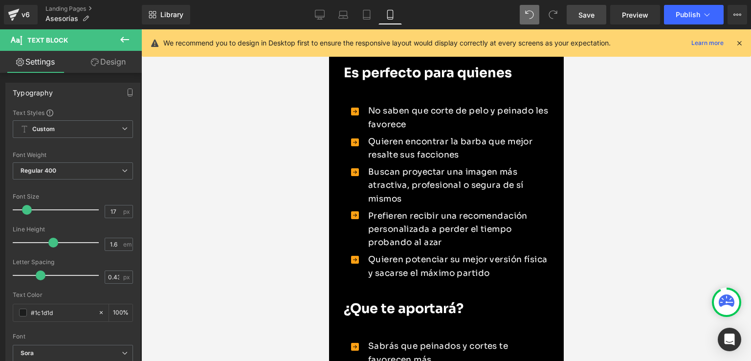
scroll to position [956, 0]
click at [370, 6] on link "Tablet" at bounding box center [366, 15] width 23 height 20
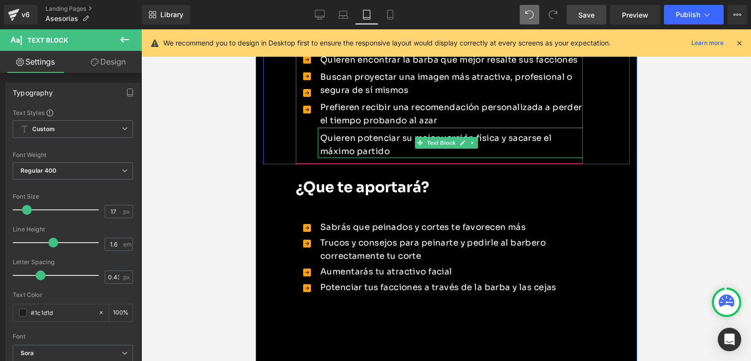
scroll to position [1215, 0]
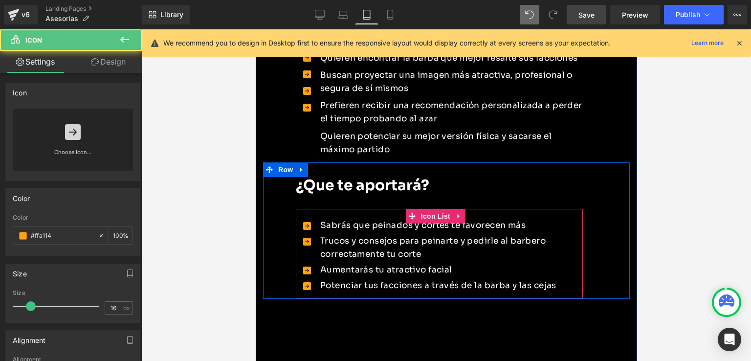
drag, startPoint x: 308, startPoint y: 276, endPoint x: 314, endPoint y: 272, distance: 7.1
click at [314, 272] on ul "Icon Sabrás que peinados y cortes te favorecen más Text Block Icon Trucos y con…" at bounding box center [438, 257] width 287 height 76
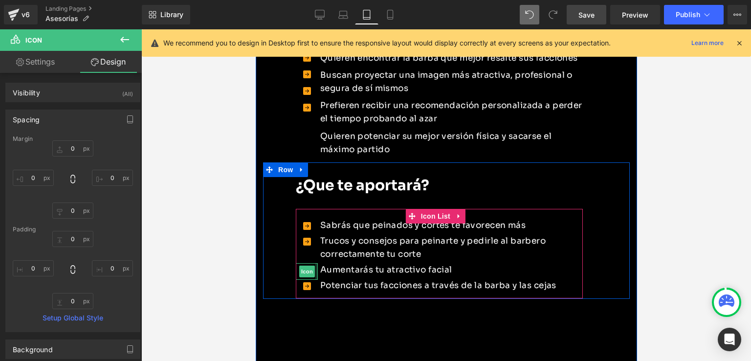
click at [315, 280] on div "Icon" at bounding box center [306, 271] width 22 height 17
click at [311, 274] on ul "Icon Sabrás que peinados y cortes te favorecen más Text Block Icon Trucos y con…" at bounding box center [438, 257] width 287 height 76
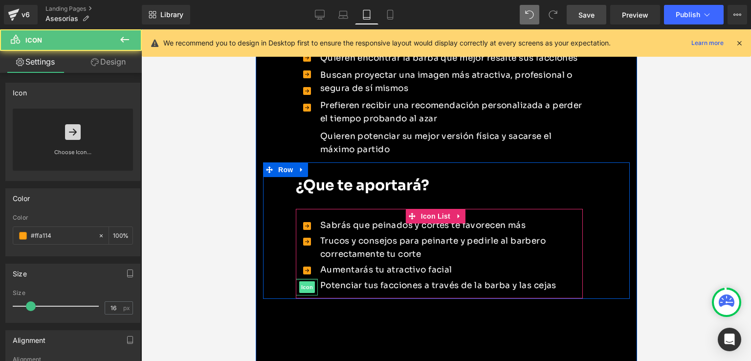
click at [313, 294] on div "Icon" at bounding box center [306, 287] width 22 height 17
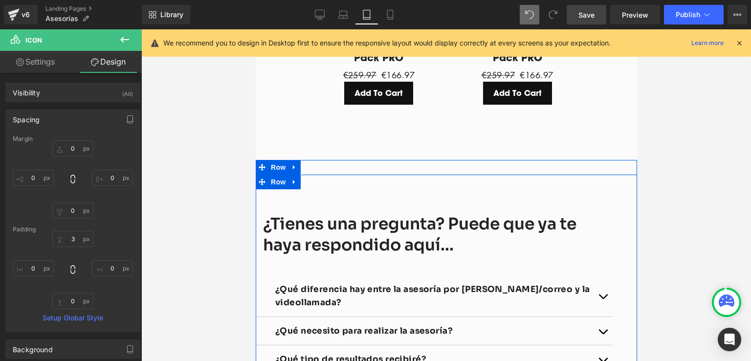
scroll to position [1802, 0]
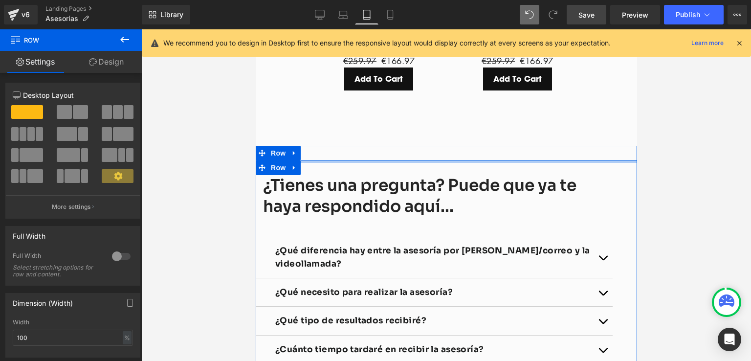
drag, startPoint x: 409, startPoint y: 175, endPoint x: 444, endPoint y: 137, distance: 51.2
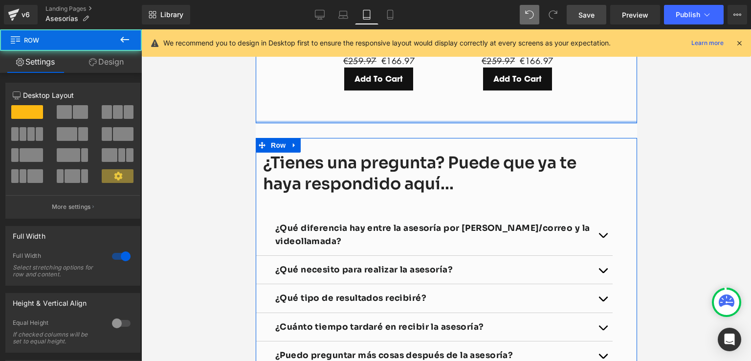
drag, startPoint x: 428, startPoint y: 156, endPoint x: 445, endPoint y: 129, distance: 32.4
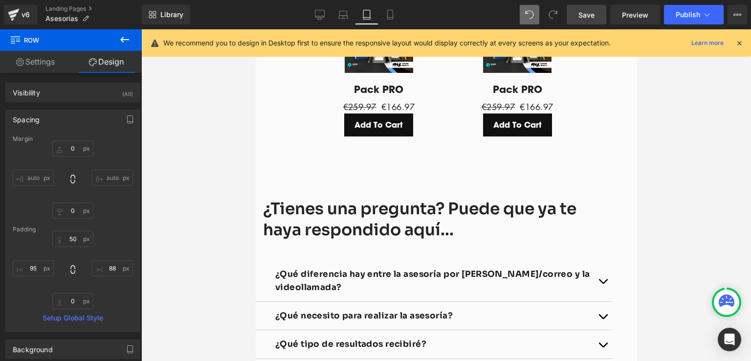
scroll to position [1753, 0]
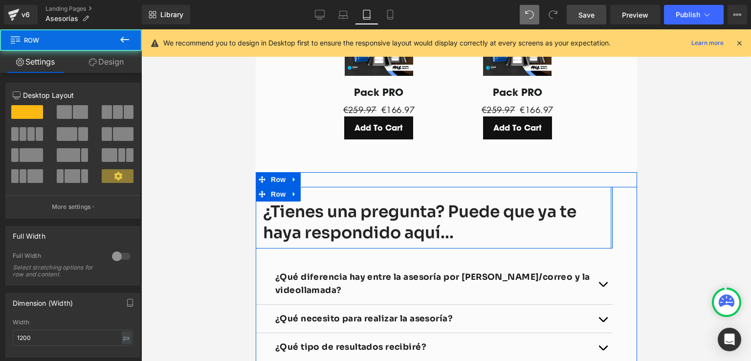
drag, startPoint x: 606, startPoint y: 224, endPoint x: 620, endPoint y: 224, distance: 13.7
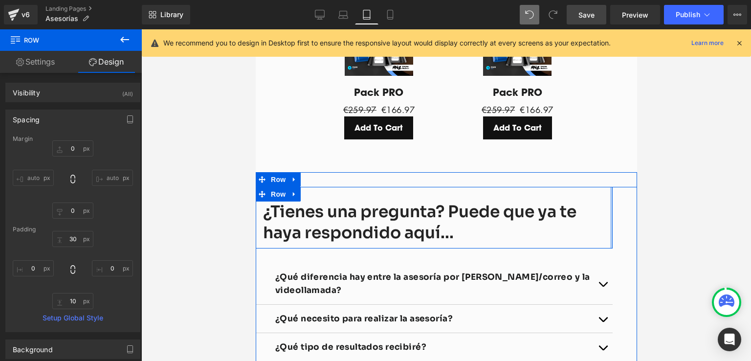
drag, startPoint x: 608, startPoint y: 225, endPoint x: 620, endPoint y: 225, distance: 12.7
drag, startPoint x: 606, startPoint y: 225, endPoint x: 621, endPoint y: 225, distance: 14.7
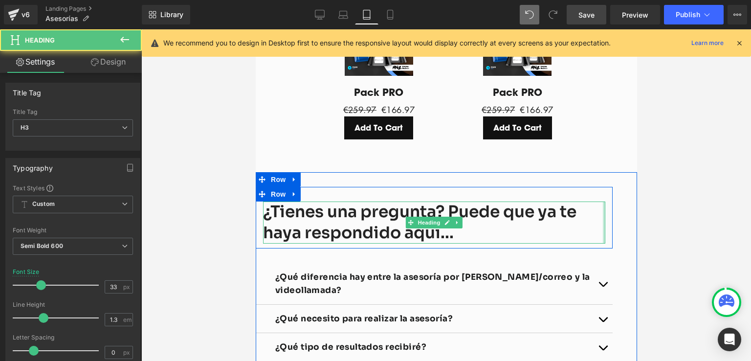
drag, startPoint x: 599, startPoint y: 229, endPoint x: 616, endPoint y: 227, distance: 17.2
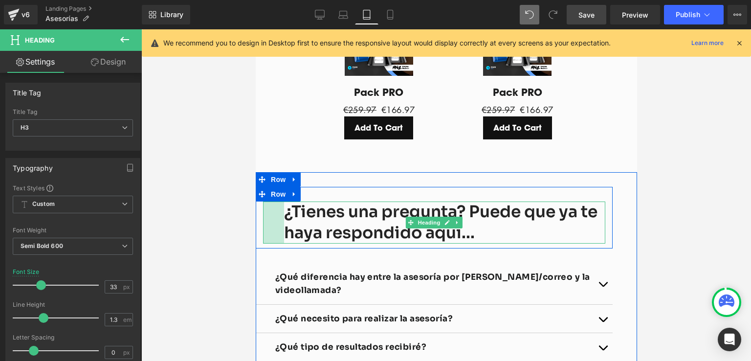
drag, startPoint x: 259, startPoint y: 231, endPoint x: 280, endPoint y: 228, distance: 21.2
click at [280, 228] on div "¿Tienes una pregunta? Puede que ya te haya respondido aquí... Heading 43px" at bounding box center [434, 222] width 342 height 42
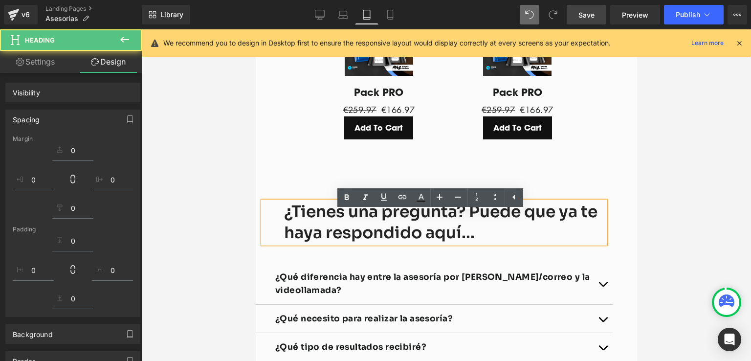
click at [692, 218] on div at bounding box center [446, 194] width 610 height 331
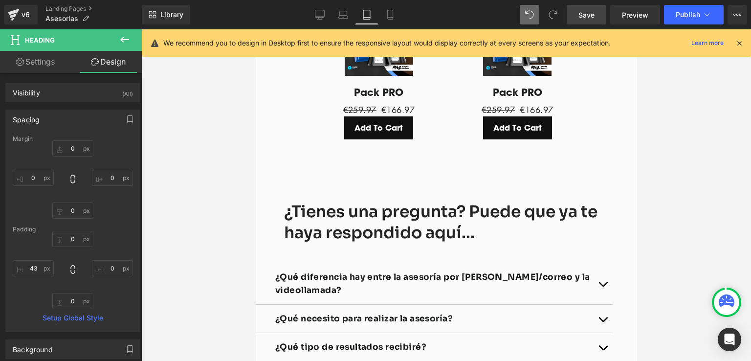
click at [704, 195] on div at bounding box center [446, 194] width 610 height 331
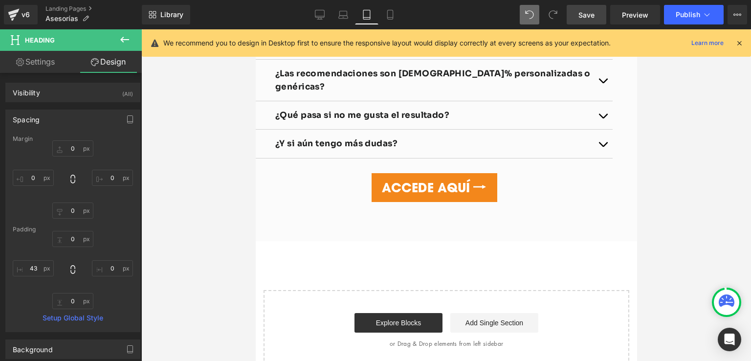
scroll to position [2095, 0]
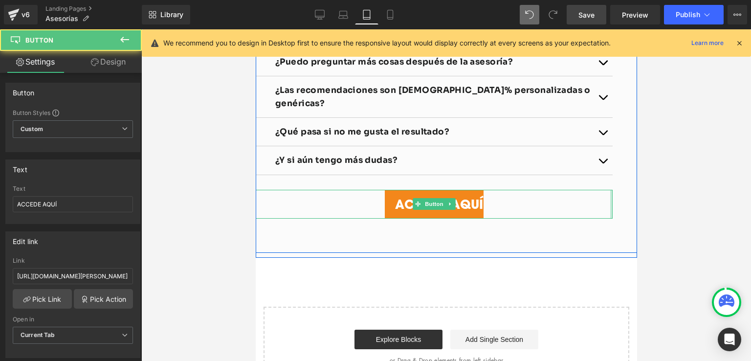
drag, startPoint x: 606, startPoint y: 205, endPoint x: 621, endPoint y: 204, distance: 15.2
click at [621, 204] on div "¿Tienes una pregunta? Puede que ya te haya respondido aquí... Heading 43px Row …" at bounding box center [445, 49] width 381 height 408
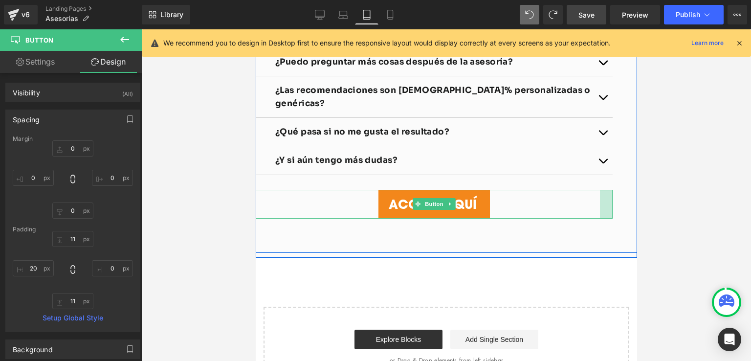
drag, startPoint x: 608, startPoint y: 196, endPoint x: 595, endPoint y: 202, distance: 13.8
click at [599, 202] on div at bounding box center [605, 204] width 13 height 29
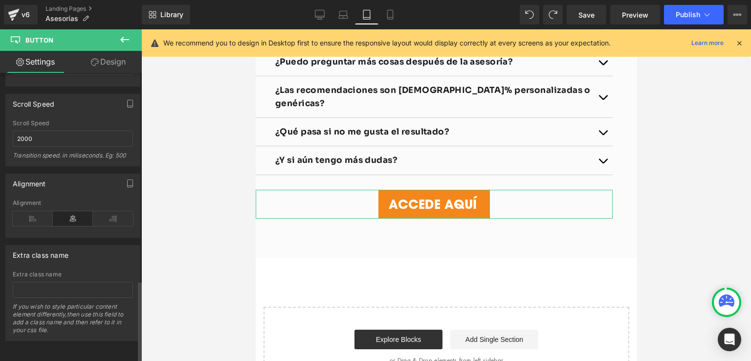
scroll to position [731, 0]
click at [114, 216] on icon at bounding box center [113, 218] width 40 height 15
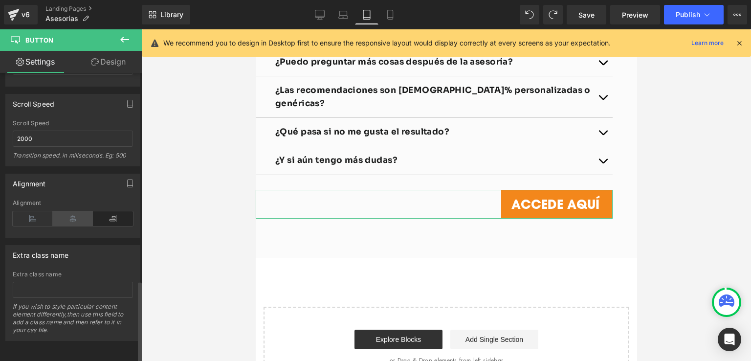
click at [74, 211] on icon at bounding box center [73, 218] width 40 height 15
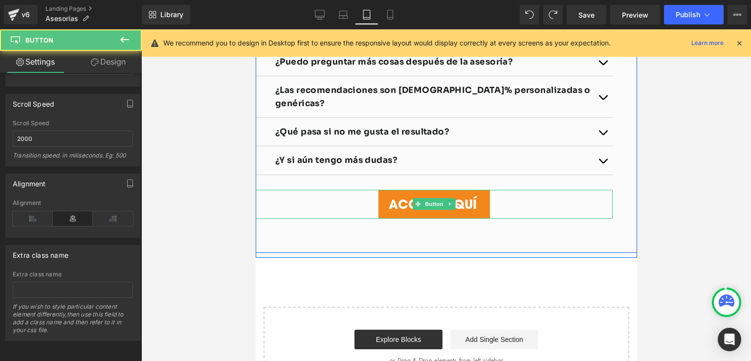
click at [275, 207] on div "ACCEDE AQUÍ" at bounding box center [433, 204] width 357 height 29
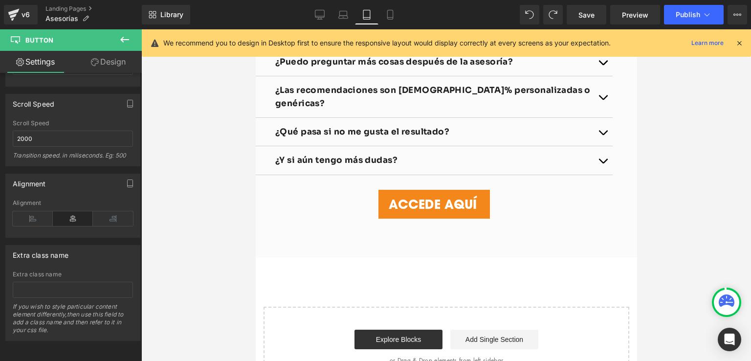
click at [274, 198] on div "ACCEDE AQUÍ" at bounding box center [433, 204] width 357 height 29
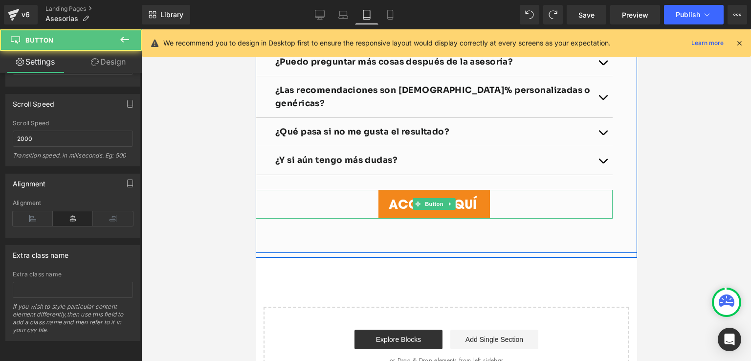
click at [274, 198] on div "ACCEDE AQUÍ" at bounding box center [433, 204] width 357 height 29
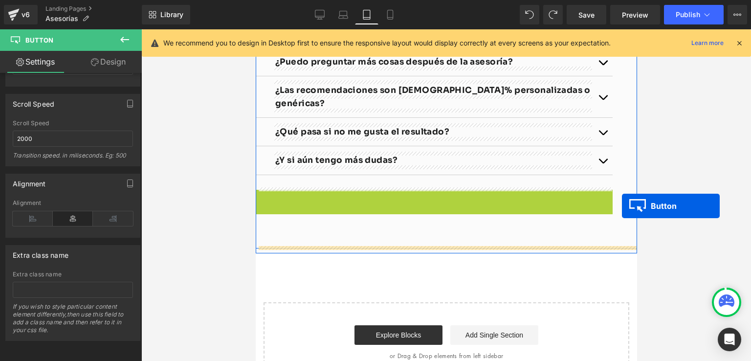
drag, startPoint x: 410, startPoint y: 204, endPoint x: 621, endPoint y: 206, distance: 211.7
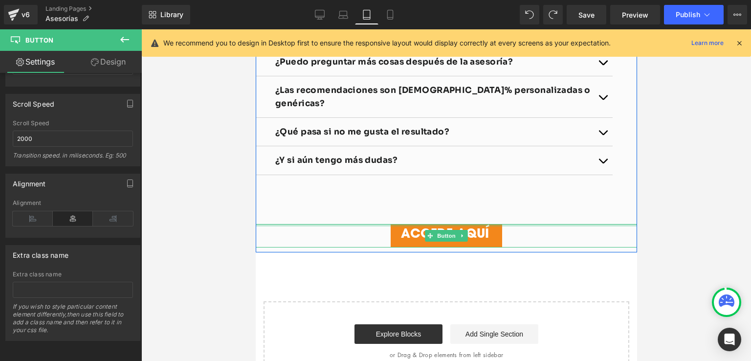
drag, startPoint x: 508, startPoint y: 222, endPoint x: 516, endPoint y: 219, distance: 7.7
click at [516, 219] on div "¿Tienes una pregunta? Puede que ya te haya respondido aquí... Heading 43px Row …" at bounding box center [445, 46] width 381 height 403
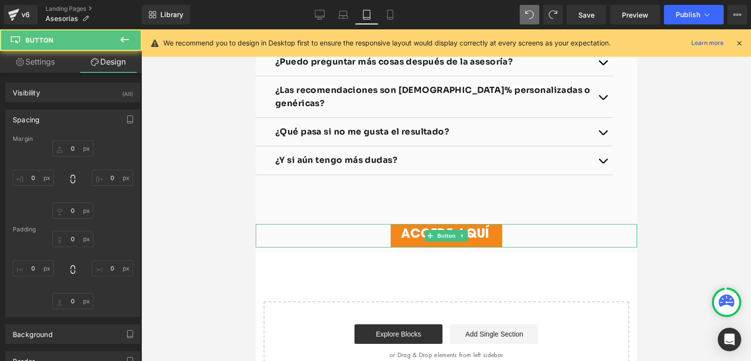
type input "0"
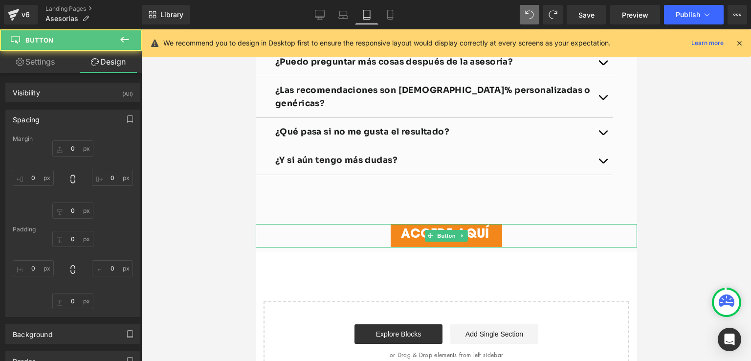
type input "26"
type input "11"
type input "20"
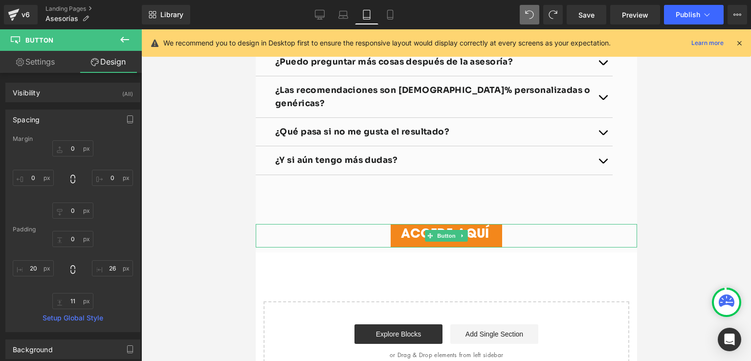
type input "0"
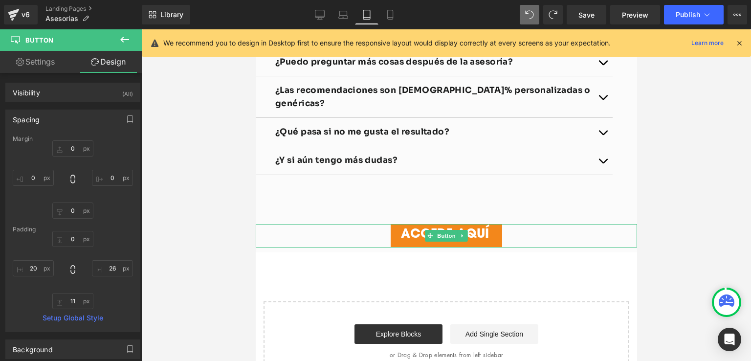
type input "26"
type input "11"
type input "20"
type input "0"
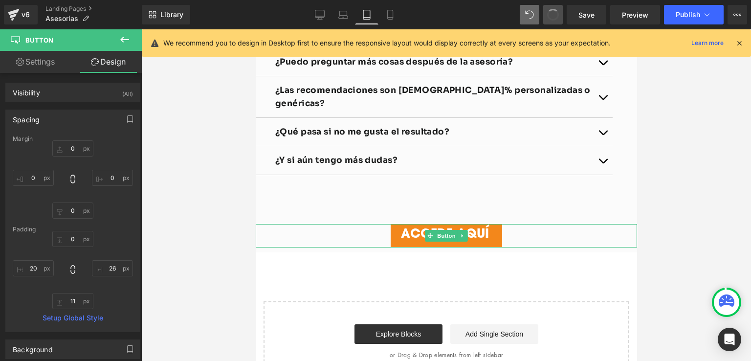
type input "0"
type input "26"
type input "11"
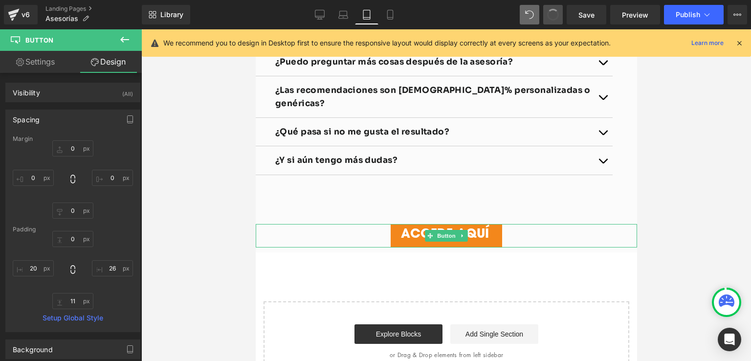
type input "20"
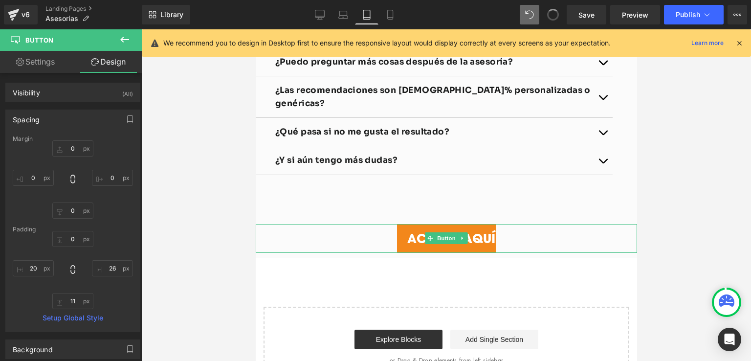
drag, startPoint x: 551, startPoint y: 14, endPoint x: 553, endPoint y: 36, distance: 21.6
type input "0"
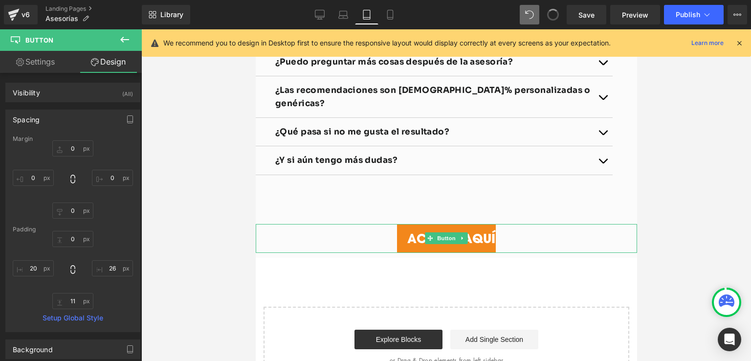
type input "11"
type input "13.8681"
type input "11"
type input "20"
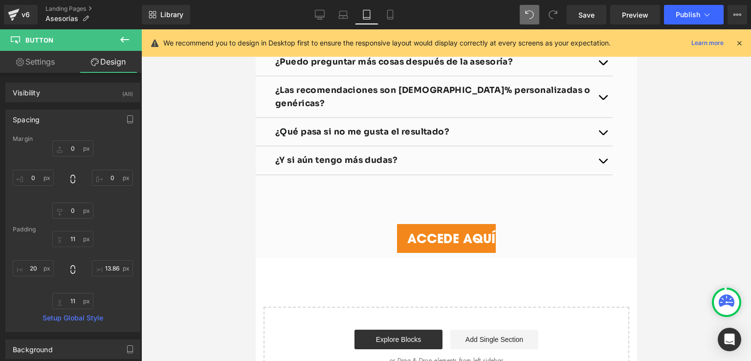
type input "0"
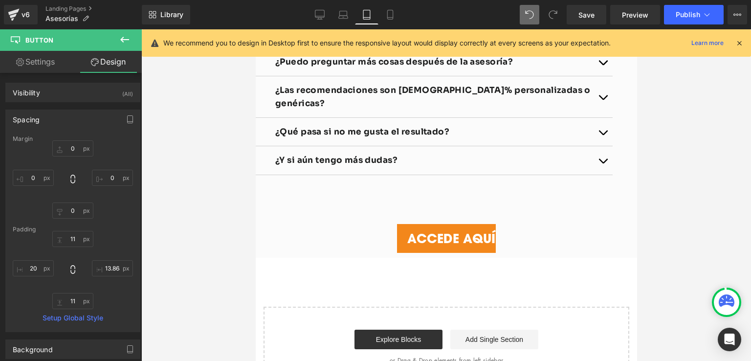
type input "12.1076"
type input "11"
type input "20"
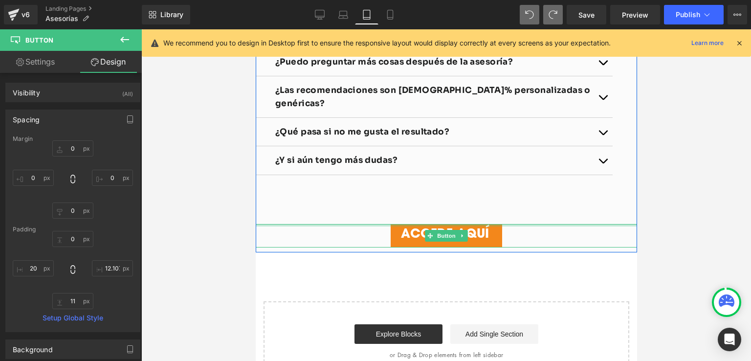
type input "0px"
drag, startPoint x: 497, startPoint y: 223, endPoint x: 500, endPoint y: 230, distance: 7.4
click at [500, 230] on div "ACCEDE AQUÍ Button" at bounding box center [445, 236] width 381 height 24
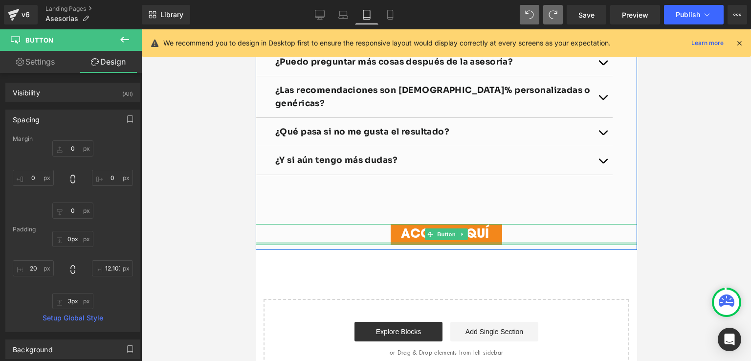
type input "0px"
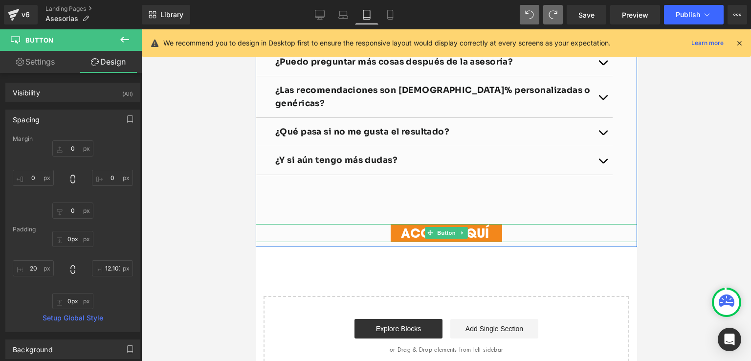
drag, startPoint x: 498, startPoint y: 243, endPoint x: 498, endPoint y: 237, distance: 6.4
click at [498, 237] on div "ACCEDE AQUÍ Button" at bounding box center [445, 233] width 381 height 19
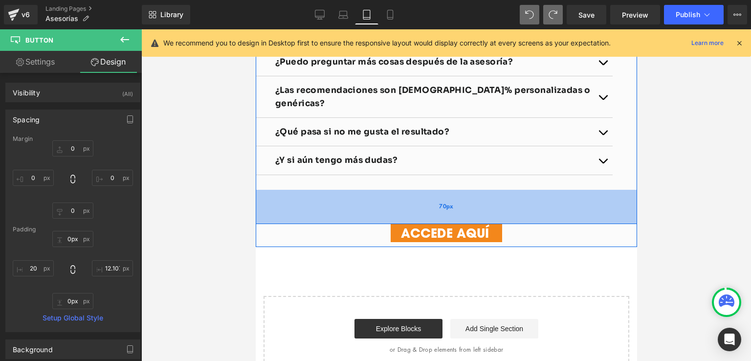
drag, startPoint x: 503, startPoint y: 222, endPoint x: 505, endPoint y: 214, distance: 8.7
click at [505, 214] on div "¿Tienes una pregunta? Puede que ya te haya respondido aquí... Heading 43px Row …" at bounding box center [445, 43] width 381 height 397
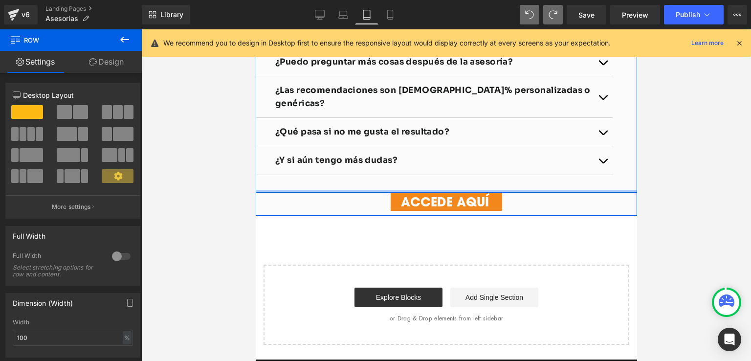
drag, startPoint x: 508, startPoint y: 212, endPoint x: 511, endPoint y: 189, distance: 23.2
click at [511, 190] on div at bounding box center [445, 191] width 381 height 3
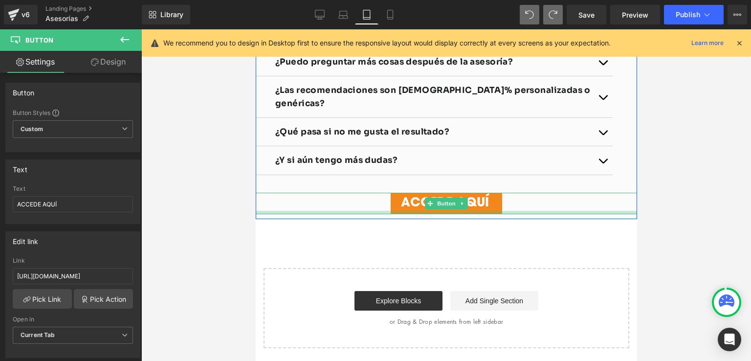
click at [488, 211] on div at bounding box center [445, 212] width 381 height 3
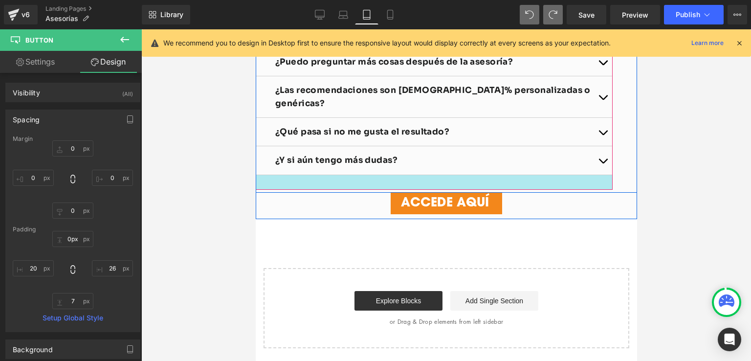
drag, startPoint x: 492, startPoint y: 192, endPoint x: 496, endPoint y: 186, distance: 7.1
click at [496, 186] on div "¿Tienes una pregunta? Puede que ya te haya respondido aquí... Heading 43px Row …" at bounding box center [445, 30] width 381 height 370
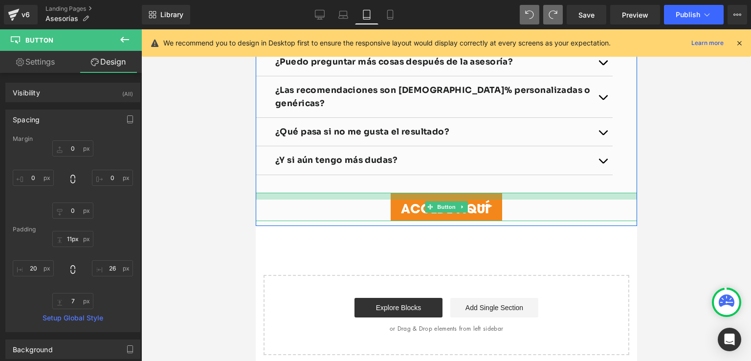
type input "10px"
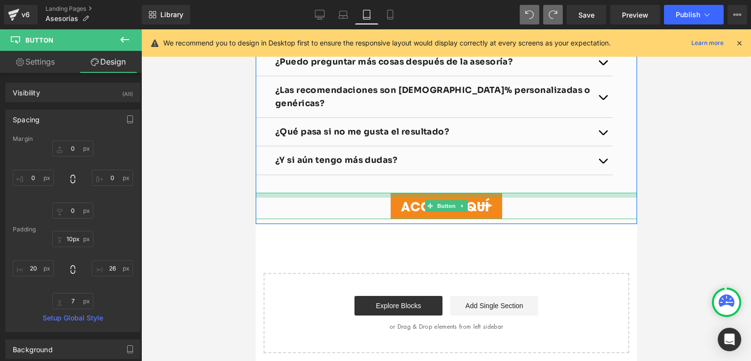
click at [493, 196] on div "ACCEDE AQUÍ Button" at bounding box center [445, 206] width 381 height 27
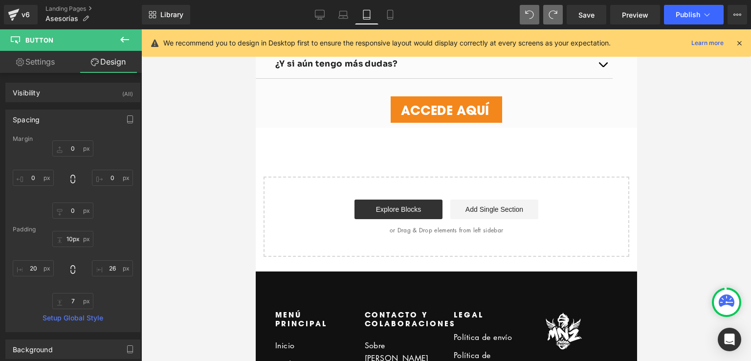
scroll to position [2144, 0]
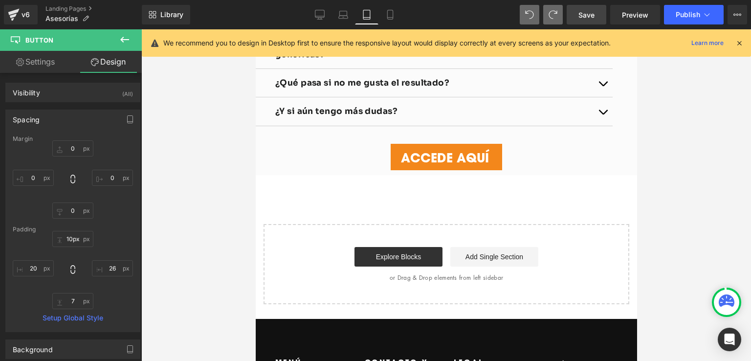
click at [590, 16] on span "Save" at bounding box center [586, 15] width 16 height 10
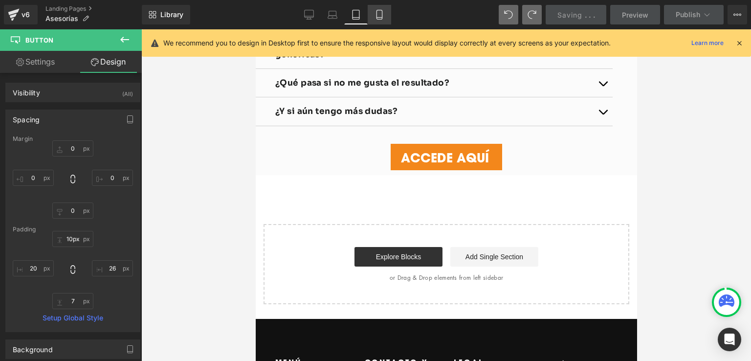
click at [382, 13] on icon at bounding box center [379, 14] width 5 height 9
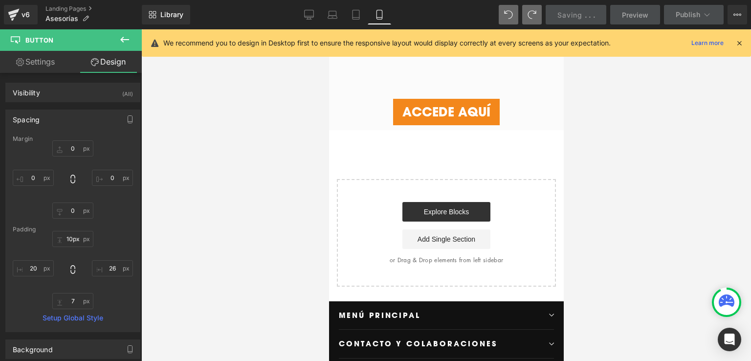
type input "0"
type input "8"
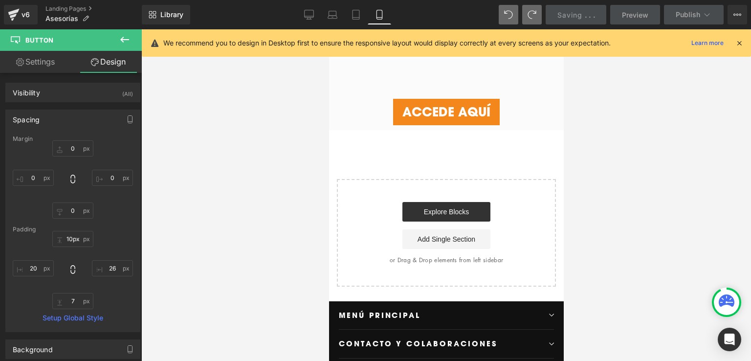
type input "25.099"
type input "8"
type input "18"
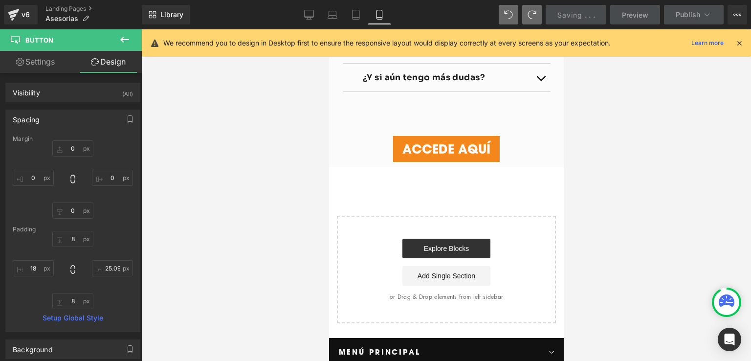
scroll to position [2015, 0]
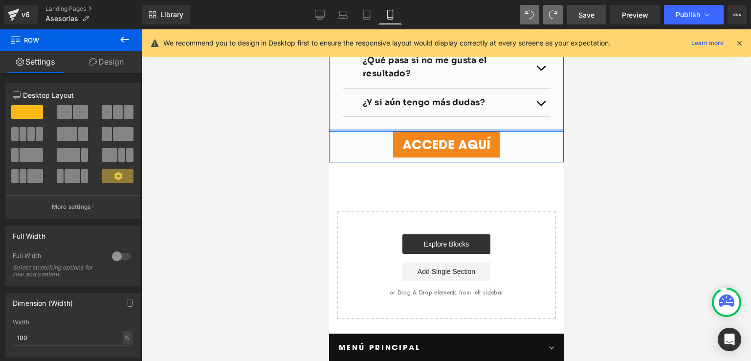
drag, startPoint x: 462, startPoint y: 153, endPoint x: 467, endPoint y: 110, distance: 43.3
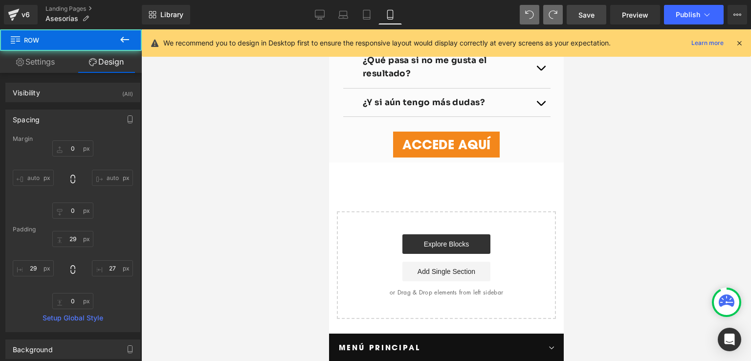
click at [592, 181] on div at bounding box center [446, 194] width 610 height 331
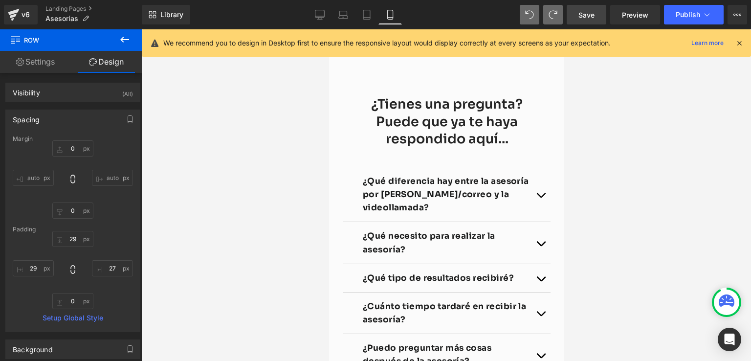
scroll to position [1623, 0]
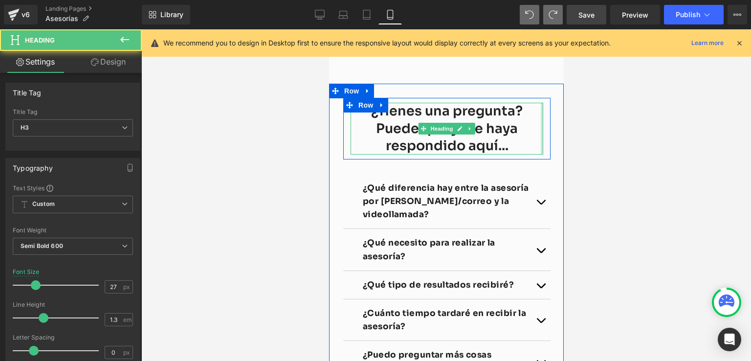
drag, startPoint x: 537, startPoint y: 154, endPoint x: 545, endPoint y: 153, distance: 8.0
click at [545, 153] on div "¿Tienes una pregunta? Puede que ya te haya respondido aquí... Heading 43px Row" at bounding box center [446, 128] width 207 height 61
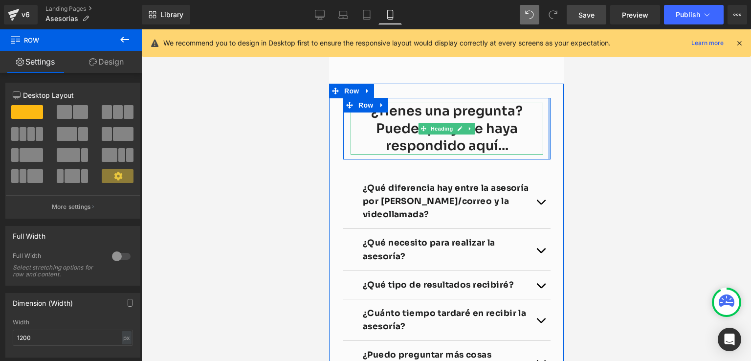
click at [552, 151] on div "¿Tienes una pregunta? Puede que ya te haya respondido aquí... Heading 43px Row …" at bounding box center [446, 303] width 235 height 439
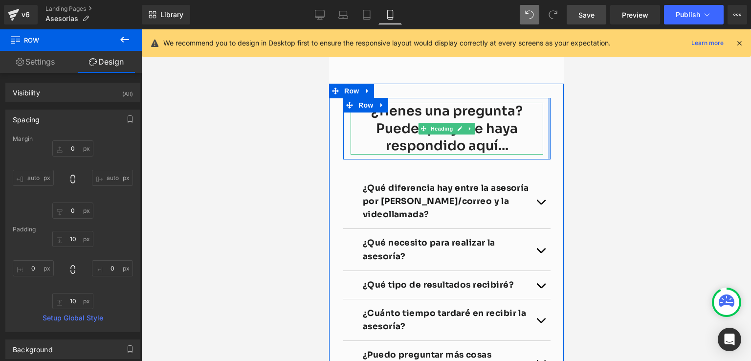
type input "0px"
drag, startPoint x: 545, startPoint y: 152, endPoint x: 553, endPoint y: 153, distance: 8.3
click at [553, 153] on div "¿Tienes una pregunta? Puede que ya te haya respondido aquí... Heading 43px Row …" at bounding box center [446, 303] width 235 height 439
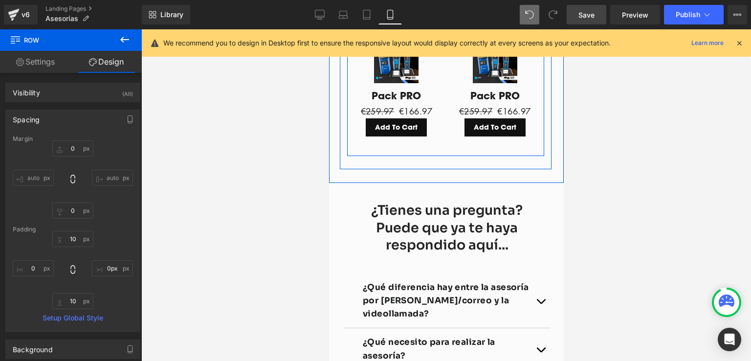
scroll to position [1526, 0]
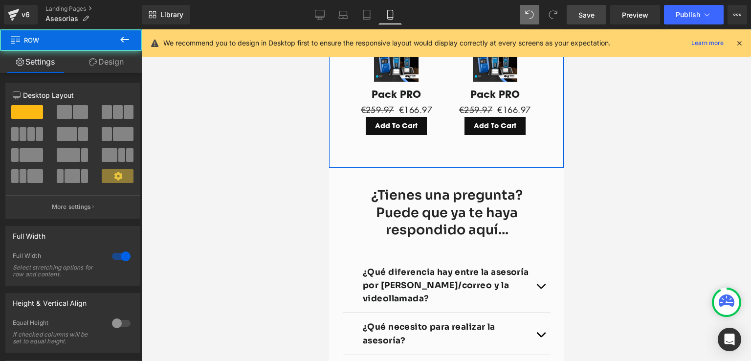
drag, startPoint x: 463, startPoint y: 206, endPoint x: 467, endPoint y: 189, distance: 17.6
click at [467, 168] on div "¿Qué modalidades puedo escoger? Heading Separator Contamos con dos modalidades …" at bounding box center [446, 29] width 235 height 277
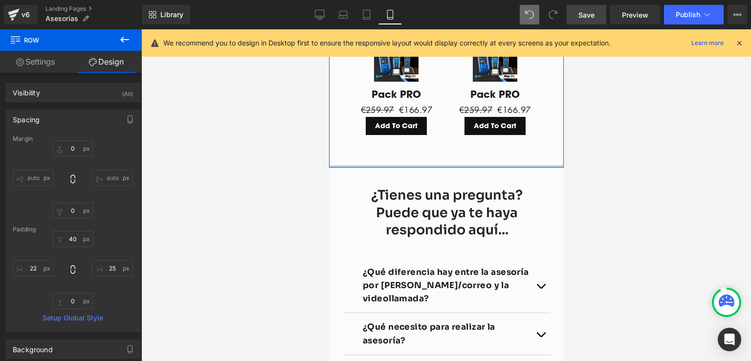
type input "0px"
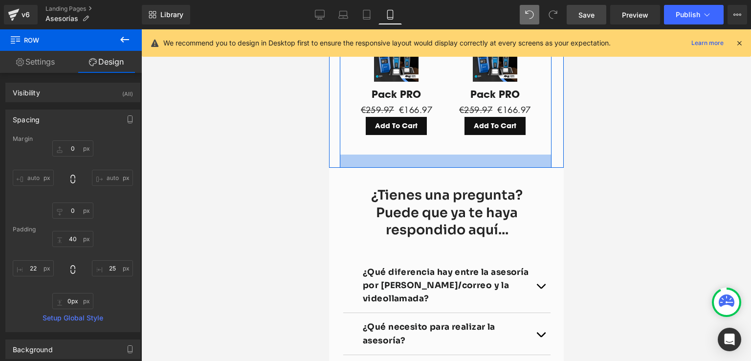
drag, startPoint x: 462, startPoint y: 191, endPoint x: 465, endPoint y: 182, distance: 9.4
click at [465, 168] on div "¿Qué modalidades puedo escoger? Heading Separator Contamos con dos modalidades …" at bounding box center [446, 29] width 235 height 277
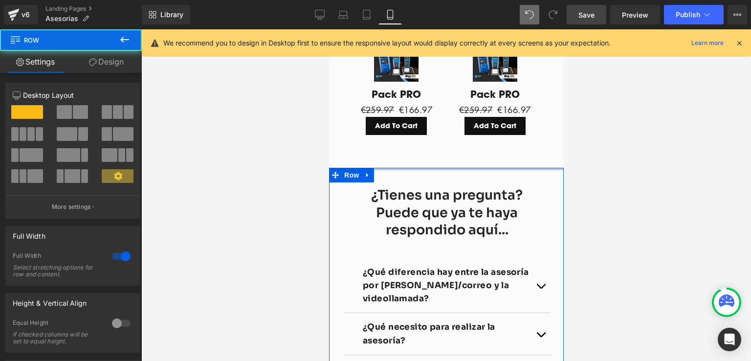
drag, startPoint x: 461, startPoint y: 195, endPoint x: 466, endPoint y: 186, distance: 9.6
click at [466, 168] on div "¿Qué modalidades puedo escoger? Heading Separator Contamos con dos modalidades …" at bounding box center [446, 29] width 235 height 277
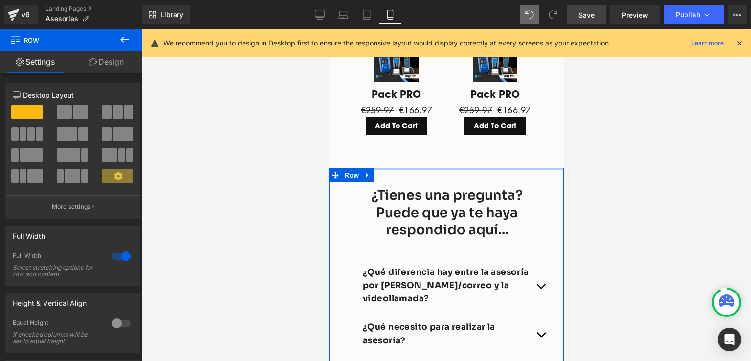
drag, startPoint x: 466, startPoint y: 194, endPoint x: 468, endPoint y: 188, distance: 6.0
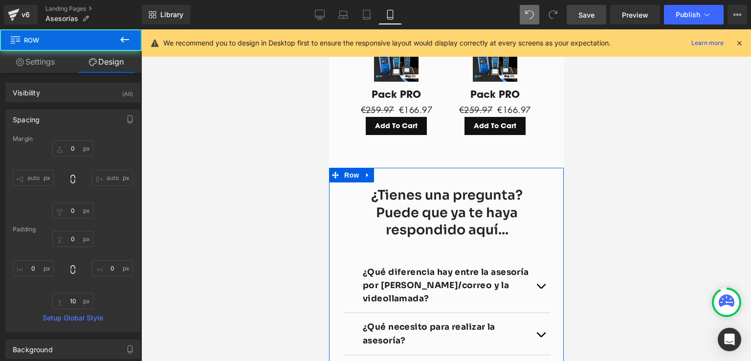
click at [469, 168] on div "¿Qué modalidades puedo escoger? Heading Separator Contamos con dos modalidades …" at bounding box center [445, 39] width 212 height 257
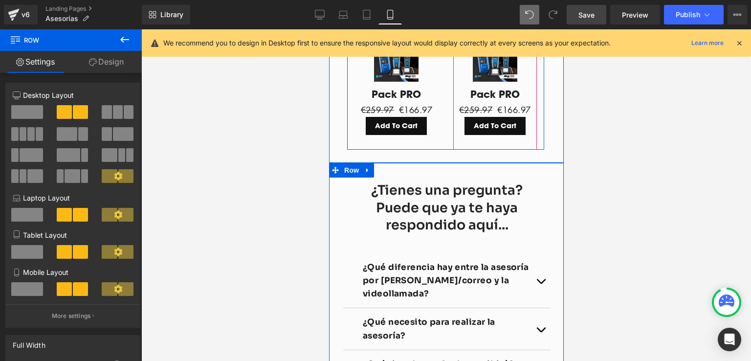
drag, startPoint x: 475, startPoint y: 179, endPoint x: 477, endPoint y: 170, distance: 9.4
click at [477, 150] on div "Sale Off (P) Image Pack PRO (P) Title €259.97 €166.97 (P) Price Add To Cart (P)…" at bounding box center [445, 79] width 197 height 142
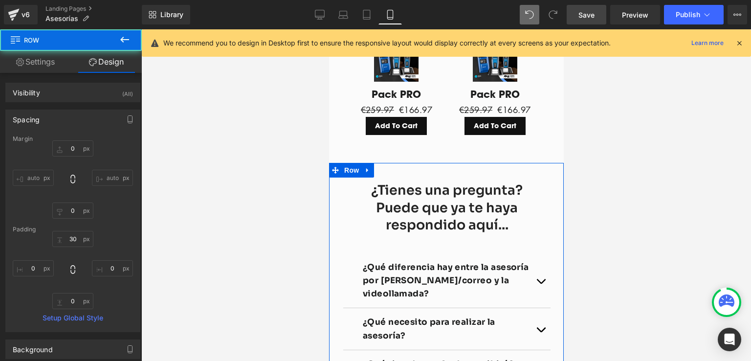
type input "0"
type input "30"
type input "0"
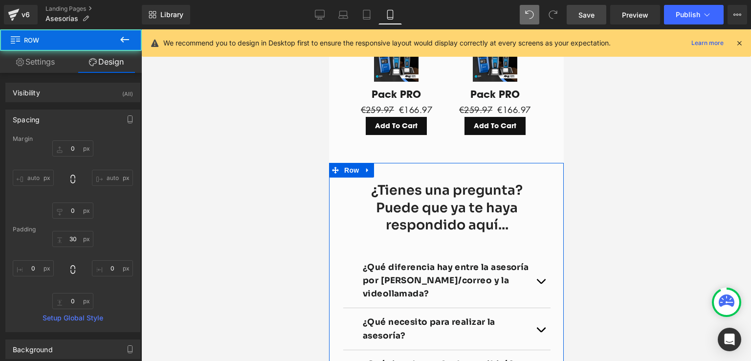
type input "0"
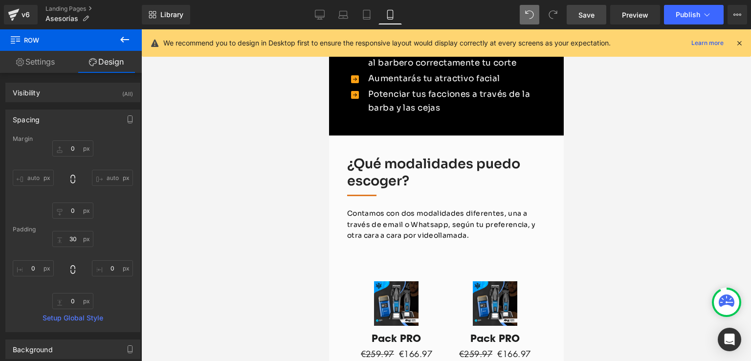
scroll to position [1281, 0]
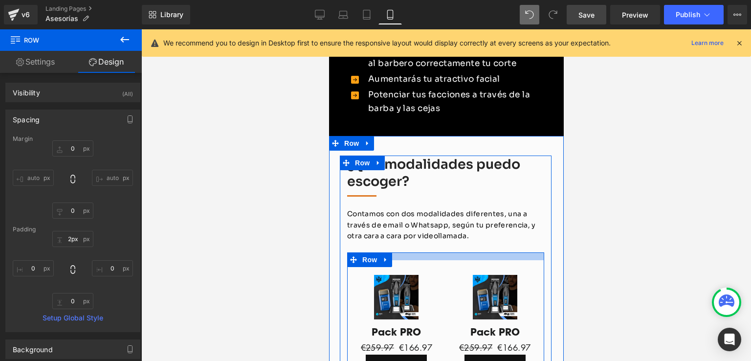
type input "0px"
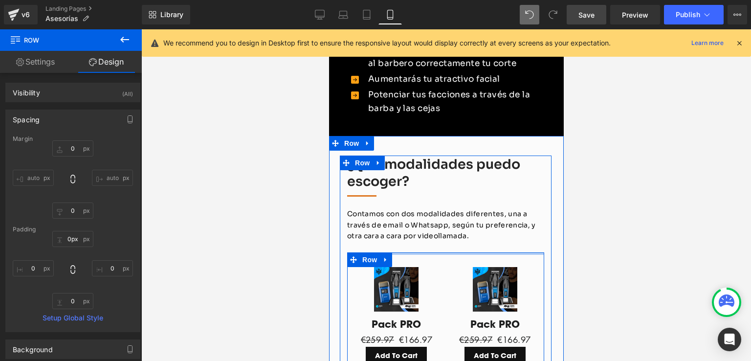
drag, startPoint x: 460, startPoint y: 265, endPoint x: 464, endPoint y: 242, distance: 23.5
click at [464, 242] on div "¿Qué modalidades puedo escoger? Heading Separator Contamos con dos modalidades …" at bounding box center [445, 268] width 212 height 224
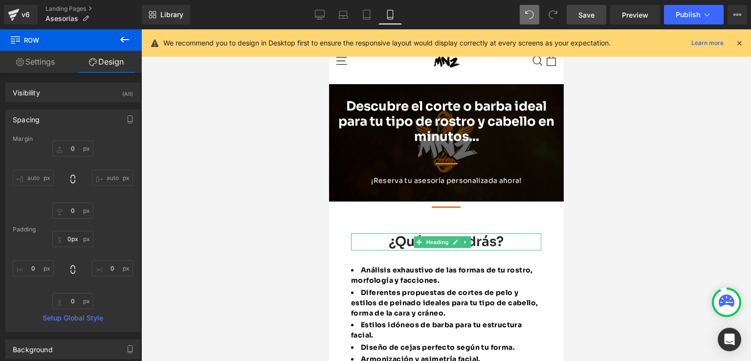
scroll to position [0, 0]
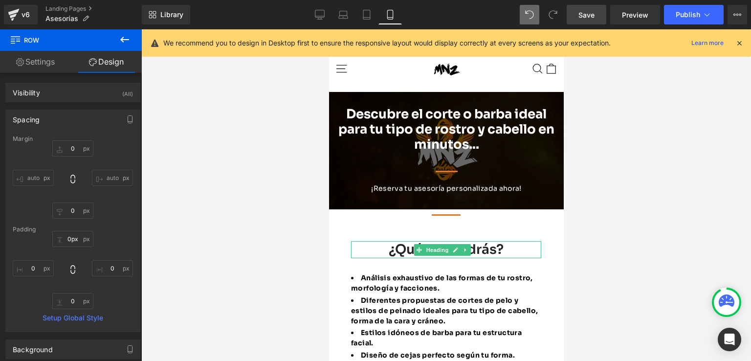
click at [575, 217] on div at bounding box center [446, 194] width 610 height 331
click at [600, 8] on link "Save" at bounding box center [587, 15] width 40 height 20
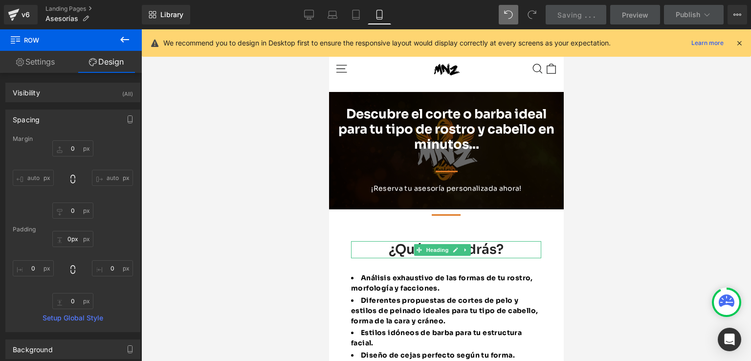
click at [742, 46] on icon at bounding box center [739, 43] width 9 height 9
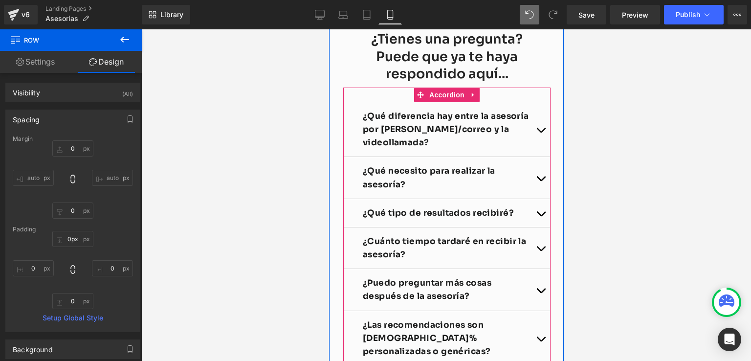
scroll to position [1564, 0]
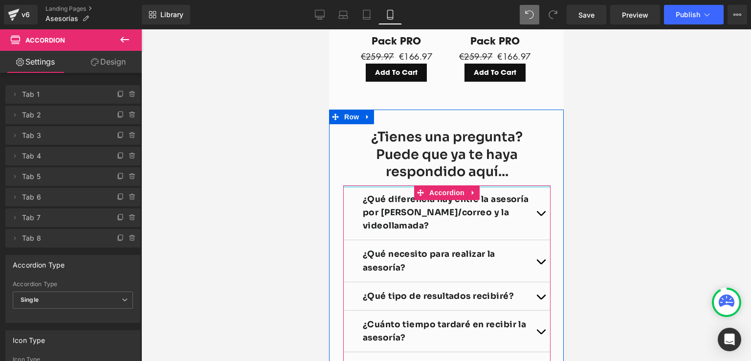
drag, startPoint x: 482, startPoint y: 212, endPoint x: 493, endPoint y: 192, distance: 22.7
click at [482, 195] on div "¿Tienes una pregunta? Puede que ya te haya respondido aquí... Heading 43px Row …" at bounding box center [446, 329] width 207 height 410
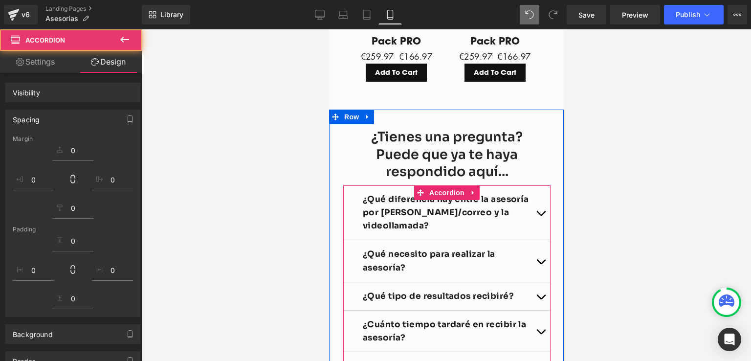
click at [619, 170] on div at bounding box center [446, 194] width 610 height 331
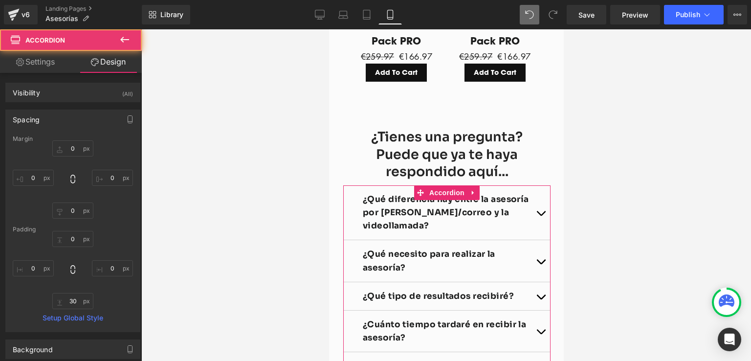
type input "0"
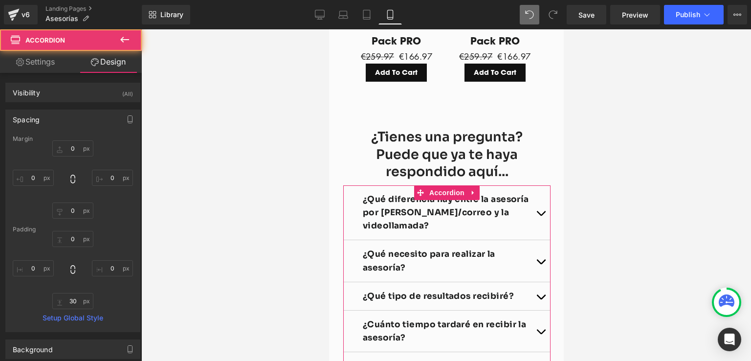
type input "0"
type input "30"
type input "0"
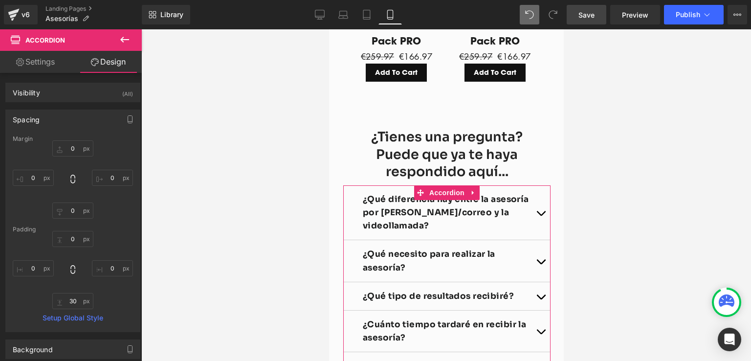
click at [600, 15] on link "Save" at bounding box center [587, 15] width 40 height 20
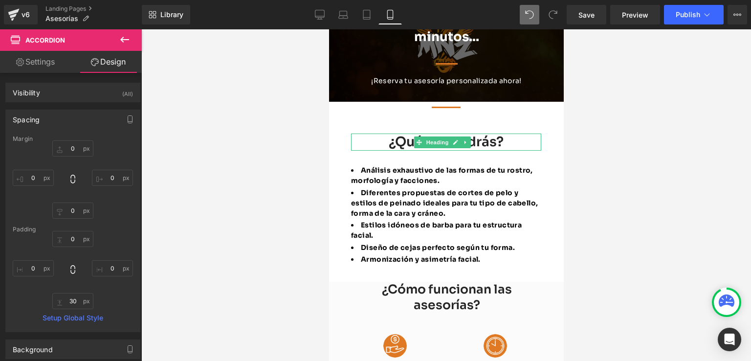
scroll to position [0, 0]
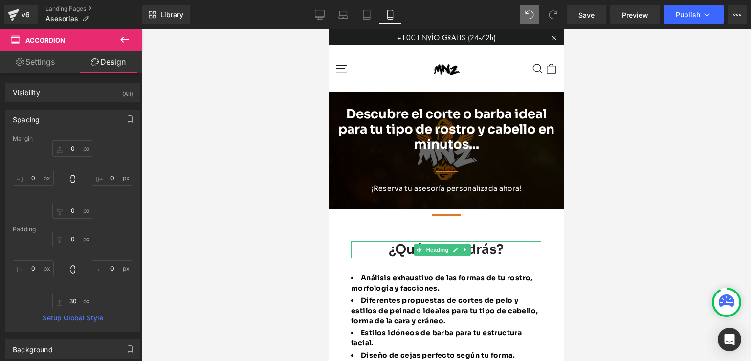
click at [664, 193] on div at bounding box center [446, 194] width 610 height 331
click at [596, 274] on div at bounding box center [446, 194] width 610 height 331
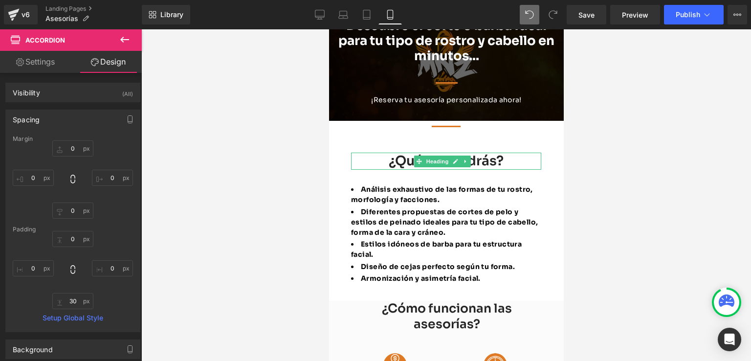
scroll to position [196, 0]
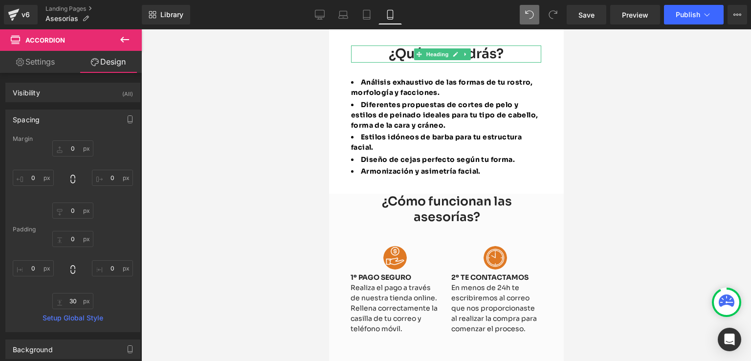
click at [619, 200] on div at bounding box center [446, 194] width 610 height 331
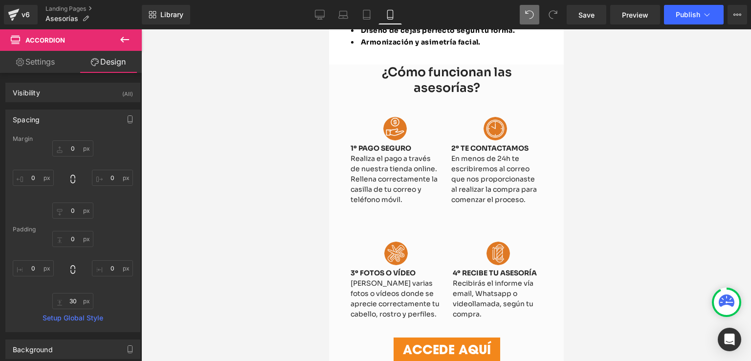
scroll to position [342, 0]
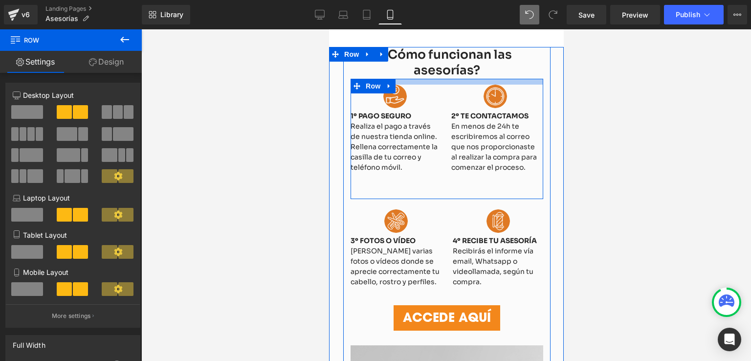
drag, startPoint x: 460, startPoint y: 83, endPoint x: 466, endPoint y: 66, distance: 17.2
click at [466, 66] on div "¿Cómo funcionan las asesorías? Heading Image 1º PAGO SEGURO Realiza el pago a t…" at bounding box center [446, 189] width 207 height 284
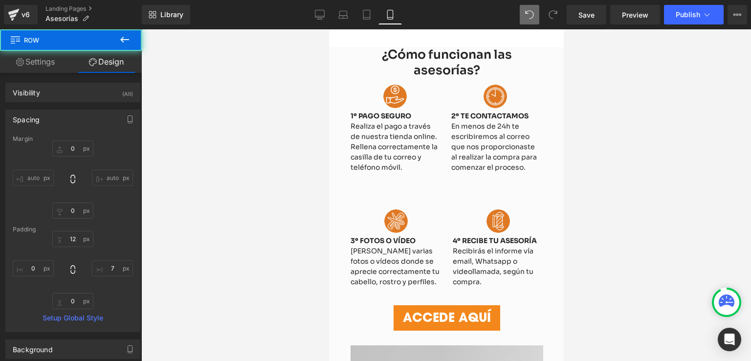
click at [599, 114] on div at bounding box center [446, 194] width 610 height 331
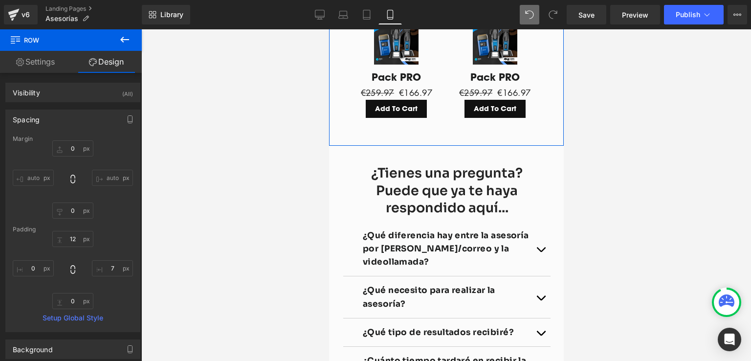
scroll to position [1515, 0]
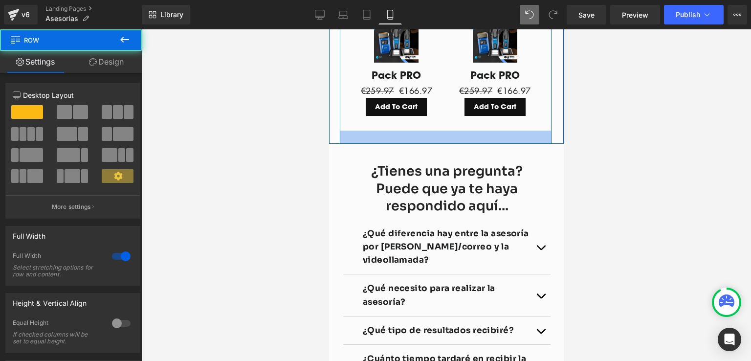
drag, startPoint x: 460, startPoint y: 171, endPoint x: 462, endPoint y: 164, distance: 6.8
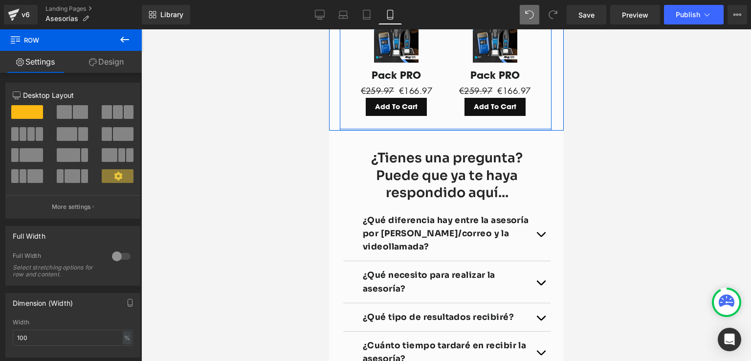
drag, startPoint x: 467, startPoint y: 157, endPoint x: 470, endPoint y: 141, distance: 15.8
click at [470, 131] on div "¿Qué modalidades puedo escoger? Heading Separator Contamos con dos modalidades …" at bounding box center [445, 19] width 212 height 224
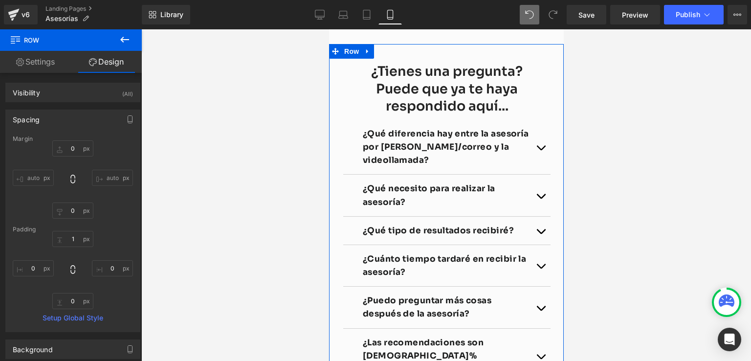
scroll to position [1613, 0]
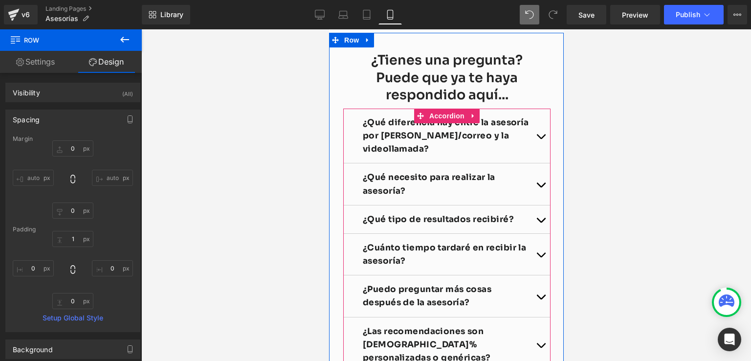
click at [540, 139] on span "button" at bounding box center [540, 139] width 0 height 0
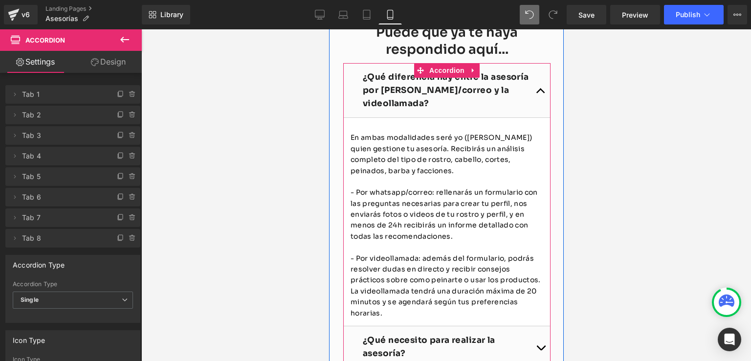
scroll to position [1711, 0]
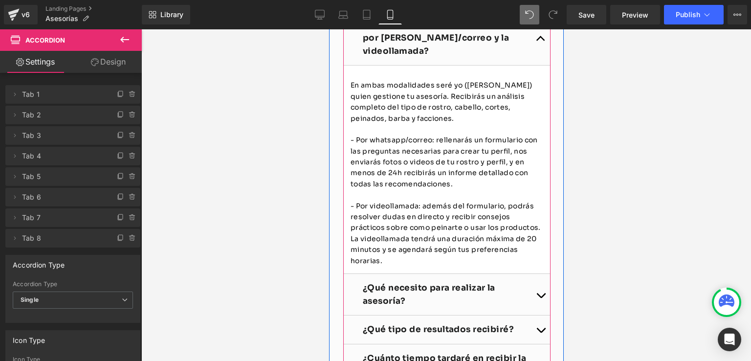
click at [536, 66] on button "button" at bounding box center [540, 38] width 20 height 55
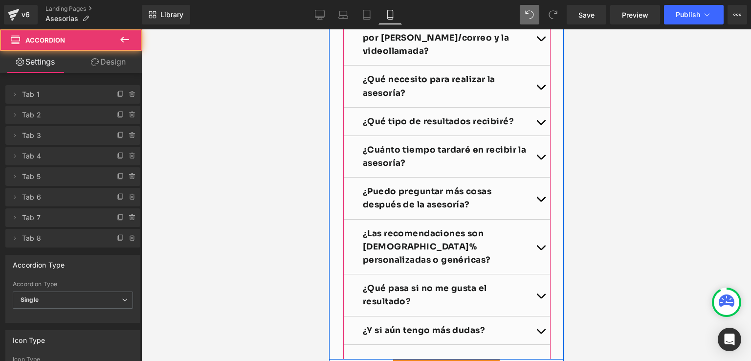
scroll to position [1760, 0]
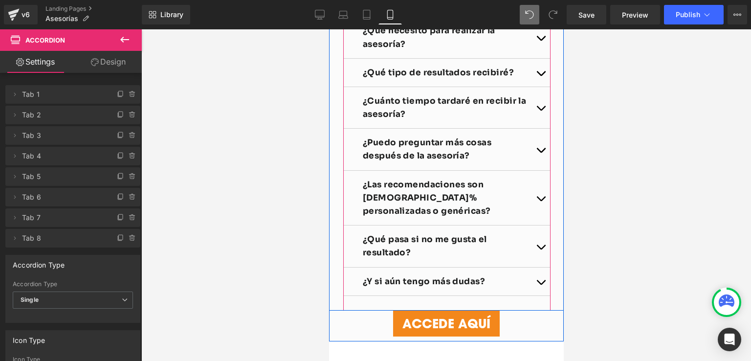
click at [540, 41] on span "button" at bounding box center [540, 41] width 0 height 0
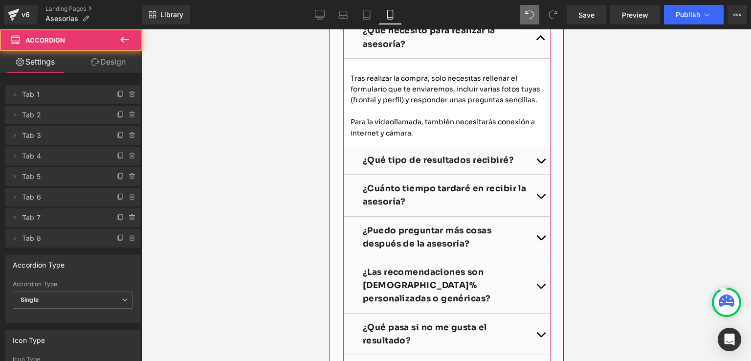
click at [540, 41] on span "button" at bounding box center [540, 41] width 0 height 0
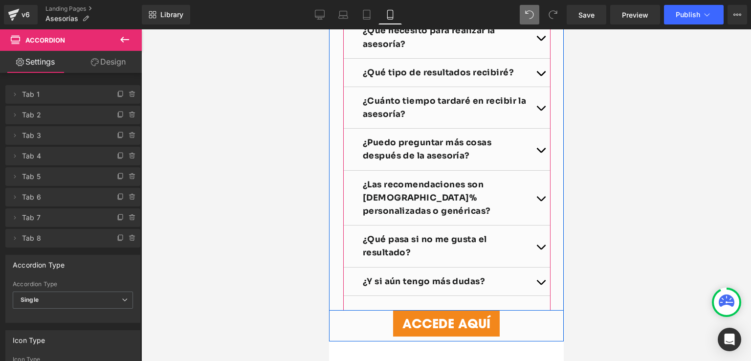
click at [536, 87] on button "button" at bounding box center [540, 73] width 20 height 28
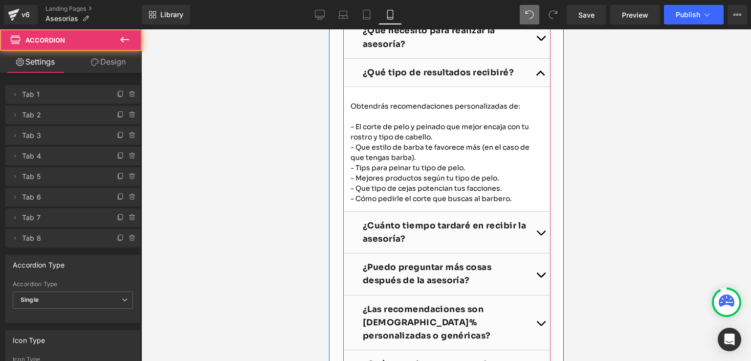
click at [536, 87] on button "button" at bounding box center [540, 73] width 20 height 28
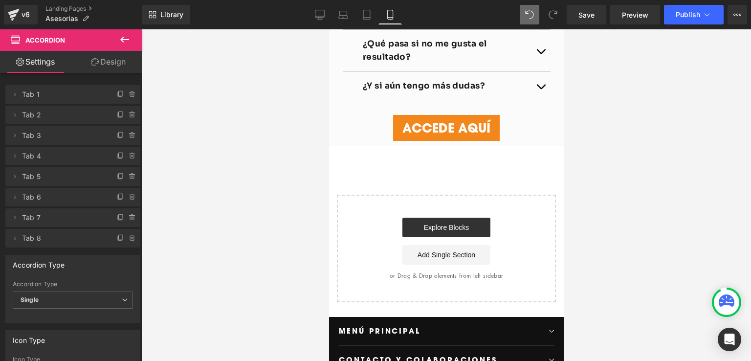
scroll to position [1711, 0]
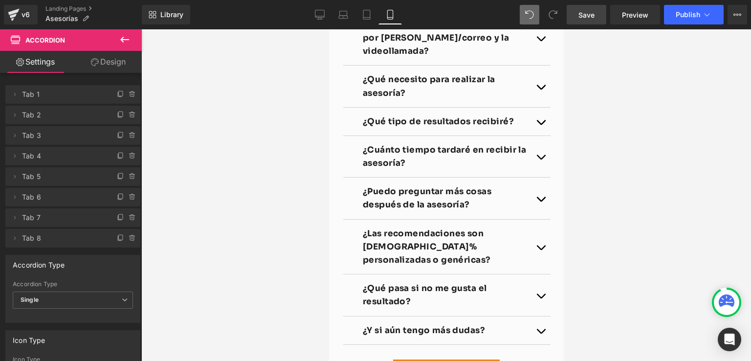
click at [602, 13] on link "Save" at bounding box center [587, 15] width 40 height 20
click at [580, 11] on span "Save" at bounding box center [586, 15] width 16 height 10
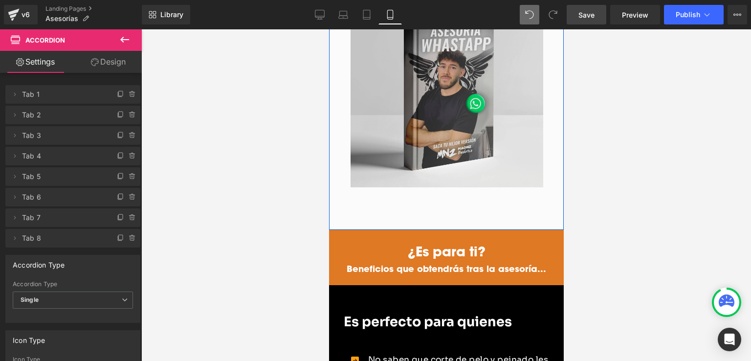
scroll to position [733, 0]
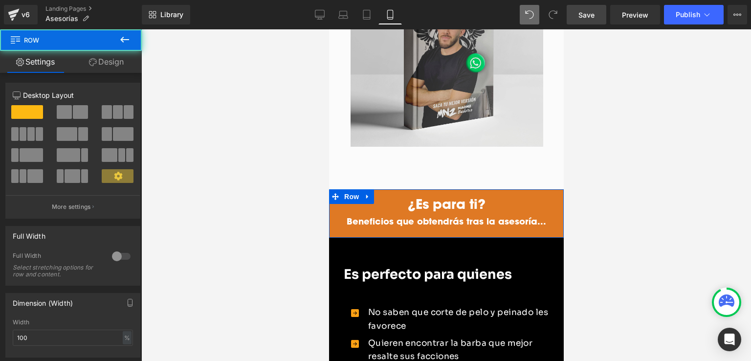
drag, startPoint x: 459, startPoint y: 189, endPoint x: 463, endPoint y: 181, distance: 8.3
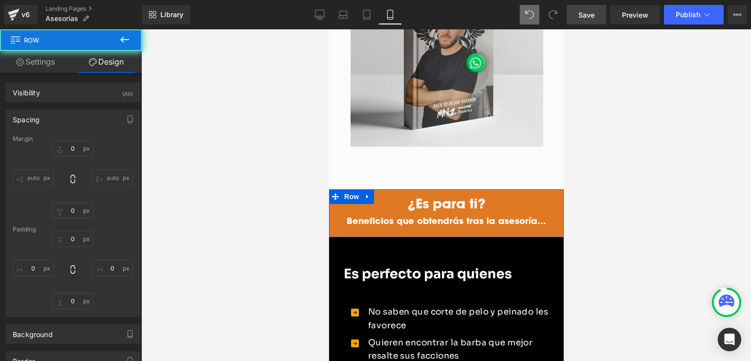
type input "0"
type input "10"
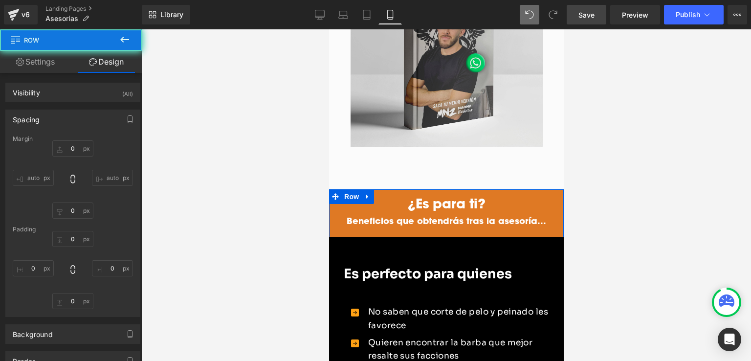
type input "0"
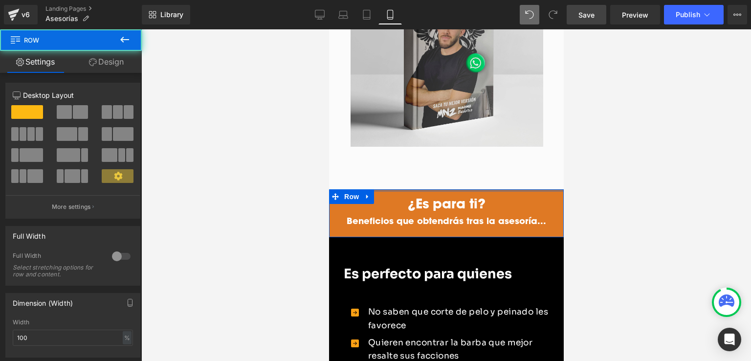
drag, startPoint x: 463, startPoint y: 188, endPoint x: 463, endPoint y: 183, distance: 5.4
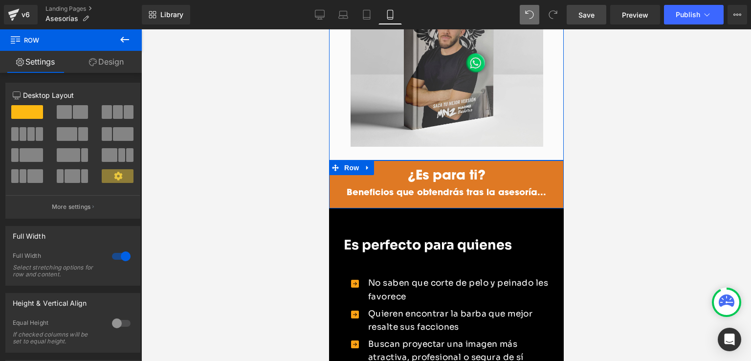
click at [609, 159] on div at bounding box center [446, 194] width 610 height 331
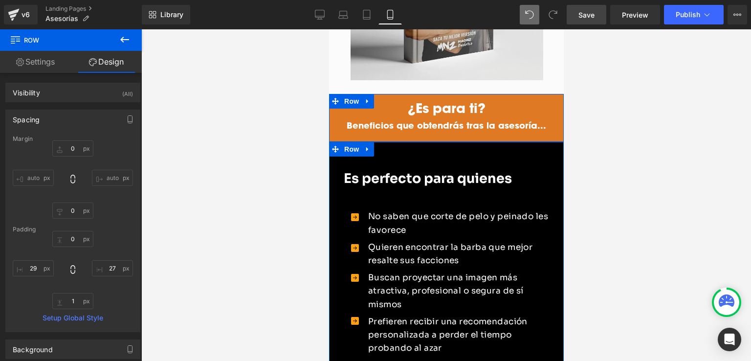
scroll to position [776, 0]
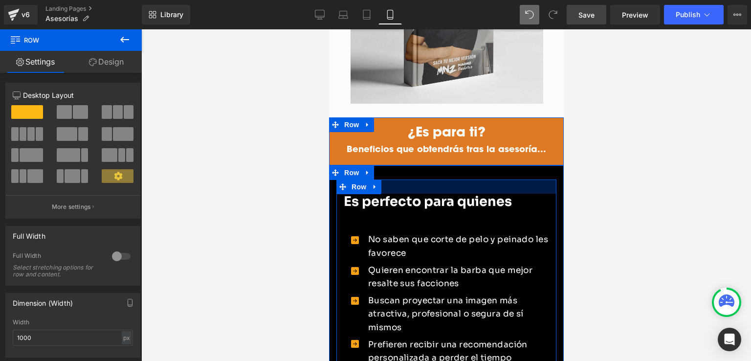
click at [479, 179] on div at bounding box center [446, 186] width 220 height 14
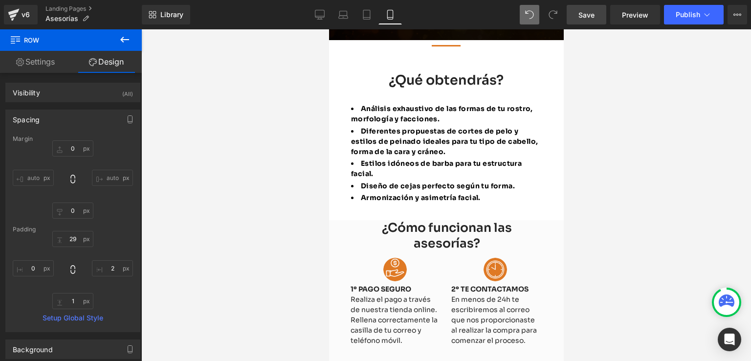
scroll to position [190, 0]
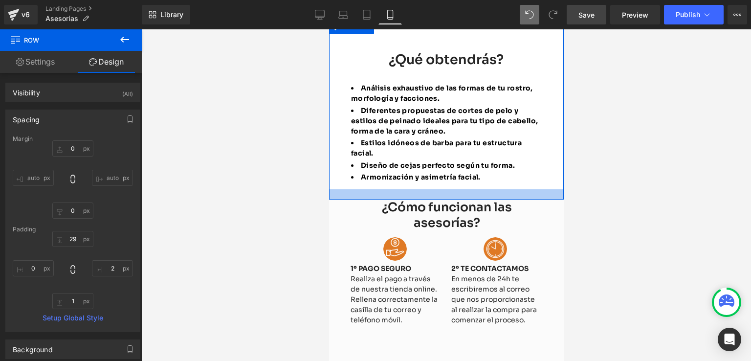
click at [436, 196] on div at bounding box center [446, 194] width 235 height 10
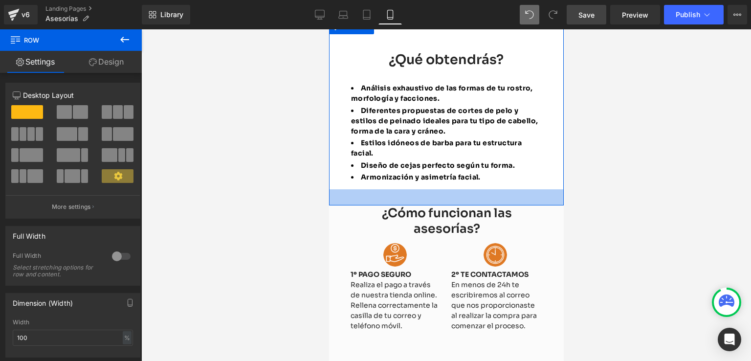
click at [441, 203] on div "33px" at bounding box center [446, 197] width 235 height 16
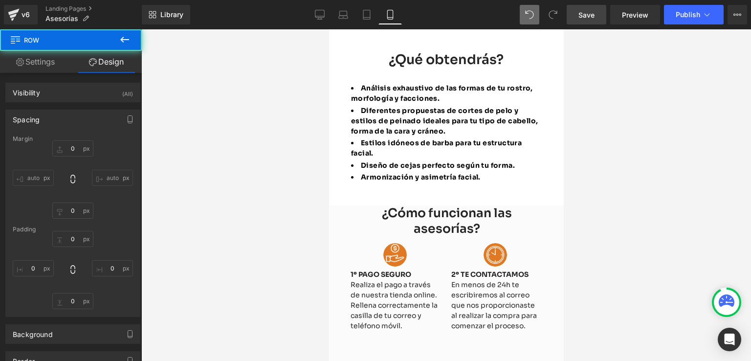
click at [622, 205] on div at bounding box center [446, 194] width 610 height 331
type input "0"
type input "31"
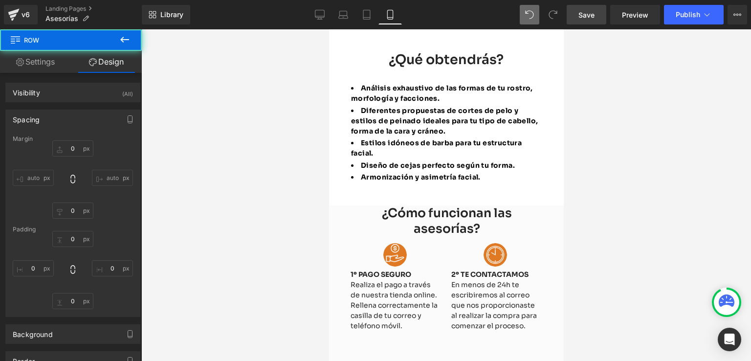
type input "33"
type input "30"
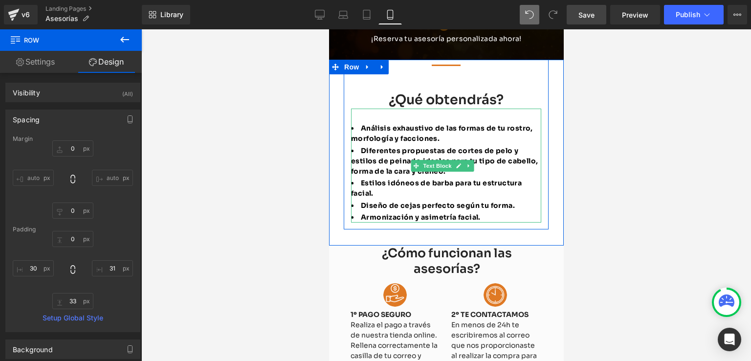
scroll to position [141, 0]
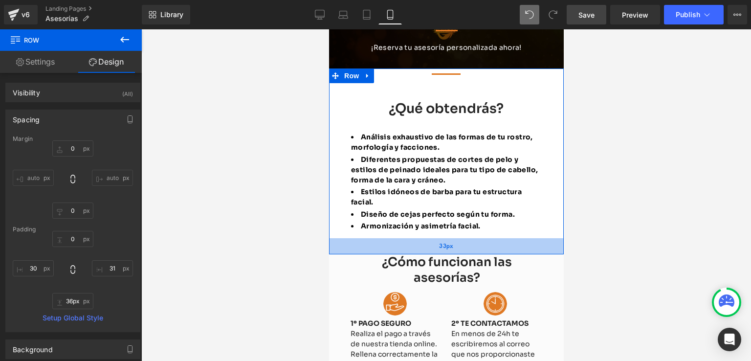
type input "37px"
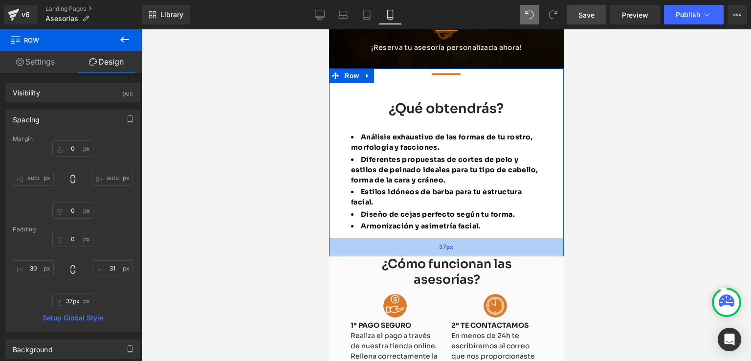
click at [435, 255] on div "37px" at bounding box center [446, 247] width 235 height 18
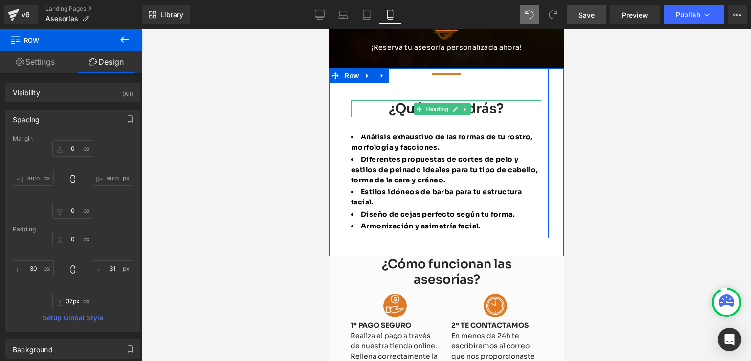
click at [407, 108] on h4 "¿Qué obtendrás?" at bounding box center [446, 108] width 190 height 17
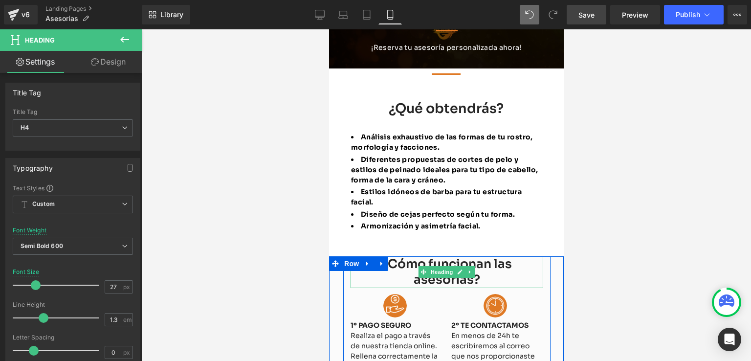
click at [410, 265] on div "¿Cómo funcionan las asesorías?" at bounding box center [446, 272] width 193 height 32
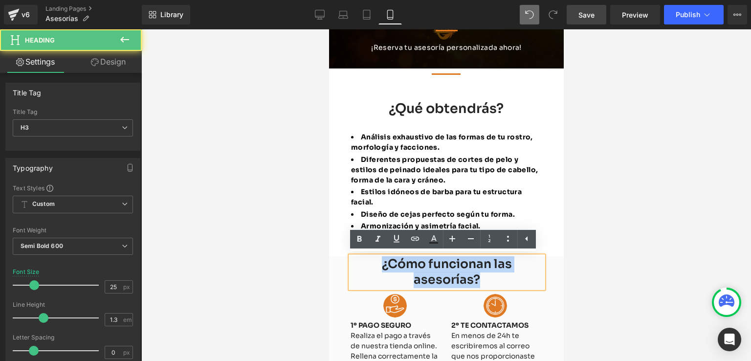
drag, startPoint x: 474, startPoint y: 279, endPoint x: 373, endPoint y: 257, distance: 103.6
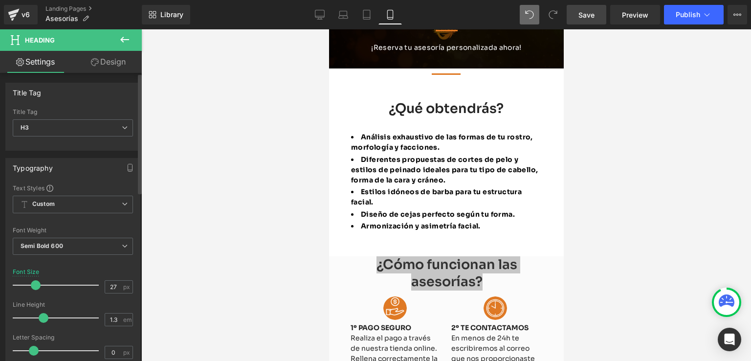
click at [35, 287] on span at bounding box center [36, 285] width 10 height 10
click at [612, 280] on div at bounding box center [446, 194] width 610 height 331
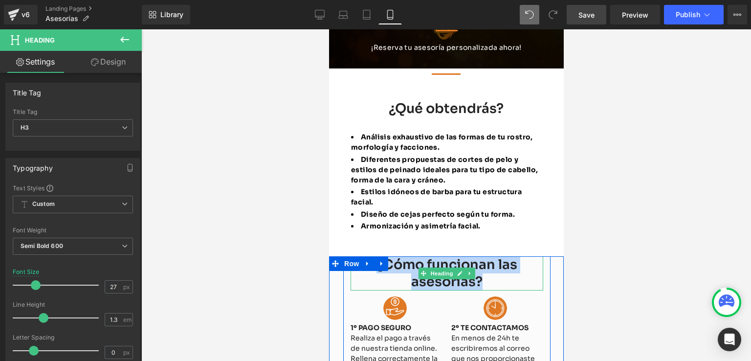
click at [515, 265] on div "¿Cómo funcionan las asesorías?" at bounding box center [446, 273] width 193 height 34
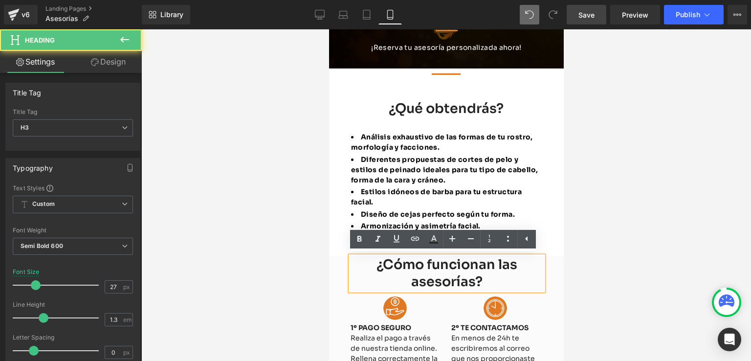
click at [585, 265] on div at bounding box center [446, 194] width 610 height 331
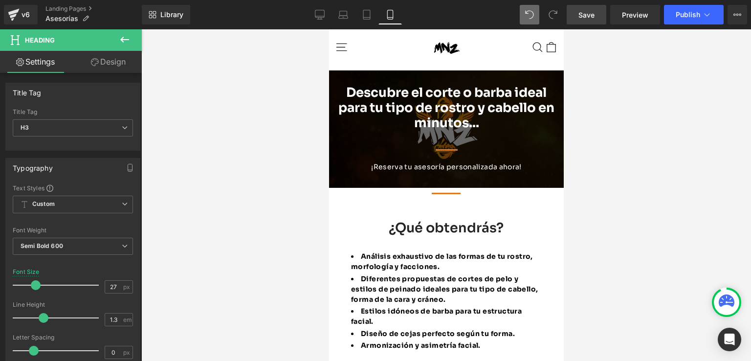
scroll to position [0, 0]
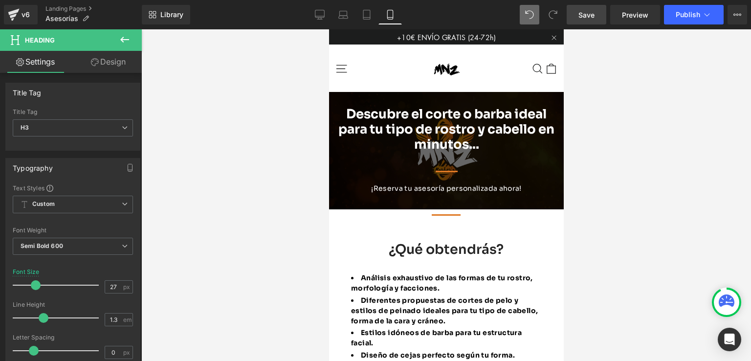
click at [592, 11] on span "Save" at bounding box center [586, 15] width 16 height 10
click at [325, 8] on link "Desktop" at bounding box center [319, 15] width 23 height 20
type input "33"
type input "100"
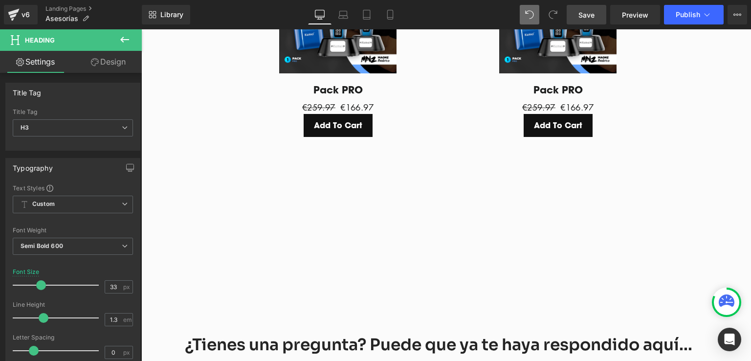
scroll to position [1514, 0]
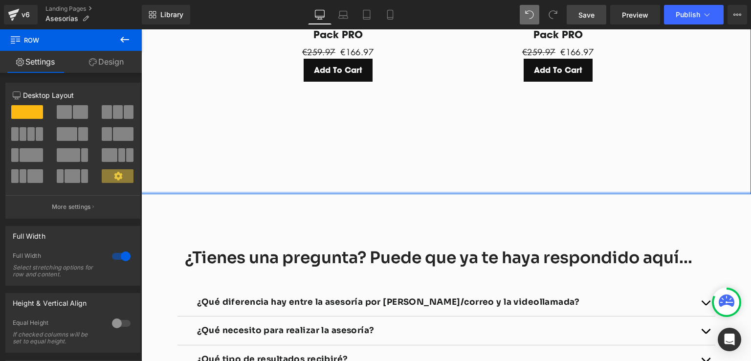
drag, startPoint x: 366, startPoint y: 198, endPoint x: 373, endPoint y: 179, distance: 20.3
click at [373, 192] on div at bounding box center [446, 193] width 610 height 2
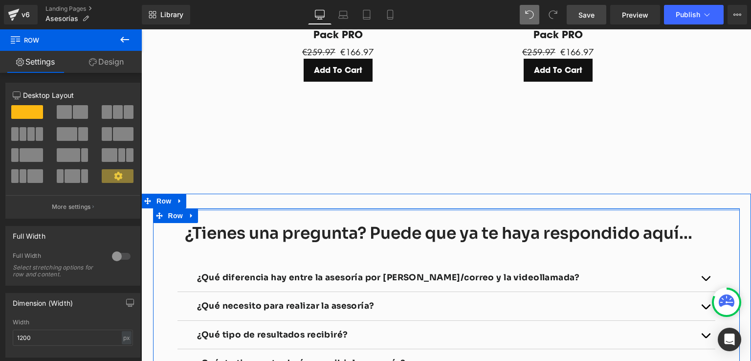
drag, startPoint x: 379, startPoint y: 218, endPoint x: 383, endPoint y: 193, distance: 24.8
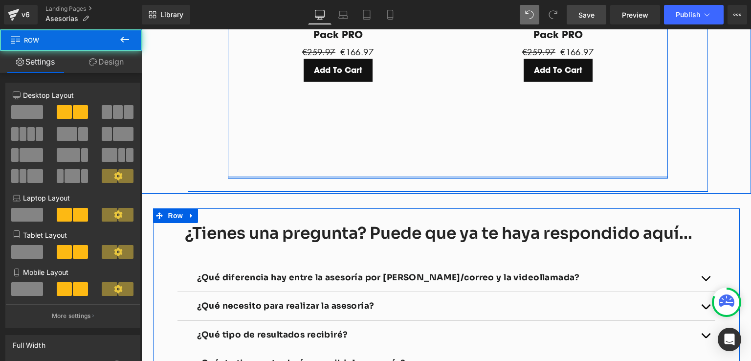
click at [412, 150] on div "Sale Off (P) Image Pack PRO (P) Title €259.97 €166.97 (P) Price Add To Cart (P)…" at bounding box center [448, 24] width 440 height 307
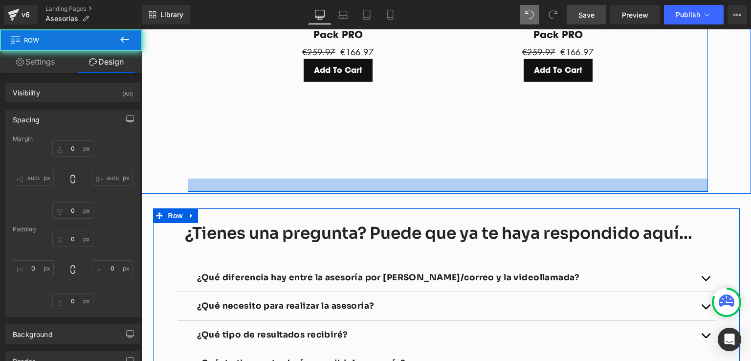
type input "0"
type input "30"
type input "0"
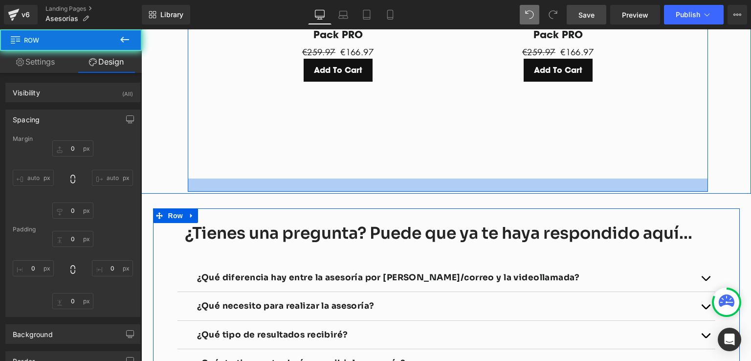
type input "0"
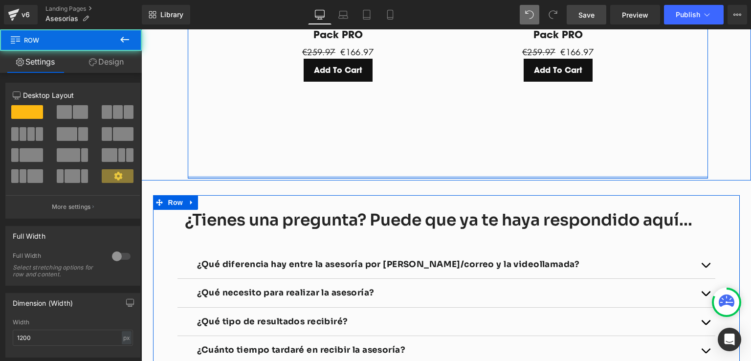
drag, startPoint x: 409, startPoint y: 176, endPoint x: 398, endPoint y: 161, distance: 18.9
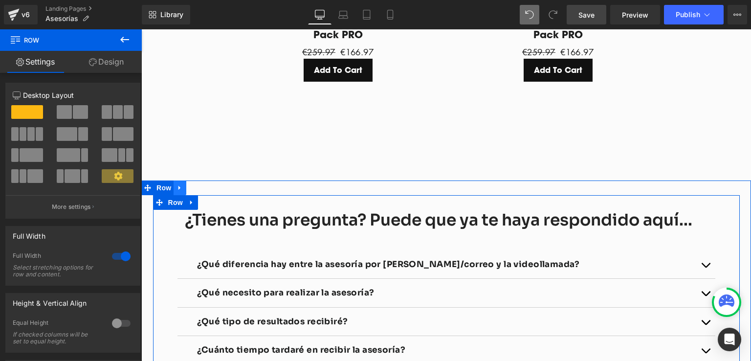
click at [177, 184] on icon at bounding box center [179, 187] width 7 height 7
click at [202, 184] on icon at bounding box center [205, 187] width 7 height 7
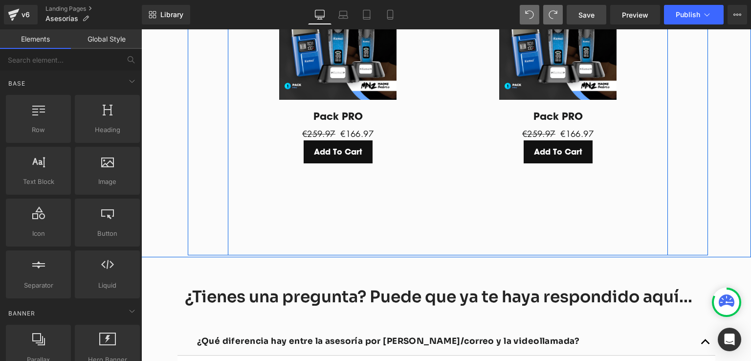
scroll to position [1416, 0]
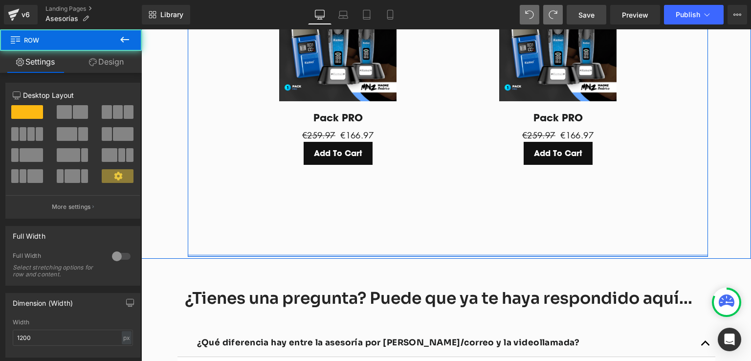
drag, startPoint x: 417, startPoint y: 229, endPoint x: 417, endPoint y: 223, distance: 5.9
click at [417, 223] on div "¿Qué modalidades puedo escoger? Heading Separator Contamos con dos modalidades …" at bounding box center [448, 52] width 520 height 409
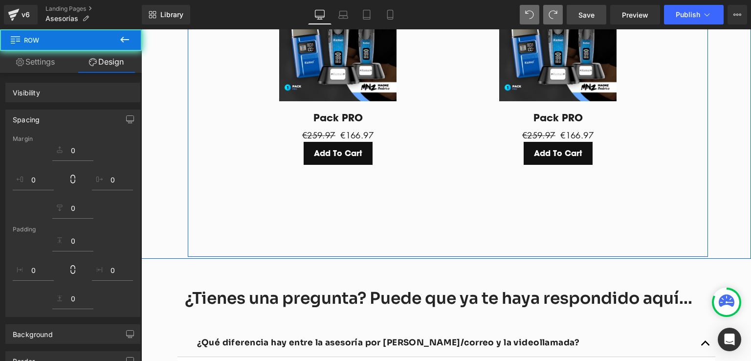
click at [422, 206] on div "Sale Off (P) Image Pack PRO (P) Title €259.97 €166.97 (P) Price Add To Cart (P)…" at bounding box center [448, 106] width 440 height 302
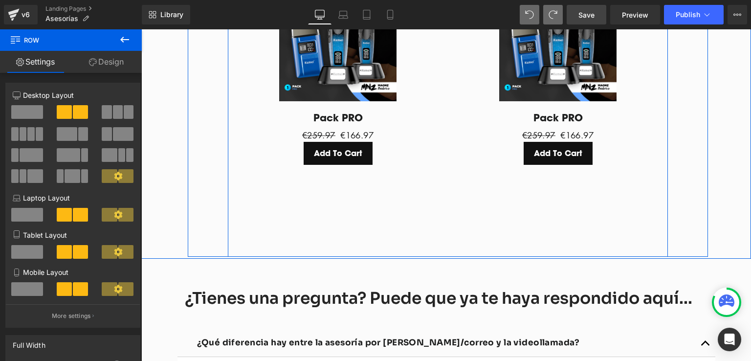
scroll to position [1221, 0]
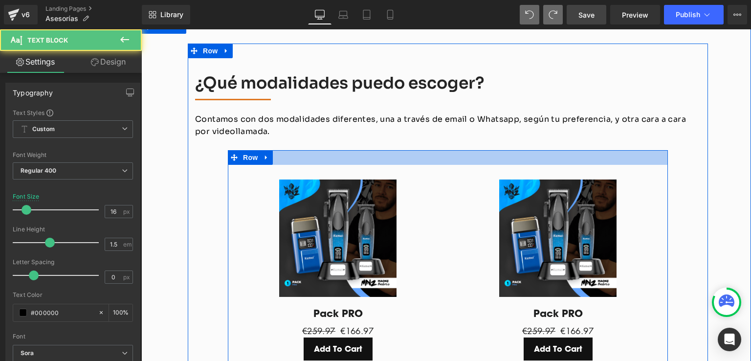
click at [465, 141] on div "¿Qué modalidades puedo escoger? Heading Separator Contamos con dos modalidades …" at bounding box center [448, 263] width 520 height 380
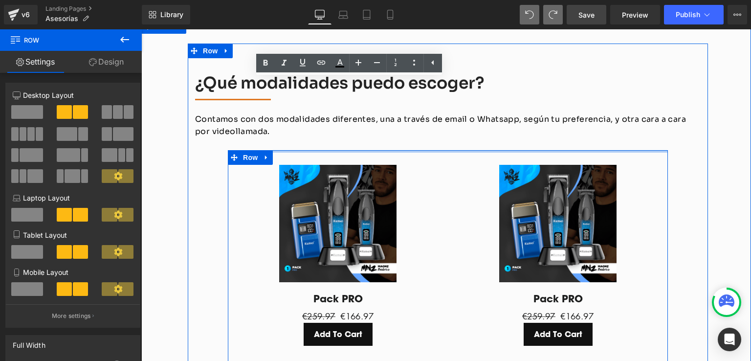
drag, startPoint x: 466, startPoint y: 138, endPoint x: 467, endPoint y: 118, distance: 20.5
click at [467, 118] on div "¿Qué modalidades puedo escoger? Heading Separator Contamos con dos modalidades …" at bounding box center [448, 263] width 520 height 380
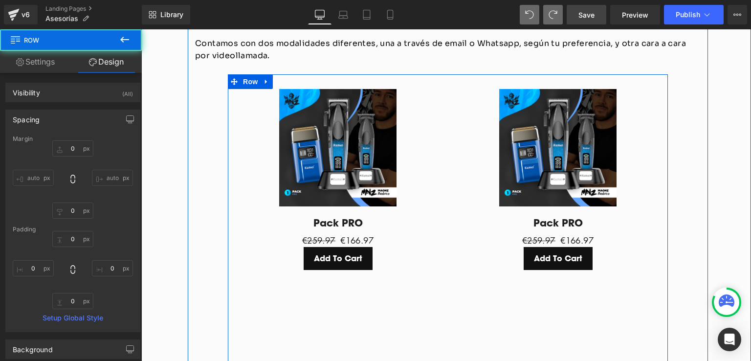
scroll to position [1367, 0]
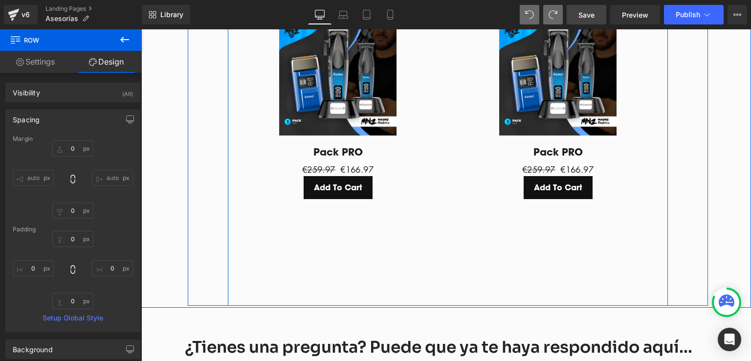
click at [439, 219] on div "Sale Off (P) Image Pack PRO (P) Title €259.97 €166.97 (P) Price Add To Cart (P)…" at bounding box center [448, 154] width 440 height 302
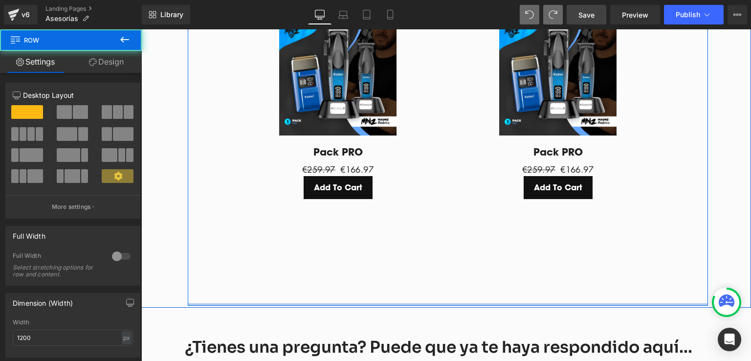
drag, startPoint x: 409, startPoint y: 290, endPoint x: 410, endPoint y: 279, distance: 11.7
click at [410, 279] on div "¿Qué modalidades puedo escoger? Heading Separator Contamos con dos modalidades …" at bounding box center [448, 101] width 520 height 409
click at [415, 253] on div "Sale Off (P) Image Pack PRO (P) Title €259.97 €166.97 (P) Price Add To Cart (P)…" at bounding box center [448, 154] width 440 height 302
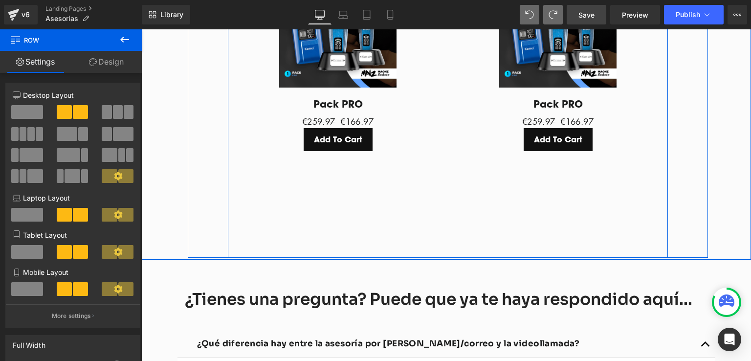
scroll to position [1416, 0]
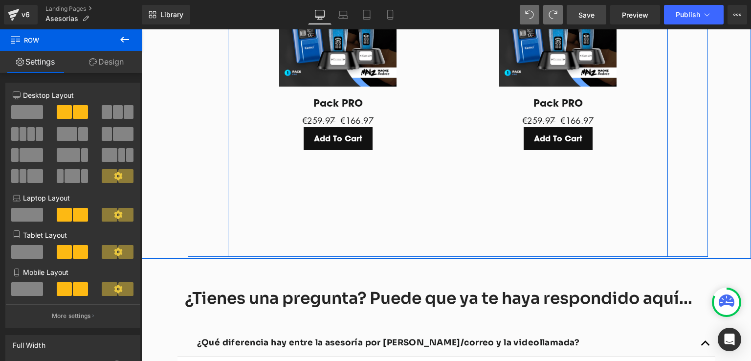
click at [588, 212] on div "Sale Off (P) Image Pack PRO (P) Title €259.97 €166.97 (P) Price Add To Cart (P)…" at bounding box center [448, 106] width 440 height 302
click at [535, 212] on div "Sale Off (P) Image Pack PRO (P) Title €259.97 €166.97 (P) Price Add To Cart (P)…" at bounding box center [448, 106] width 440 height 302
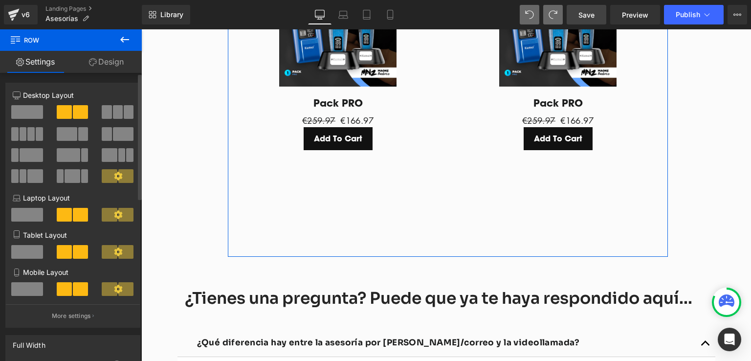
click at [114, 173] on icon at bounding box center [118, 176] width 8 height 8
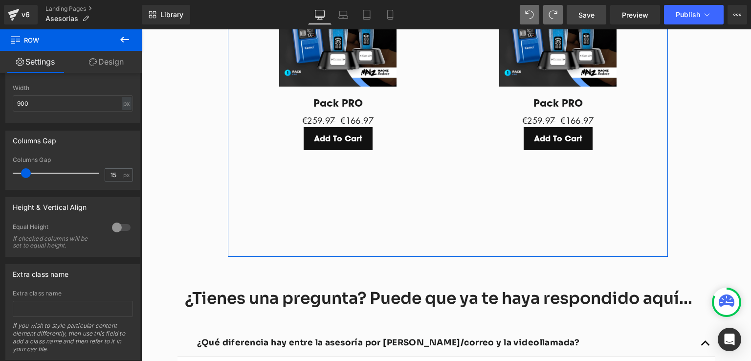
scroll to position [273, 0]
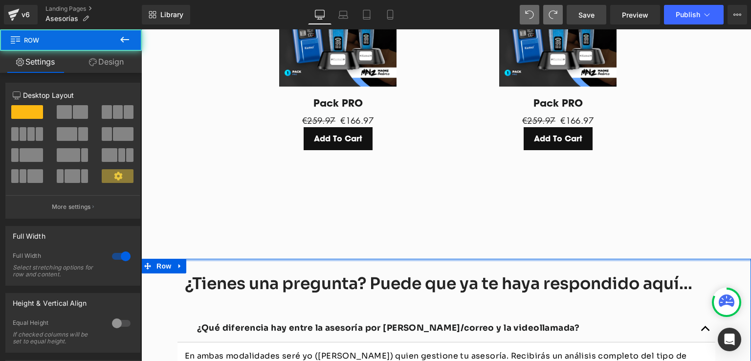
drag, startPoint x: 460, startPoint y: 259, endPoint x: 463, endPoint y: 241, distance: 18.3
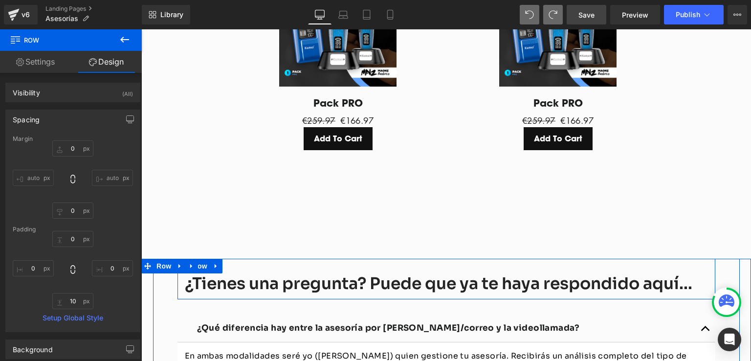
click at [455, 259] on div "¿Tienes una pregunta? Puede que ya te haya respondido aquí... Heading Row" at bounding box center [446, 279] width 538 height 41
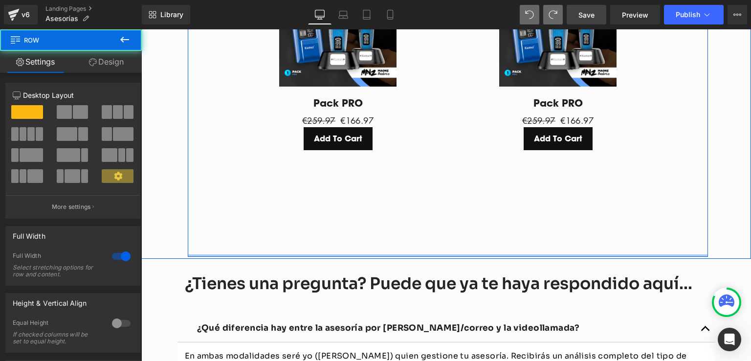
drag, startPoint x: 455, startPoint y: 246, endPoint x: 456, endPoint y: 241, distance: 5.4
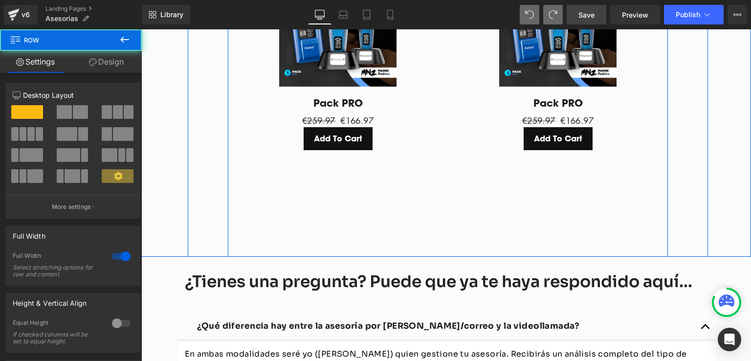
drag, startPoint x: 457, startPoint y: 245, endPoint x: 457, endPoint y: 237, distance: 7.8
click at [457, 237] on div "¿Qué modalidades puedo escoger? Heading Separator Contamos con dos modalidades …" at bounding box center [446, 41] width 610 height 434
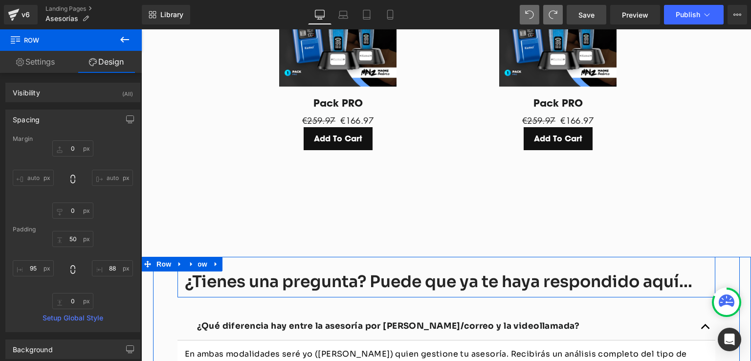
click at [454, 257] on div "¿Tienes una pregunta? Puede que ya te haya respondido aquí... Heading Row" at bounding box center [446, 277] width 538 height 41
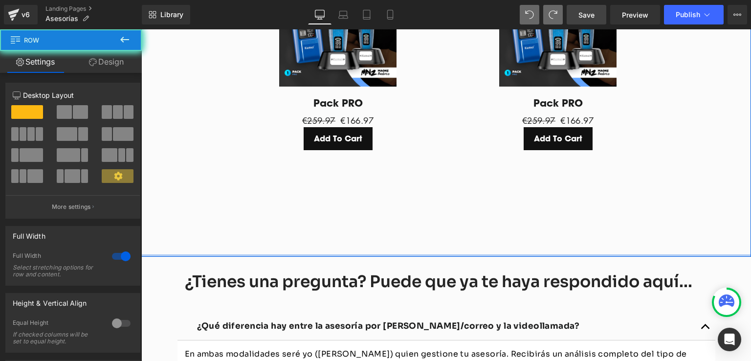
drag, startPoint x: 266, startPoint y: 241, endPoint x: 267, endPoint y: 231, distance: 9.8
click at [267, 231] on div "¿Qué modalidades puedo escoger? Heading Separator Contamos con dos modalidades …" at bounding box center [446, 41] width 610 height 434
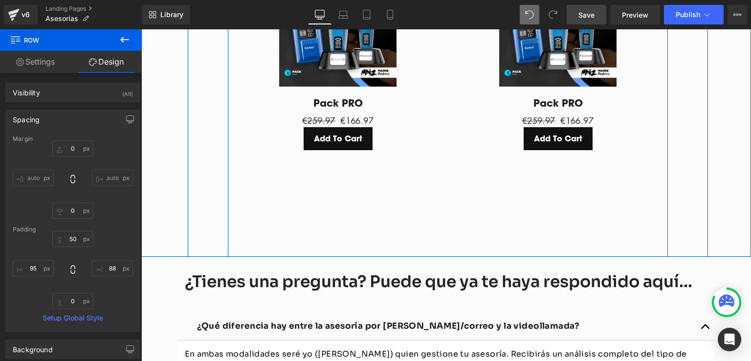
click at [342, 222] on div "Sale Off (P) Image Pack PRO (P) Title €259.97 €166.97 (P) Price Add To Cart (P)…" at bounding box center [448, 106] width 440 height 302
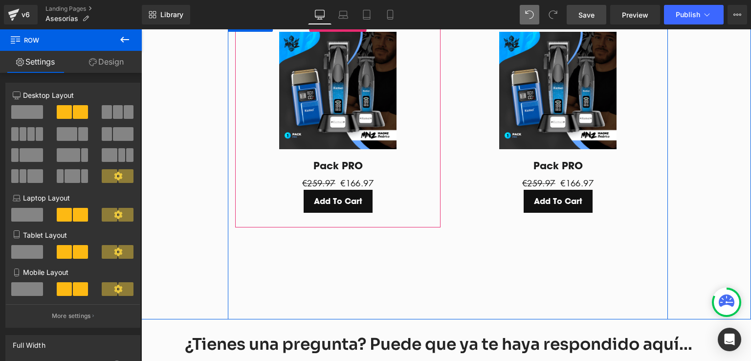
scroll to position [1367, 0]
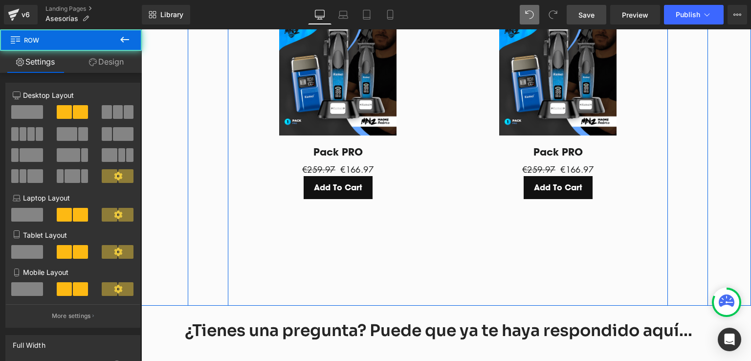
click at [354, 241] on div "Sale Off (P) Image Pack PRO (P) Title €259.97 €166.97 (P) Price Add To Cart (P)…" at bounding box center [448, 154] width 440 height 302
click at [353, 241] on div "Sale Off (P) Image Pack PRO (P) Title €259.97 €166.97 (P) Price Add To Cart (P)…" at bounding box center [448, 154] width 440 height 302
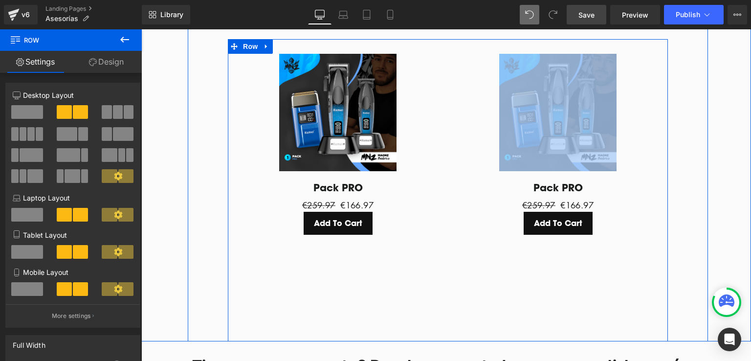
scroll to position [1221, 0]
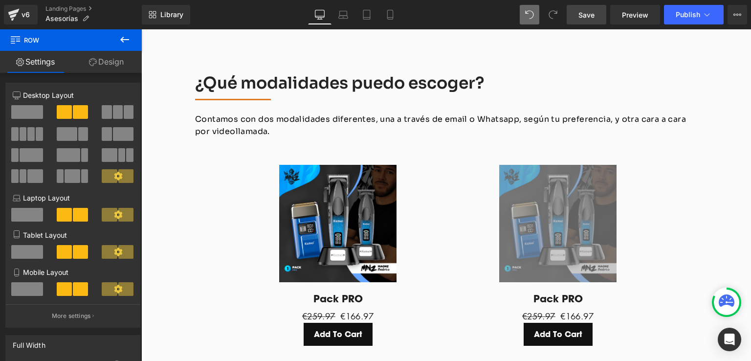
click at [592, 20] on link "Save" at bounding box center [587, 15] width 40 height 20
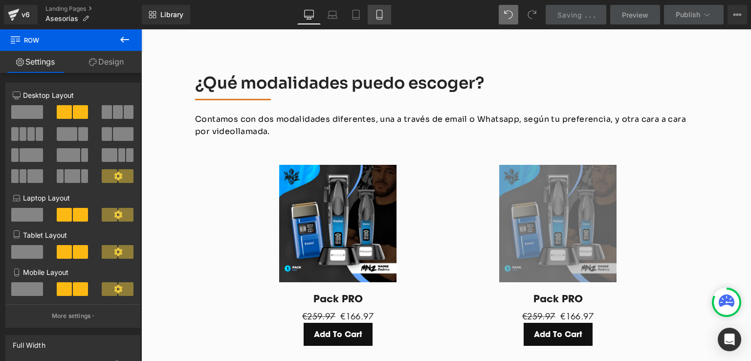
click at [376, 10] on icon at bounding box center [379, 15] width 10 height 10
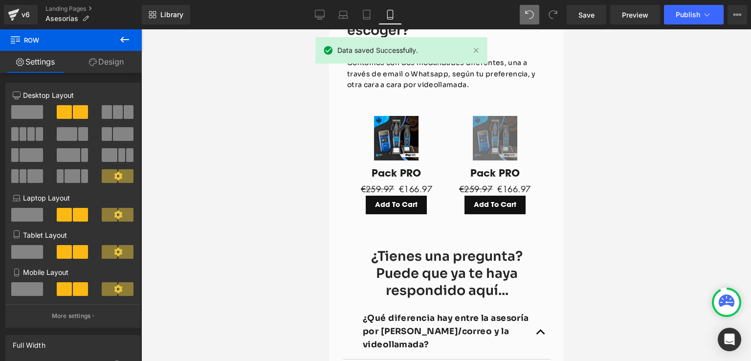
scroll to position [1367, 0]
